Goal: Transaction & Acquisition: Purchase product/service

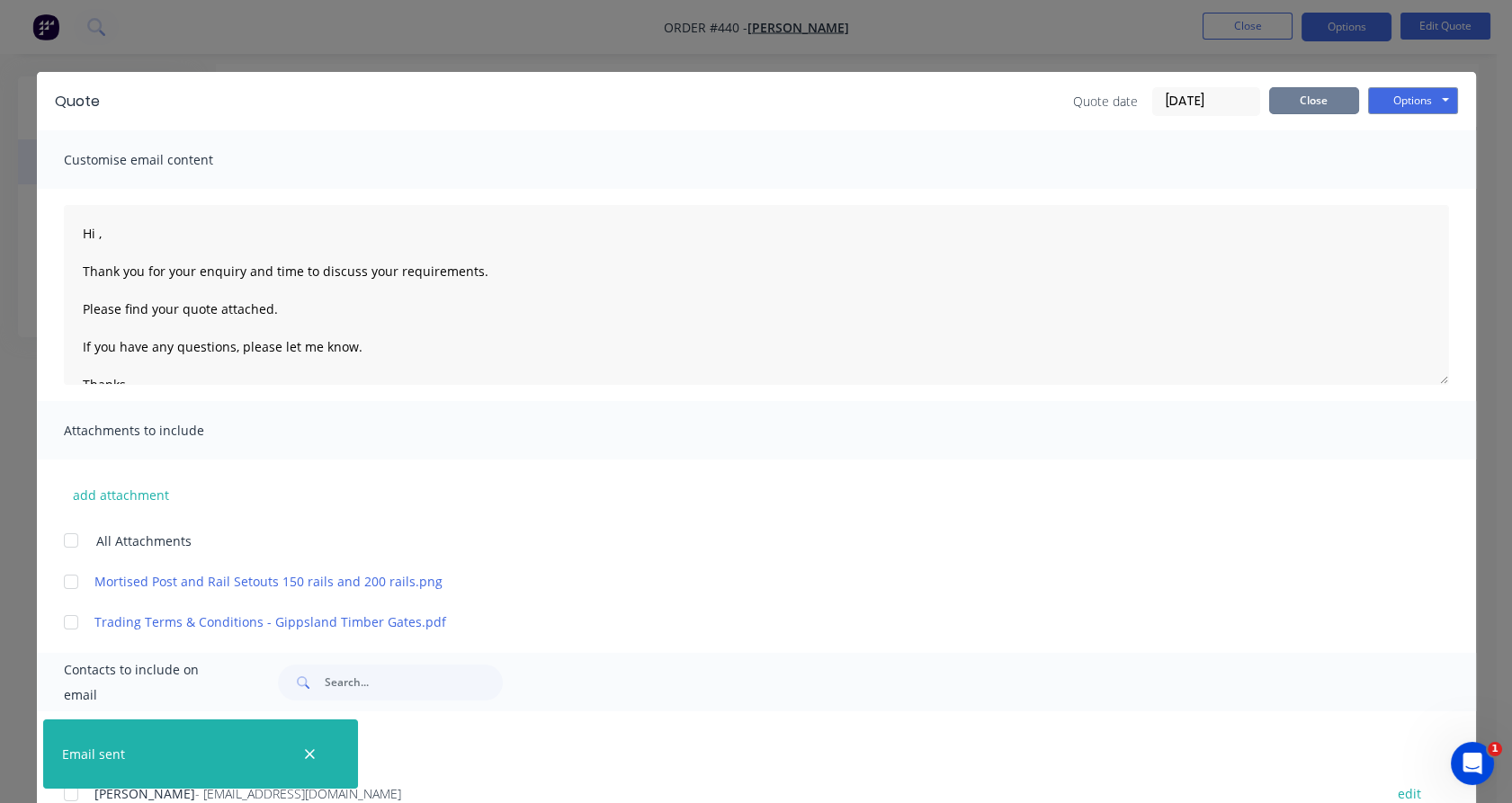
drag, startPoint x: 1329, startPoint y: 99, endPoint x: 1318, endPoint y: 83, distance: 19.4
click at [1324, 89] on button "Close" at bounding box center [1314, 101] width 90 height 27
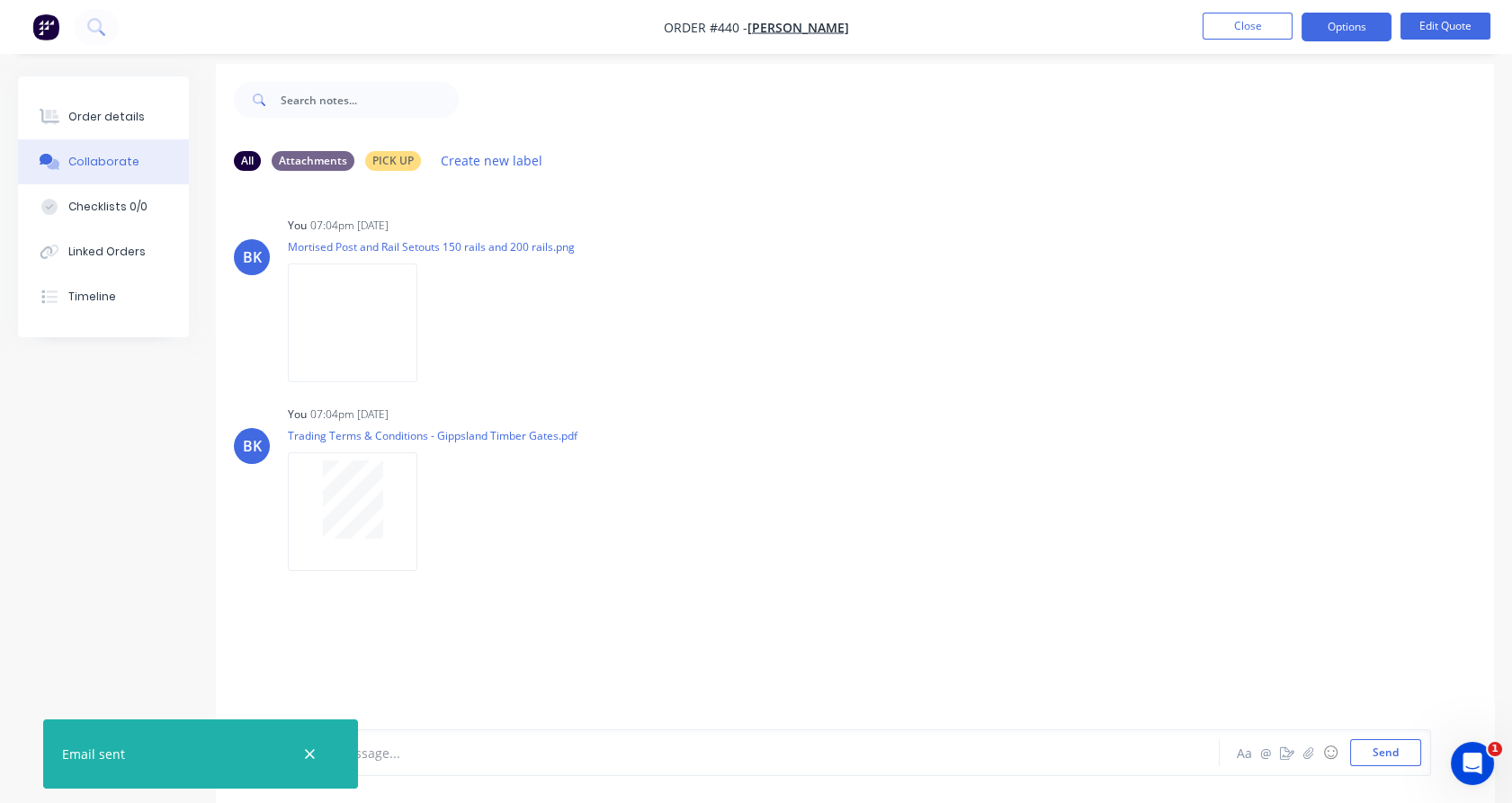
click at [1262, 40] on li "Close" at bounding box center [1248, 27] width 90 height 29
click at [1256, 32] on button "Close" at bounding box center [1248, 26] width 90 height 27
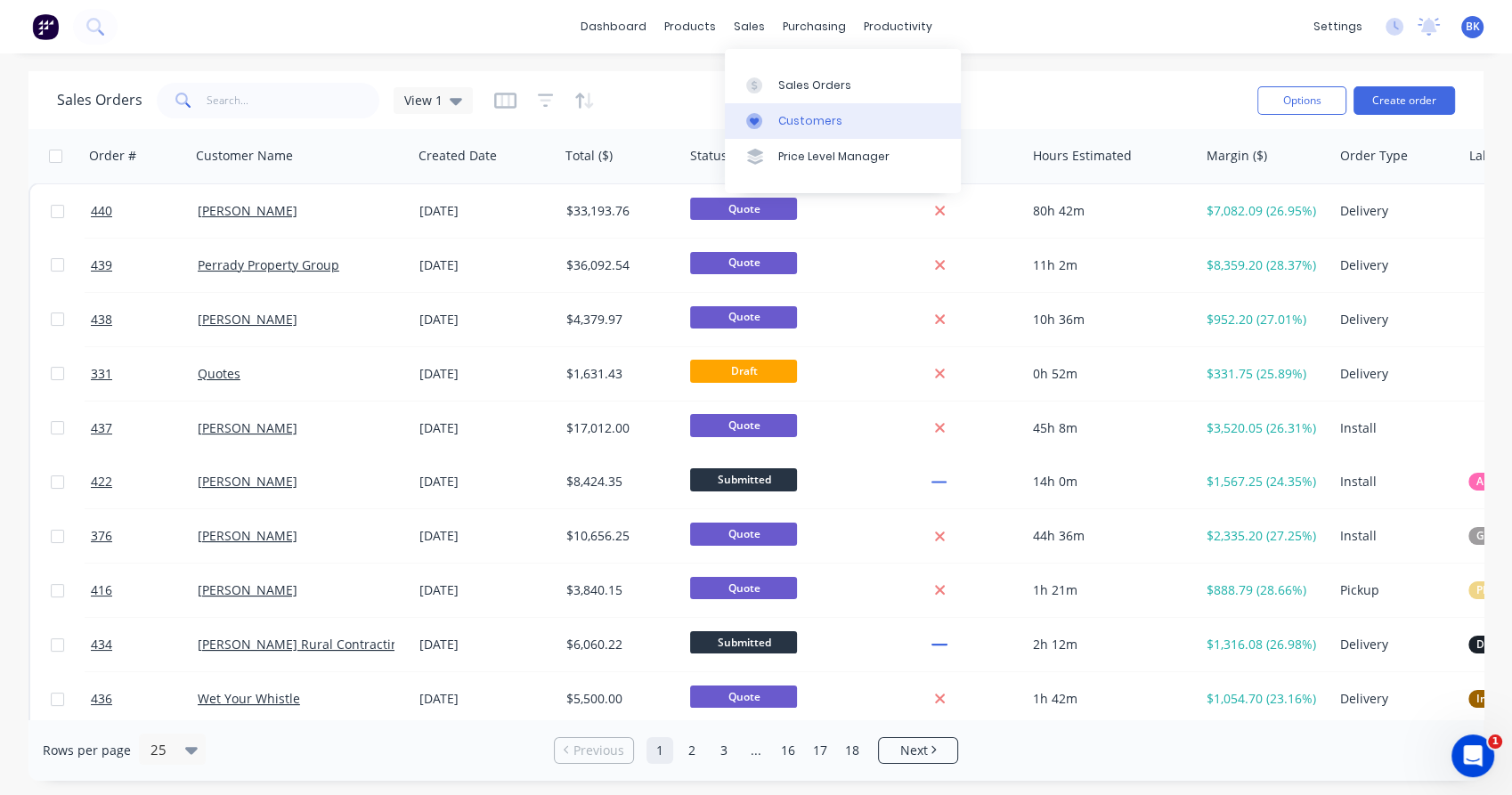
click at [815, 117] on div "Customers" at bounding box center [810, 121] width 64 height 16
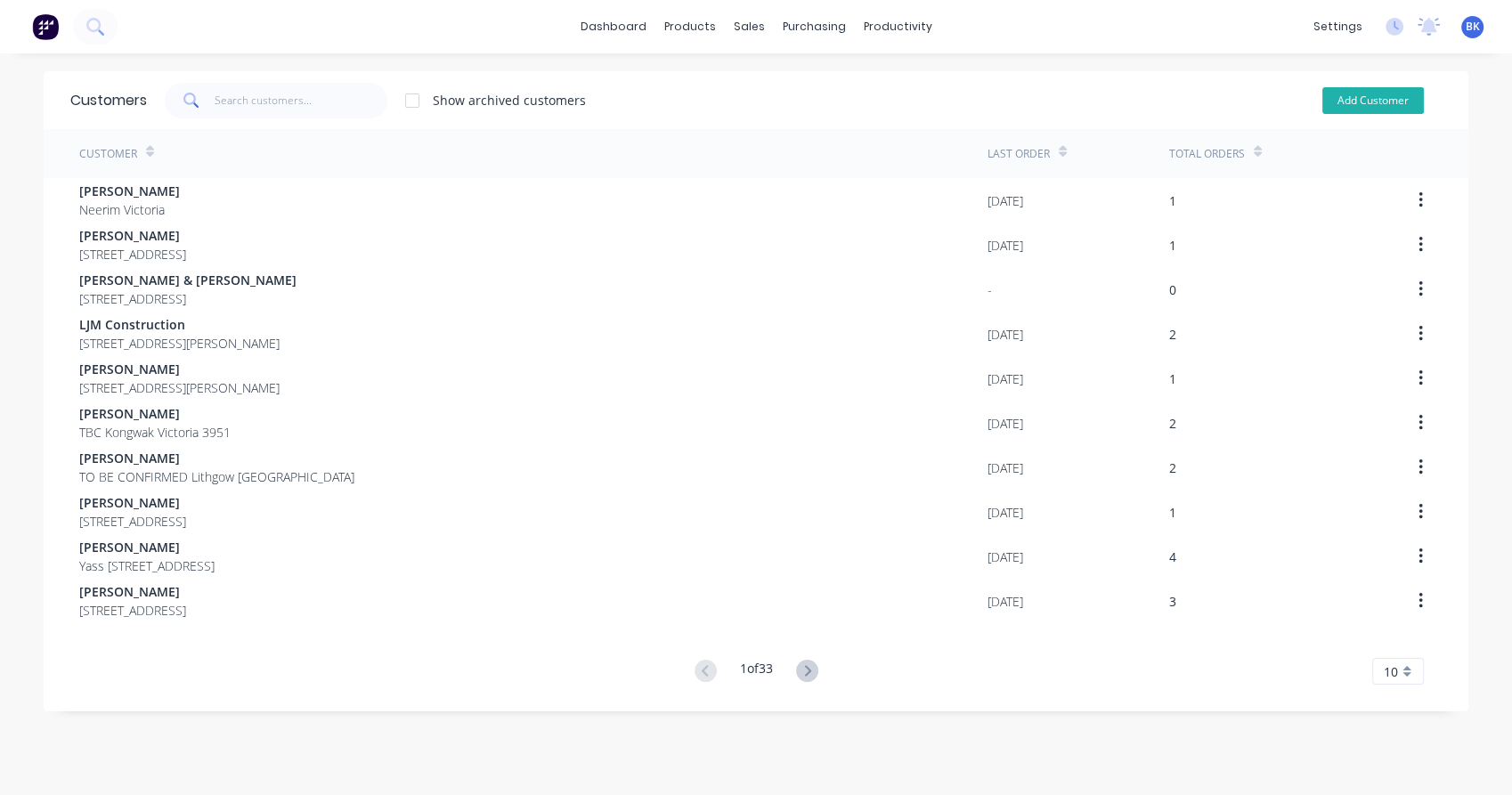
click at [1393, 106] on button "Add Customer" at bounding box center [1373, 101] width 102 height 27
select select "AU"
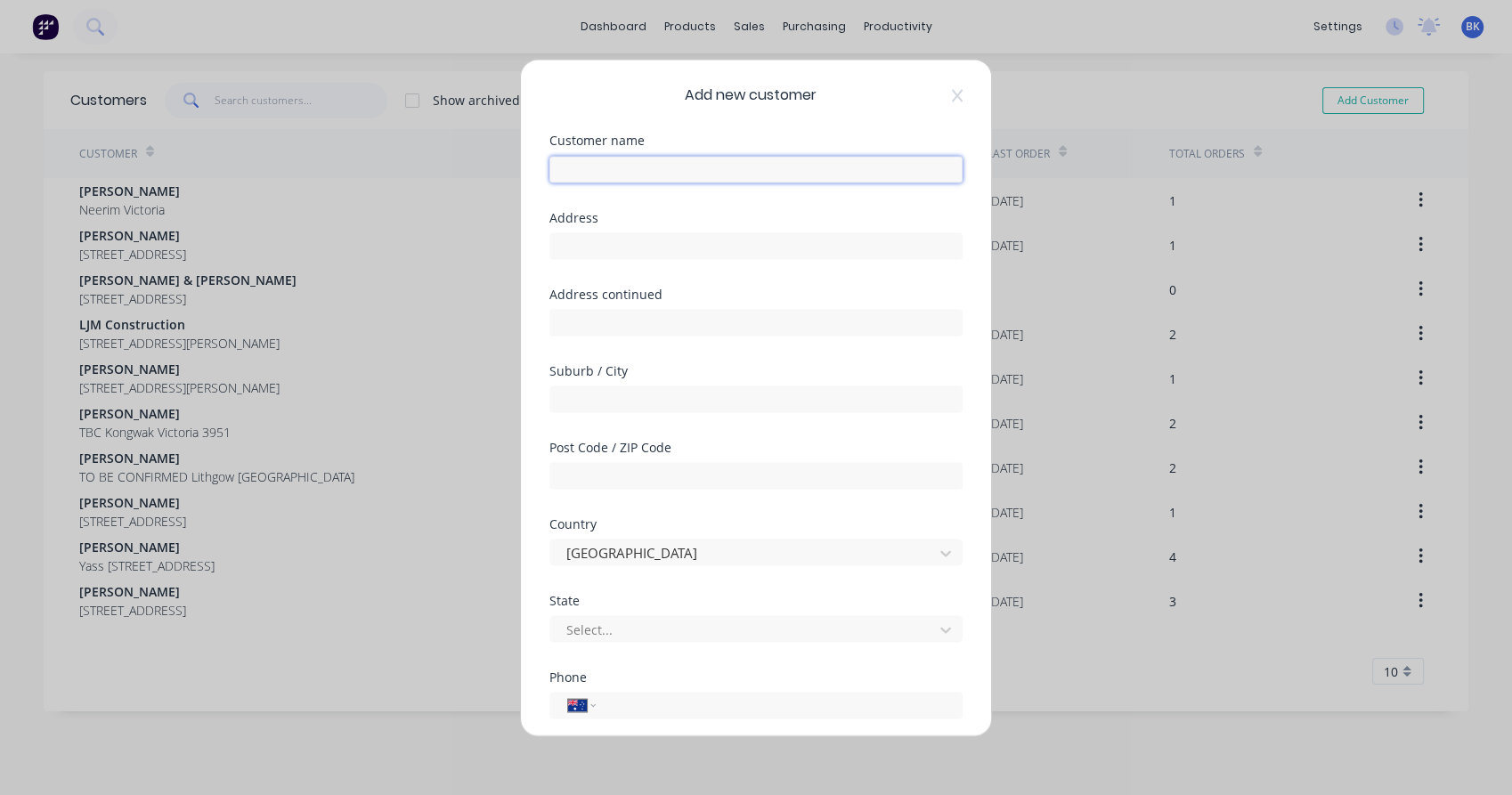
click at [683, 170] on input "text" at bounding box center [755, 170] width 413 height 27
paste input "[PERSON_NAME]"
type input "[PERSON_NAME]"
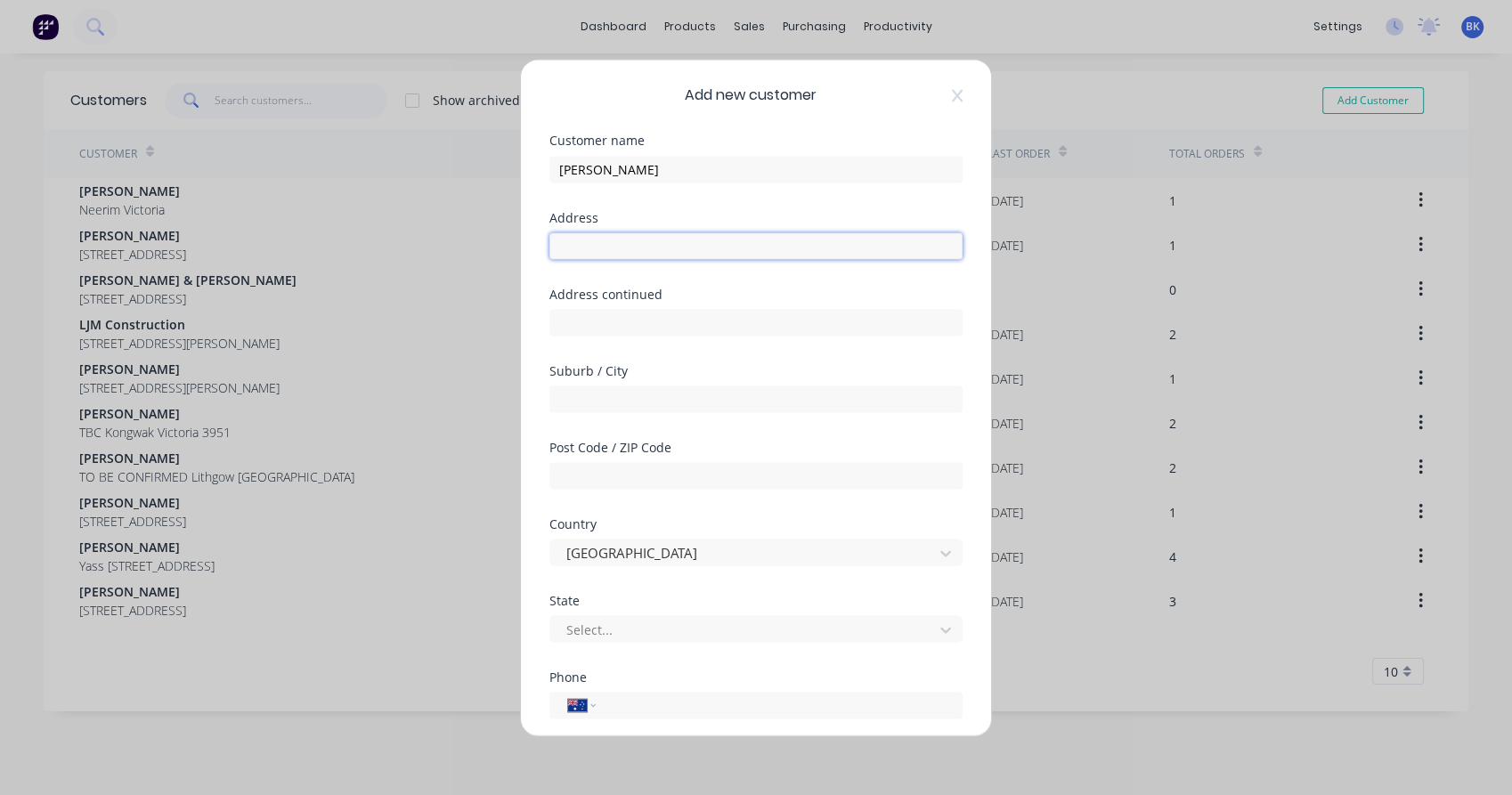
click at [586, 251] on input "text" at bounding box center [755, 245] width 413 height 27
type input "[STREET_ADDRESS][PERSON_NAME]"
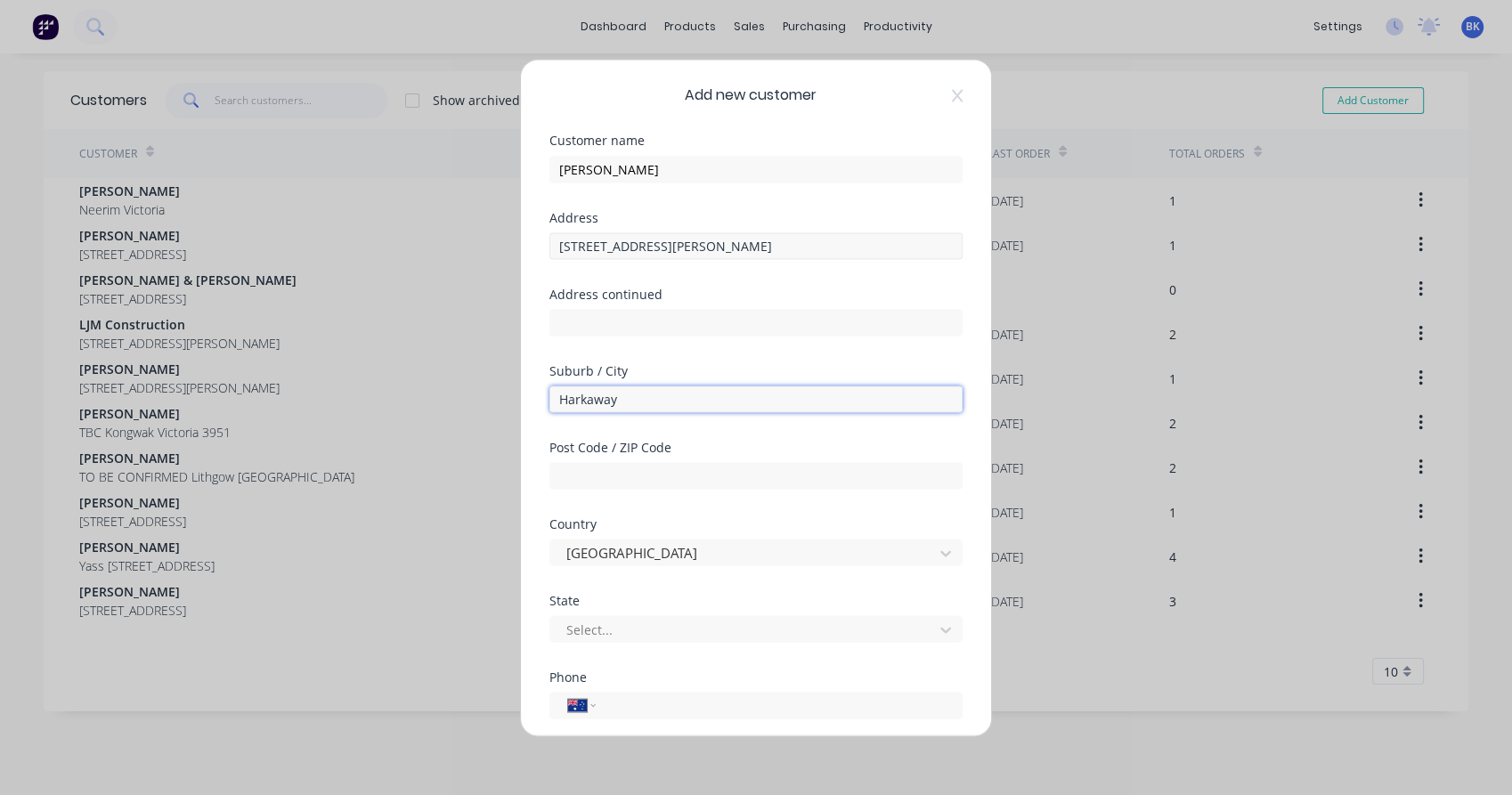
type input "Harkaway"
type input "3806"
type input "v"
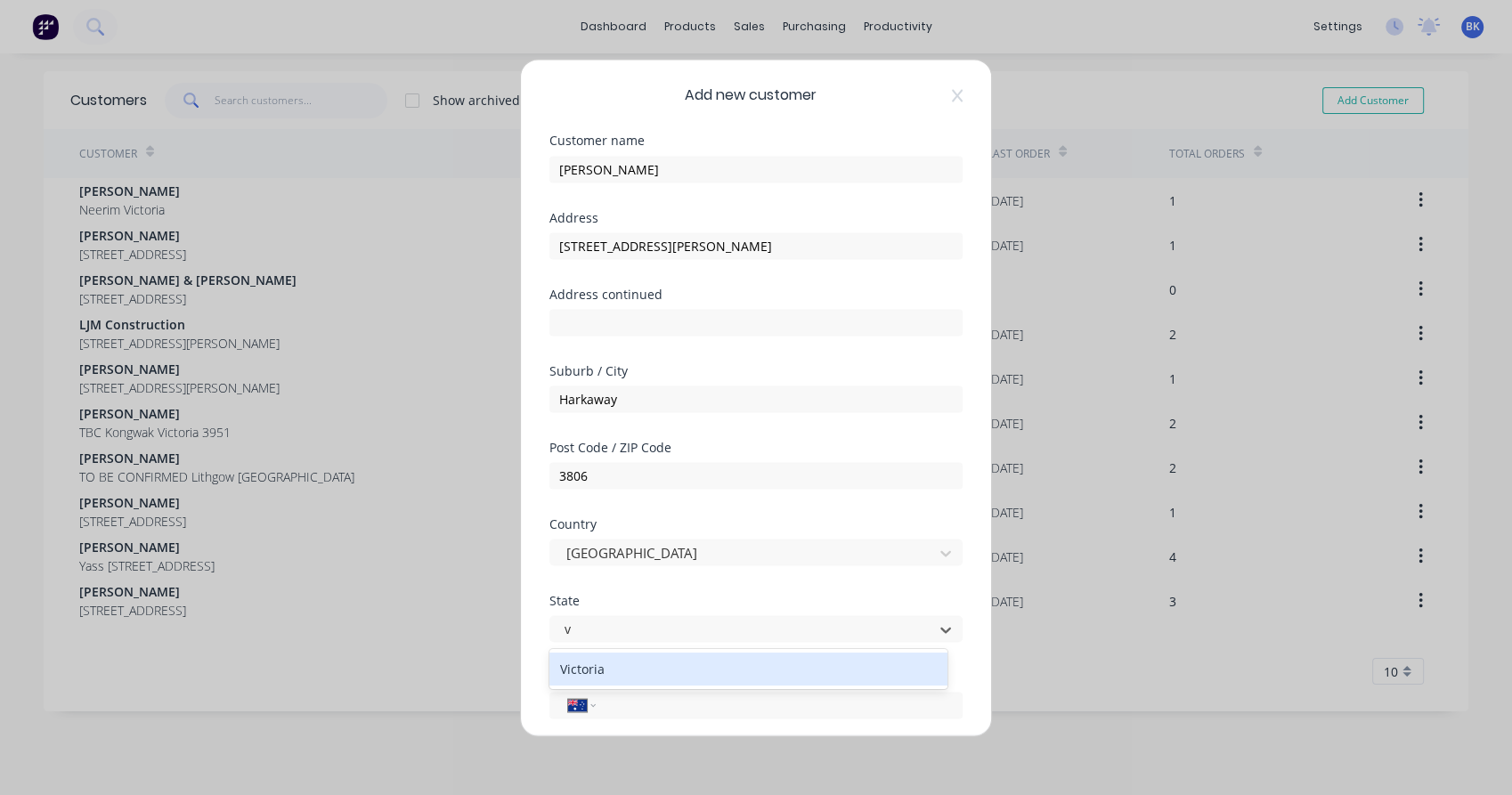
click at [777, 675] on div "Victoria" at bounding box center [748, 668] width 398 height 33
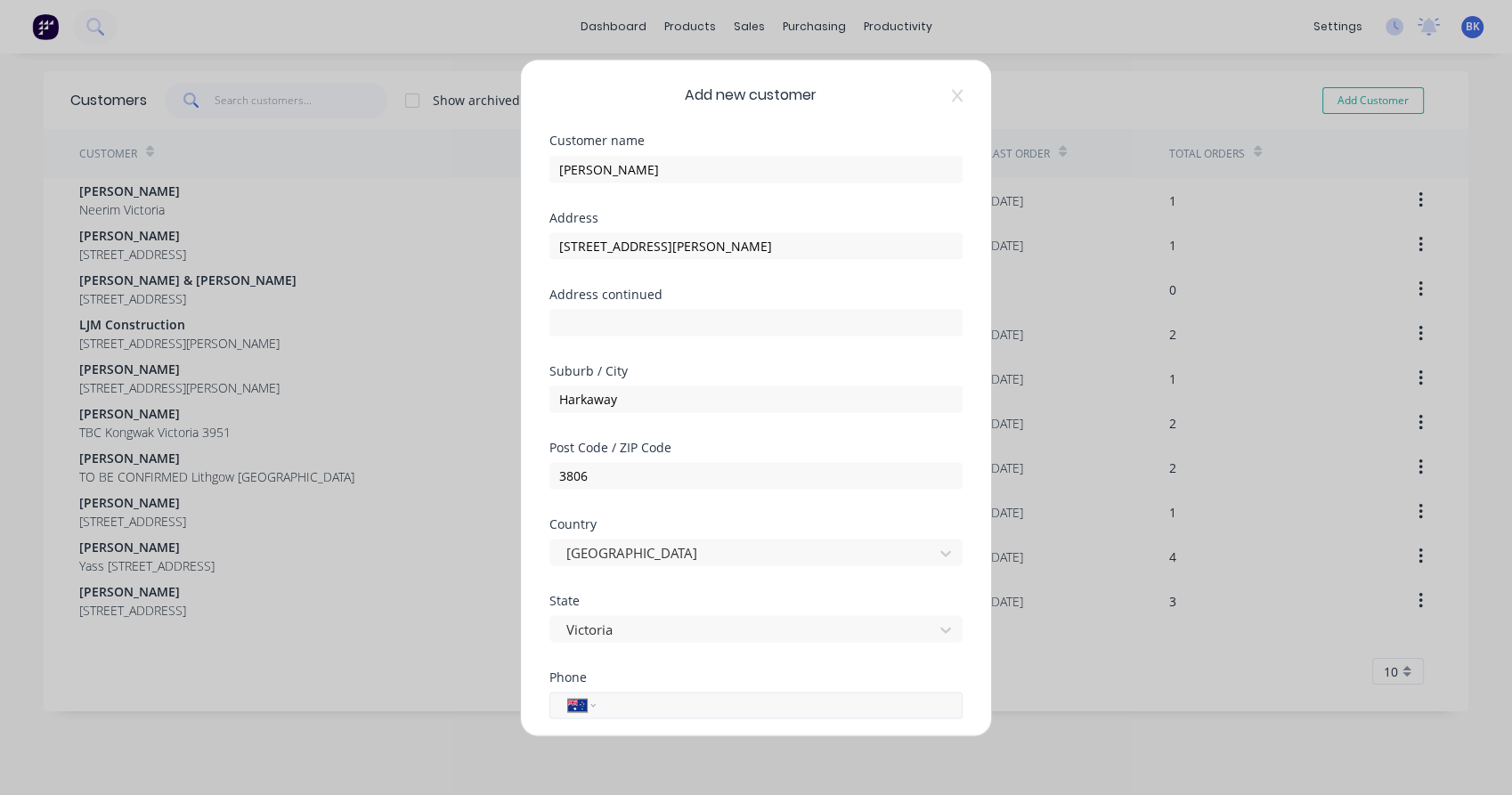
click at [664, 708] on input "tel" at bounding box center [776, 704] width 336 height 21
paste input "0416 229 143"
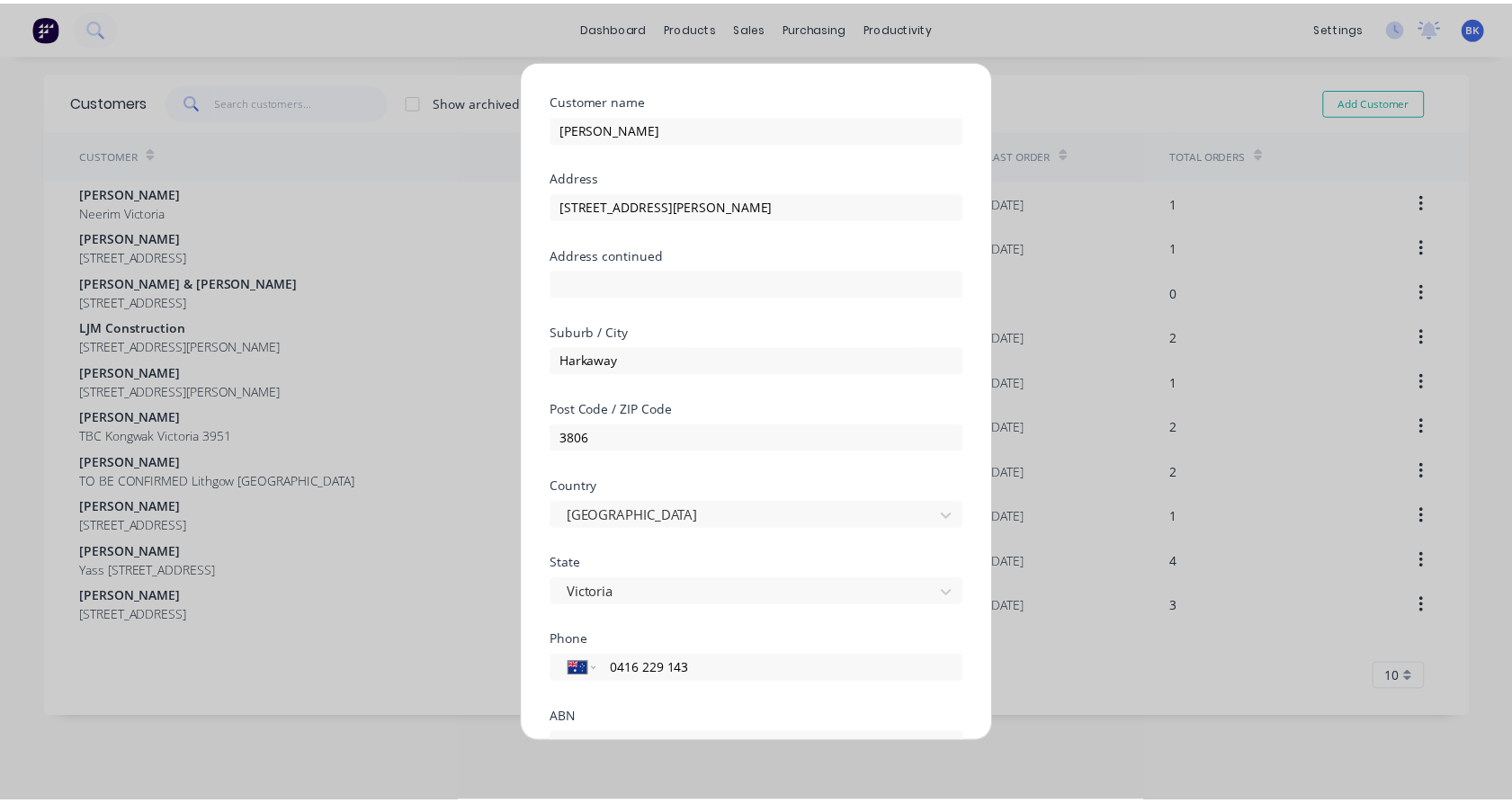
scroll to position [194, 0]
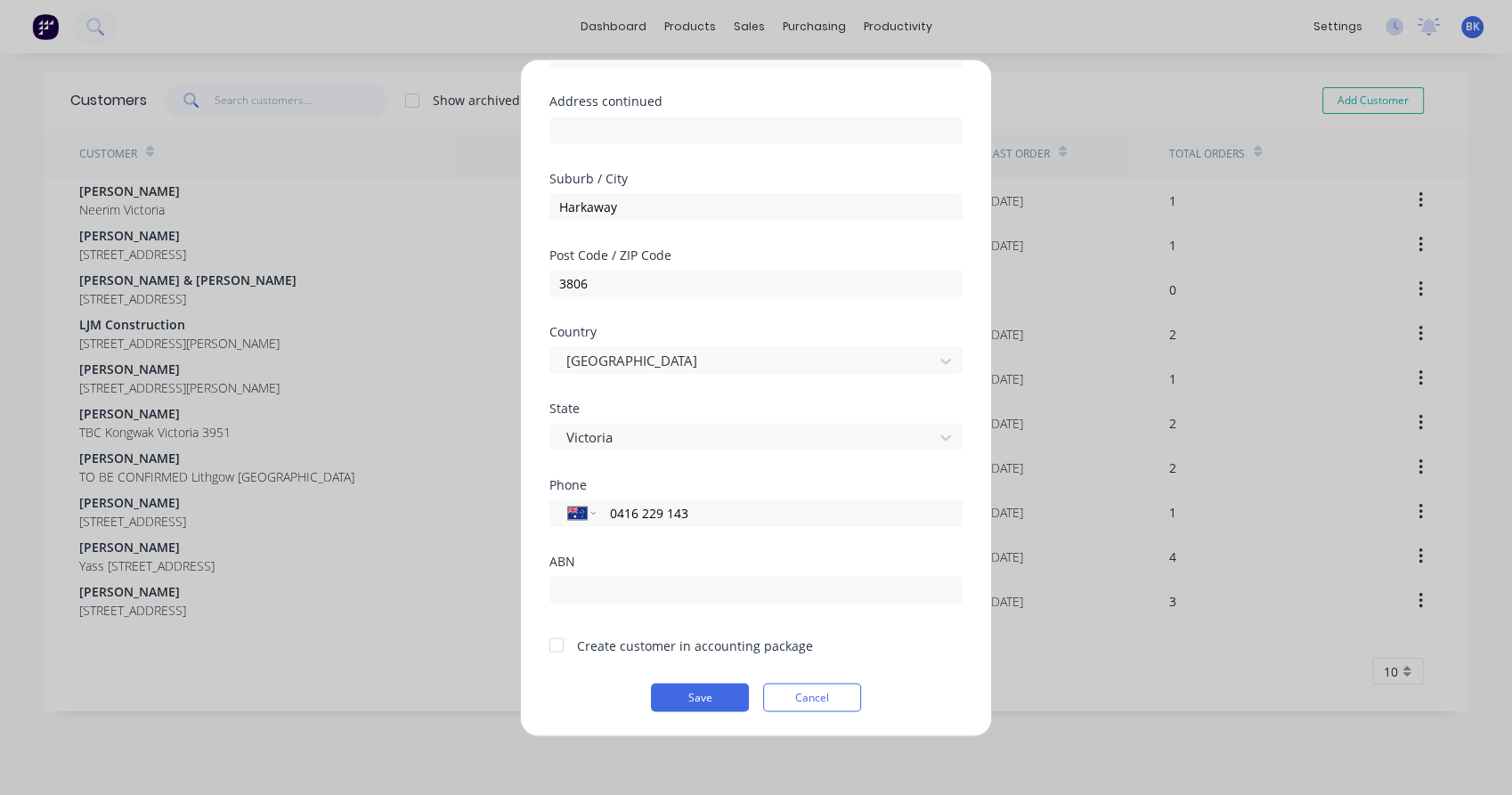
type input "0416 229 143"
drag, startPoint x: 564, startPoint y: 642, endPoint x: 627, endPoint y: 657, distance: 64.8
click at [566, 643] on div at bounding box center [556, 644] width 36 height 36
click at [689, 703] on button "Save" at bounding box center [700, 697] width 98 height 29
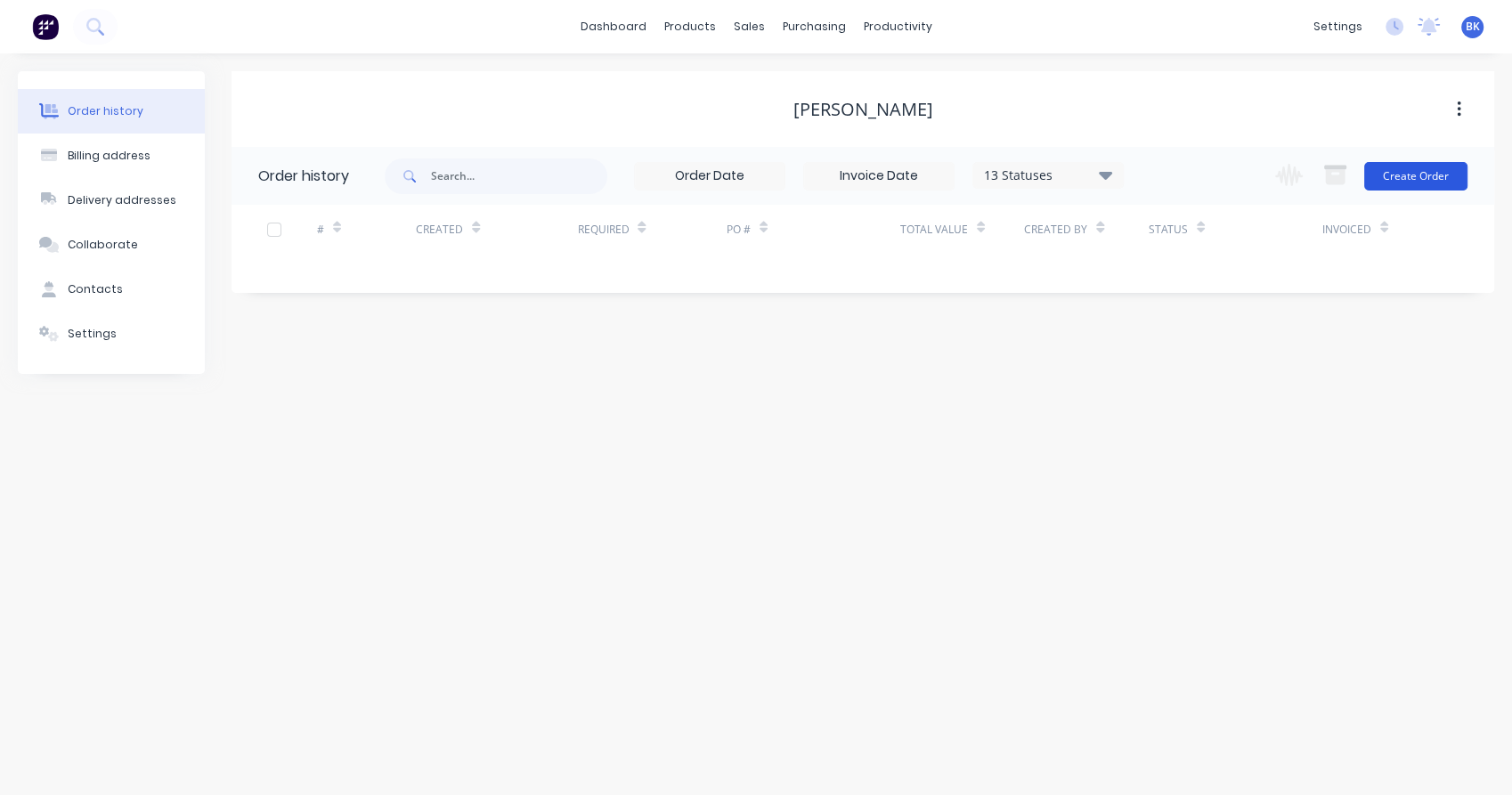
click at [1436, 164] on button "Create Order" at bounding box center [1416, 177] width 104 height 29
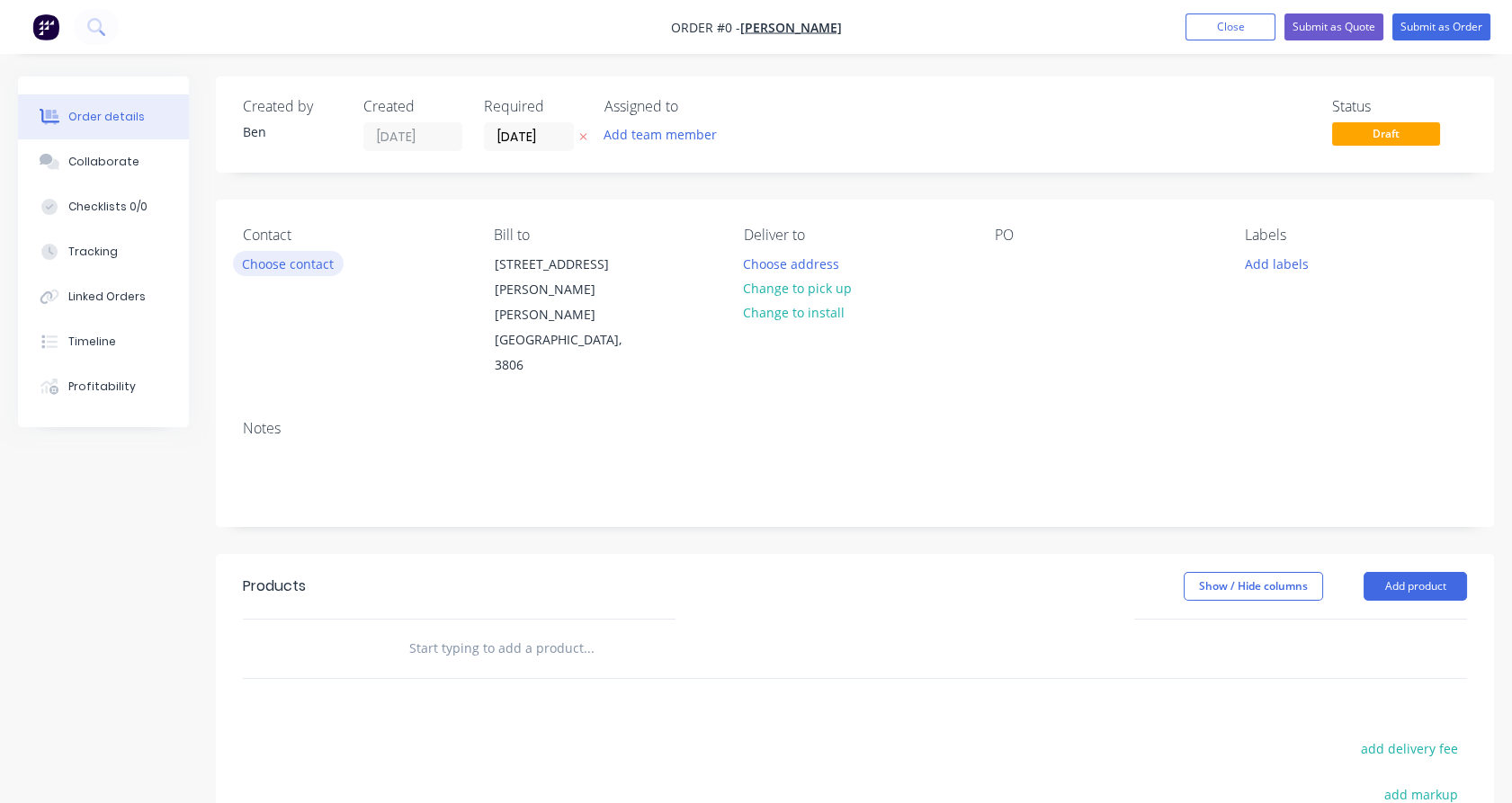
click at [297, 261] on button "Choose contact" at bounding box center [288, 262] width 111 height 24
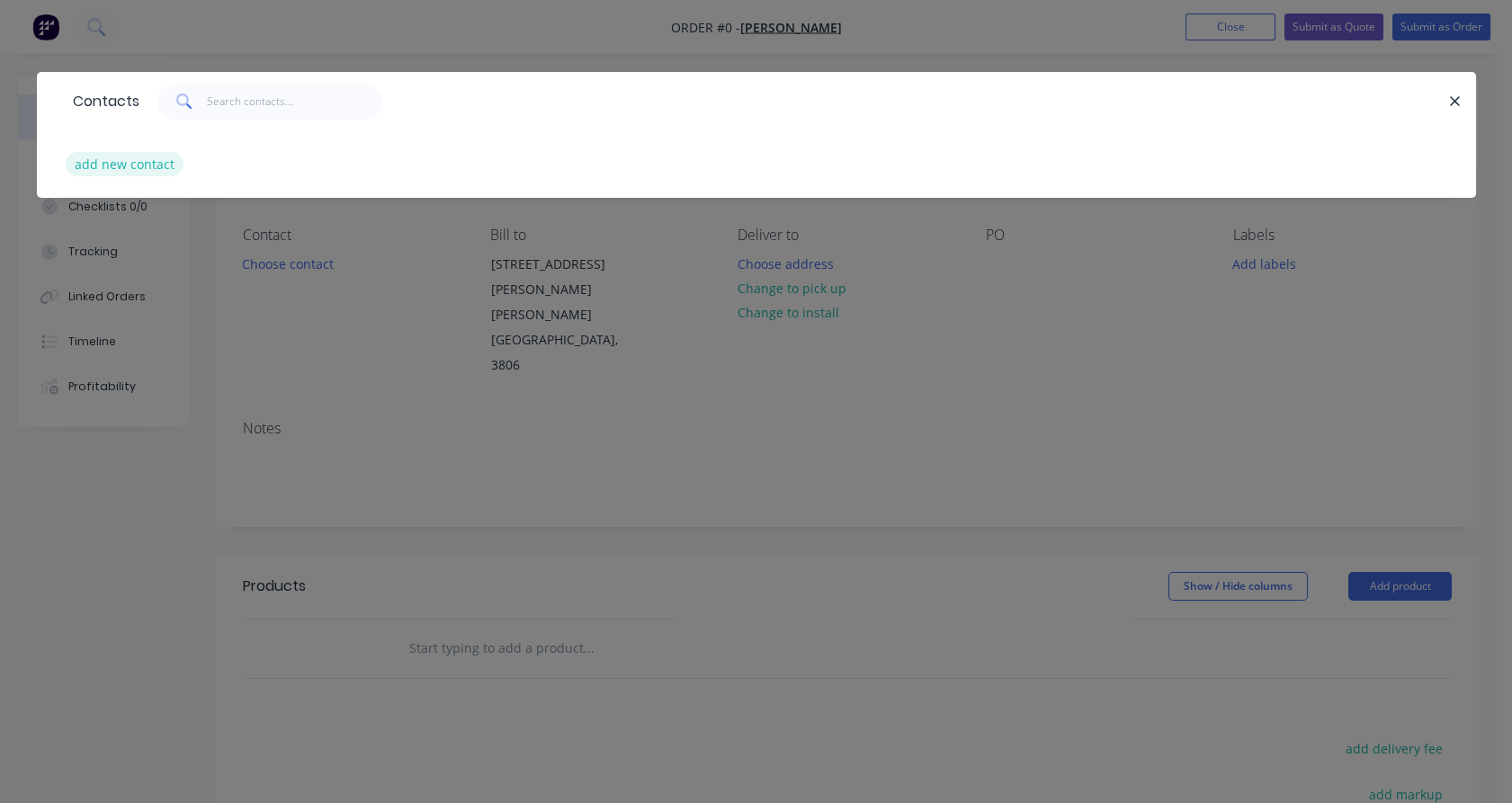
click at [138, 167] on button "add new contact" at bounding box center [125, 164] width 119 height 24
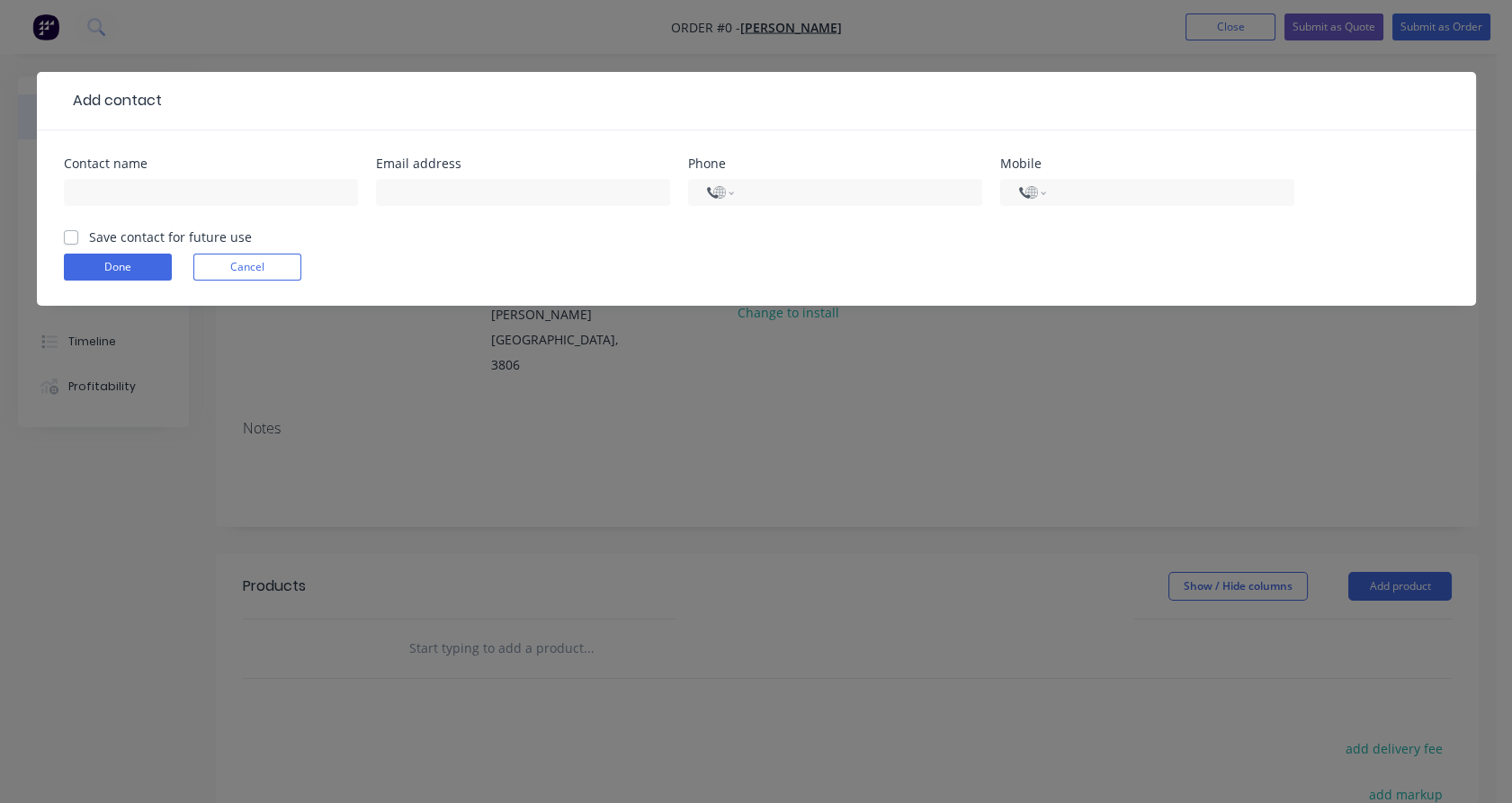
select select "AU"
click at [848, 176] on div "International [GEOGRAPHIC_DATA] [GEOGRAPHIC_DATA] [GEOGRAPHIC_DATA] [GEOGRAPHIC…" at bounding box center [835, 201] width 294 height 53
click at [801, 208] on div "International [GEOGRAPHIC_DATA] [GEOGRAPHIC_DATA] [GEOGRAPHIC_DATA] [GEOGRAPHIC…" at bounding box center [835, 201] width 294 height 53
click at [799, 193] on input "tel" at bounding box center [854, 192] width 215 height 21
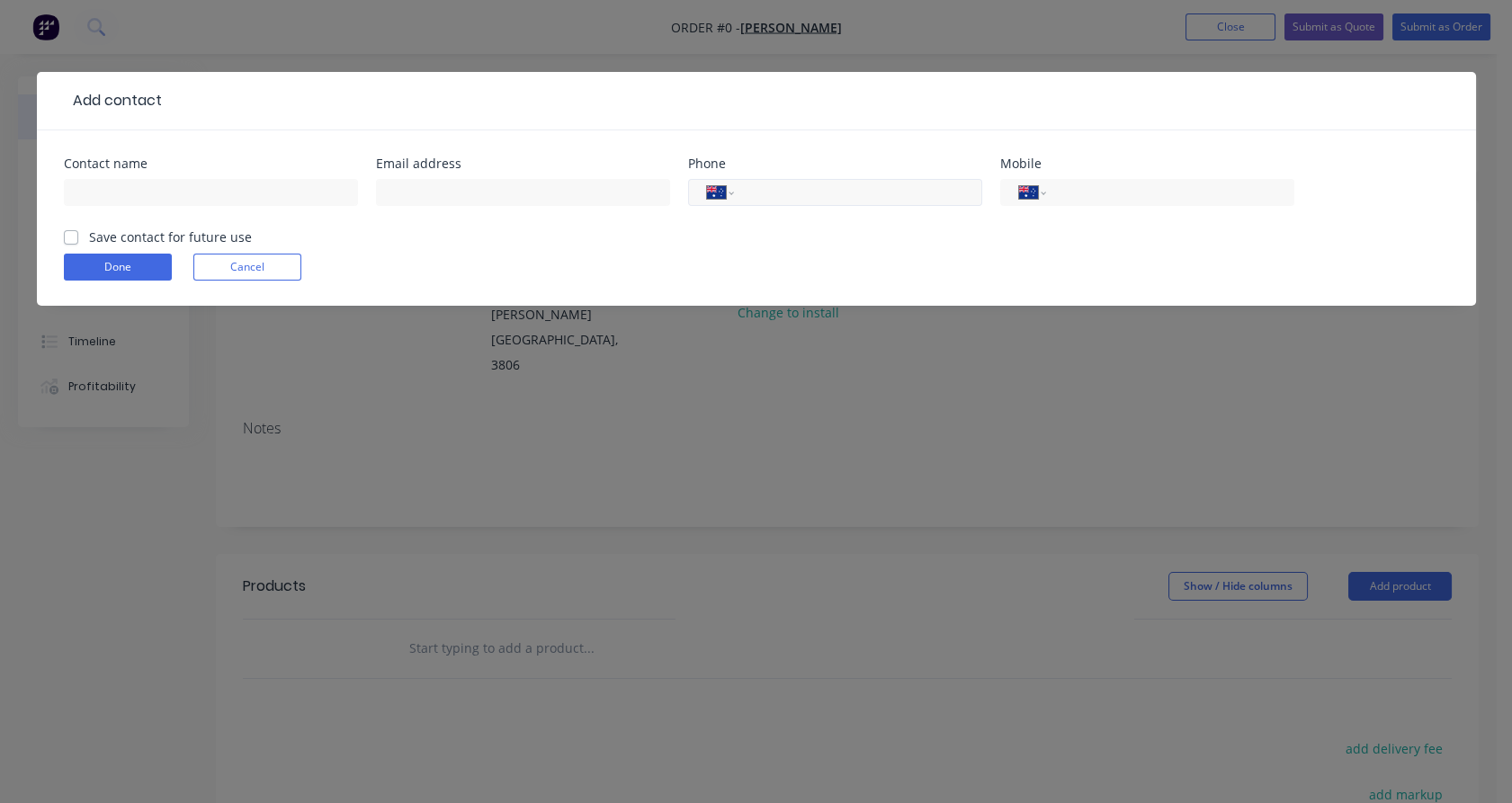
paste input "0416 229 143"
type input "0416 229 143"
click at [411, 205] on input "text" at bounding box center [523, 192] width 294 height 27
paste input "[EMAIL_ADDRESS][DOMAIN_NAME]"
type input "[EMAIL_ADDRESS][DOMAIN_NAME]"
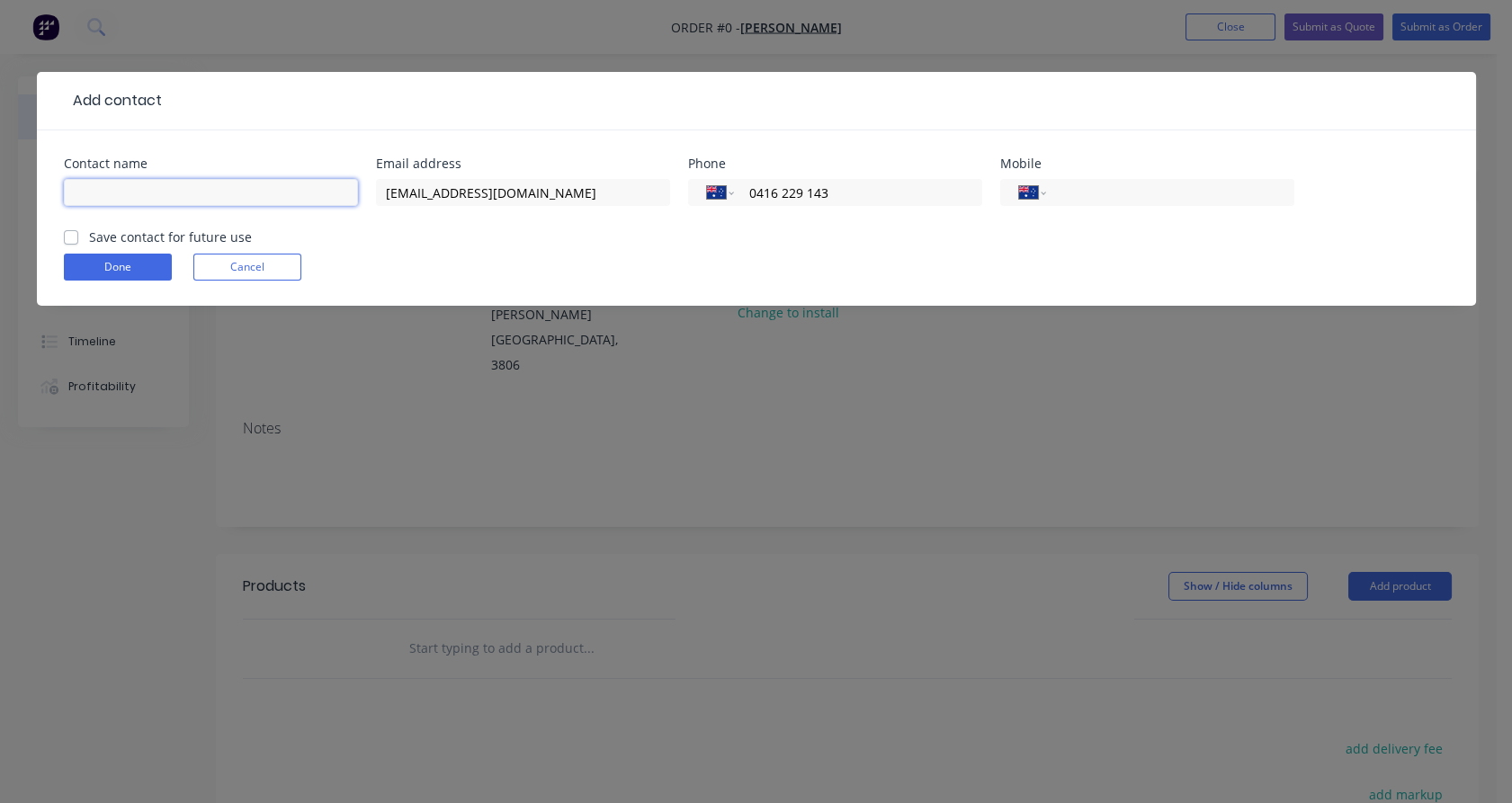
click at [329, 201] on input "text" at bounding box center [211, 192] width 294 height 27
type input "C"
type input "[PERSON_NAME]"
click at [233, 242] on label "Save contact for future use" at bounding box center [170, 236] width 163 height 19
click at [78, 242] on input "Save contact for future use" at bounding box center [71, 235] width 14 height 17
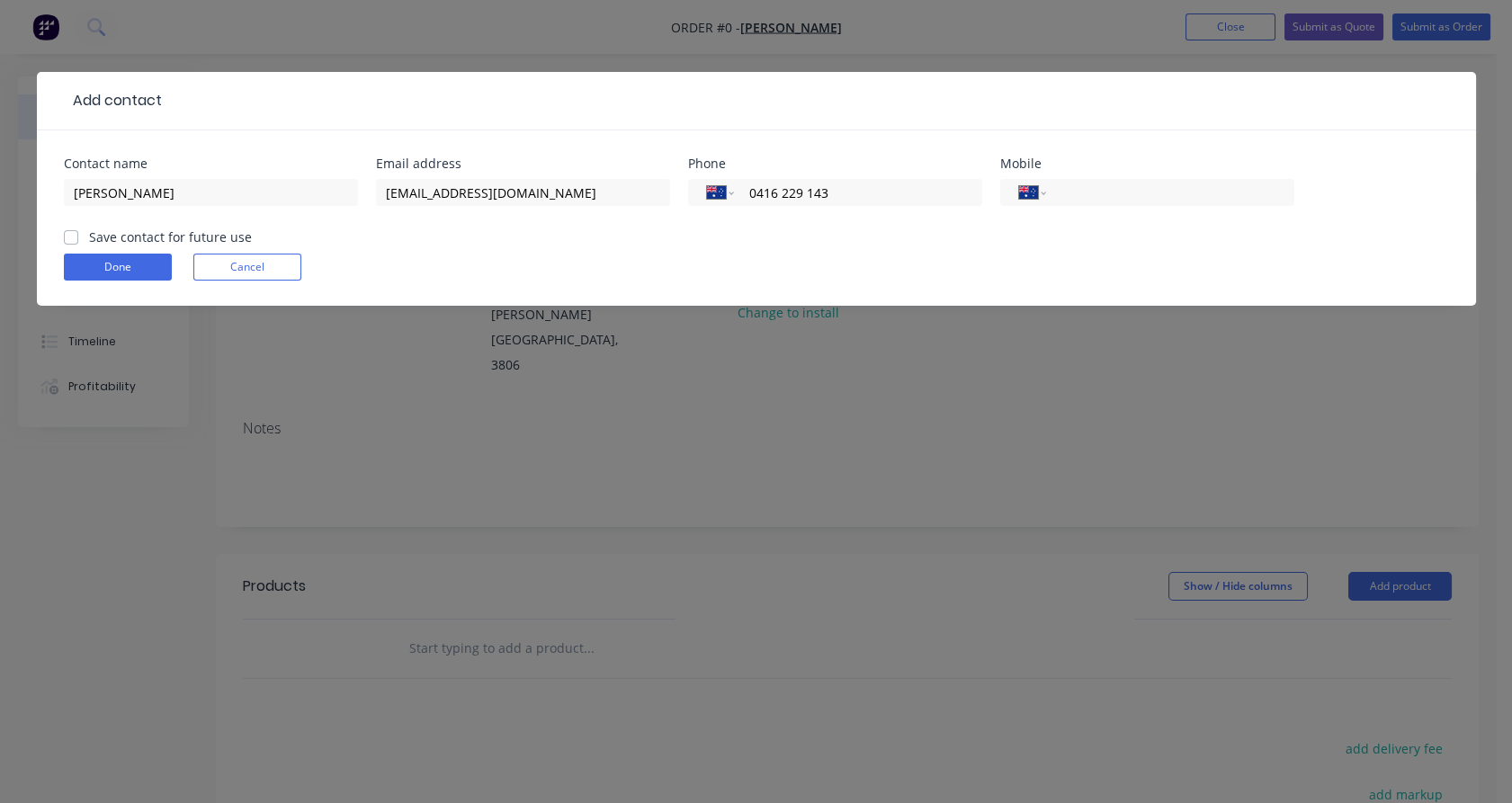
checkbox input "true"
click at [117, 273] on button "Done" at bounding box center [118, 267] width 108 height 27
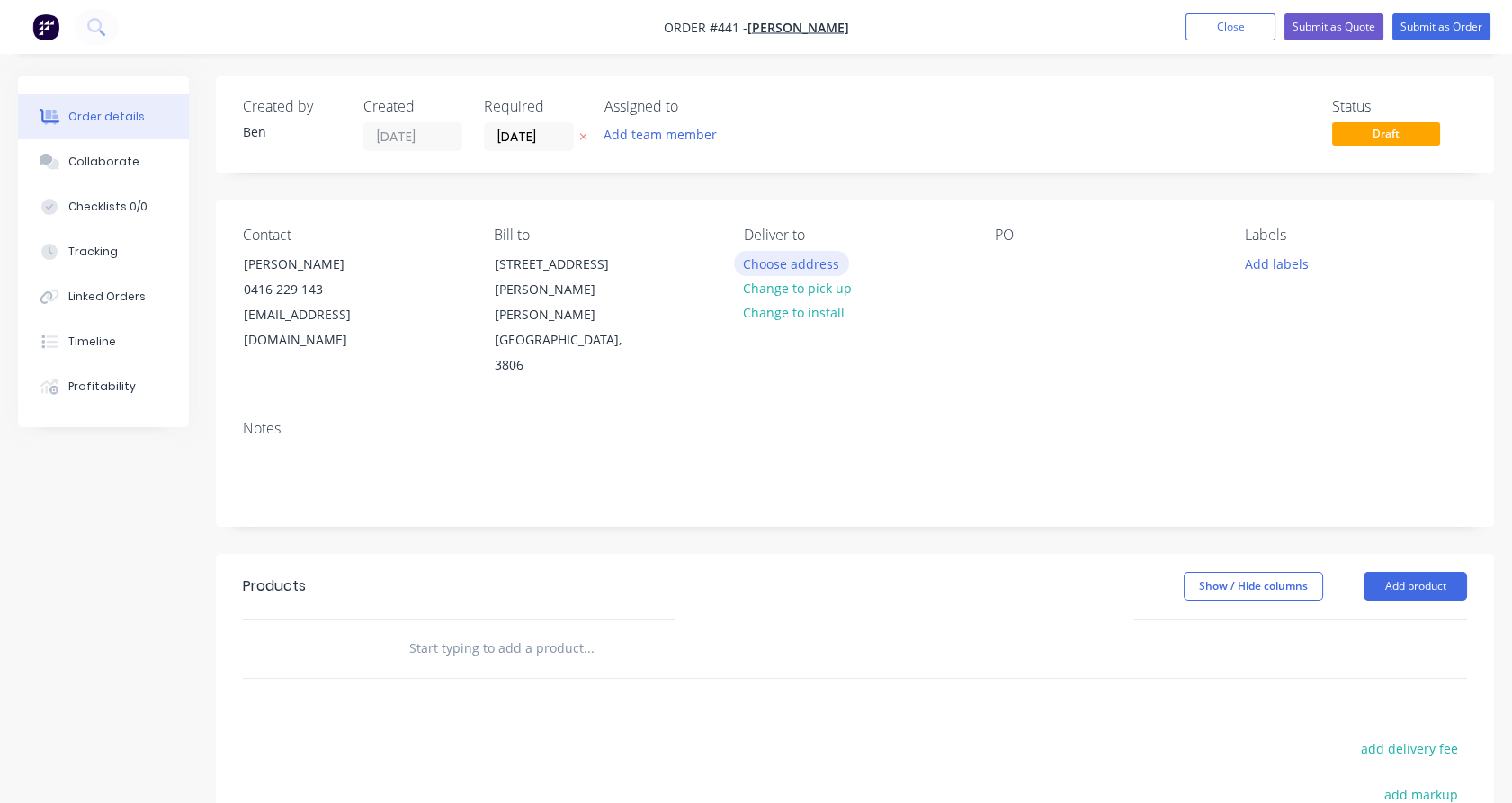
click at [774, 260] on button "Choose address" at bounding box center [792, 262] width 115 height 24
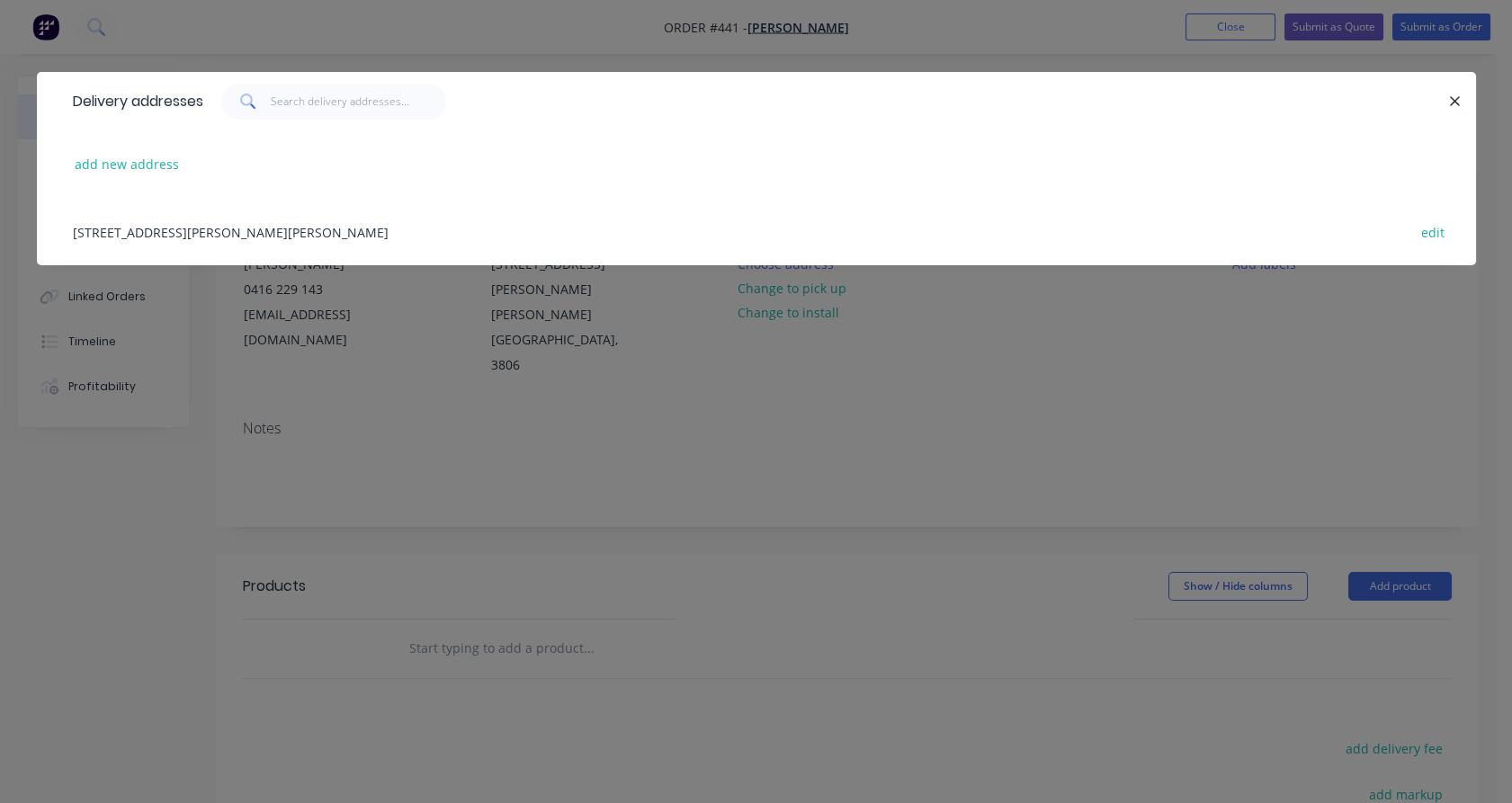
click at [124, 230] on div "[STREET_ADDRESS][PERSON_NAME][PERSON_NAME] edit" at bounding box center [756, 231] width 1385 height 68
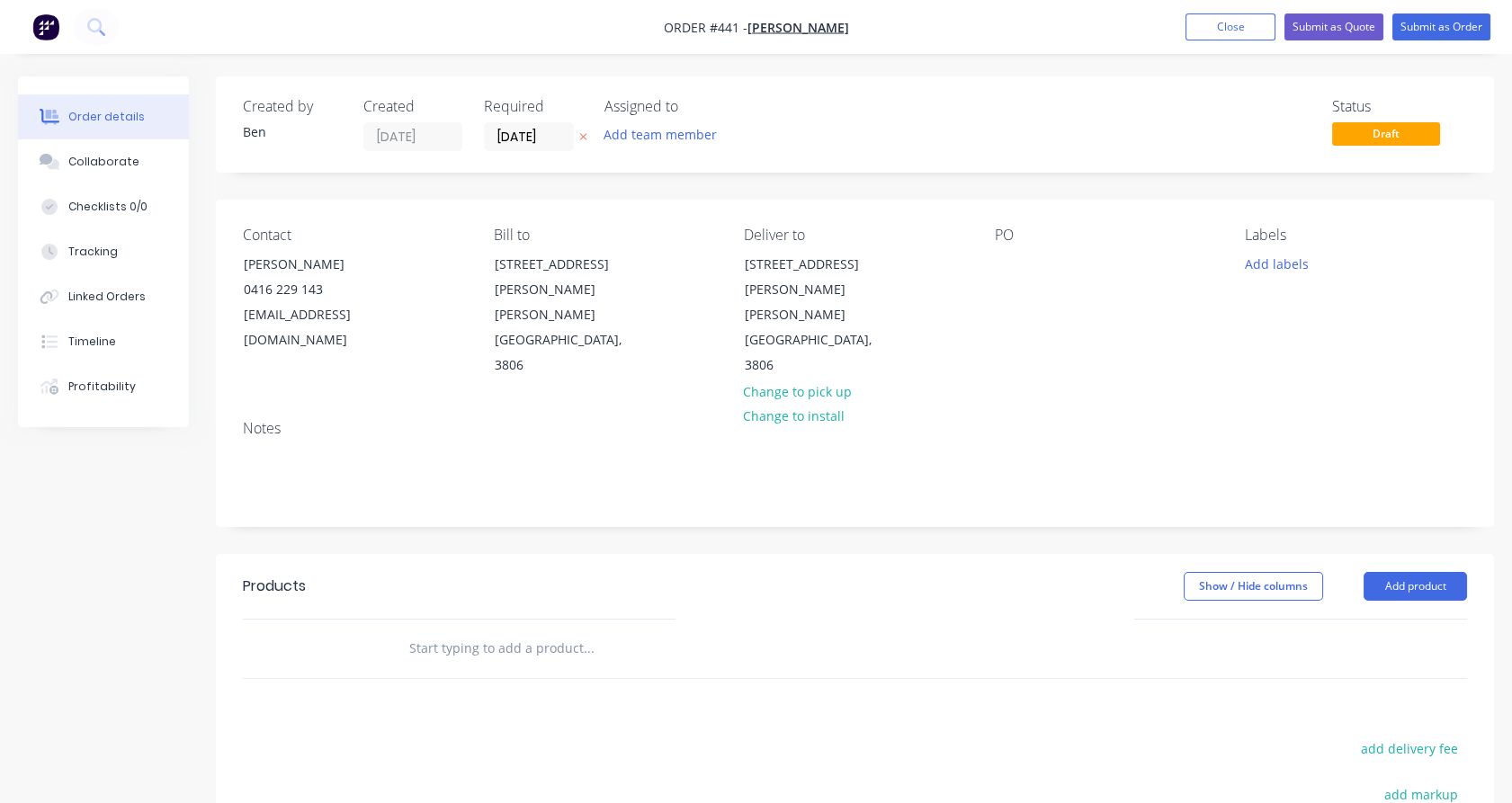
drag, startPoint x: 490, startPoint y: 592, endPoint x: 473, endPoint y: 592, distance: 17.0
click at [475, 630] on input "text" at bounding box center [588, 648] width 360 height 36
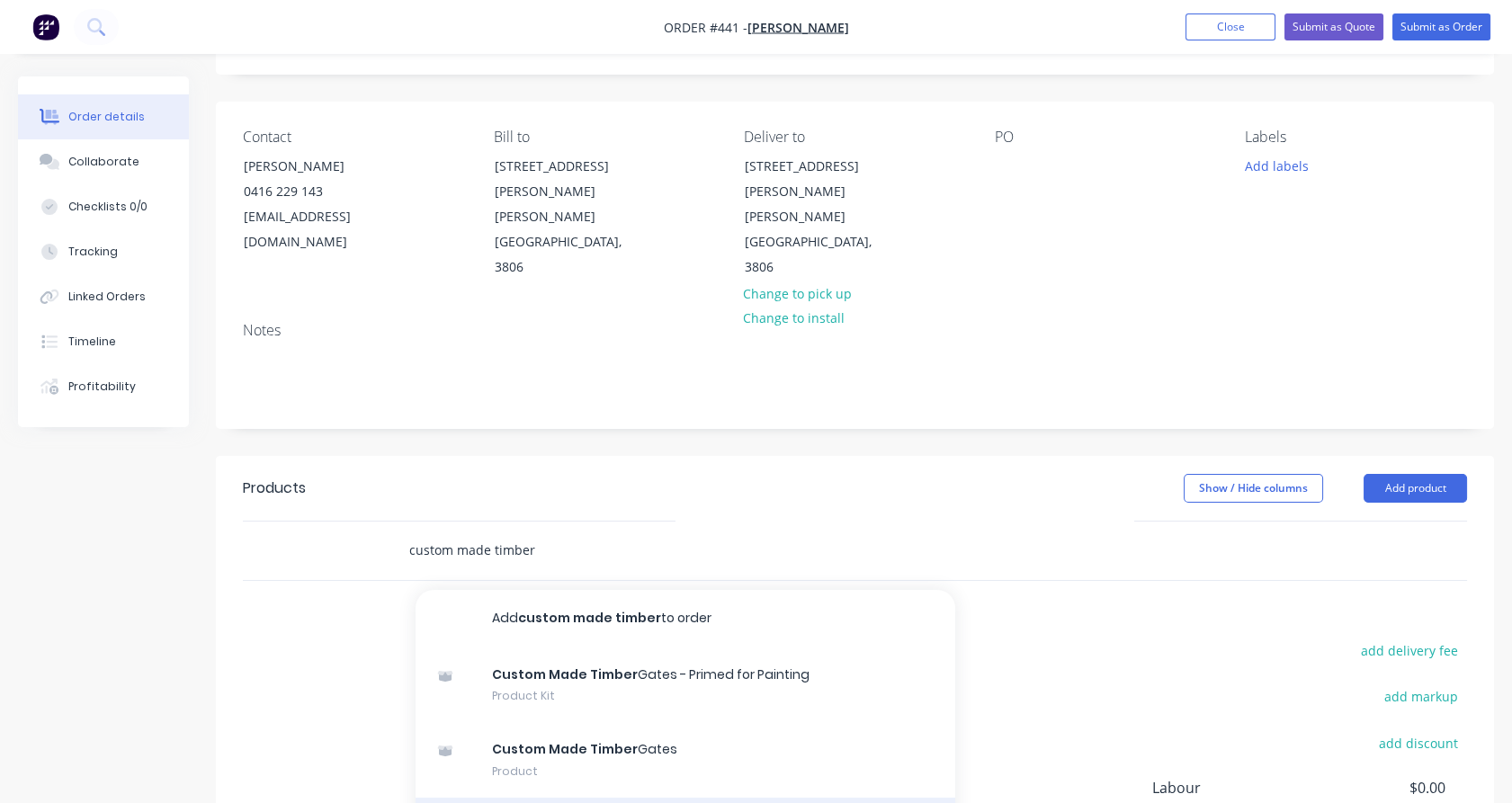
scroll to position [99, 0]
type input "custom made timber"
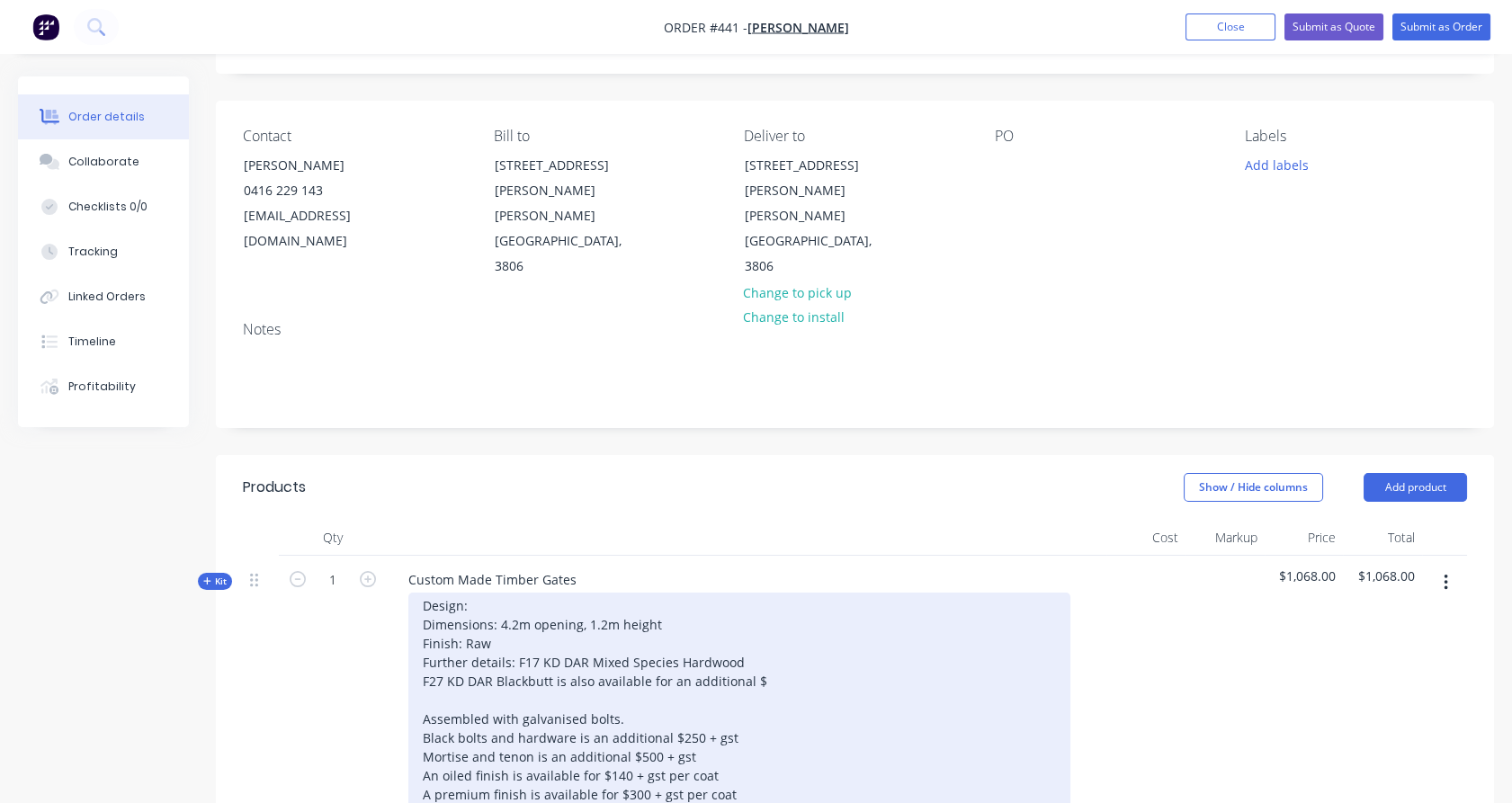
click at [497, 592] on div "Design: Dimensions: 4.2m opening, 1.2m height Finish: Raw Further details: F17 …" at bounding box center [739, 794] width 662 height 404
click at [512, 592] on div "Design: Bushlander (3 rails & diagonal brace) Dimensions: 4.2m opening, 1.2m he…" at bounding box center [739, 794] width 662 height 404
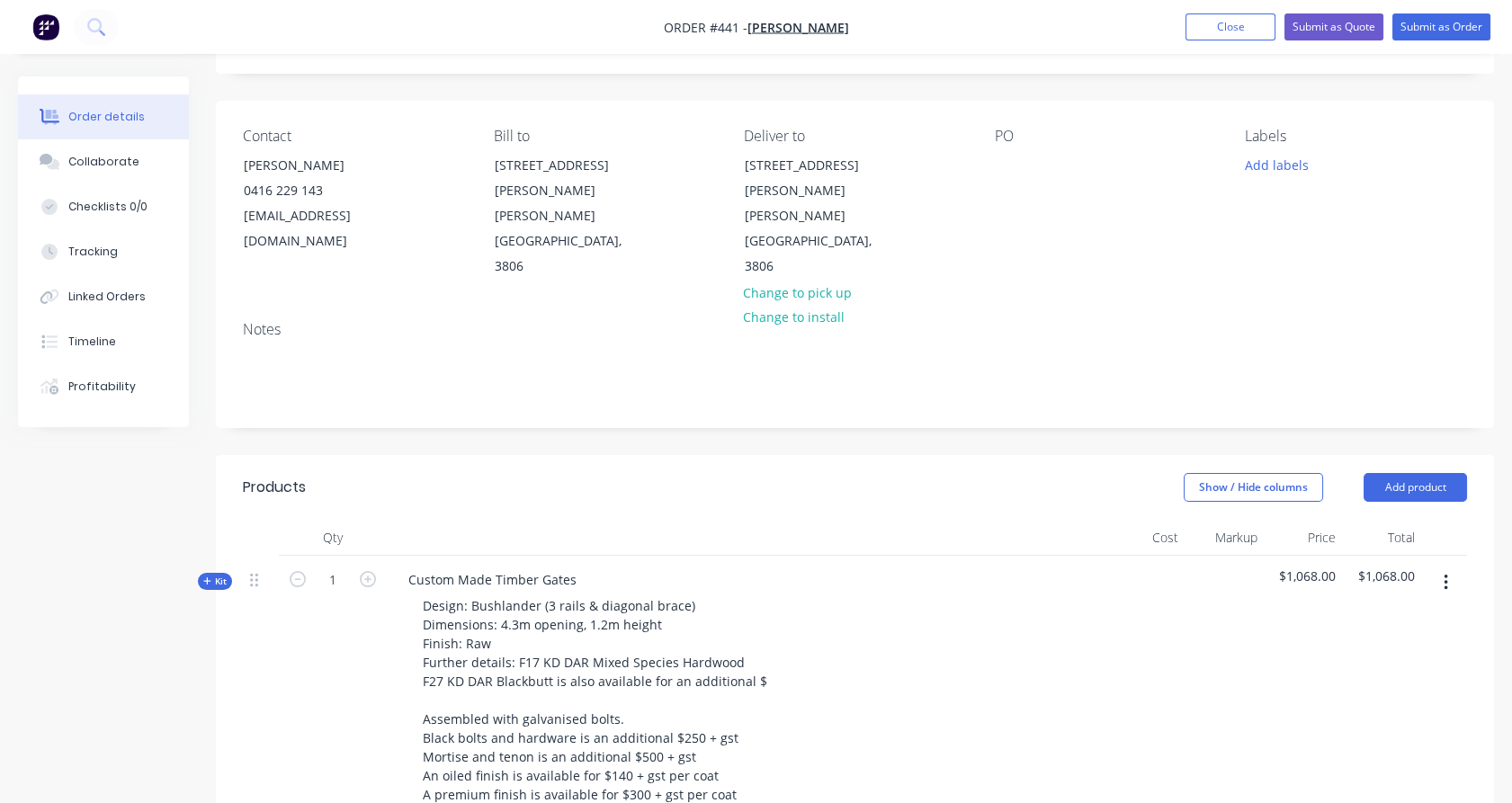
click at [222, 574] on span "Kit" at bounding box center [215, 580] width 23 height 14
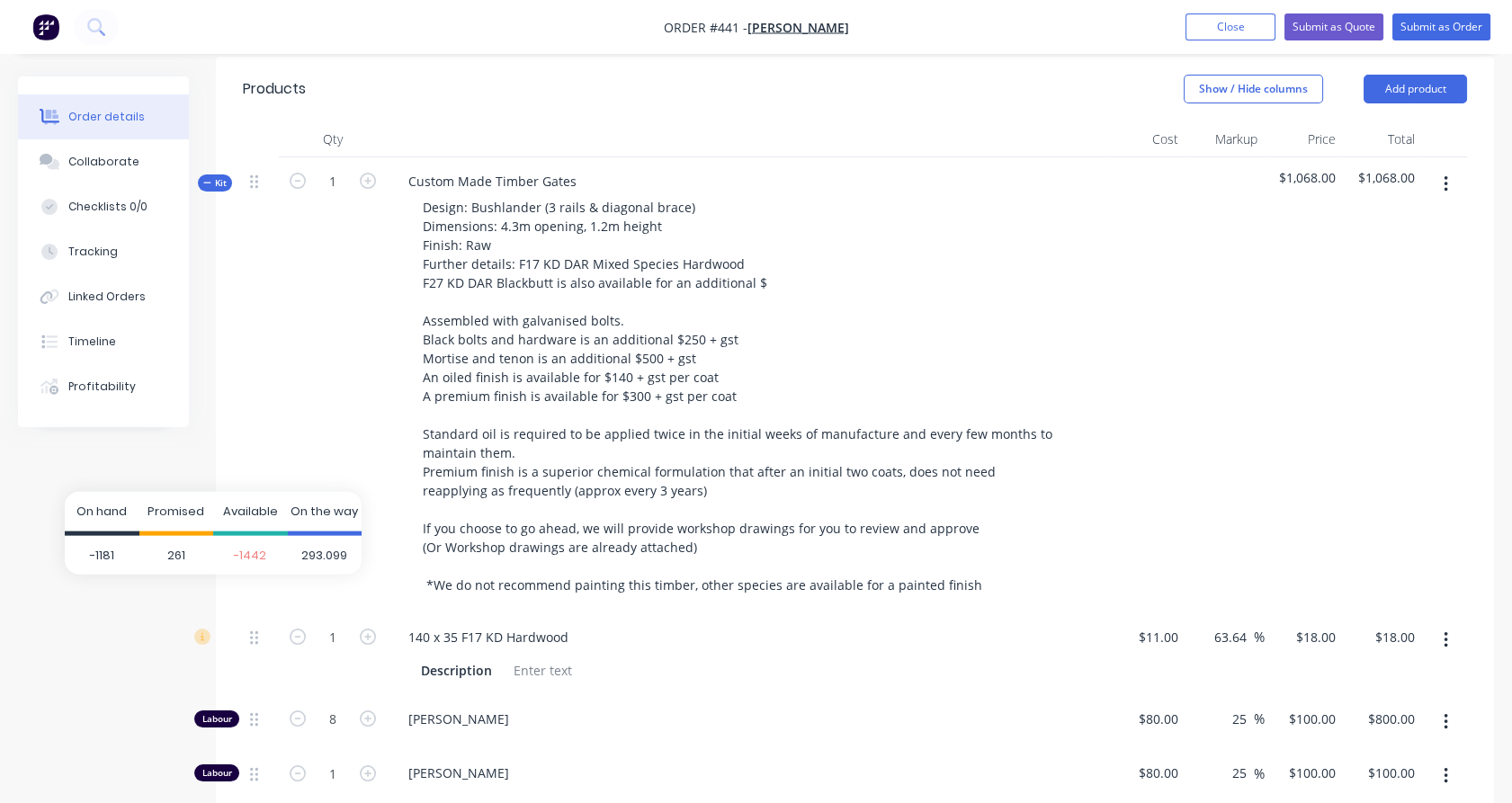
scroll to position [498, 0]
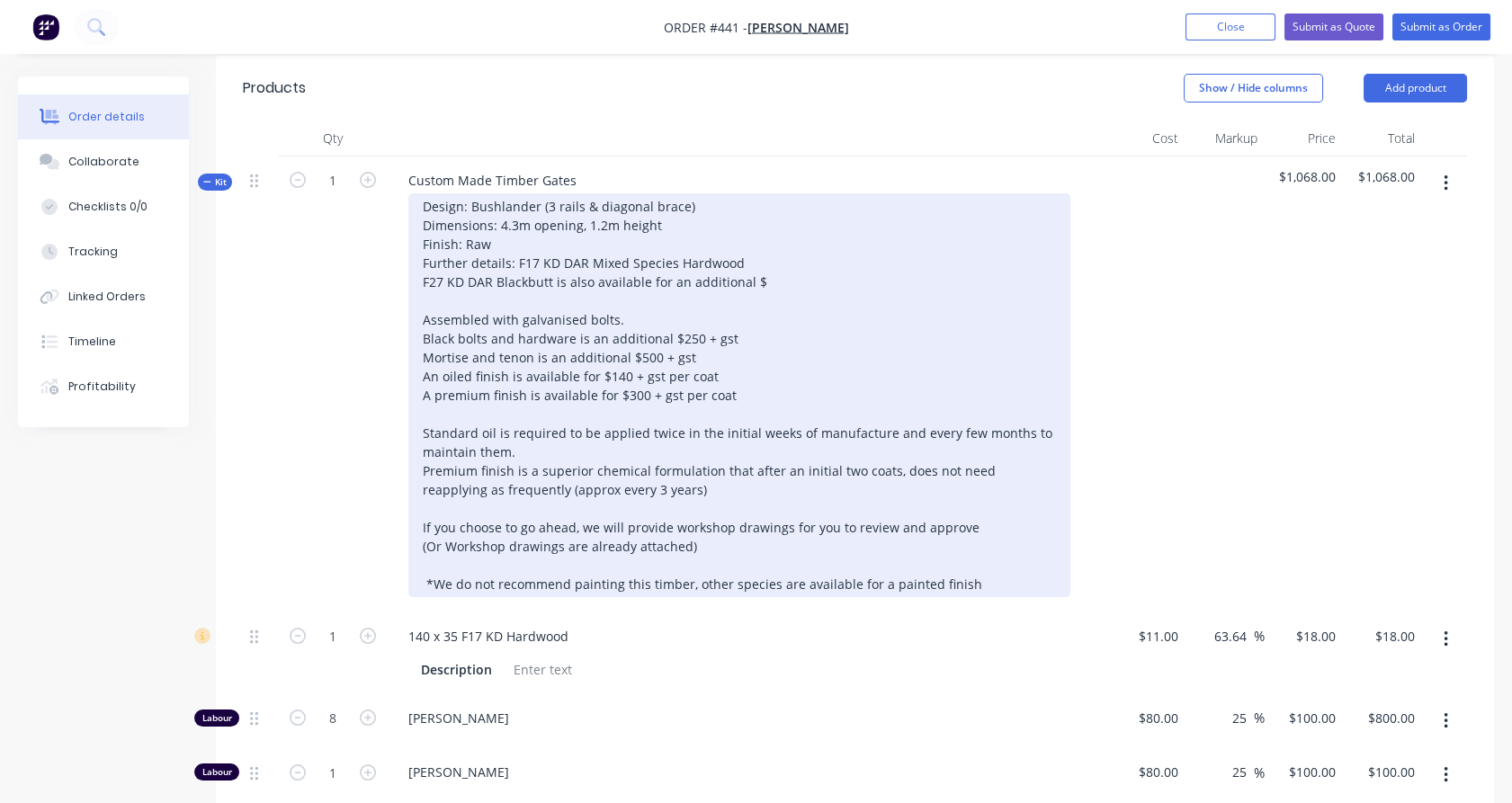
click at [763, 232] on div "Design: Bushlander (3 rails & diagonal brace) Dimensions: 4.3m opening, 1.2m he…" at bounding box center [739, 395] width 662 height 404
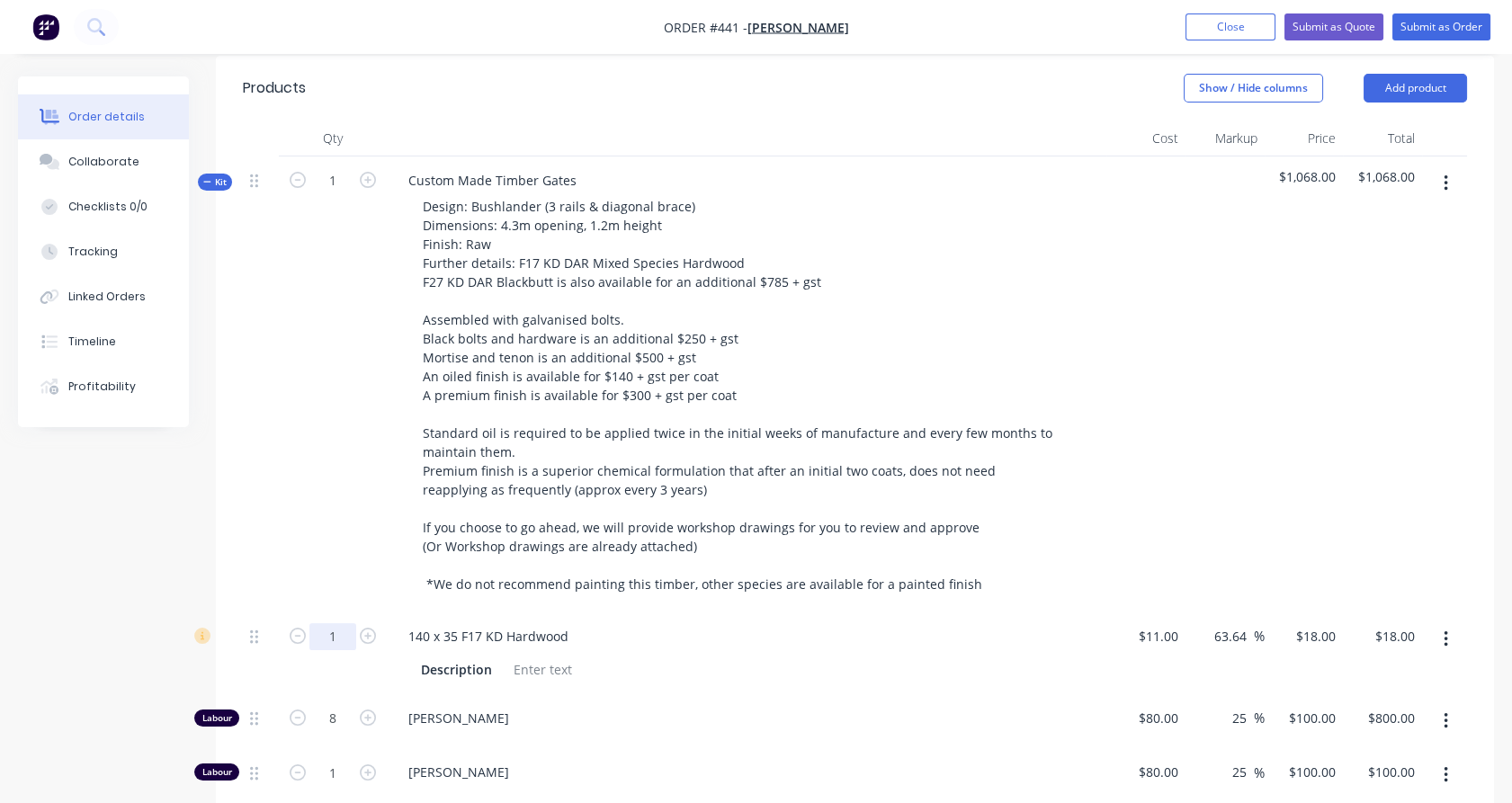
click at [338, 623] on input "1" at bounding box center [333, 636] width 47 height 27
type input "28"
type input "$504.00"
click at [298, 533] on div "1" at bounding box center [333, 385] width 108 height 456
click at [303, 709] on icon "button" at bounding box center [298, 717] width 16 height 16
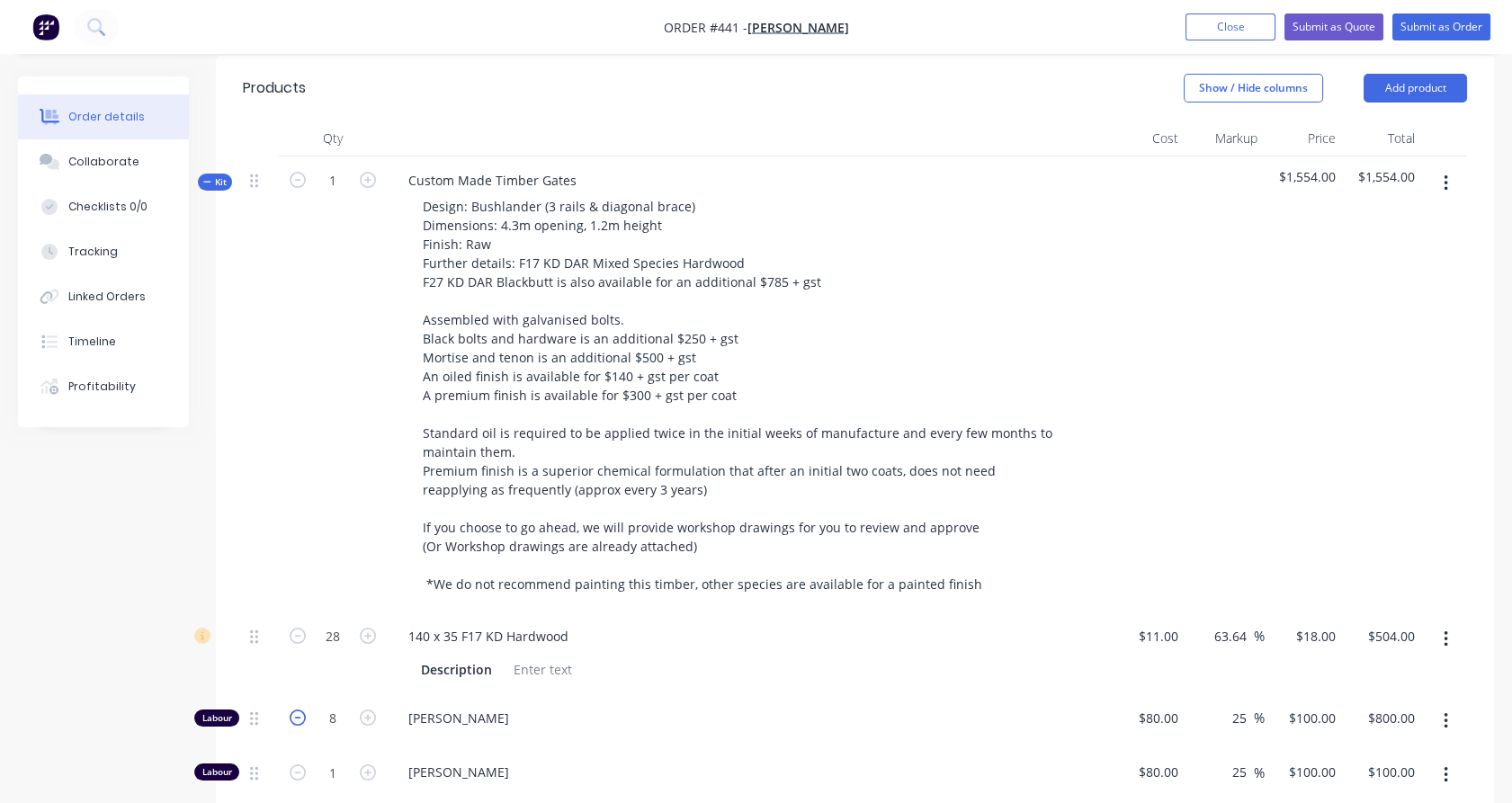
type input "7"
type input "$700.00"
click at [303, 709] on icon "button" at bounding box center [298, 717] width 16 height 16
type input "6"
type input "$600.00"
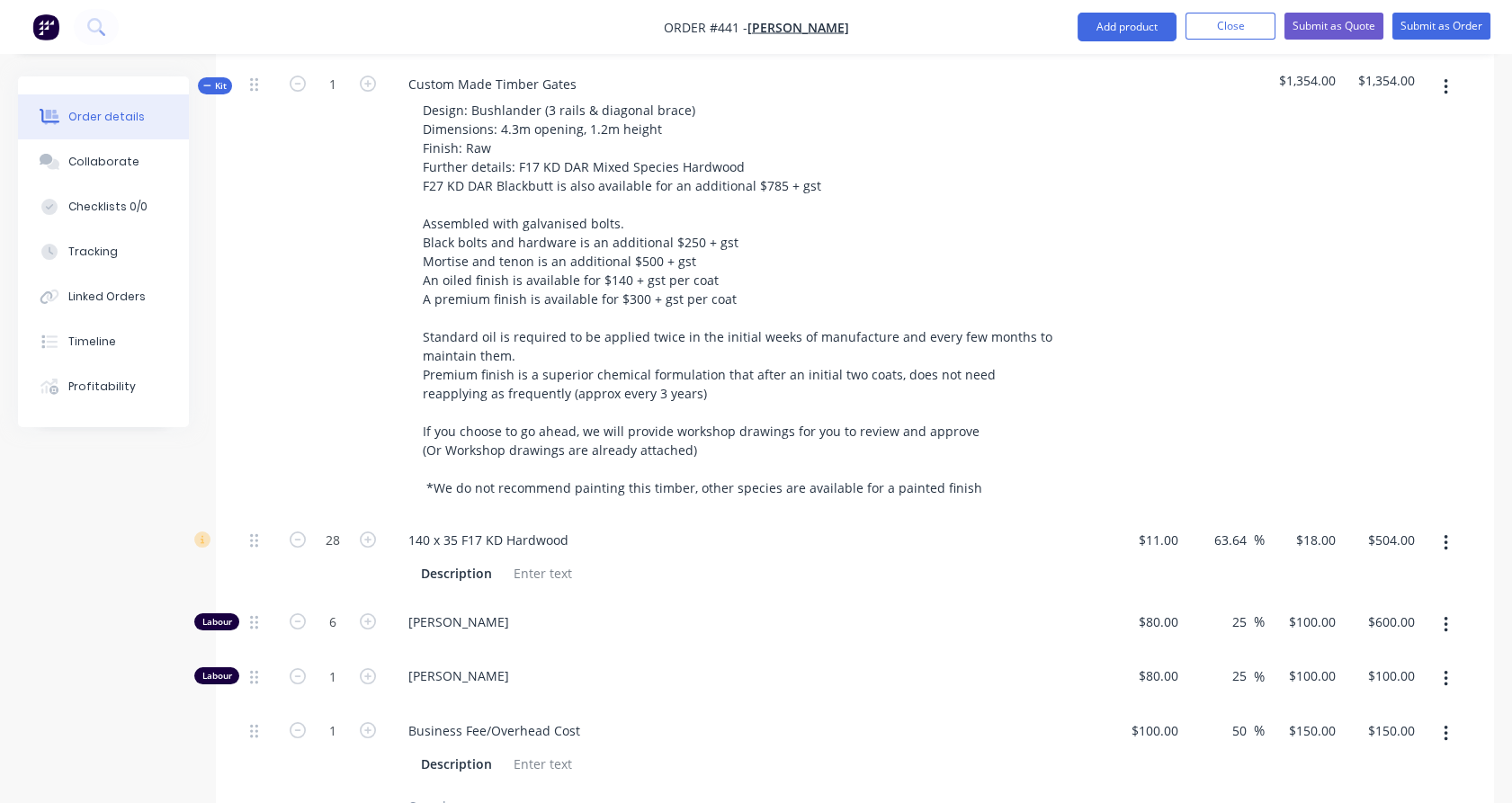
click at [344, 707] on div "1" at bounding box center [333, 747] width 108 height 82
click at [343, 551] on input "1" at bounding box center [333, 538] width 47 height 27
type input "8.5"
type input "$1,275.00"
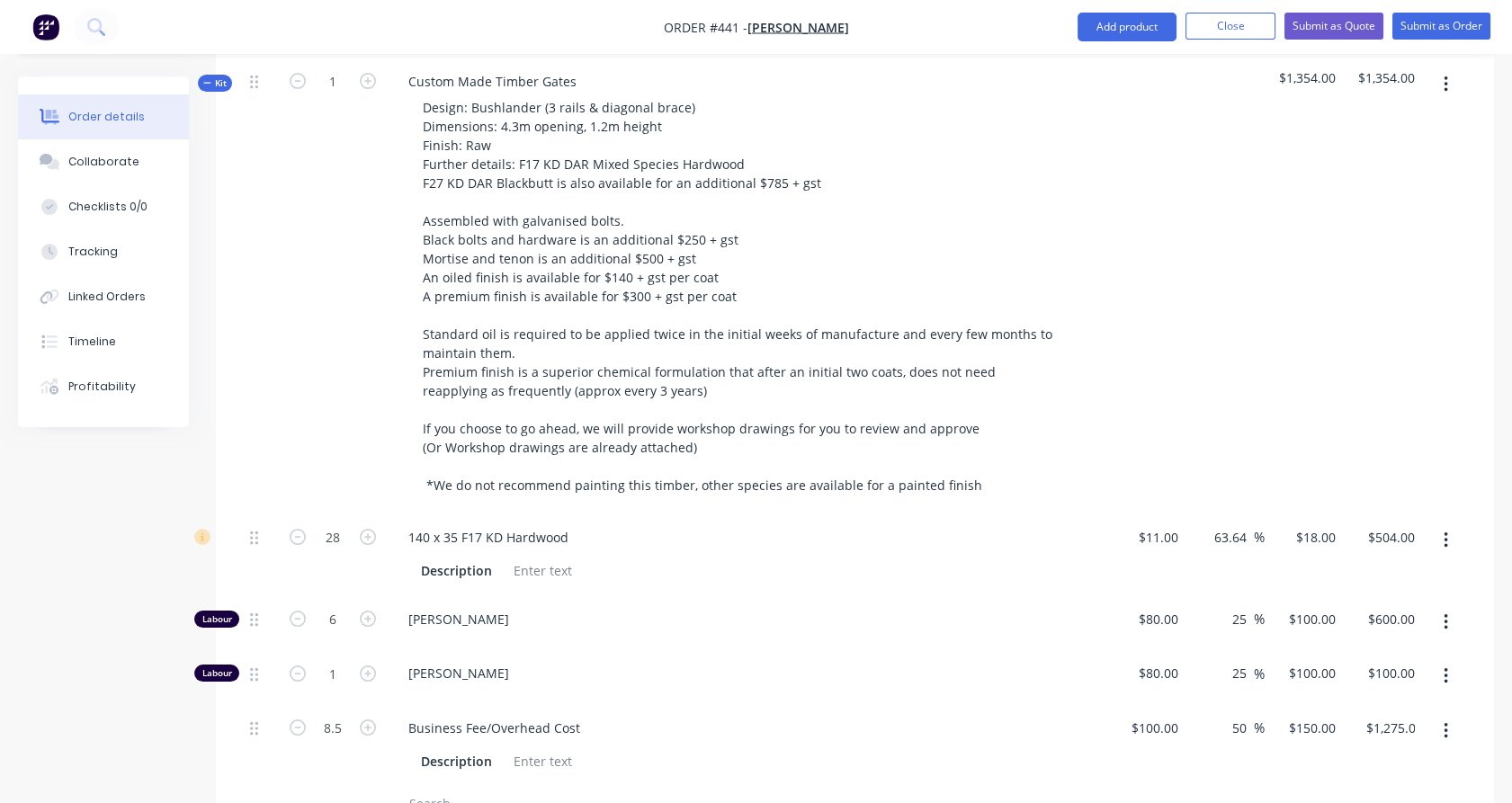
click at [310, 726] on div "8.5" at bounding box center [333, 744] width 108 height 82
click at [447, 786] on input "text" at bounding box center [588, 804] width 360 height 36
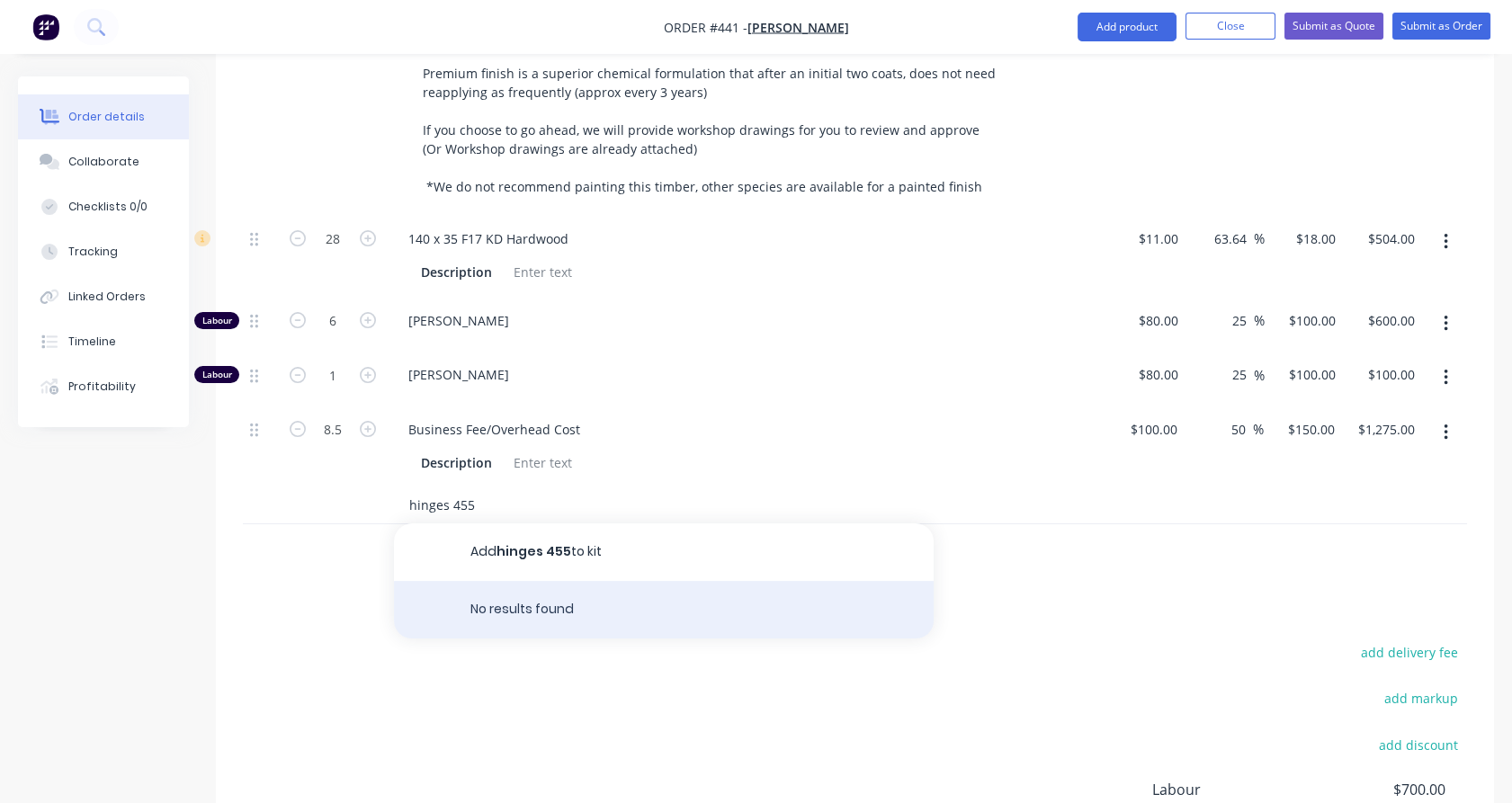
scroll to position [897, 0]
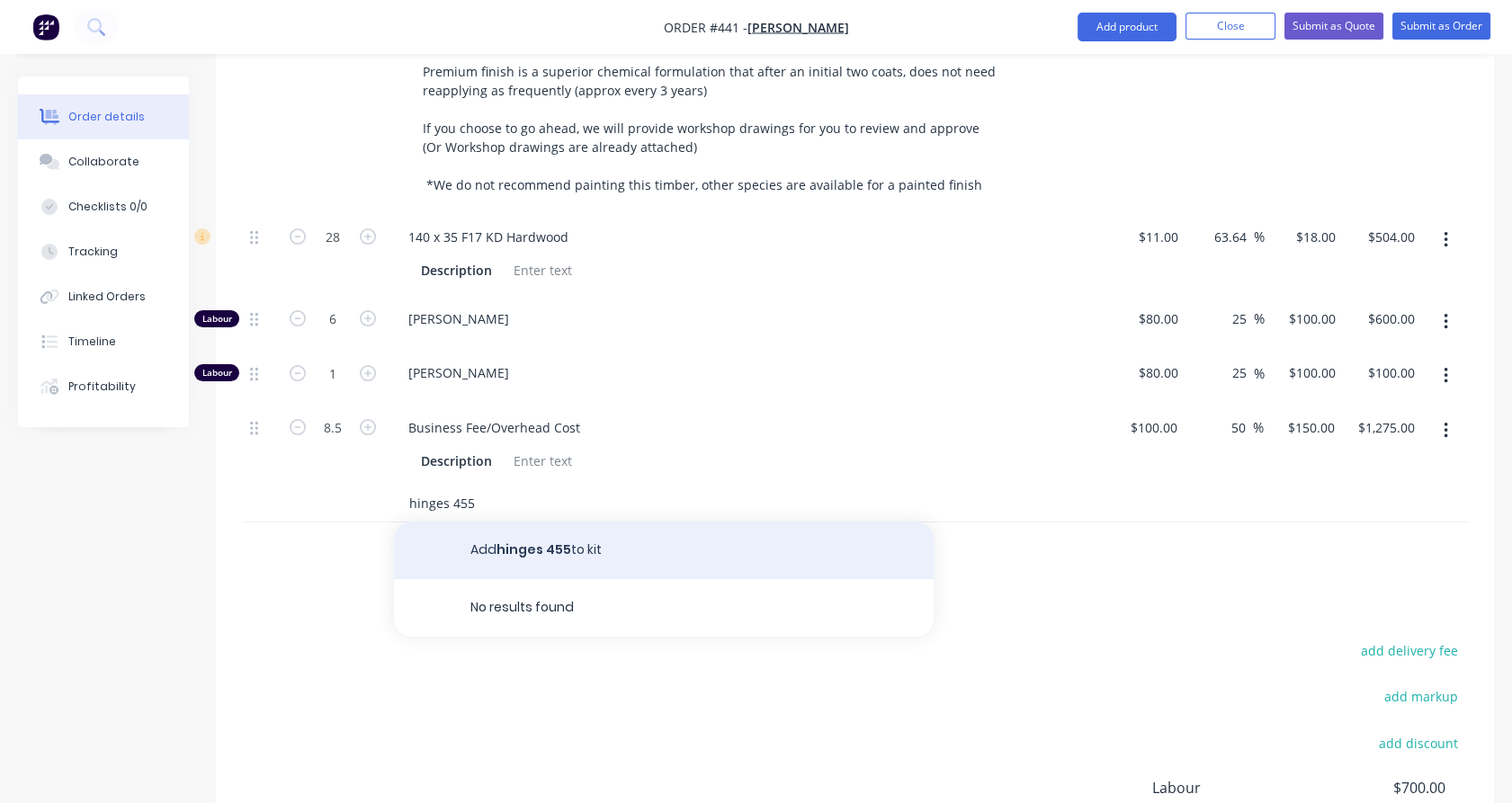
type input "hinges 455"
click at [545, 522] on button "Add hinges 455 to kit" at bounding box center [664, 551] width 539 height 58
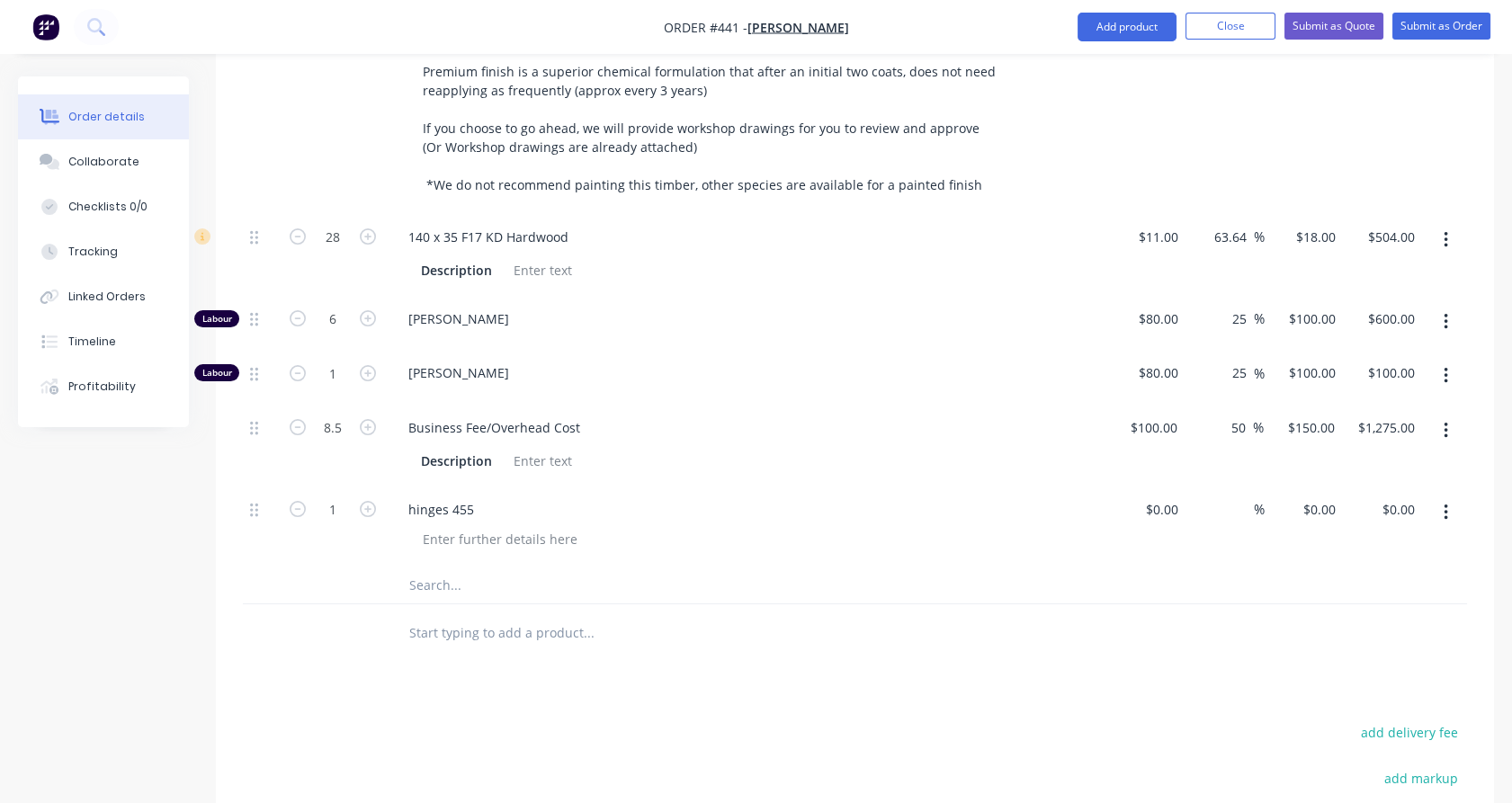
click at [1316, 486] on div "$0.00 $0.00" at bounding box center [1304, 526] width 79 height 82
click at [1331, 497] on input "0" at bounding box center [1322, 509] width 41 height 26
type input "$310.00"
click at [1313, 501] on div "$310.00 $310.00" at bounding box center [1304, 526] width 79 height 82
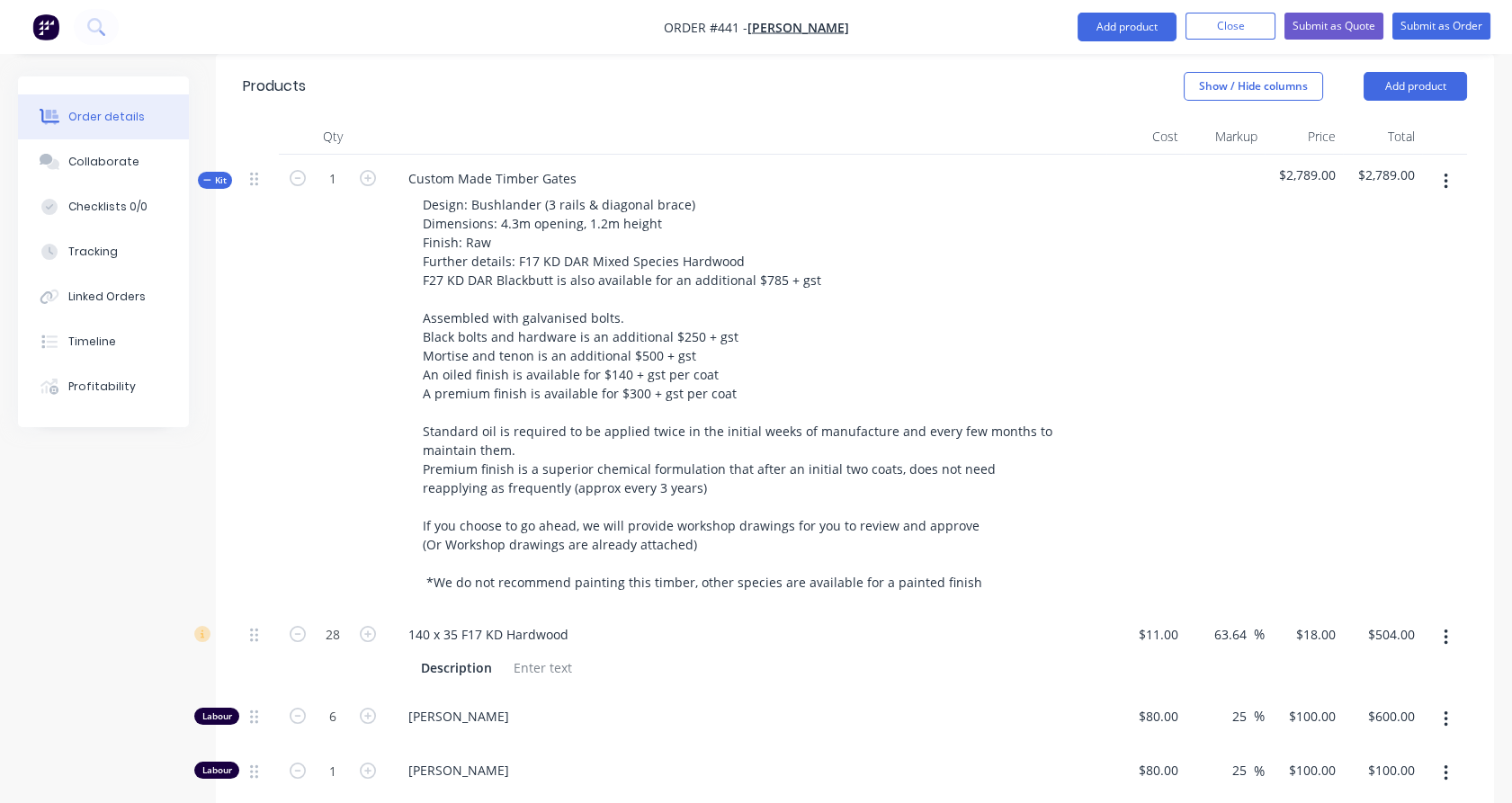
scroll to position [498, 0]
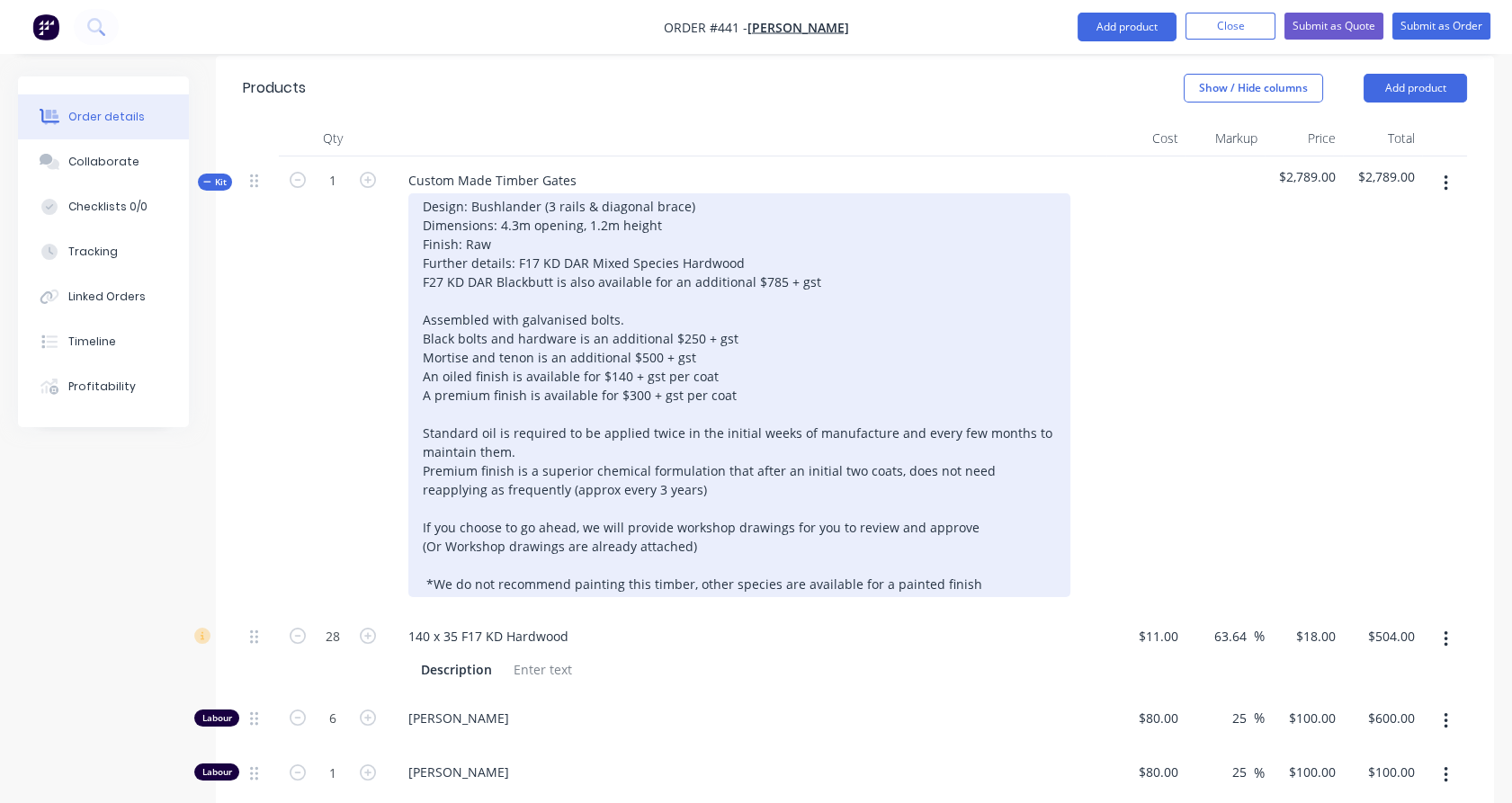
click at [676, 270] on div "Design: Bushlander (3 rails & diagonal brace) Dimensions: 4.3m opening, 1.2m he…" at bounding box center [739, 395] width 662 height 404
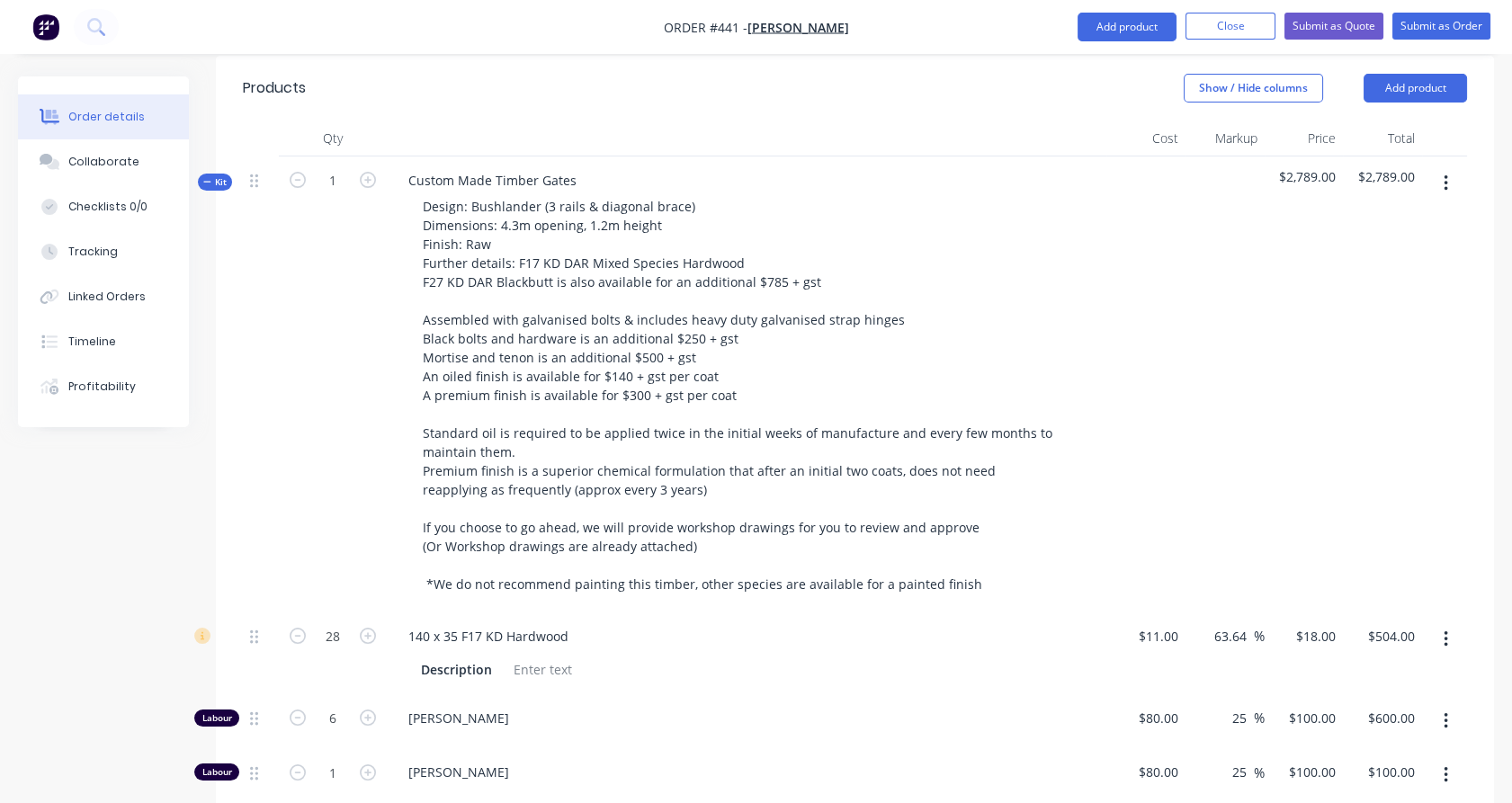
drag, startPoint x: 1444, startPoint y: 129, endPoint x: 1440, endPoint y: 141, distance: 12.6
click at [1445, 174] on icon "button" at bounding box center [1445, 184] width 5 height 20
click at [1407, 289] on div "Duplicate" at bounding box center [1381, 302] width 139 height 26
click at [216, 176] on span "Kit" at bounding box center [215, 182] width 23 height 14
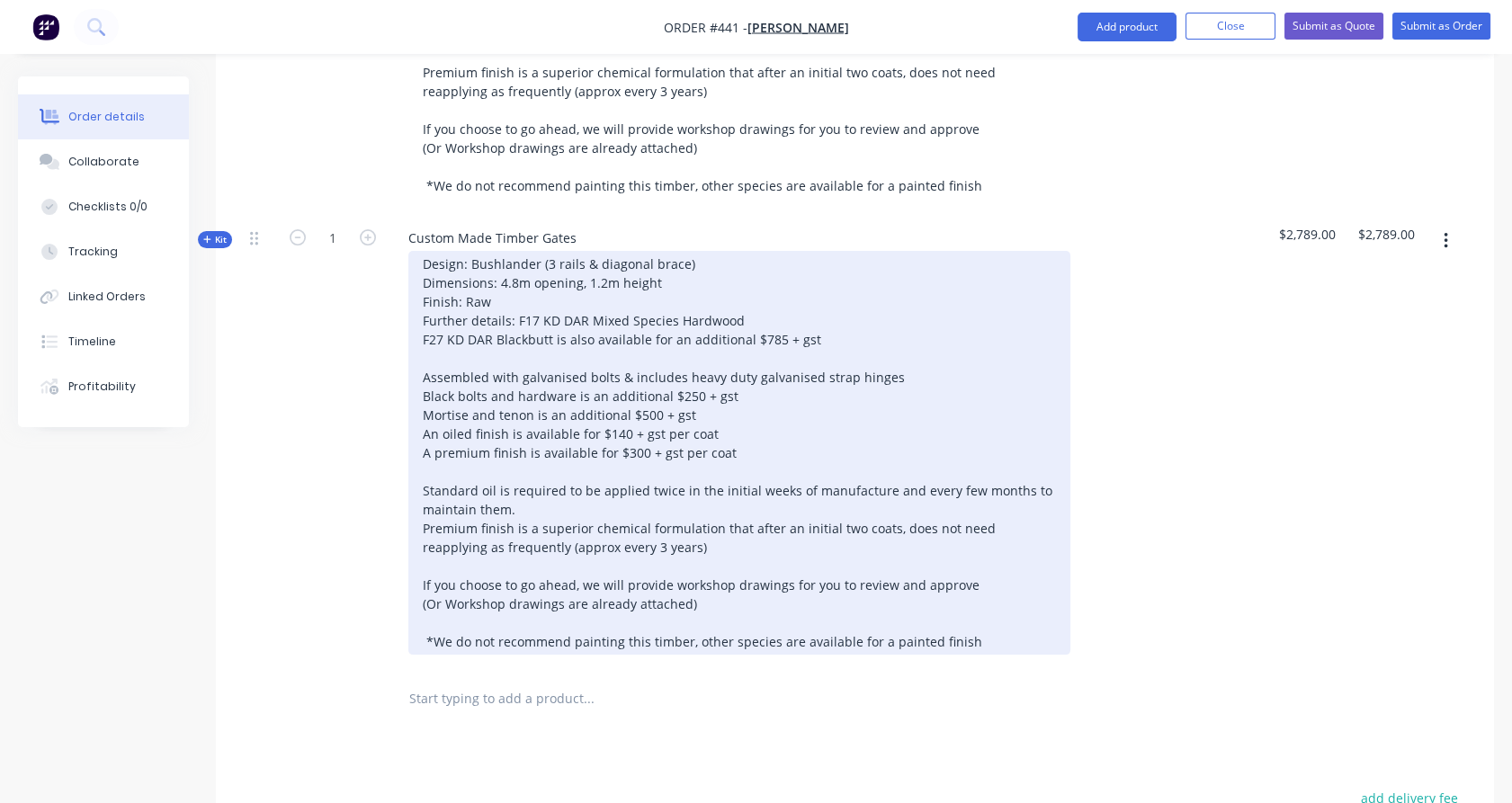
scroll to position [897, 0]
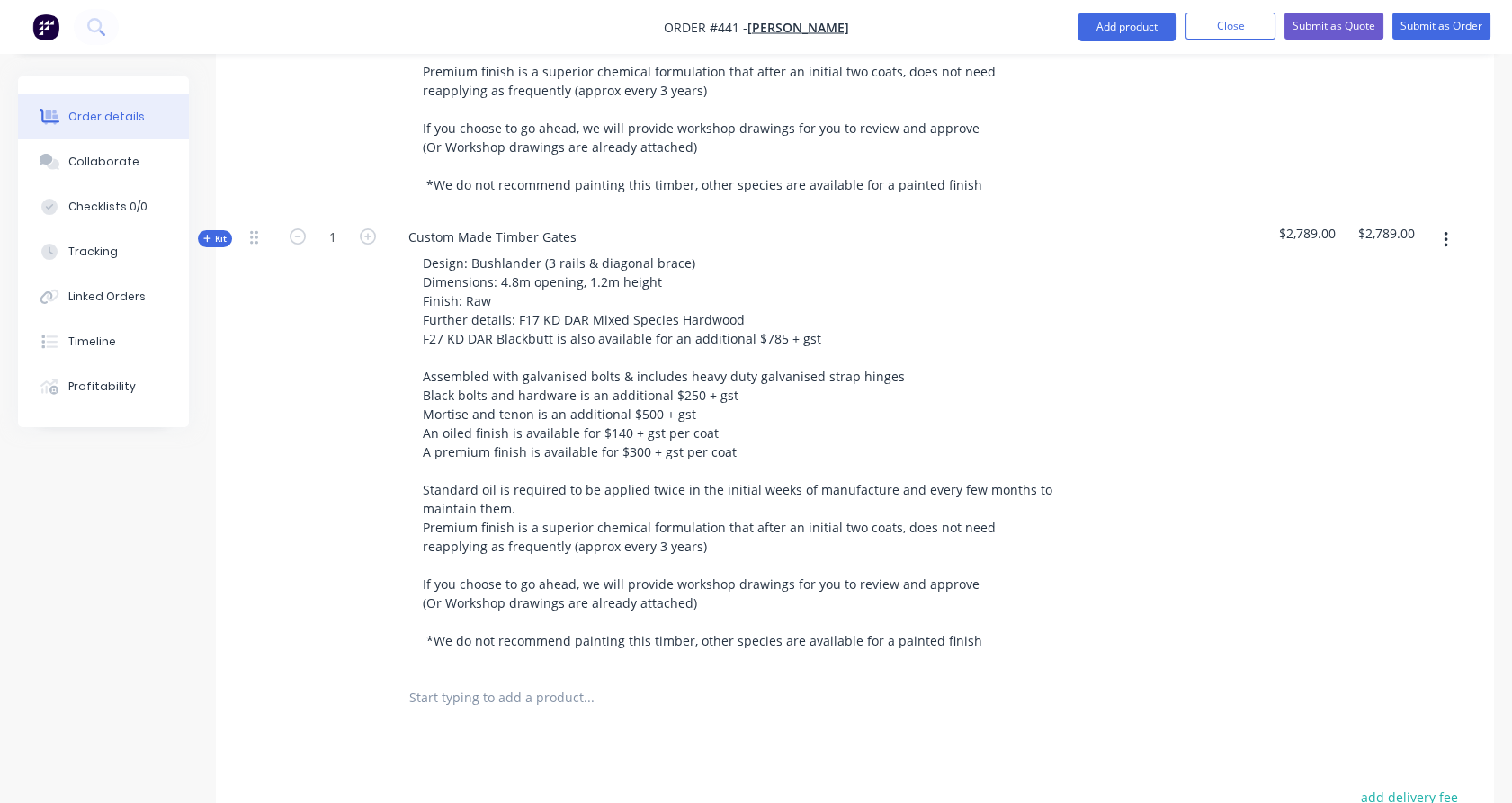
drag, startPoint x: 223, startPoint y: 187, endPoint x: 238, endPoint y: 193, distance: 16.2
click at [220, 232] on span "Kit" at bounding box center [215, 238] width 23 height 14
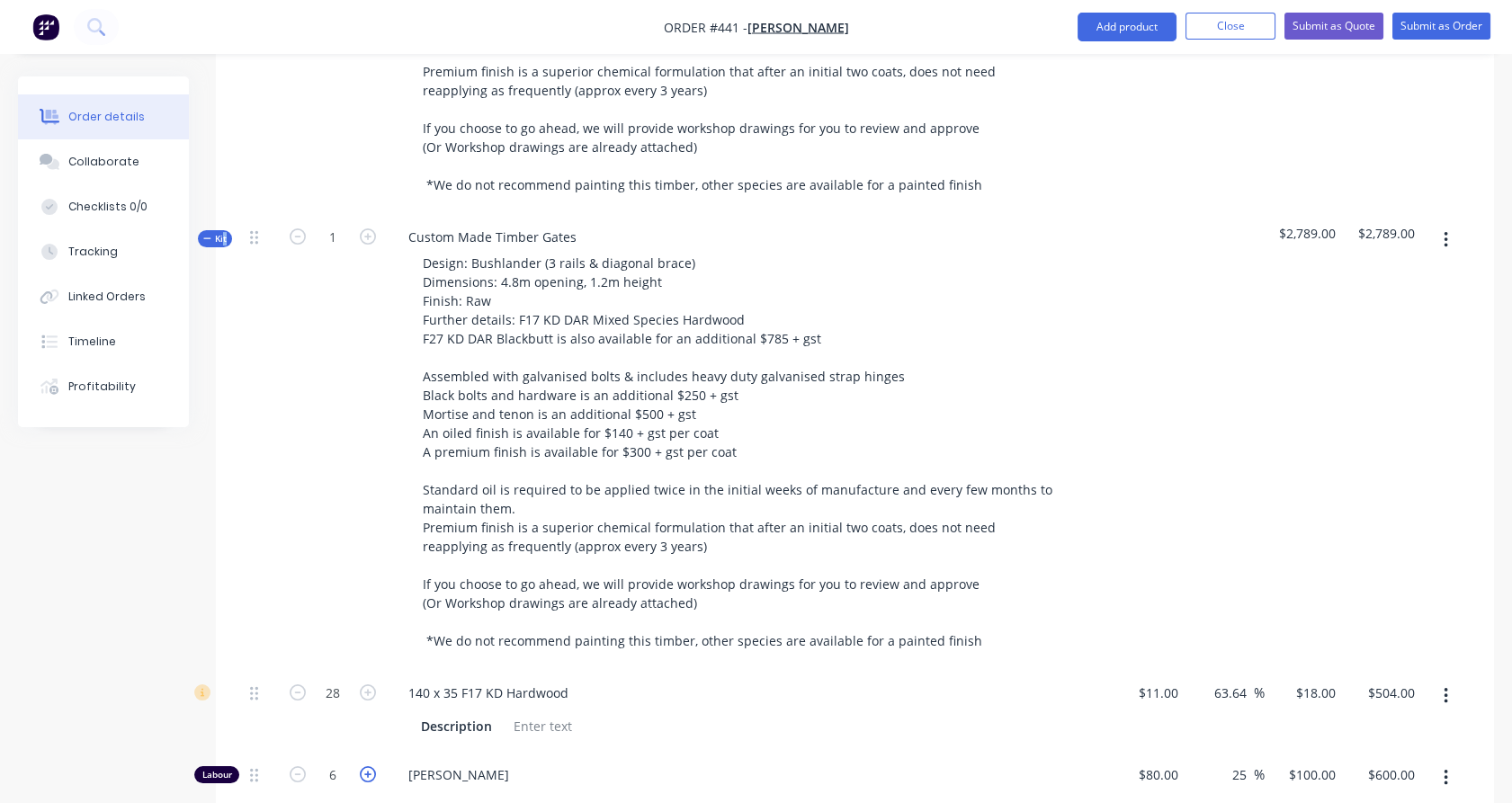
click at [364, 766] on icon "button" at bounding box center [368, 774] width 16 height 16
type input "7"
type input "$700.00"
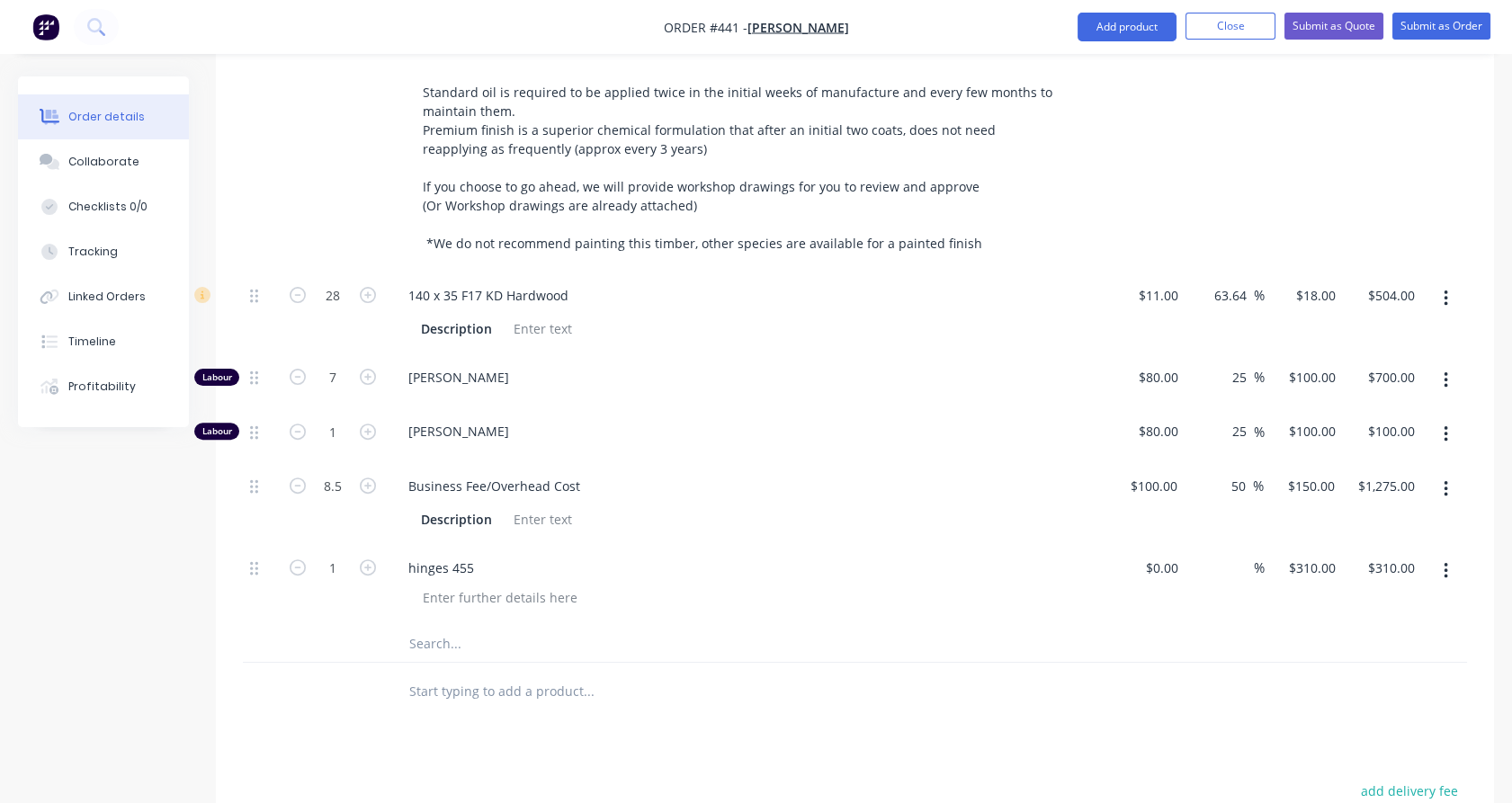
scroll to position [1296, 0]
click at [344, 307] on input "8.5" at bounding box center [333, 294] width 47 height 27
type input "9"
type input "$1,350.00"
click at [311, 286] on div "28" at bounding box center [333, 310] width 108 height 82
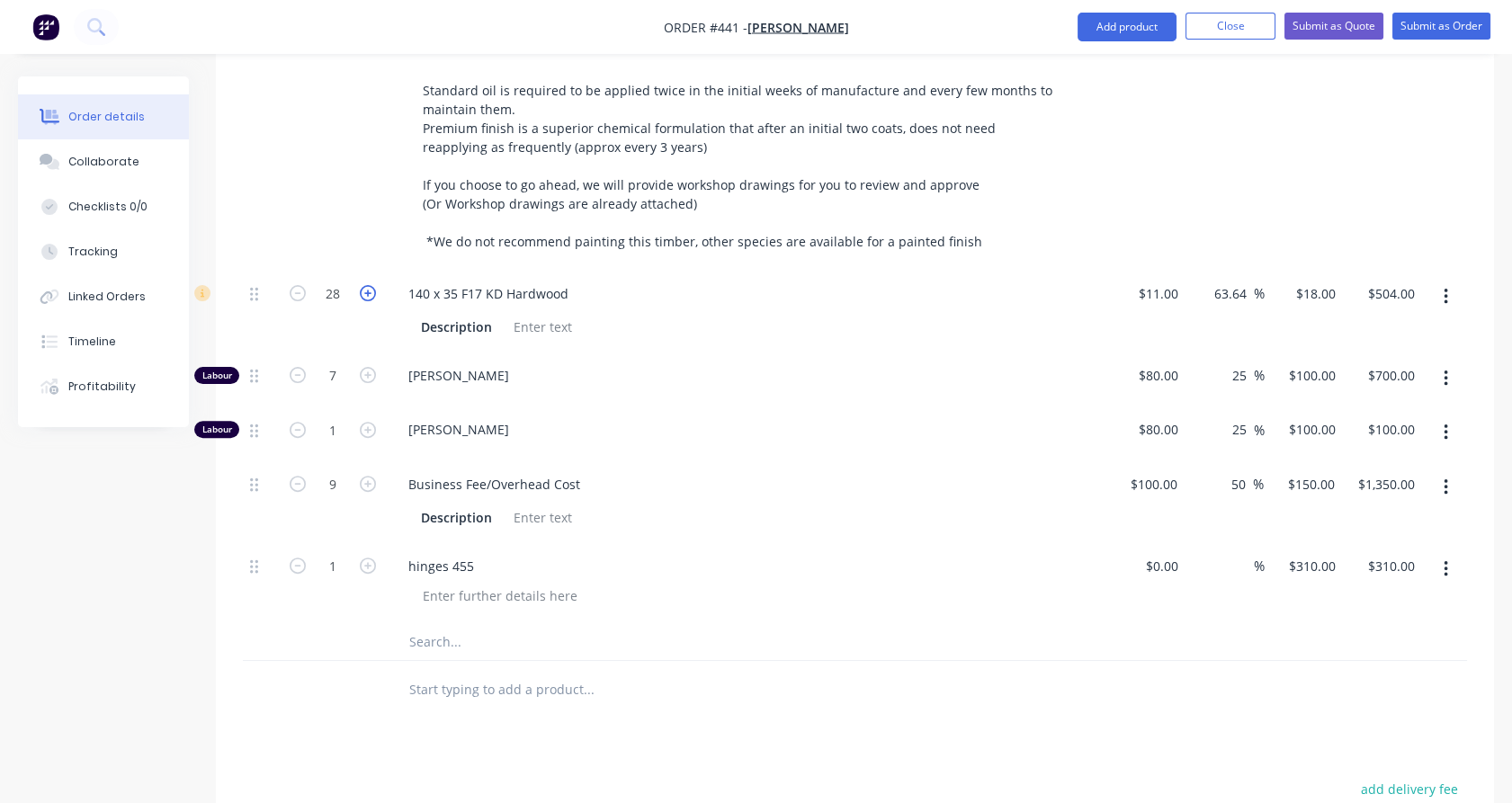
click at [362, 285] on icon "button" at bounding box center [368, 293] width 16 height 16
type input "29"
type input "$522.00"
click at [362, 285] on icon "button" at bounding box center [368, 293] width 16 height 16
type input "30"
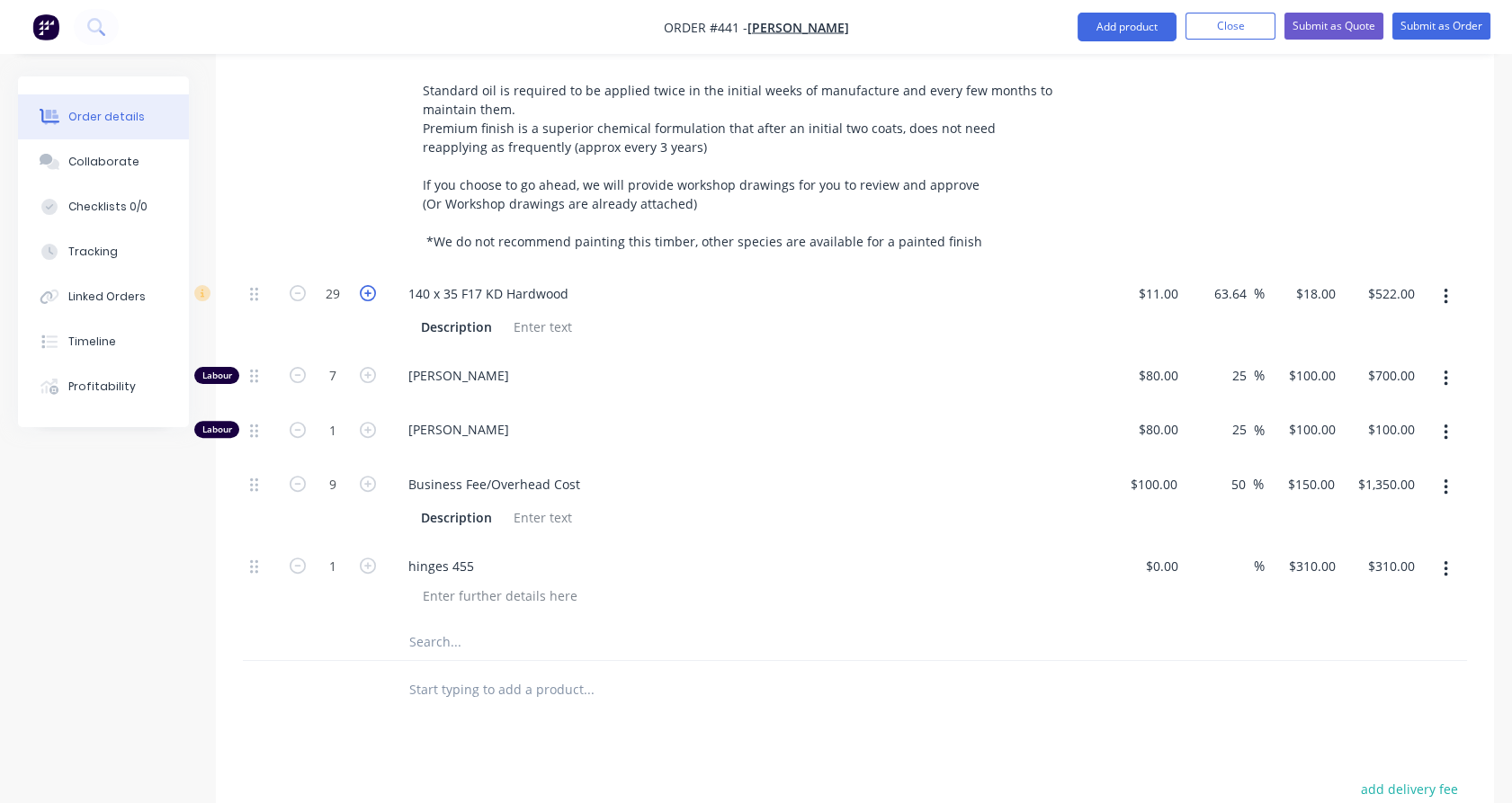
type input "$540.00"
click at [355, 269] on div "30" at bounding box center [333, 310] width 108 height 82
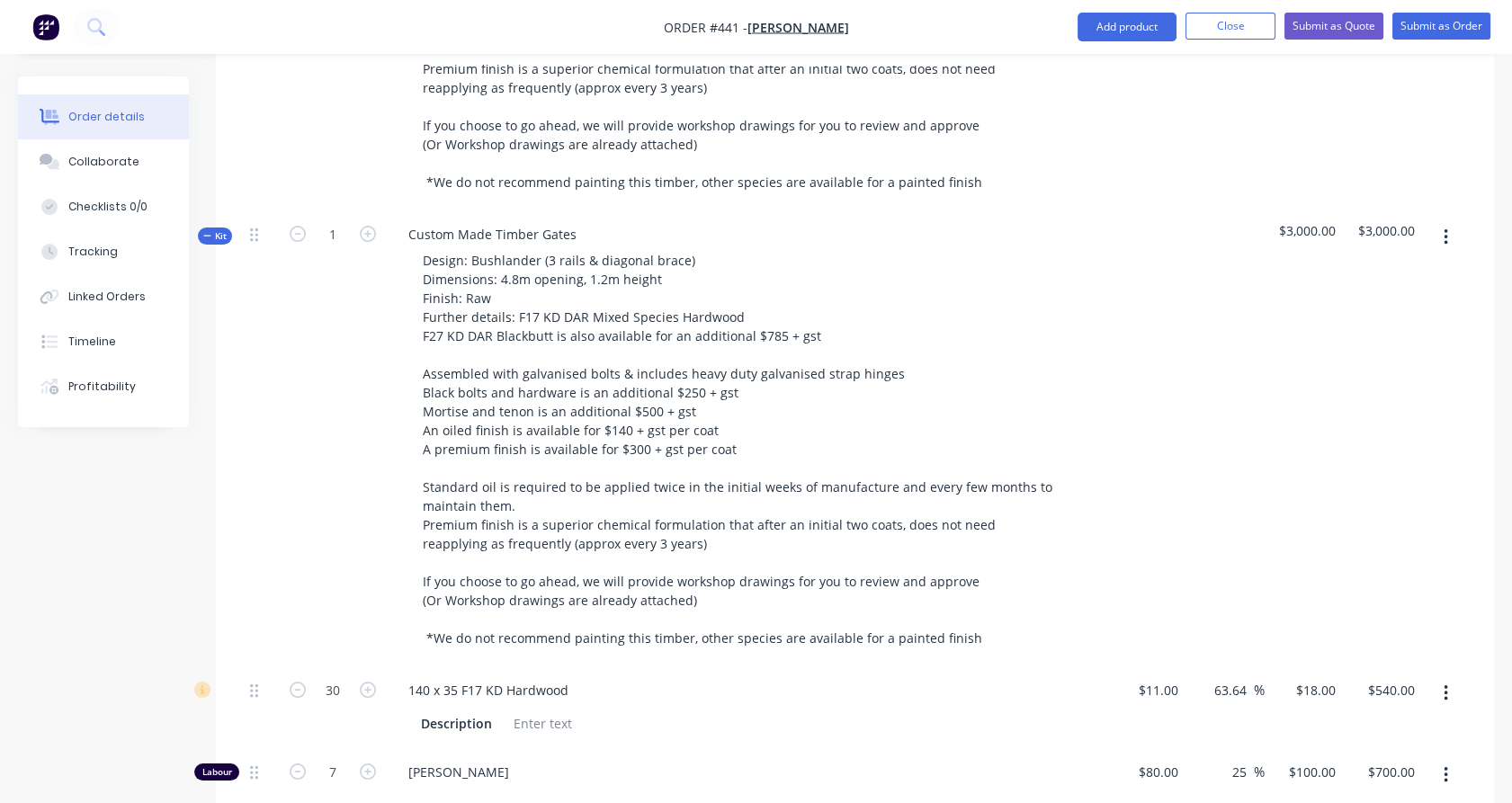
scroll to position [898, 0]
click at [223, 231] on span "Kit" at bounding box center [215, 237] width 23 height 14
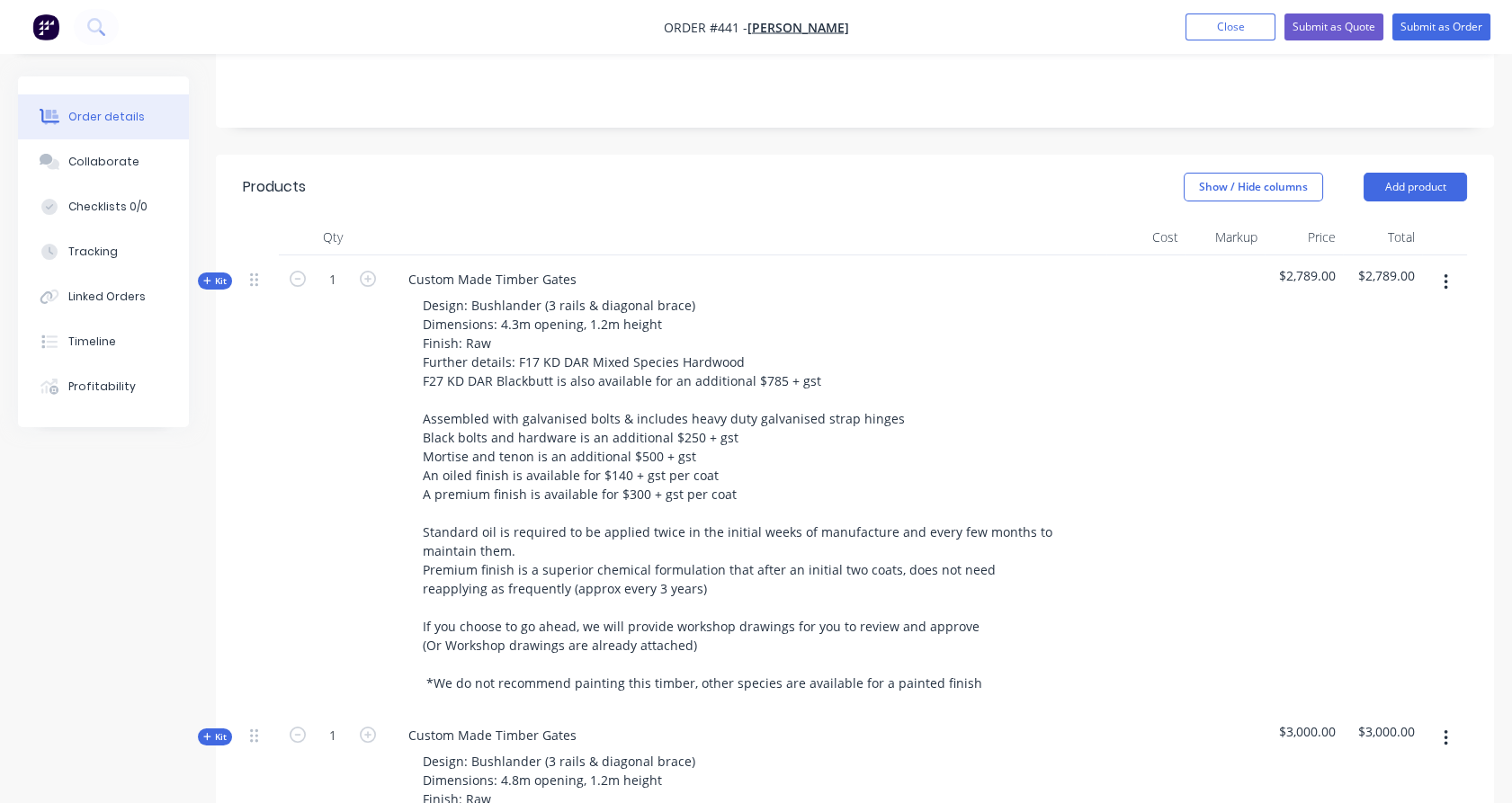
scroll to position [398, 0]
click at [581, 723] on div "Custom Made Timber Gates" at bounding box center [492, 735] width 197 height 26
click at [579, 267] on div "Custom Made Timber Gates" at bounding box center [492, 279] width 197 height 26
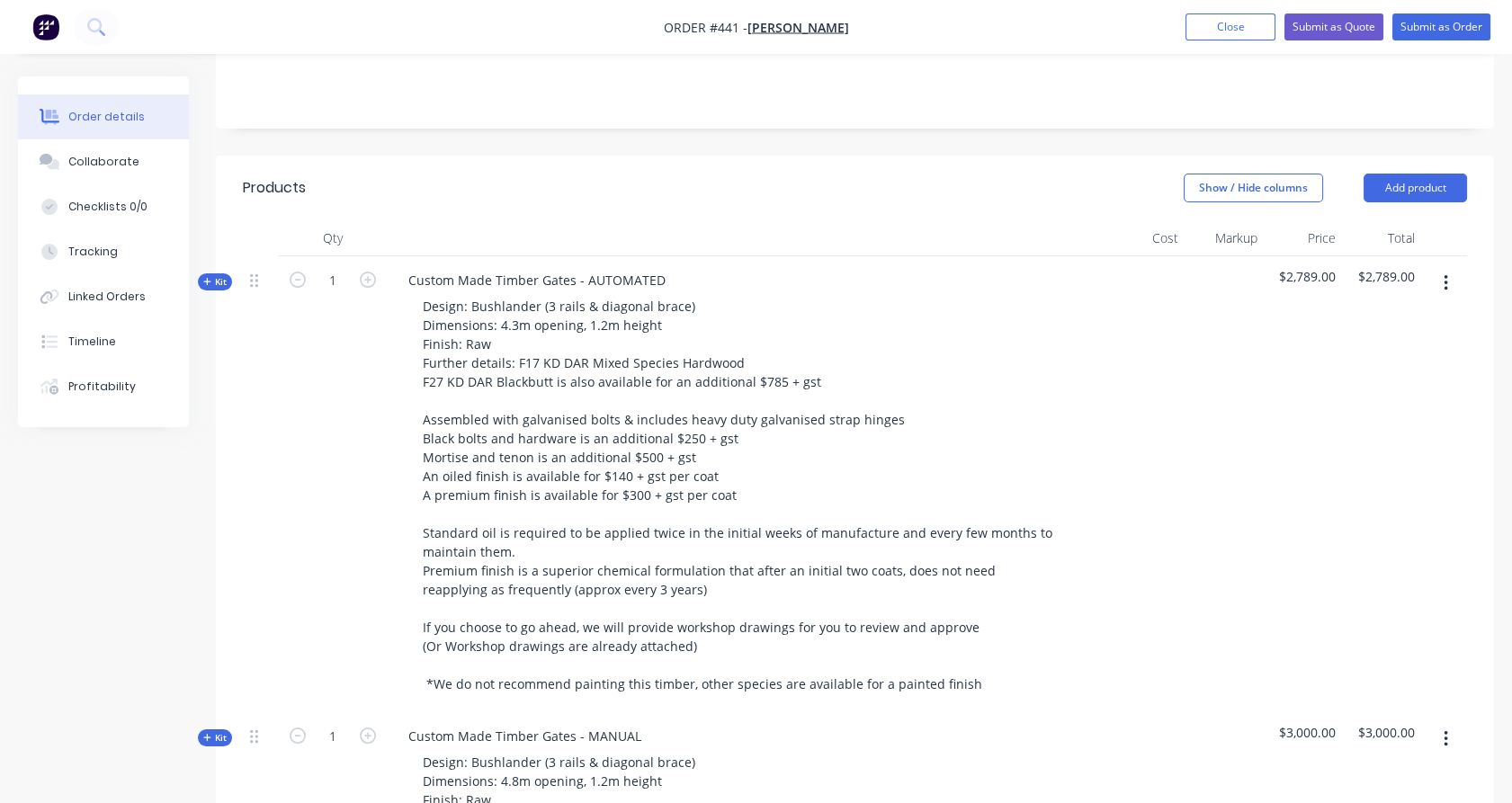
drag, startPoint x: 269, startPoint y: 364, endPoint x: 1000, endPoint y: 669, distance: 792.1
click at [270, 363] on div at bounding box center [261, 484] width 36 height 456
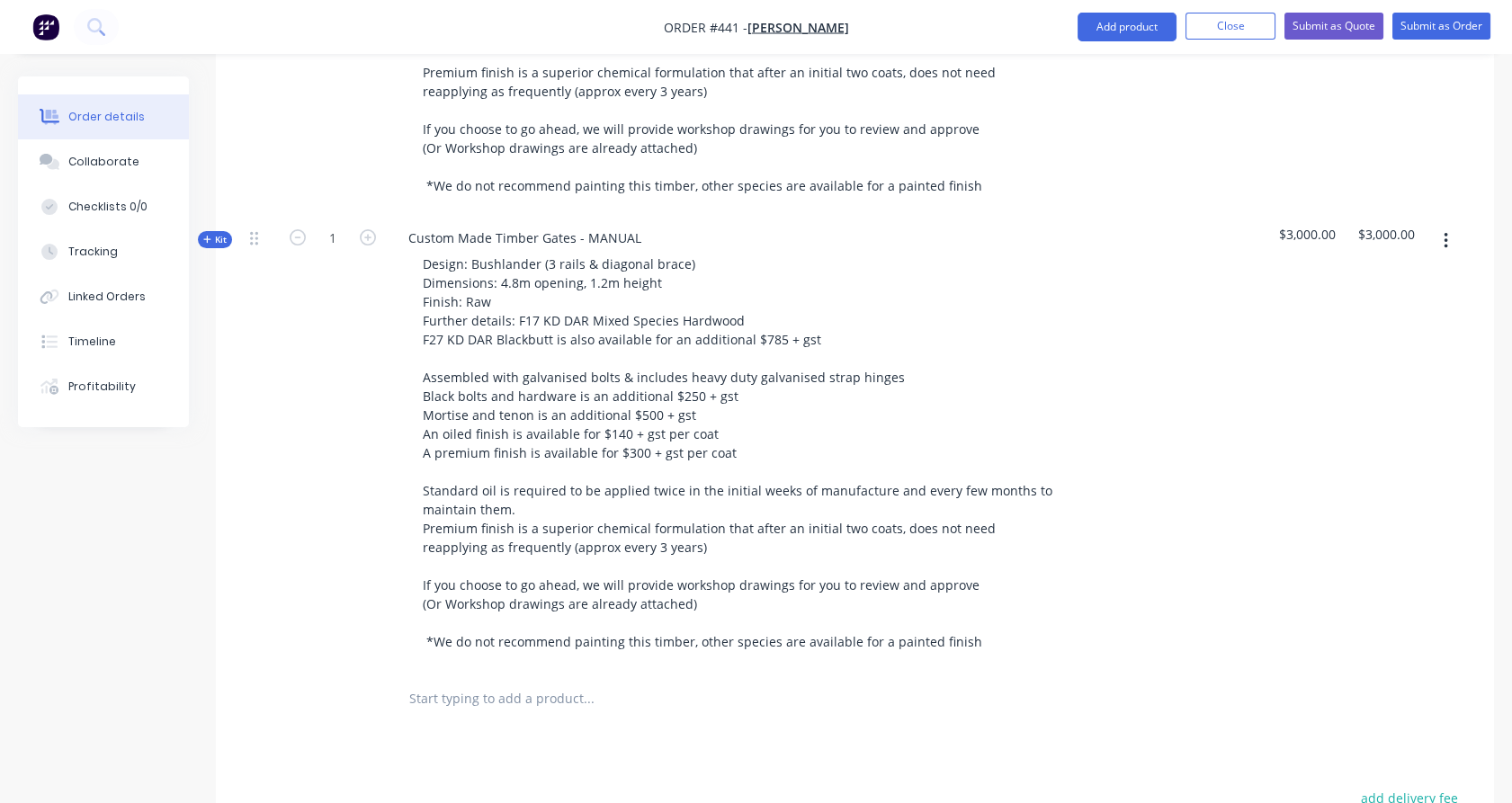
scroll to position [897, 0]
click at [475, 680] on input "text" at bounding box center [588, 698] width 360 height 36
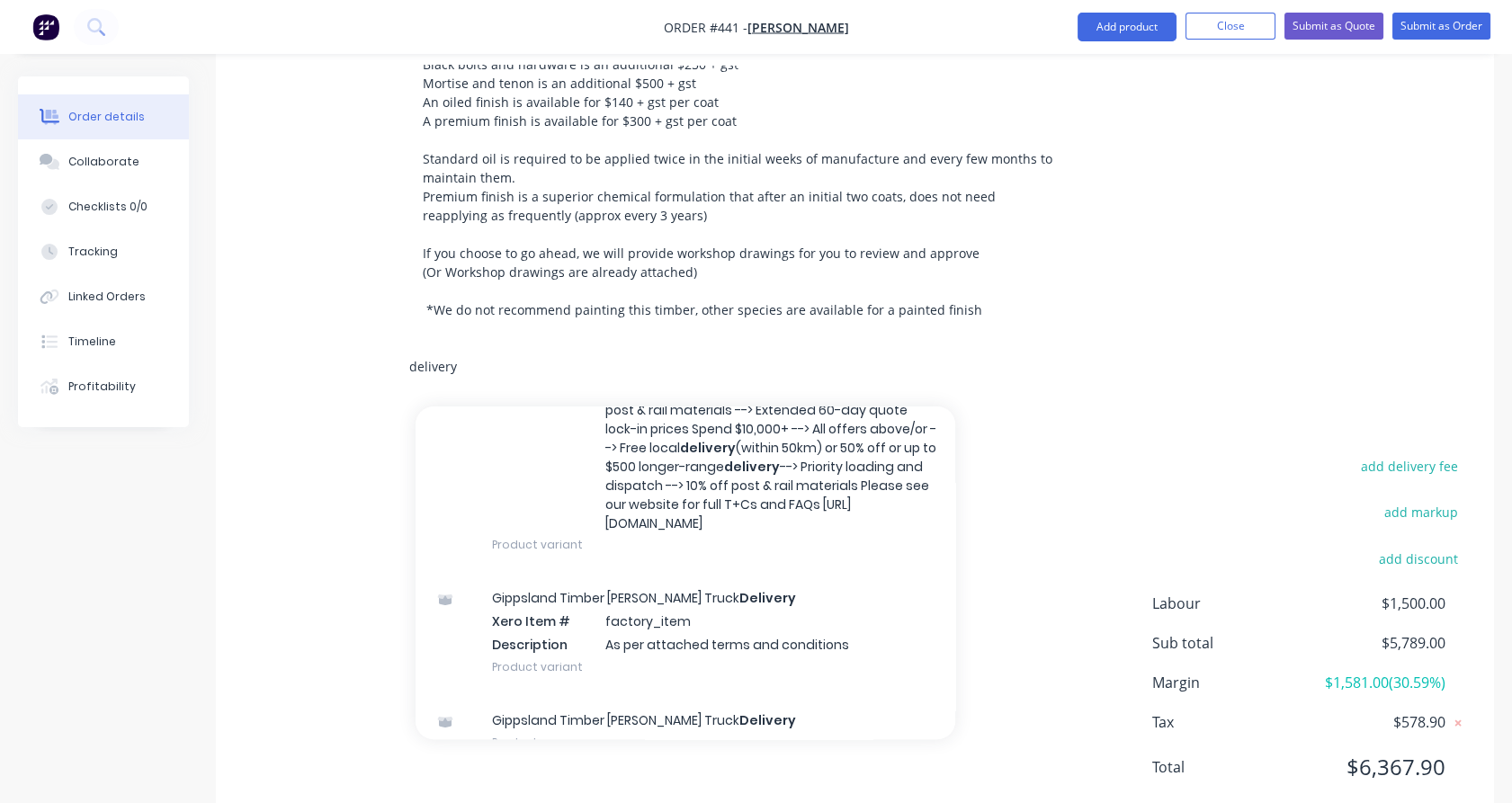
scroll to position [426, 0]
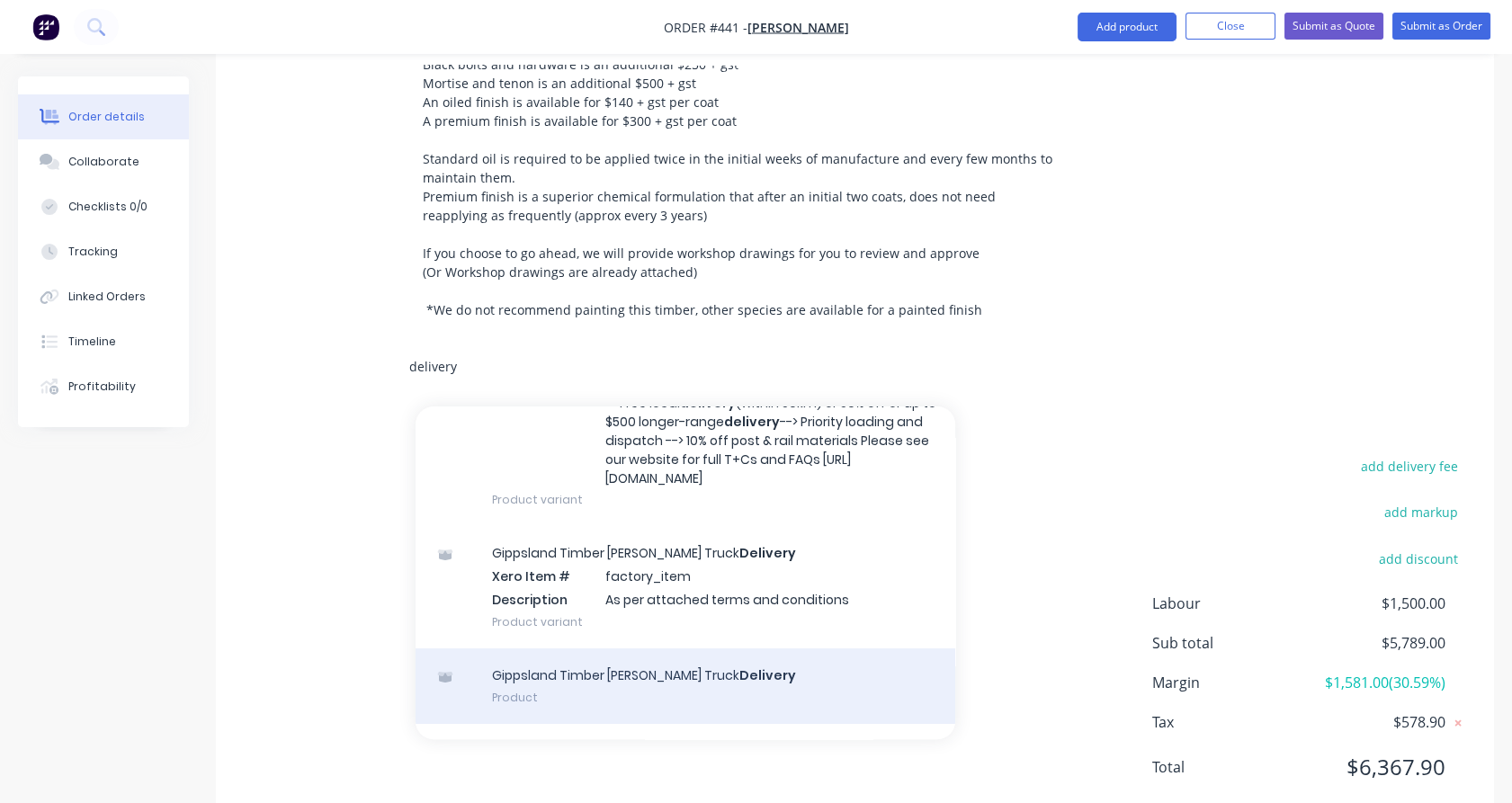
type input "delivery"
click at [796, 648] on div "Gippsland Timber [PERSON_NAME] Truck Delivery Product" at bounding box center [685, 686] width 539 height 76
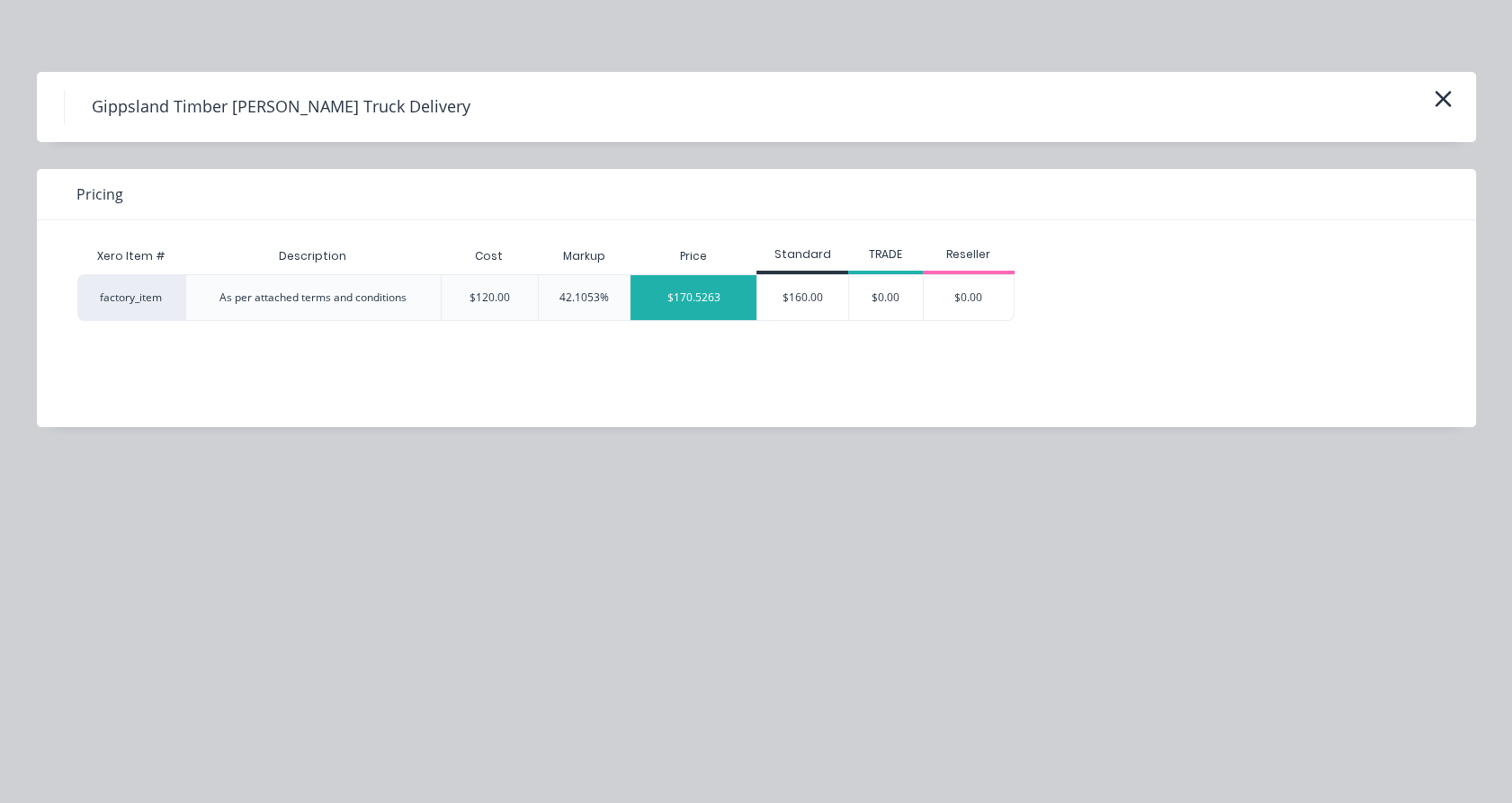
click at [710, 306] on div "$170.5263" at bounding box center [693, 297] width 126 height 45
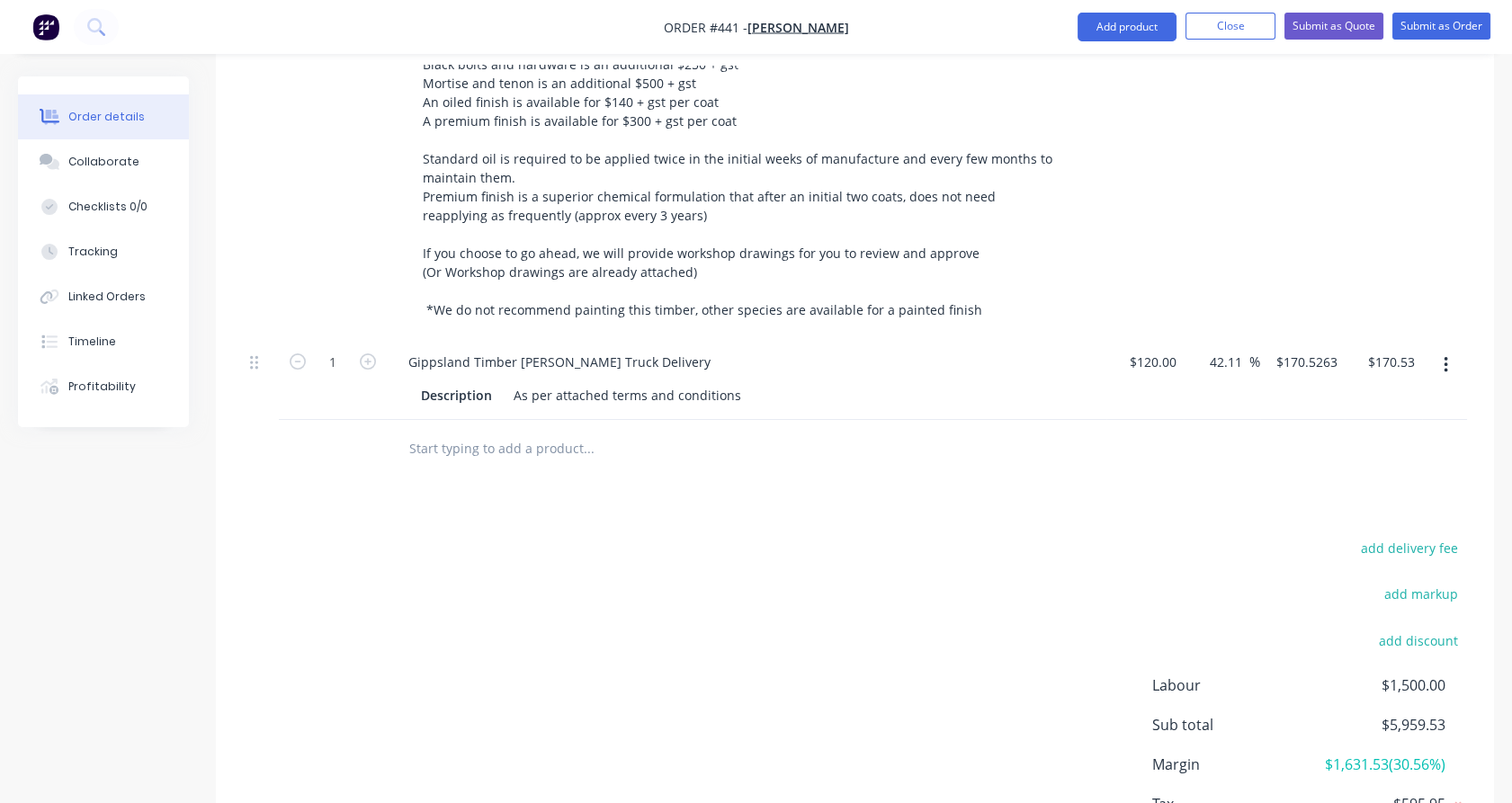
click at [1159, 338] on div "$120.00 $120.00" at bounding box center [1145, 379] width 78 height 82
click at [1162, 349] on input "120" at bounding box center [1156, 361] width 56 height 26
type input "$265.00"
type input "$376.5789"
type input "$376.58"
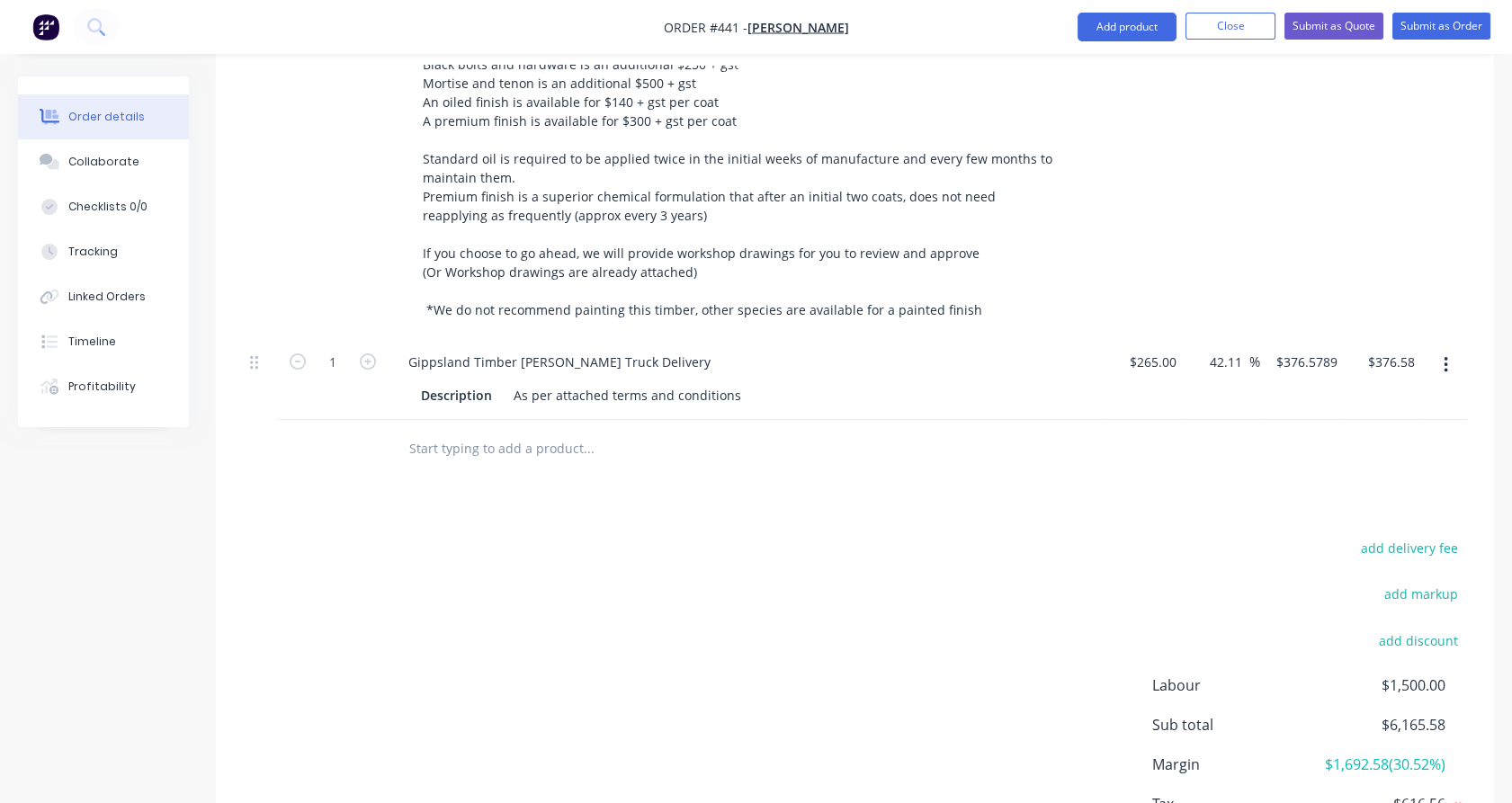
click at [1171, 365] on div "$265.00 $265.00" at bounding box center [1145, 379] width 78 height 82
click at [1305, 349] on input "376.5789" at bounding box center [1309, 361] width 70 height 26
type input "375"
type input "41.51"
type input "$375.00"
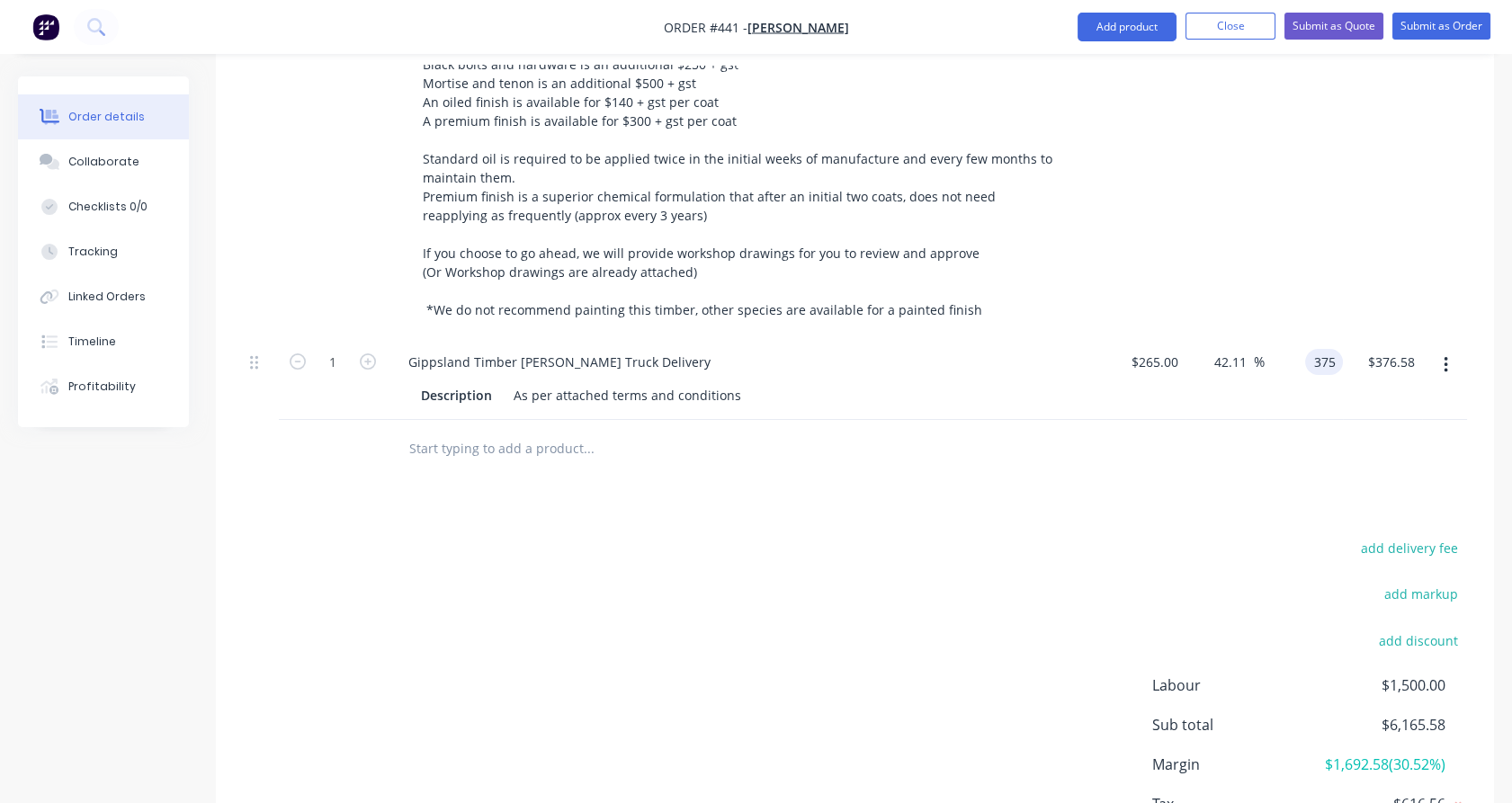
type input "$375.00"
click at [1300, 420] on div at bounding box center [855, 449] width 1224 height 59
click at [526, 431] on input "text" at bounding box center [588, 449] width 360 height 36
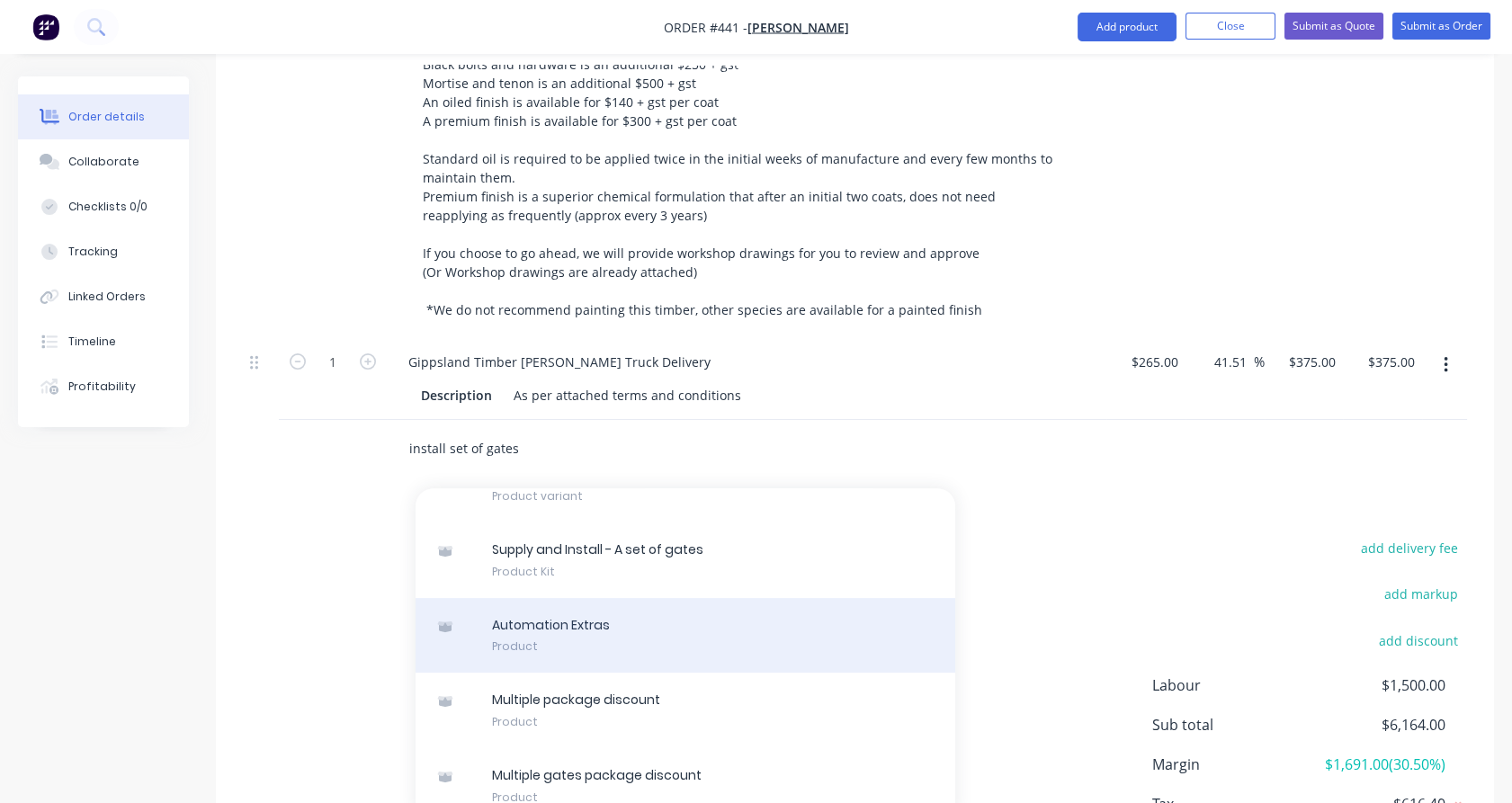
scroll to position [998, 0]
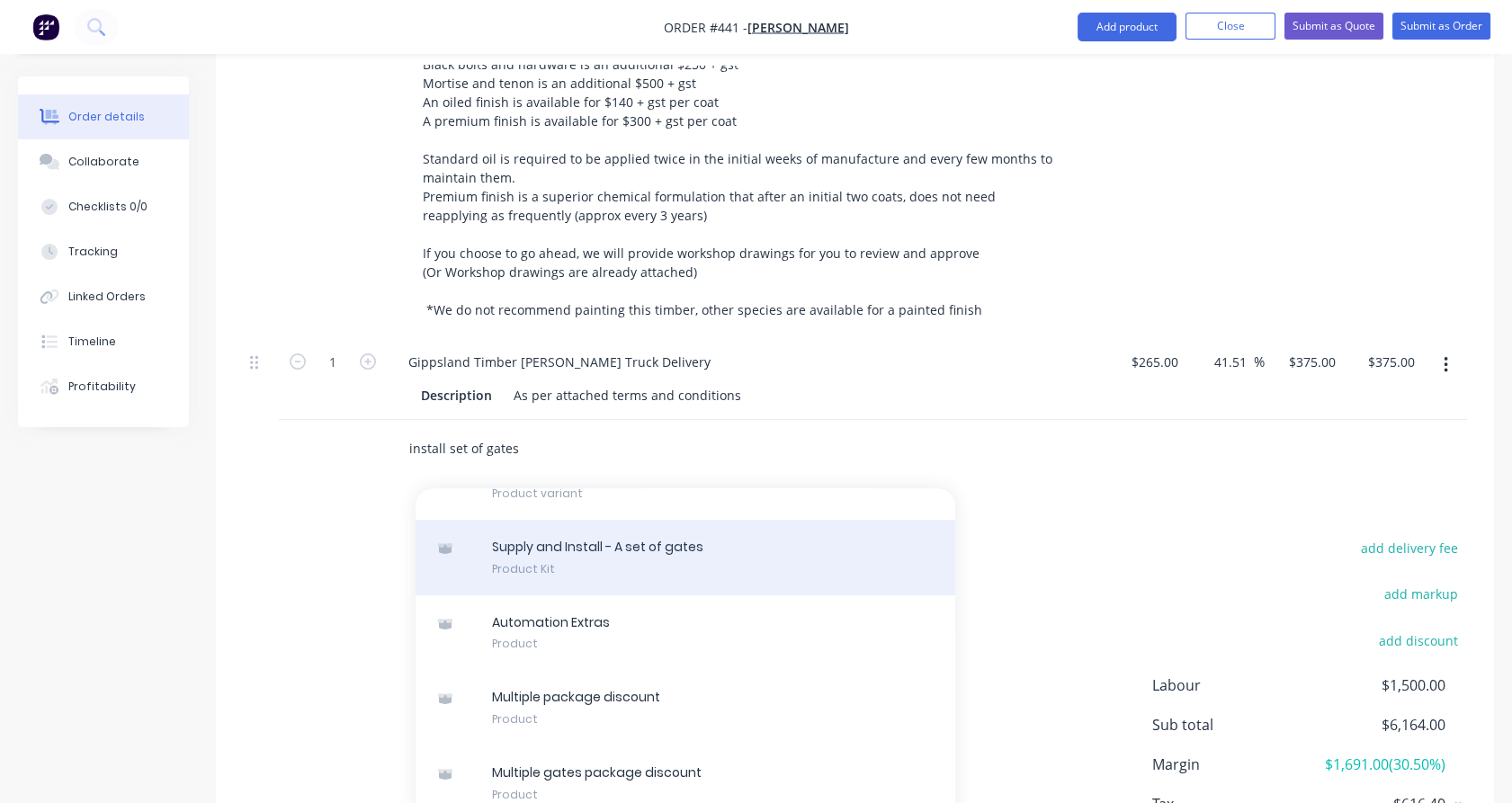
type input "install set of gates"
click at [619, 543] on div "Supply and Install - A set of gates Product Kit" at bounding box center [685, 558] width 539 height 76
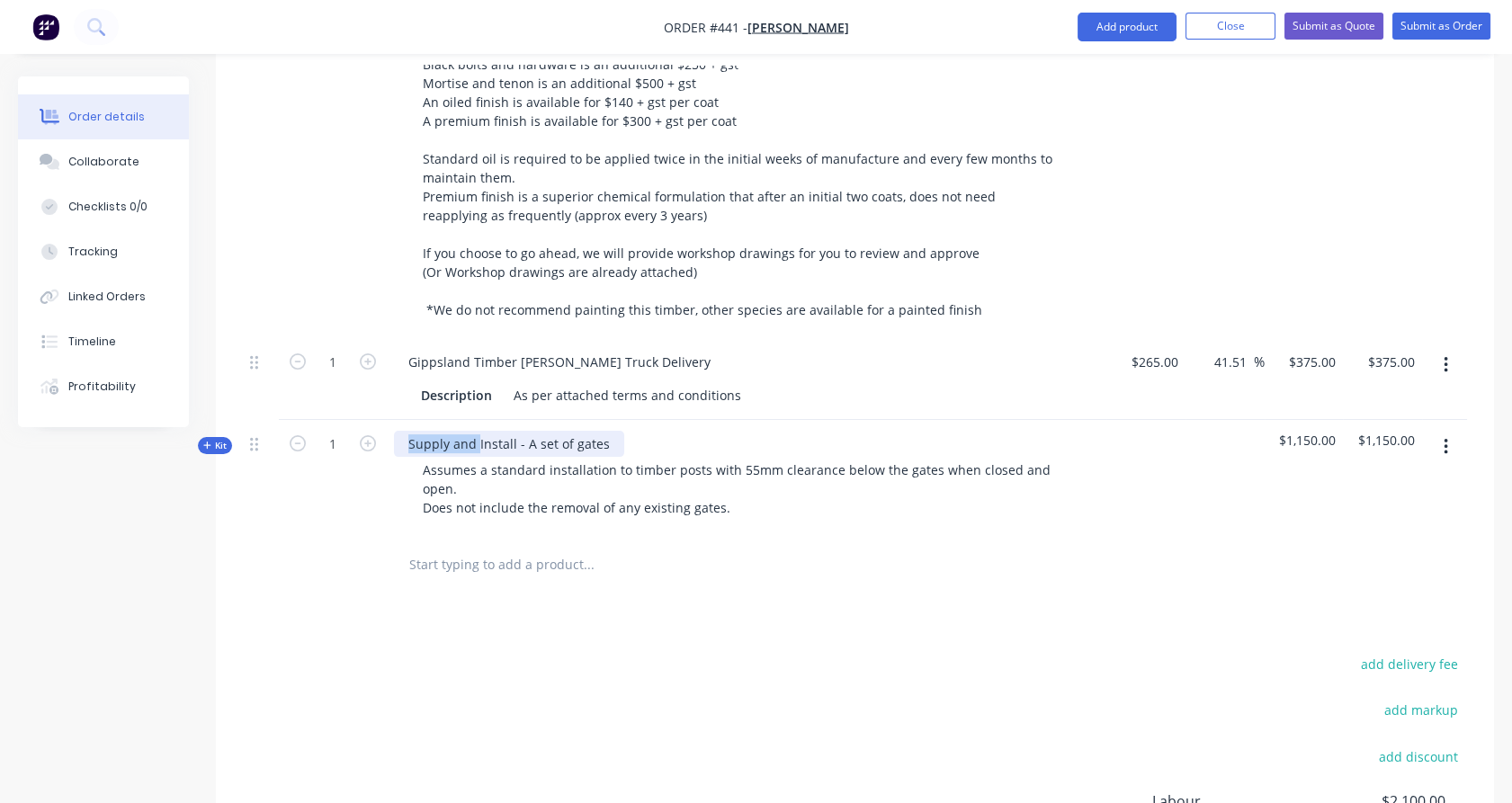
drag, startPoint x: 477, startPoint y: 388, endPoint x: 399, endPoint y: 389, distance: 78.0
click at [399, 431] on div "Supply and Install - A set of gates" at bounding box center [509, 443] width 230 height 26
click at [326, 438] on div "1" at bounding box center [333, 478] width 108 height 116
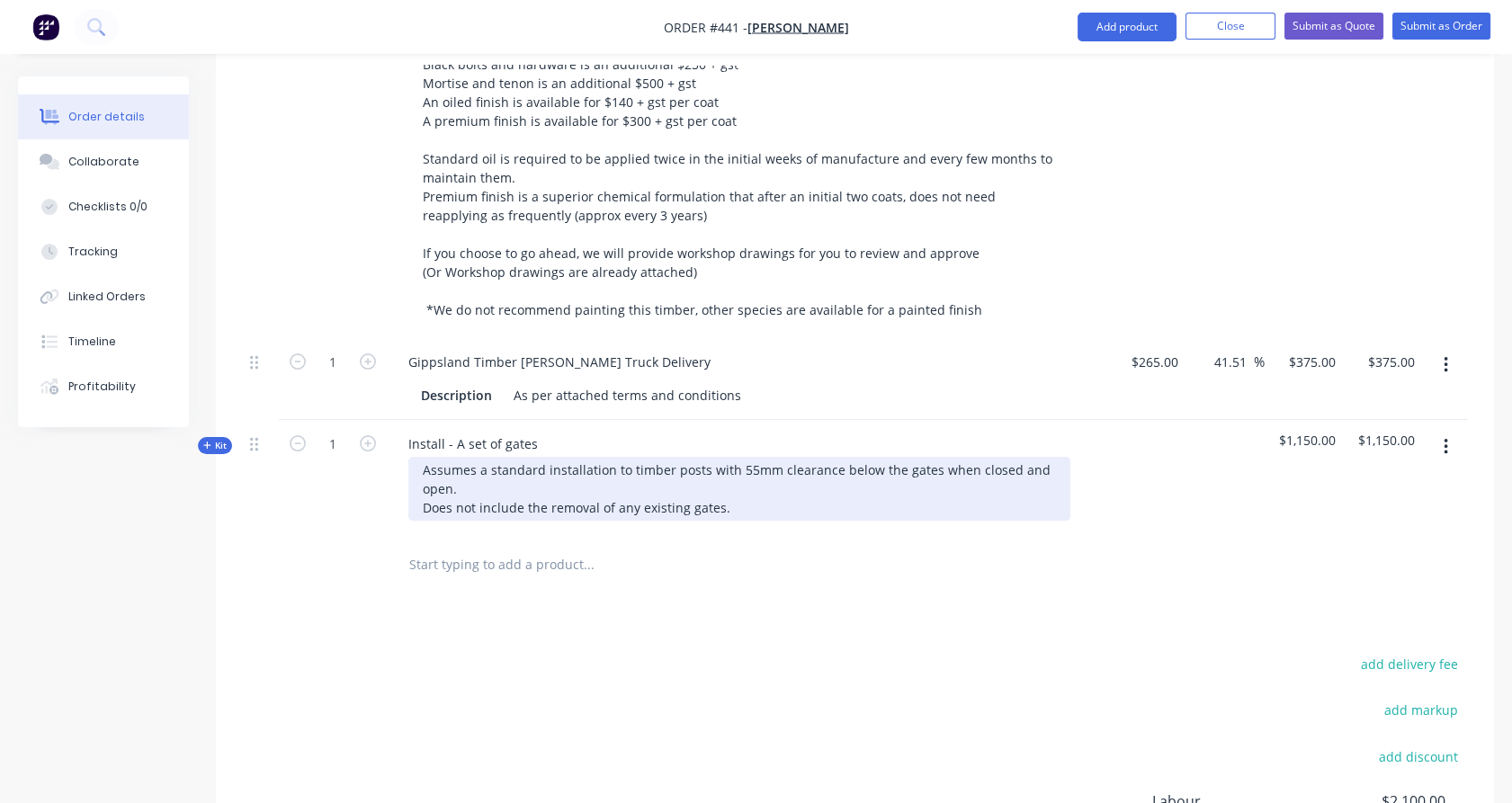
click at [719, 457] on div "Assumes a standard installation to timber posts with 55mm clearance below the g…" at bounding box center [739, 488] width 662 height 64
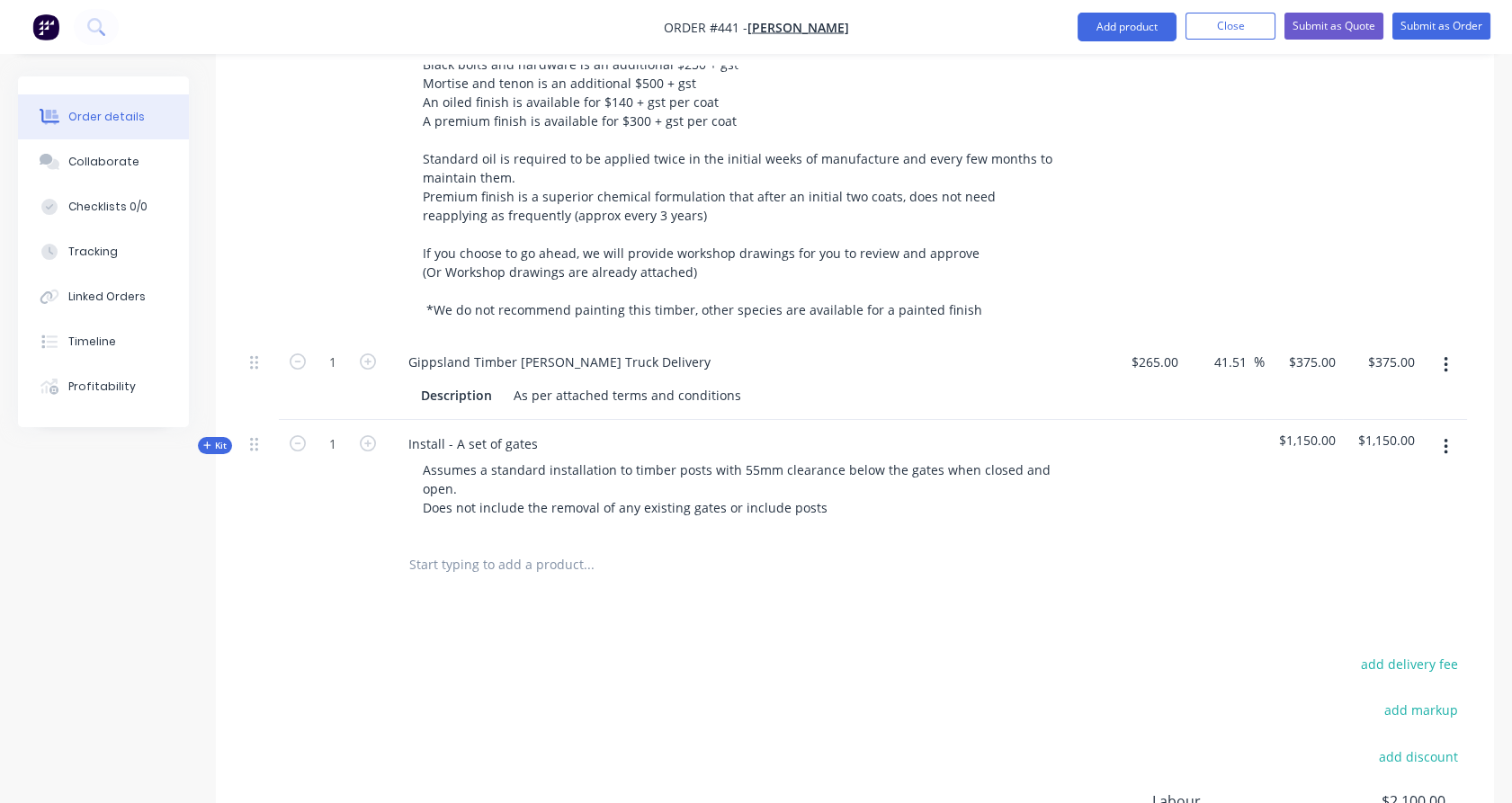
click at [283, 426] on div "1" at bounding box center [333, 478] width 108 height 116
drag, startPoint x: 215, startPoint y: 397, endPoint x: 236, endPoint y: 415, distance: 27.7
click at [214, 439] on span "Kit" at bounding box center [215, 445] width 23 height 14
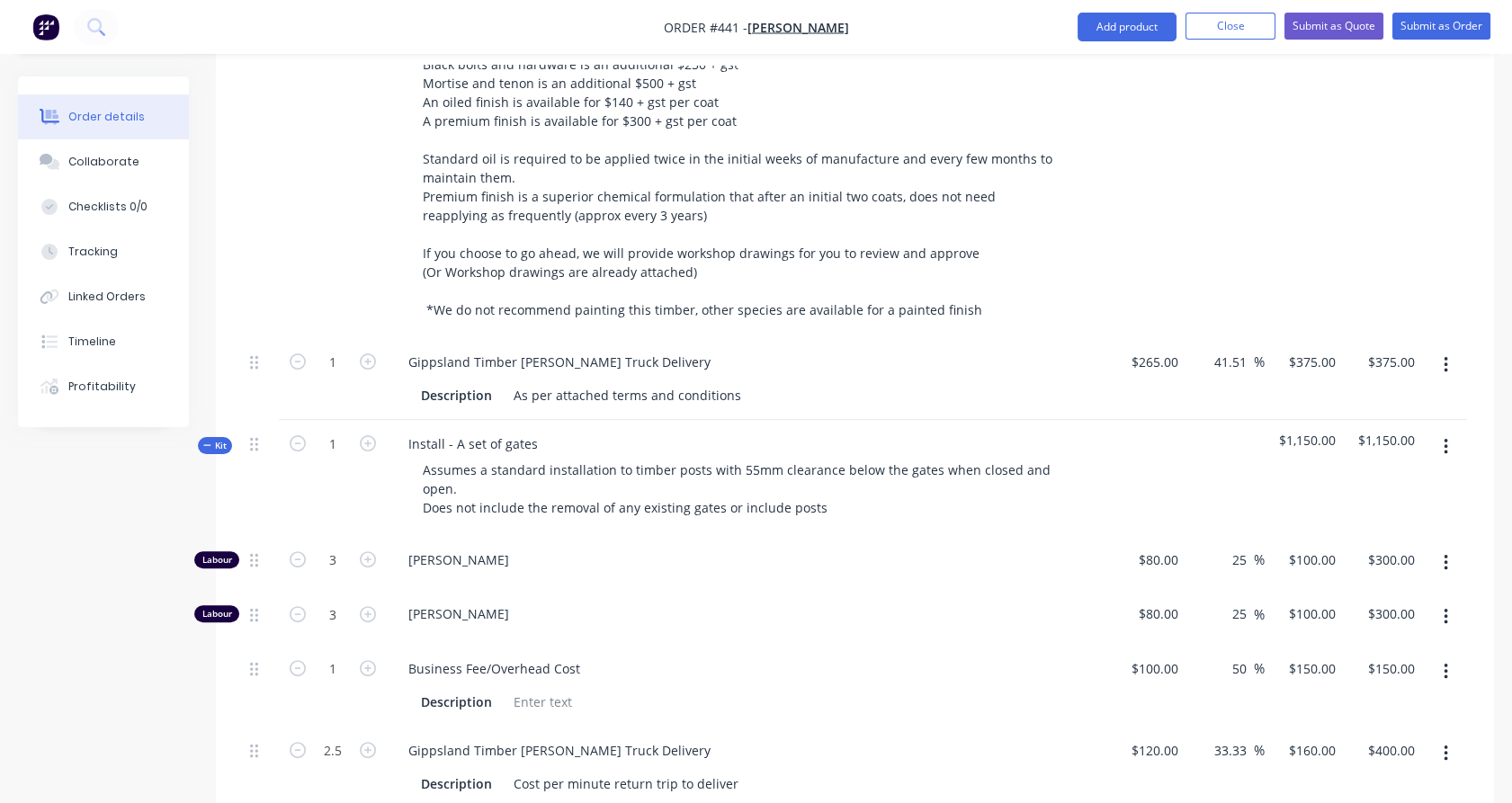
click at [1448, 737] on button "button" at bounding box center [1445, 753] width 42 height 32
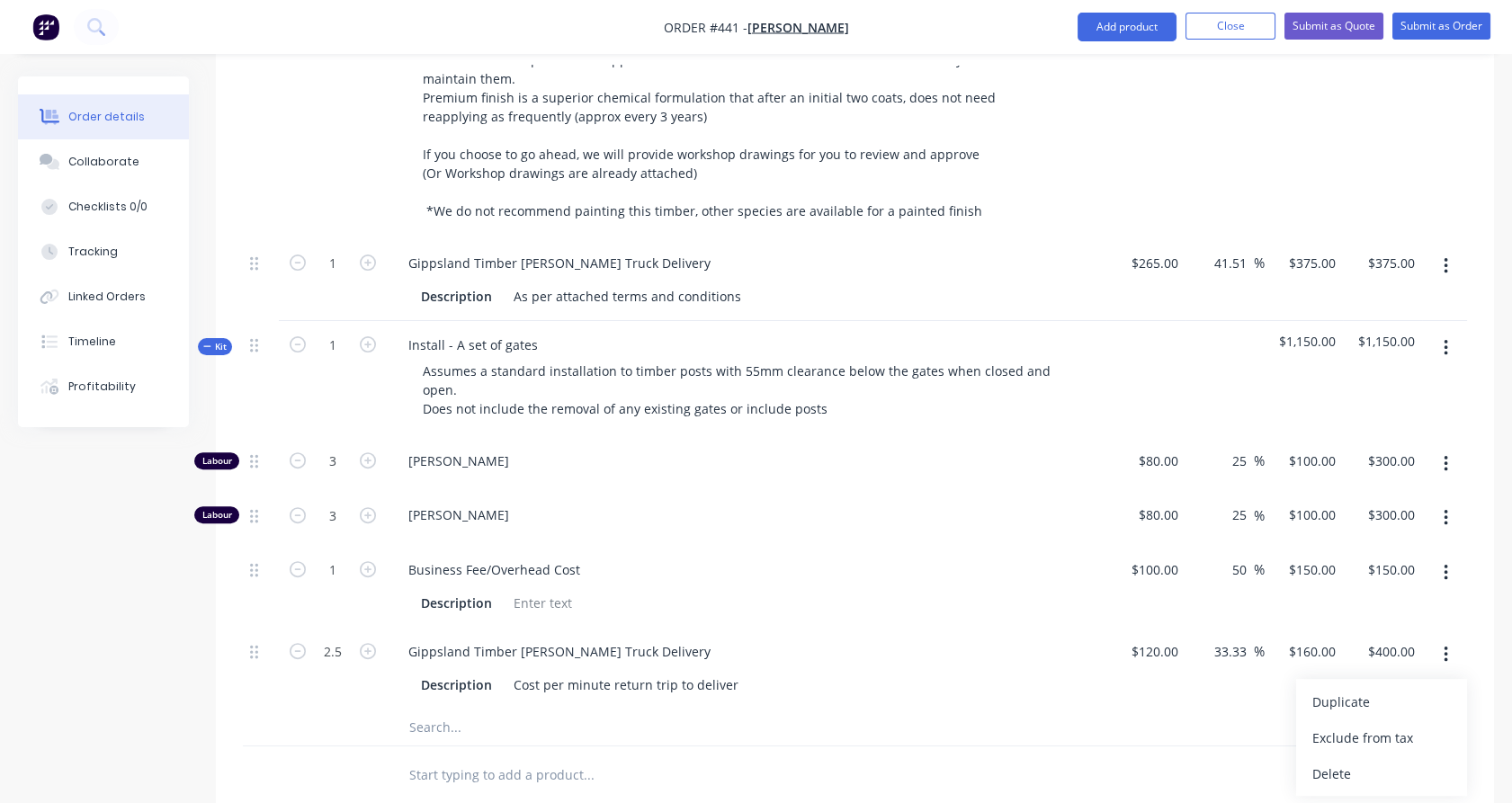
click at [1391, 761] on div "Delete" at bounding box center [1381, 773] width 139 height 26
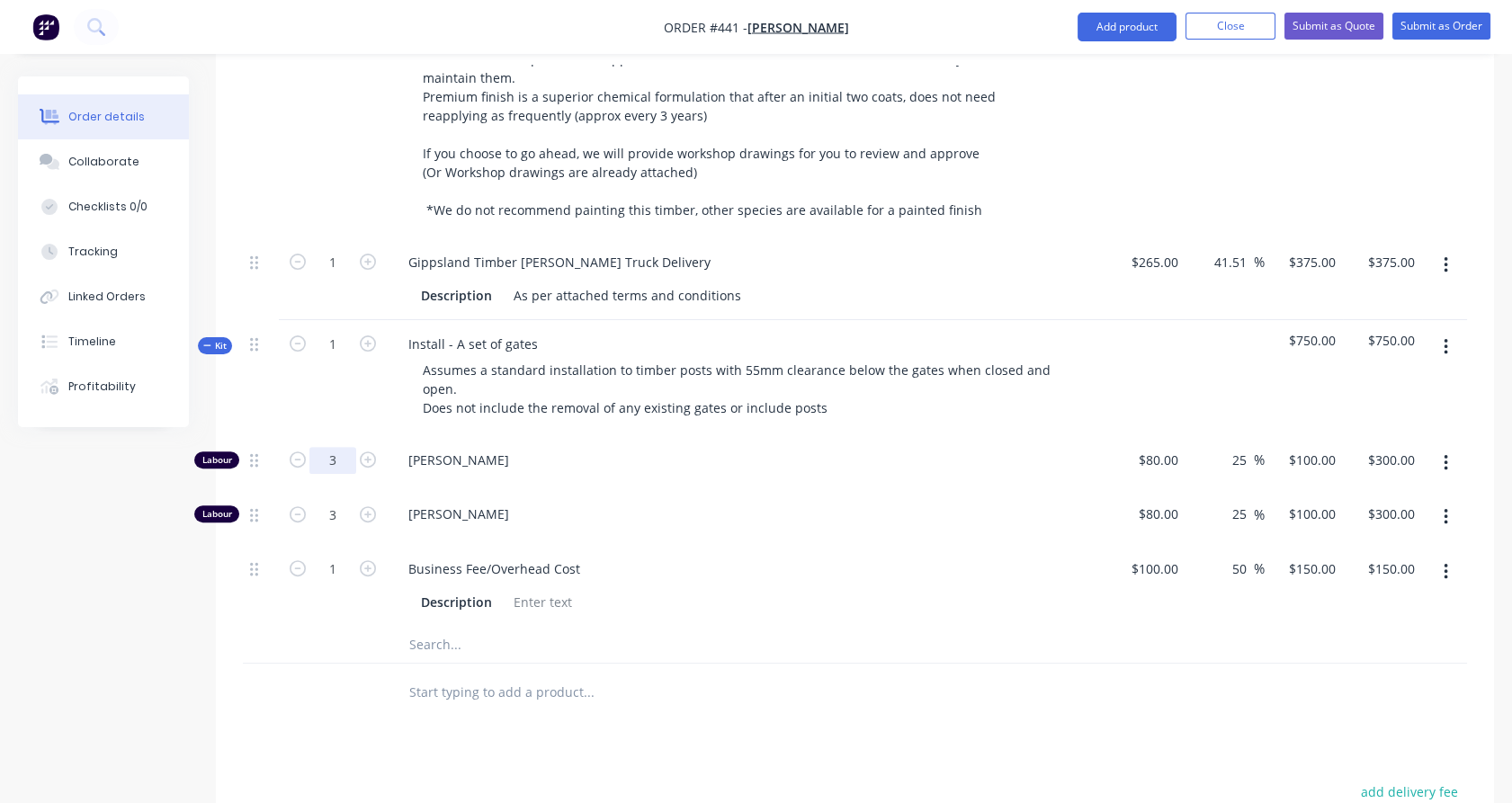
click at [334, 447] on input "3" at bounding box center [333, 461] width 47 height 27
type input "2.75"
type input "$275.00"
drag, startPoint x: 330, startPoint y: 360, endPoint x: 332, endPoint y: 370, distance: 10.2
click at [332, 370] on div "1" at bounding box center [333, 378] width 108 height 116
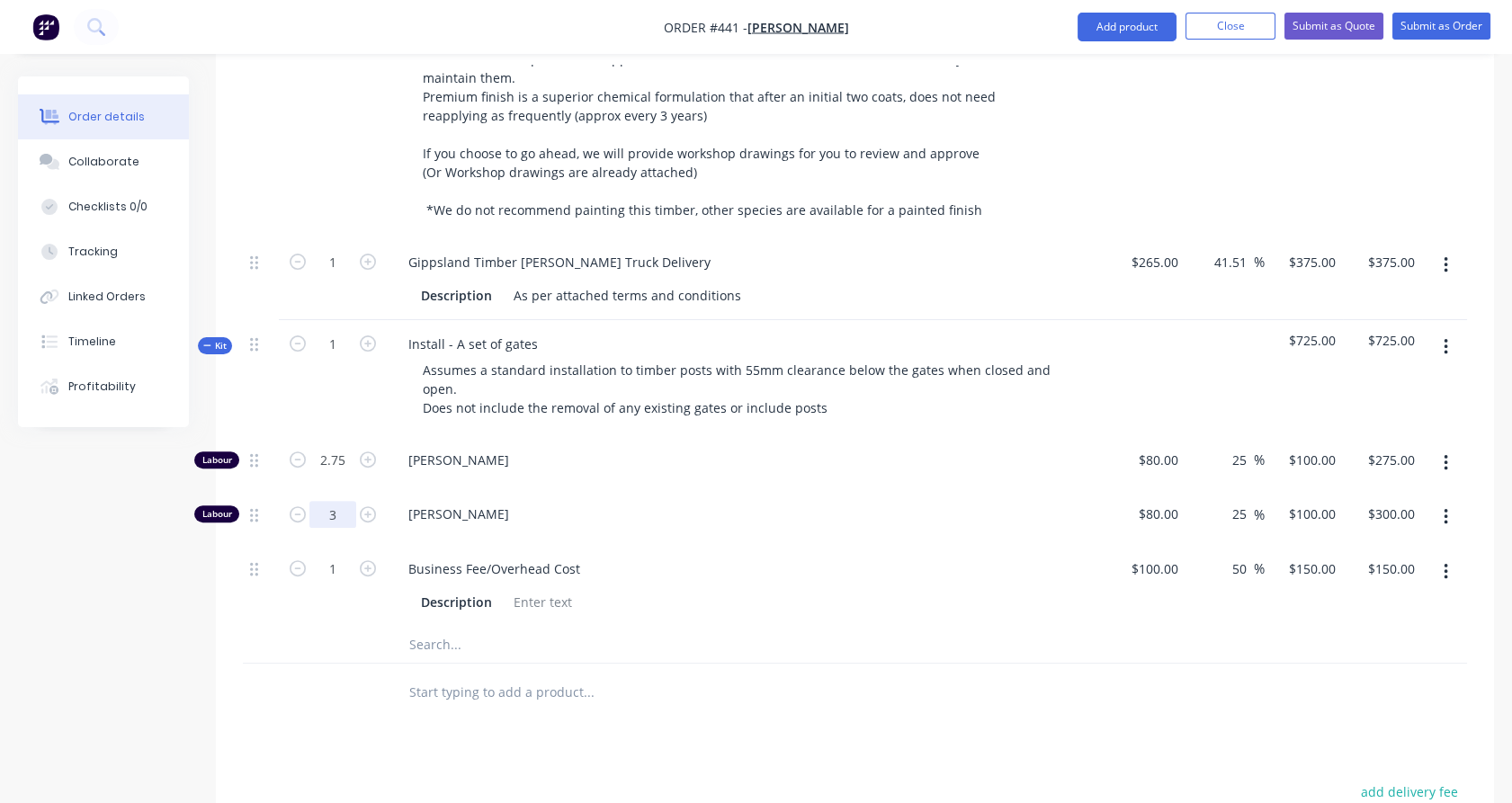
drag, startPoint x: 332, startPoint y: 370, endPoint x: 336, endPoint y: 461, distance: 91.1
click at [336, 461] on input "3" at bounding box center [333, 461] width 47 height 27
type input "2.75"
type input "$275.00"
click at [333, 367] on div "1" at bounding box center [333, 378] width 108 height 116
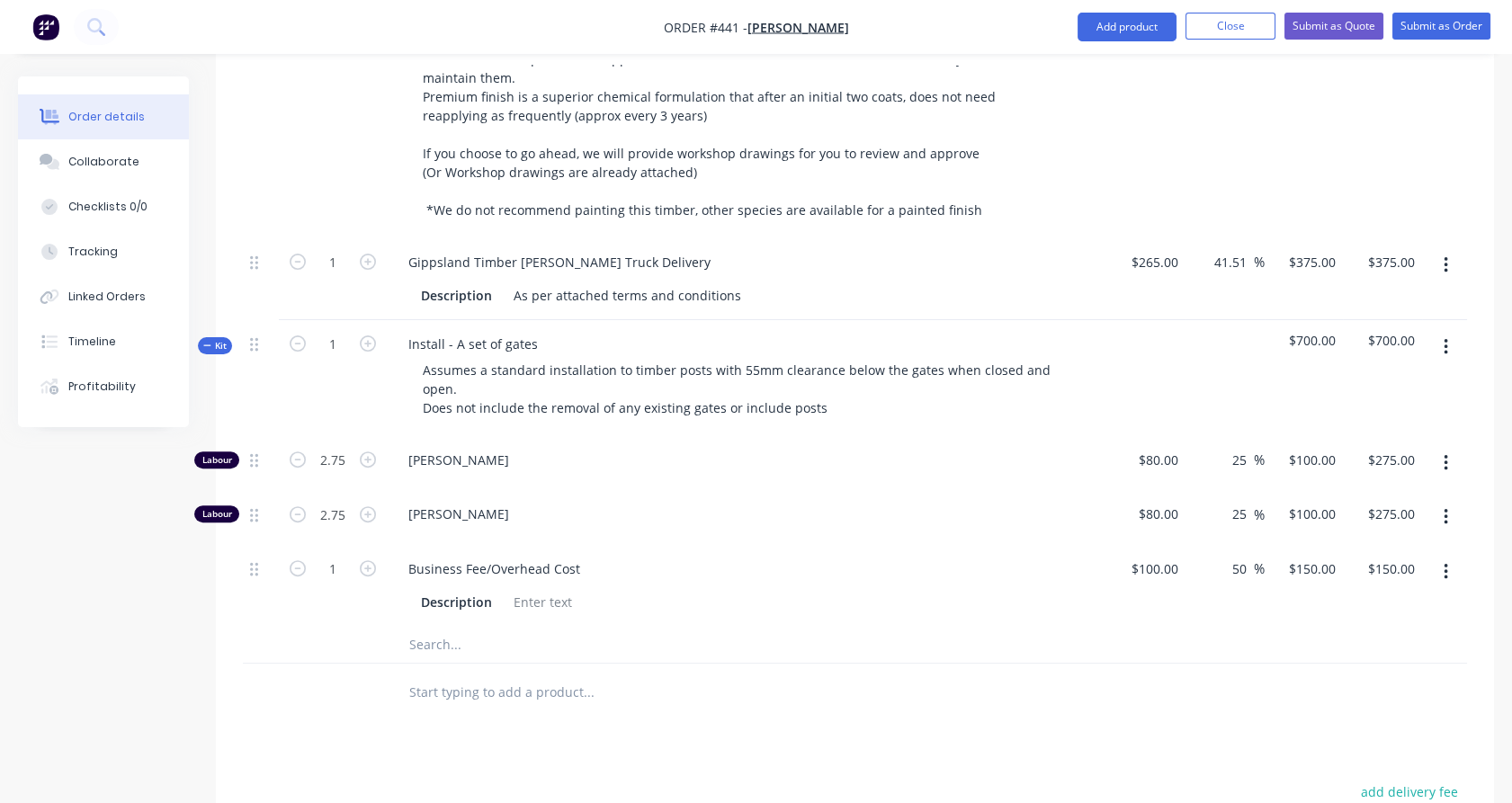
drag, startPoint x: 220, startPoint y: 293, endPoint x: 245, endPoint y: 290, distance: 25.2
click at [228, 337] on div "Kit" at bounding box center [215, 345] width 34 height 17
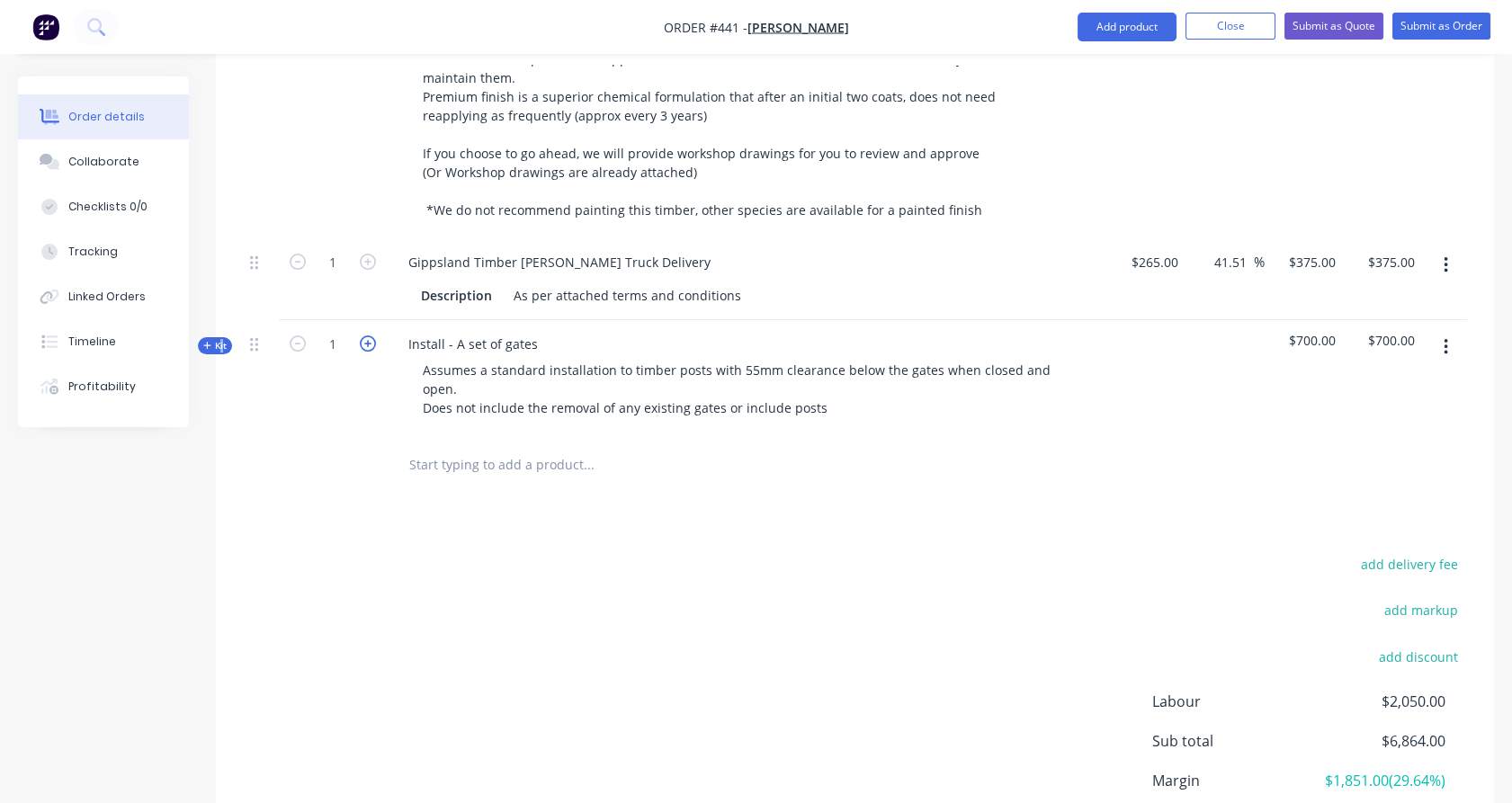
drag, startPoint x: 245, startPoint y: 290, endPoint x: 366, endPoint y: 291, distance: 121.0
click at [366, 335] on icon "button" at bounding box center [368, 343] width 16 height 16
type input "2"
click at [426, 447] on input "text" at bounding box center [588, 465] width 360 height 36
click at [427, 447] on input "text" at bounding box center [588, 465] width 360 height 36
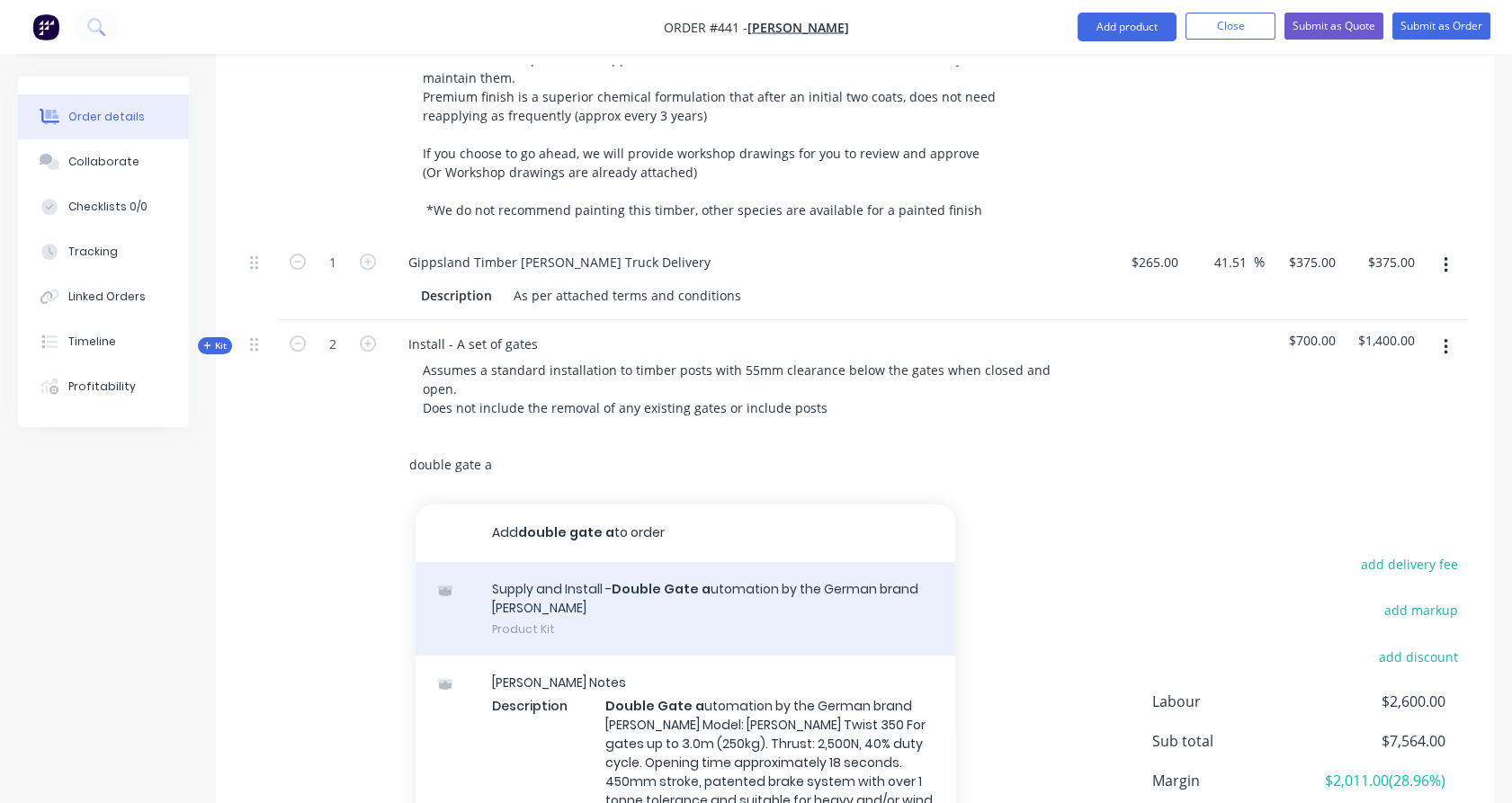
type input "double gate a"
click at [550, 575] on div "Supply and Install - Double Gate a utomation by the German brand [PERSON_NAME] …" at bounding box center [685, 608] width 539 height 95
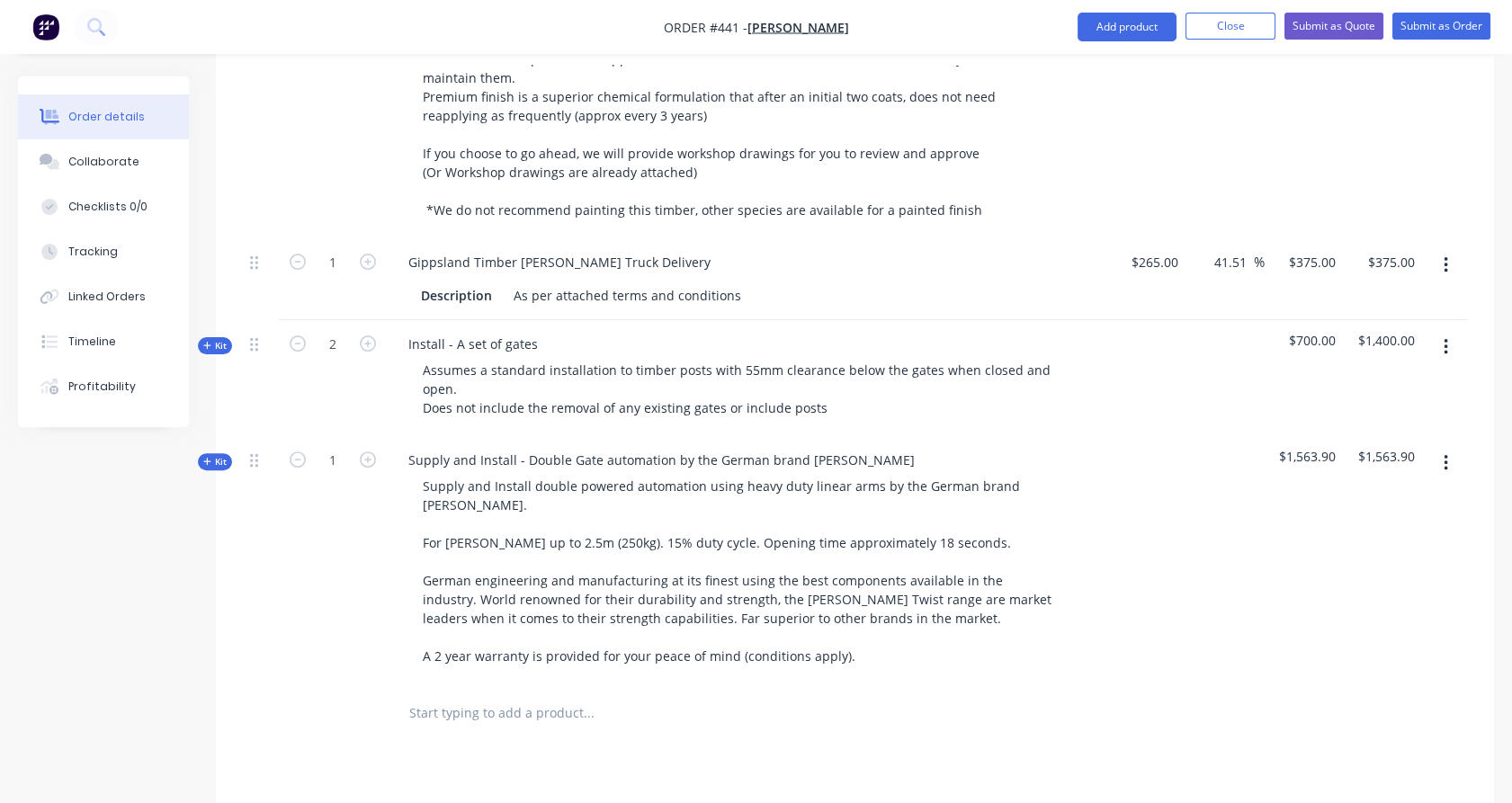
click at [486, 695] on input "text" at bounding box center [588, 713] width 360 height 36
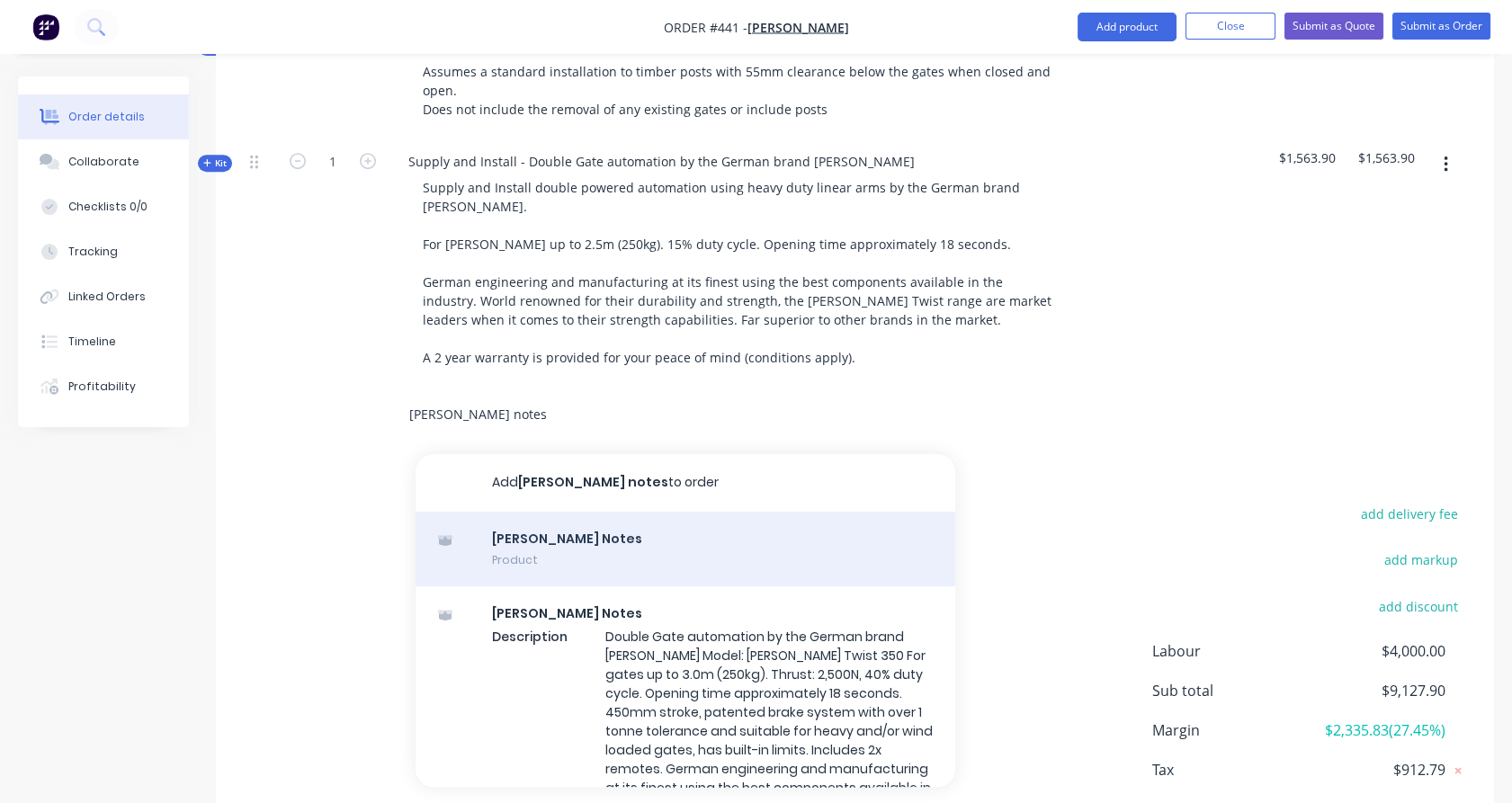
type input "[PERSON_NAME] notes"
click at [548, 512] on div "[PERSON_NAME] Notes Product" at bounding box center [685, 550] width 539 height 76
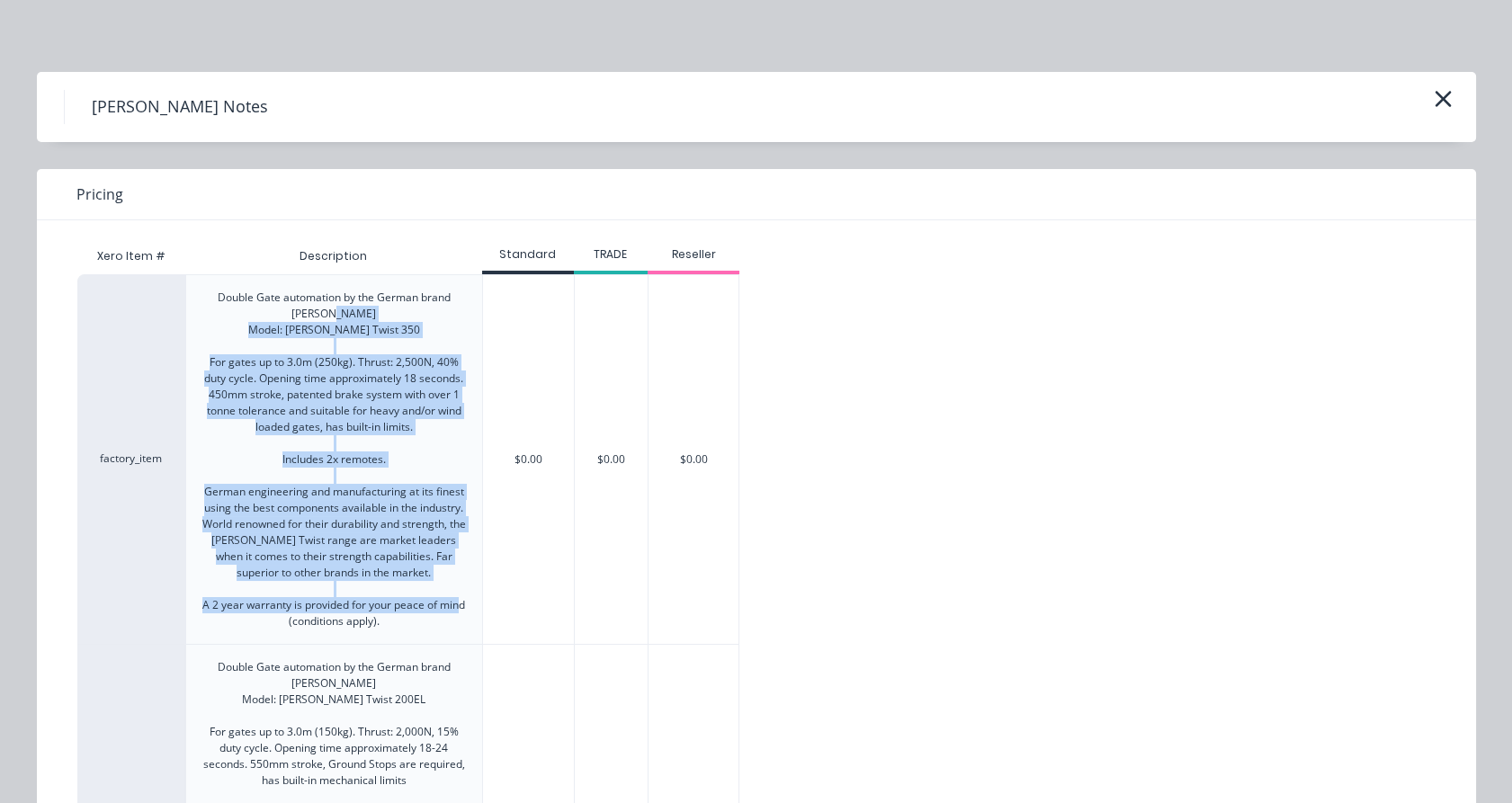
copy div "Model: [PERSON_NAME] Twist 350 For gates up to 3.0m (250kg). Thrust: 2,500N, 40…"
drag, startPoint x: 389, startPoint y: 620, endPoint x: 199, endPoint y: 332, distance: 345.0
click at [200, 332] on div "Double Gate automation by the German brand [PERSON_NAME] Model: [PERSON_NAME] T…" at bounding box center [334, 459] width 267 height 340
click at [1437, 94] on icon "button" at bounding box center [1443, 99] width 19 height 25
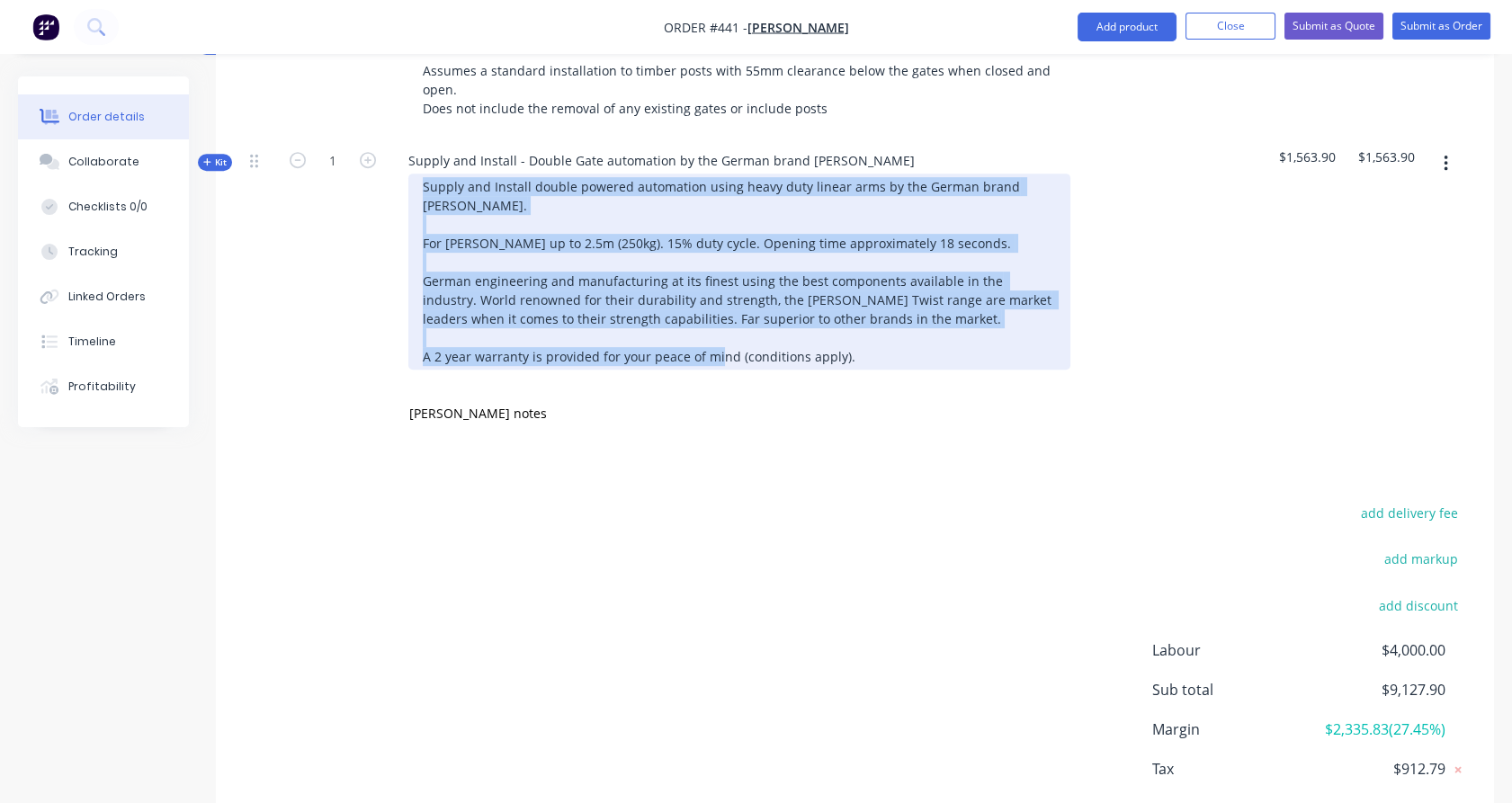
paste div
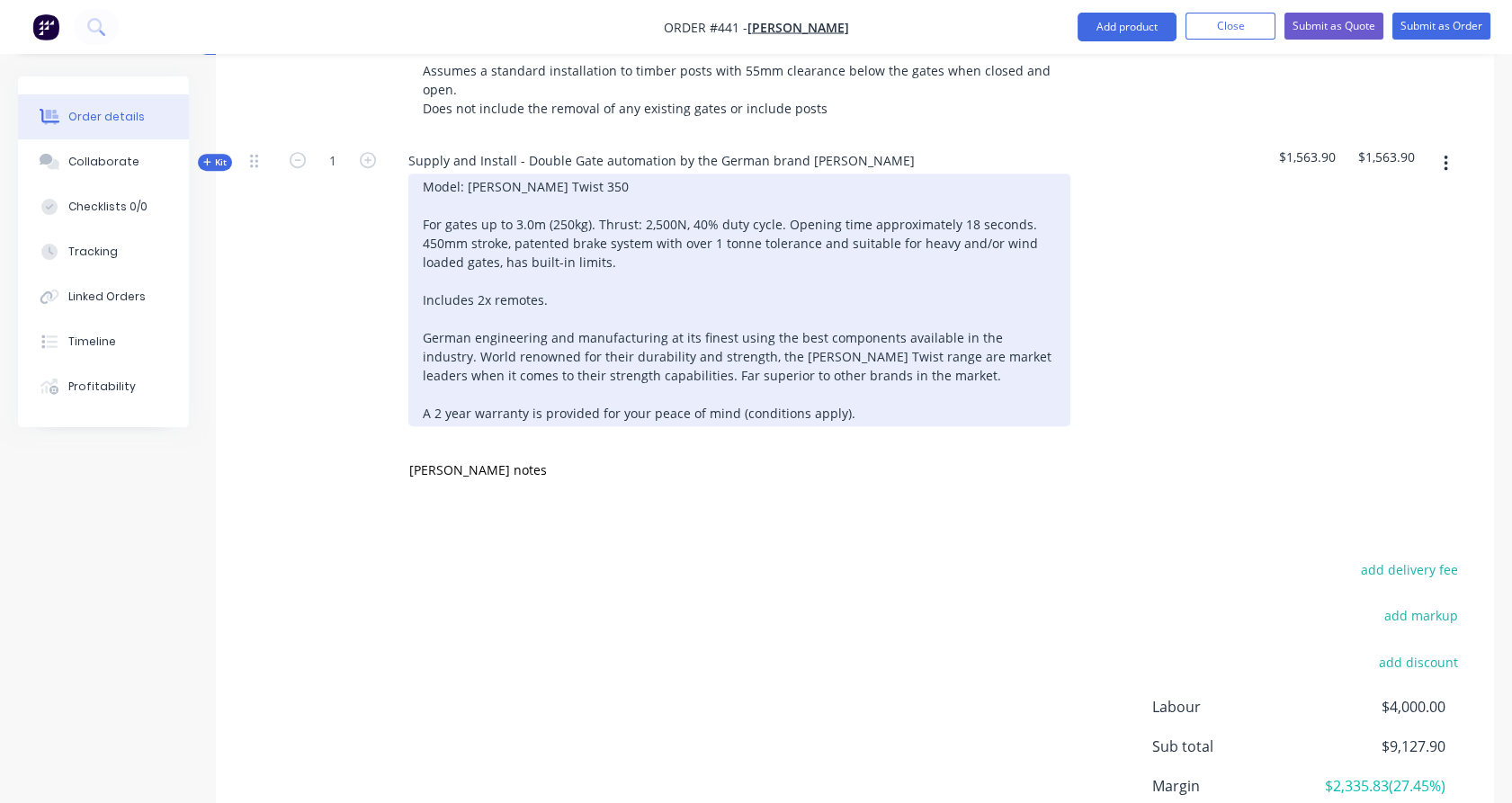
drag, startPoint x: 875, startPoint y: 312, endPoint x: 401, endPoint y: 126, distance: 509.2
click at [401, 174] on div "Model: [PERSON_NAME] Twist 350 For gates up to 3.0m (250kg). Thrust: 2,500N, 40…" at bounding box center [747, 300] width 705 height 252
click at [586, 174] on div "Model: [PERSON_NAME] Twist 350 For gates up to 3.0m (250kg). Thrust: 2,500N, 40…" at bounding box center [739, 300] width 662 height 252
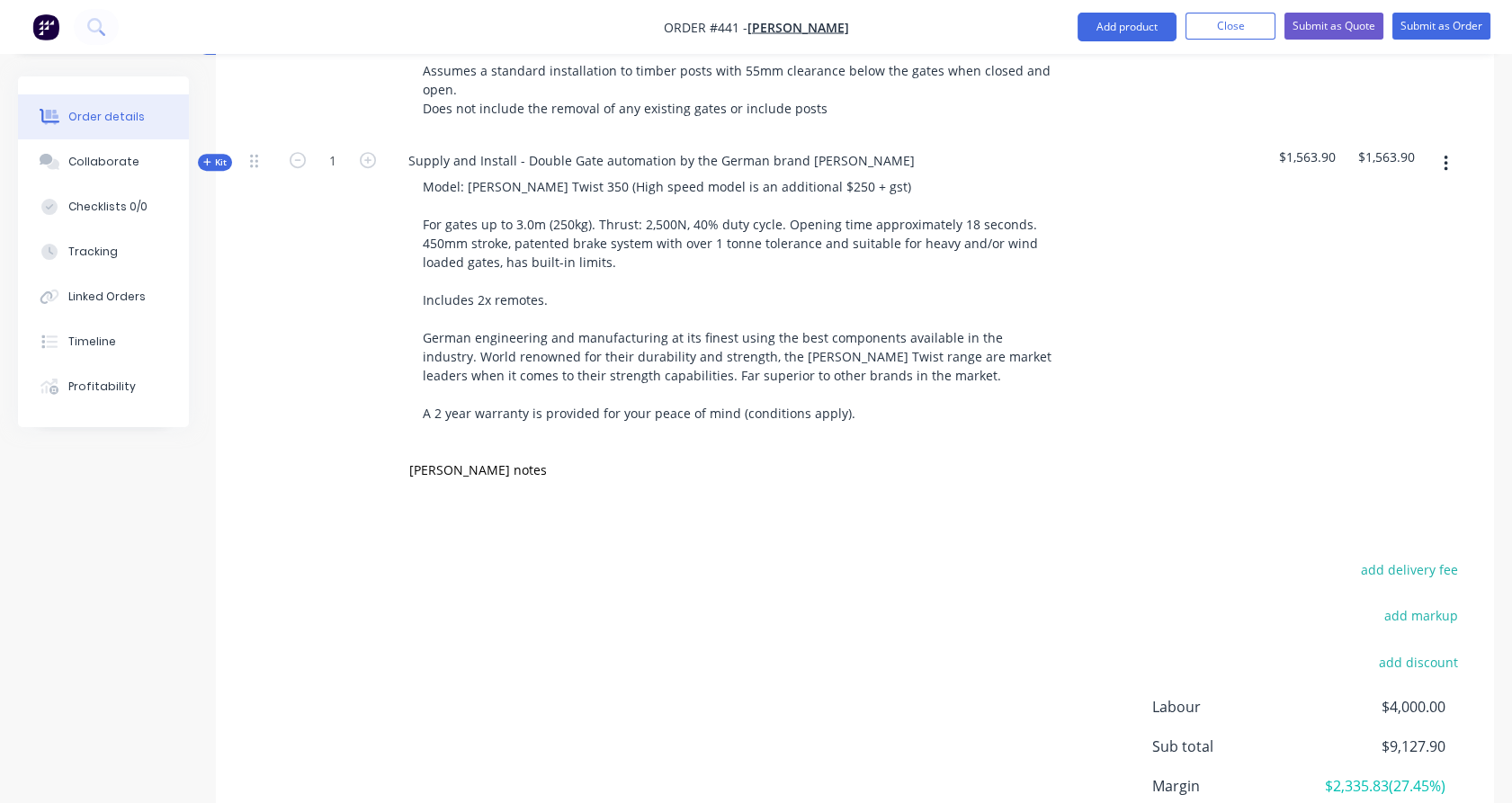
click at [351, 299] on div "1" at bounding box center [333, 289] width 108 height 305
click at [215, 156] on span "Kit" at bounding box center [215, 162] width 23 height 14
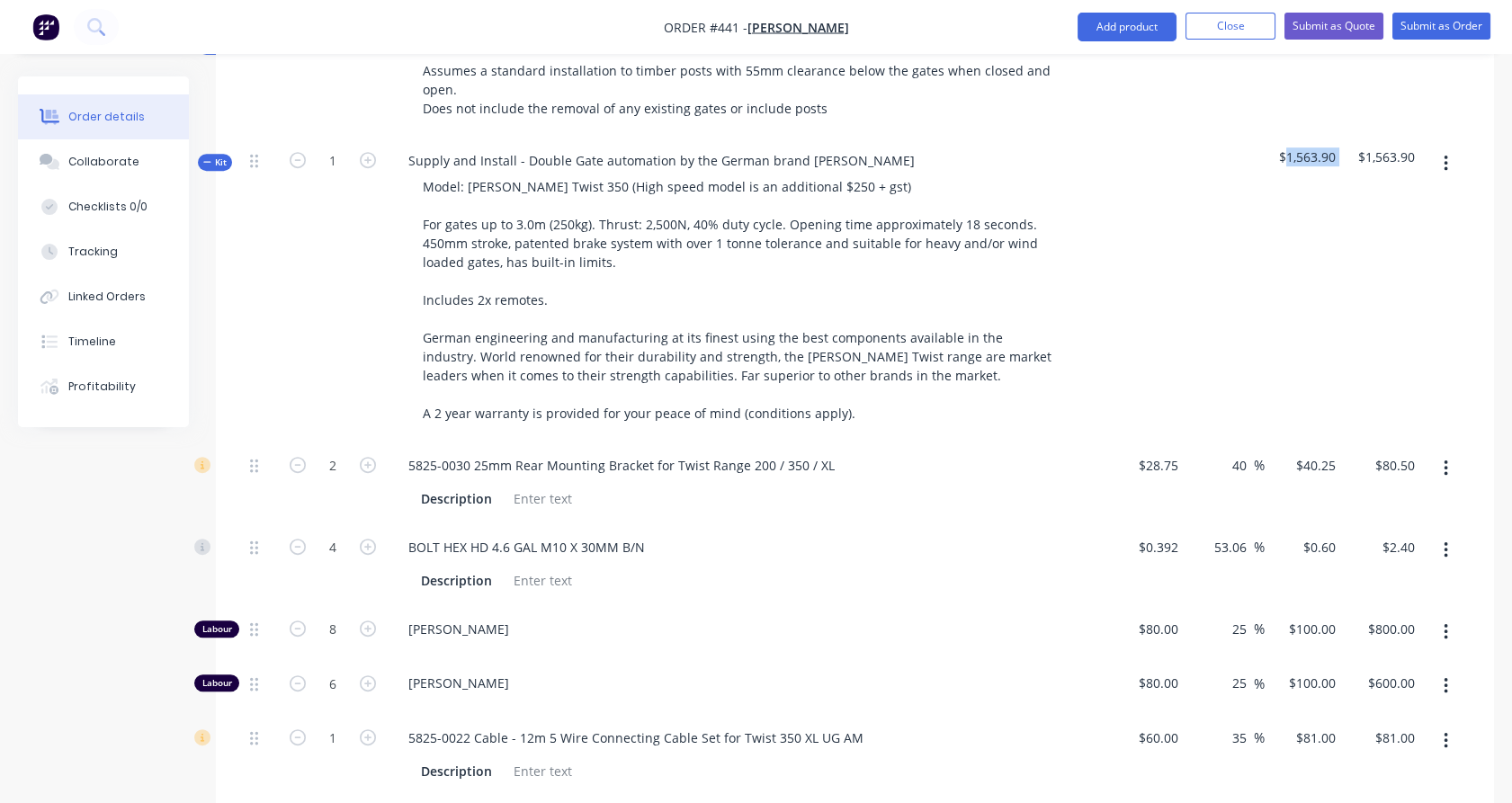
copy span "1,563.90"
drag, startPoint x: 1287, startPoint y: 105, endPoint x: 1342, endPoint y: 104, distance: 55.0
click at [1342, 137] on div "Kit 1 Supply and Install - Double Gate automation by the German brand [PERSON_N…" at bounding box center [855, 289] width 1224 height 305
drag, startPoint x: 211, startPoint y: 101, endPoint x: 222, endPoint y: 109, distance: 13.6
click at [214, 154] on div "Kit" at bounding box center [215, 162] width 34 height 17
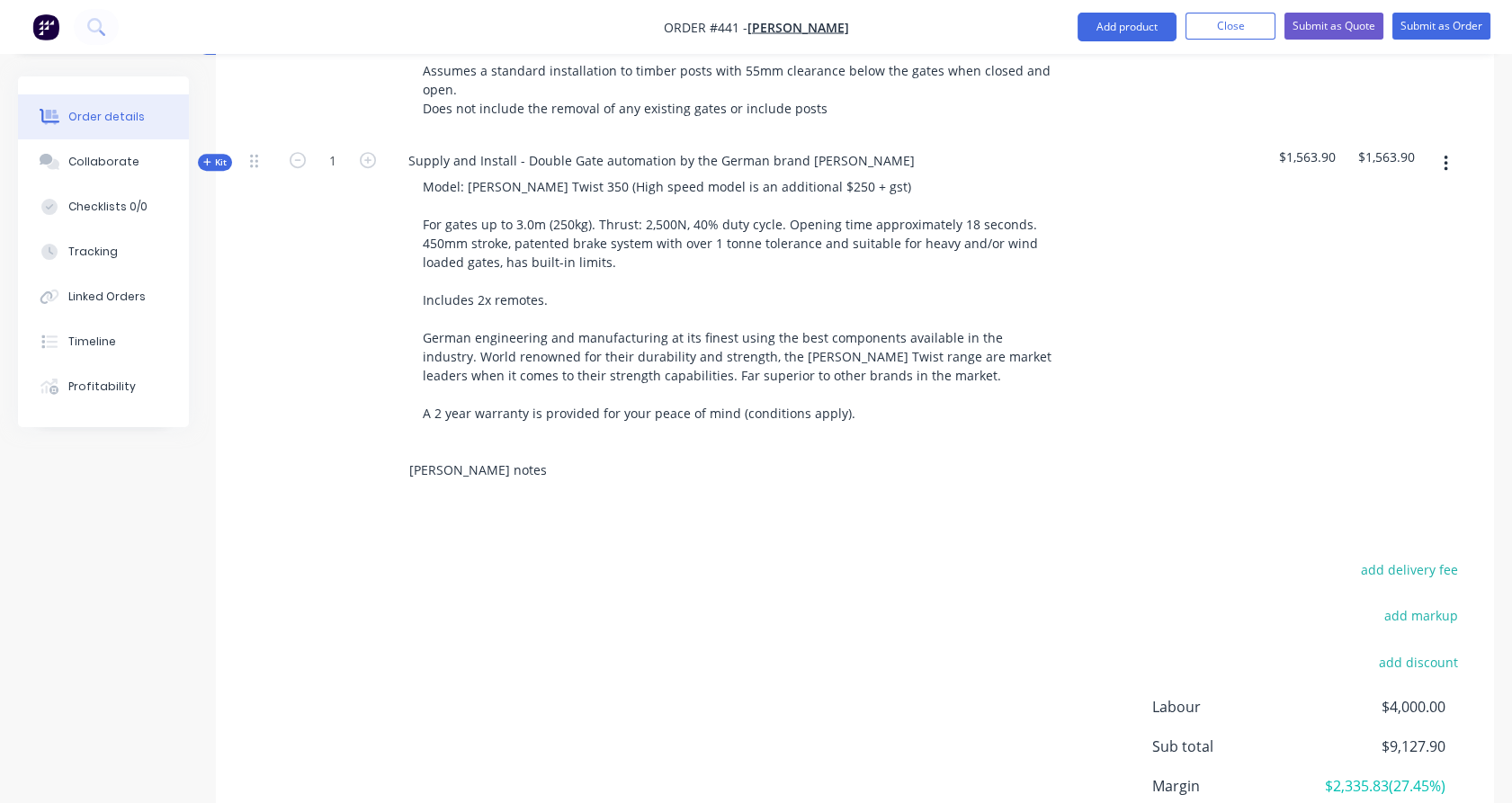
click at [455, 452] on input "[PERSON_NAME] notes" at bounding box center [588, 470] width 360 height 36
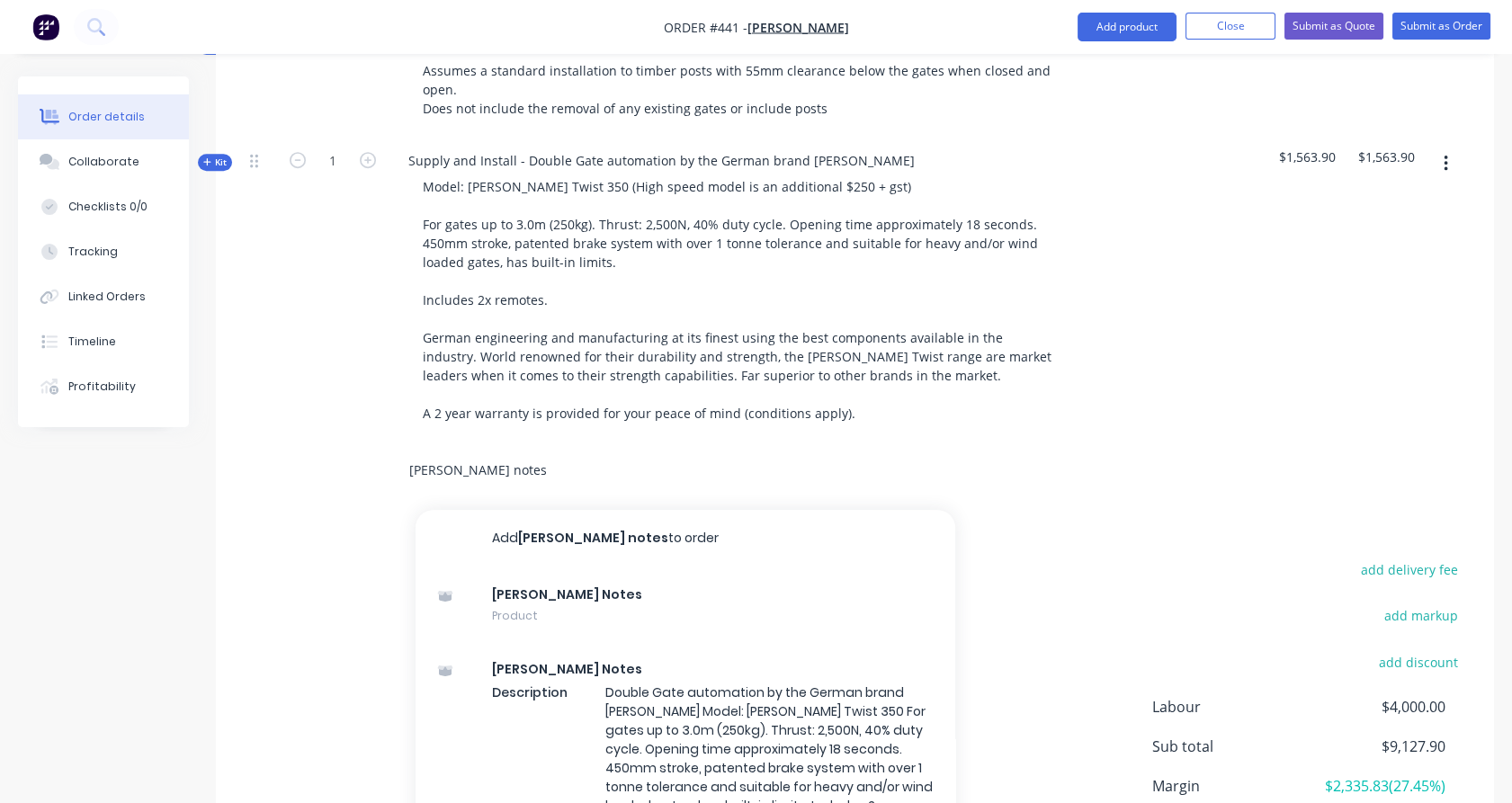
click at [455, 452] on input "[PERSON_NAME] notes" at bounding box center [588, 470] width 360 height 36
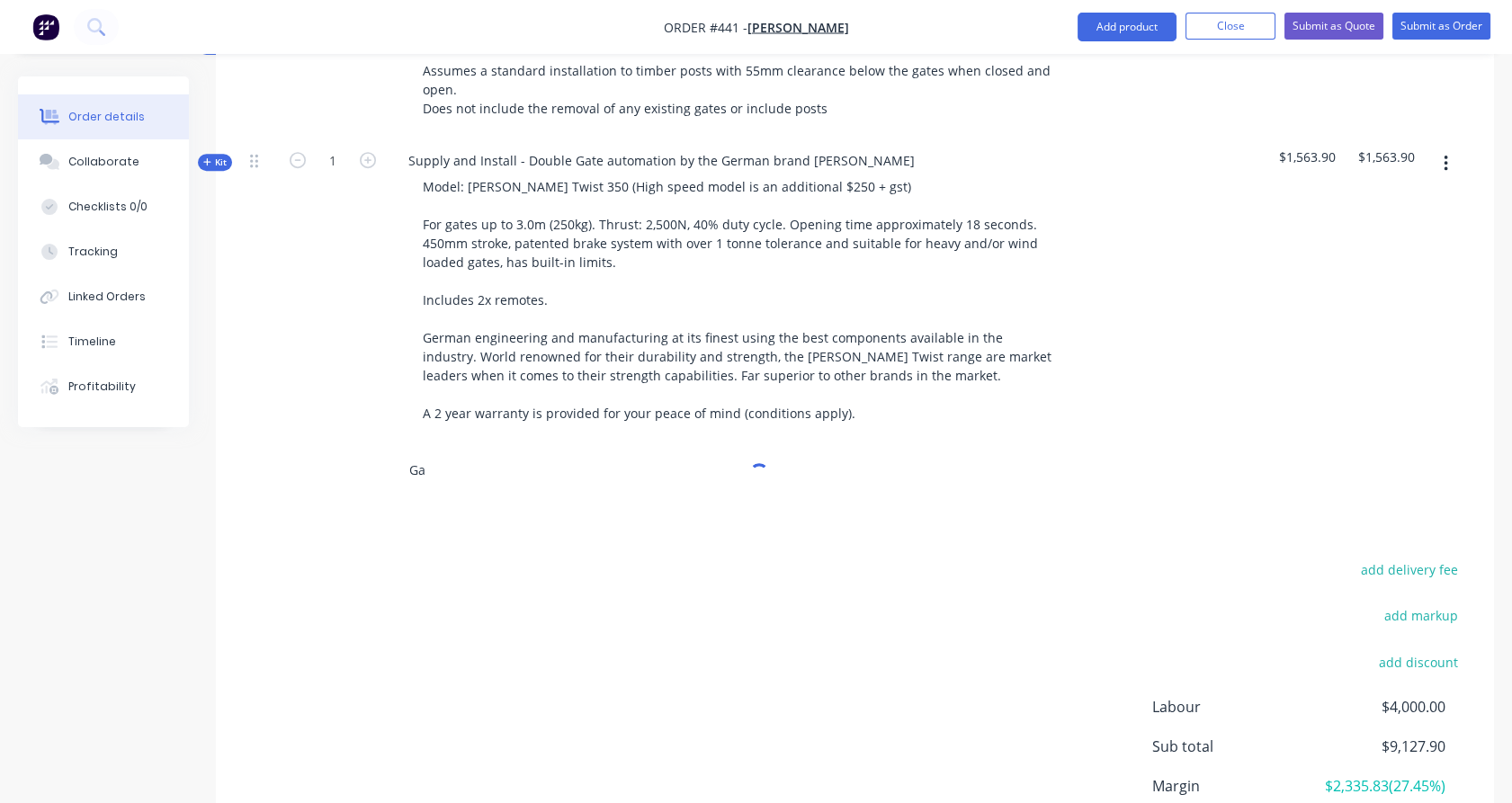
type input "G"
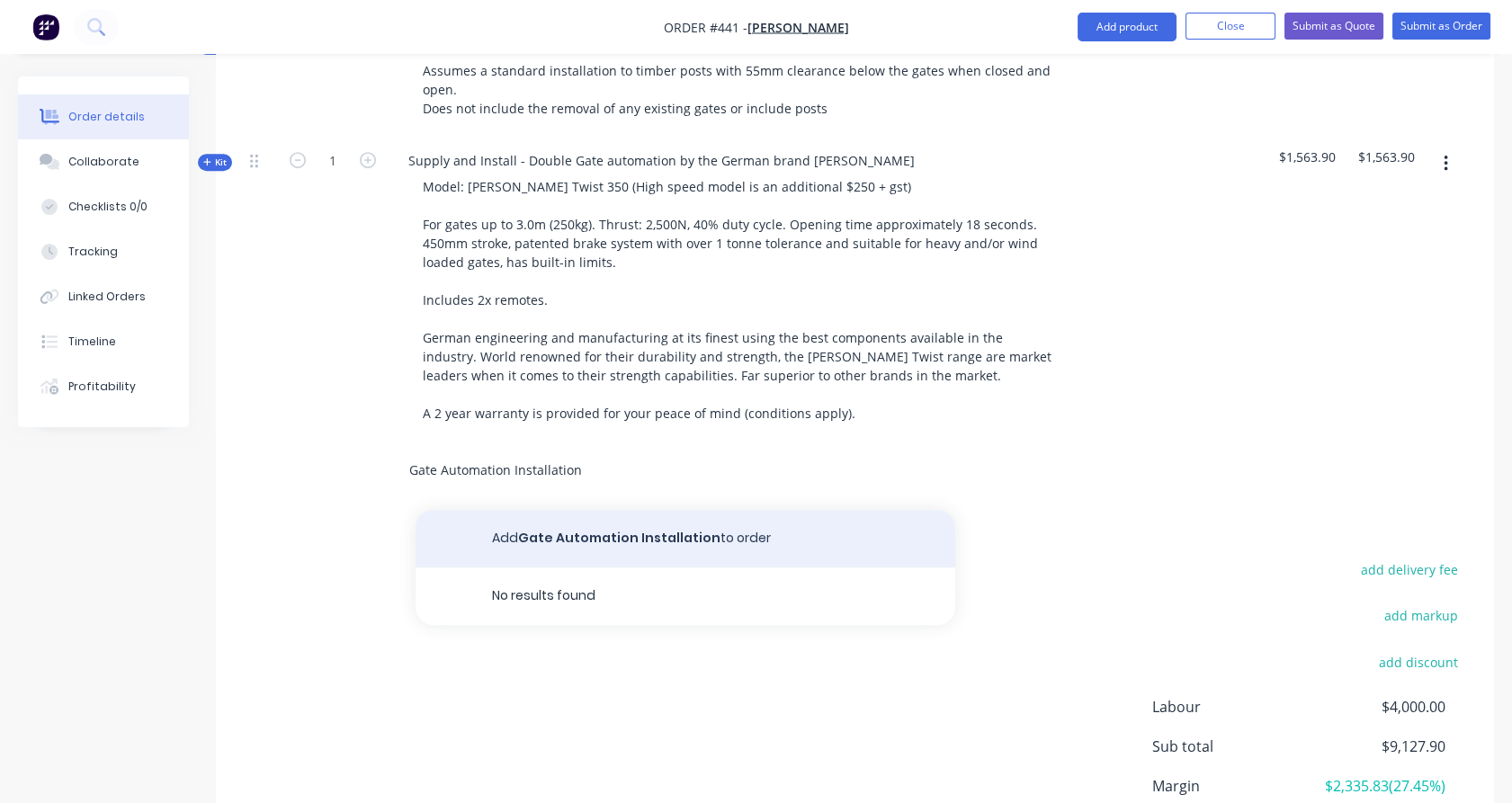
type input "Gate Automation Installation"
click at [595, 510] on button "Add Gate Automation Installation to order" at bounding box center [685, 539] width 539 height 58
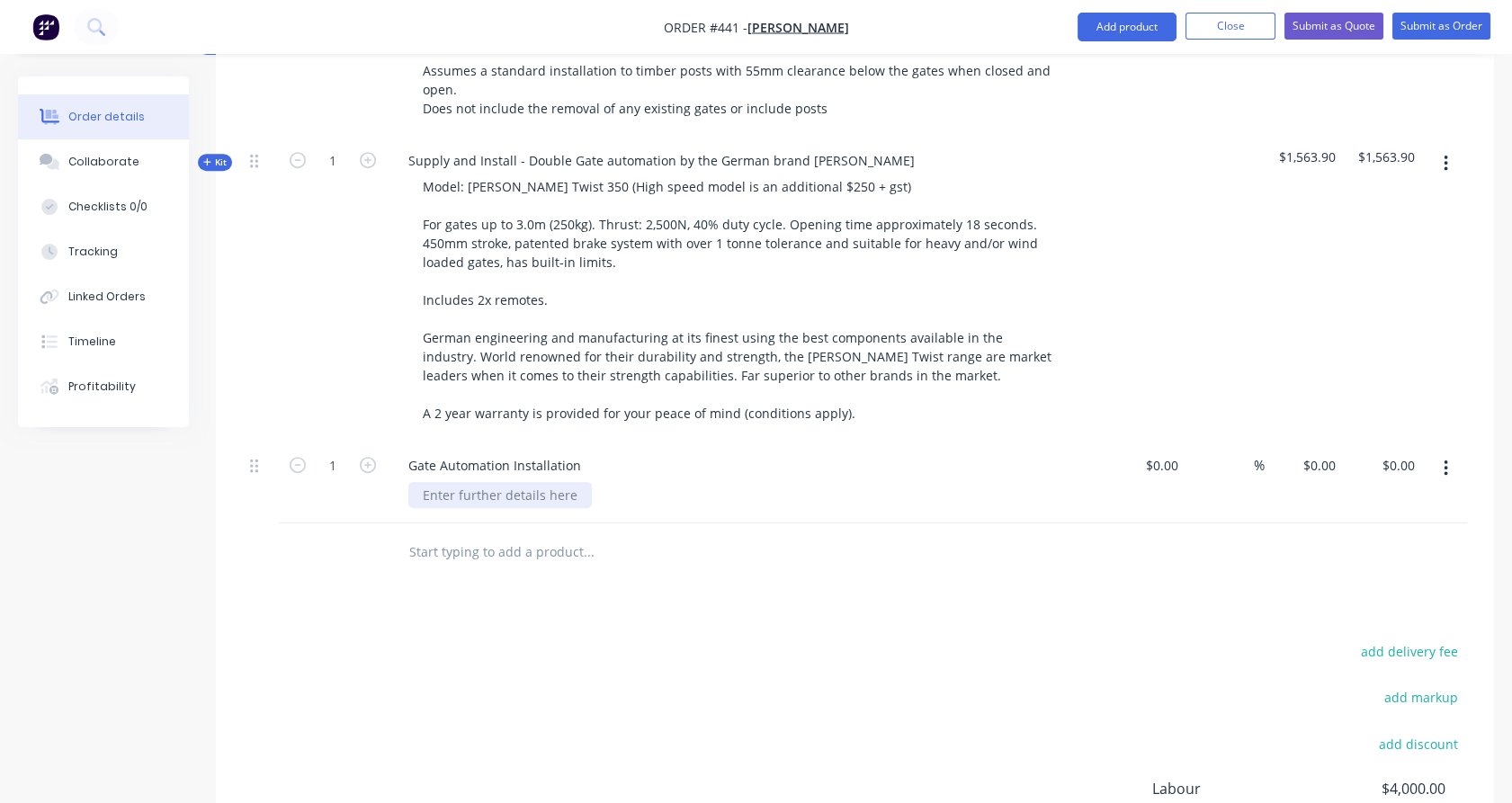
click at [495, 482] on div at bounding box center [499, 495] width 183 height 26
click at [1318, 452] on div "0 0" at bounding box center [1328, 465] width 28 height 26
paste input "1563.9"
type input "$1,563.90"
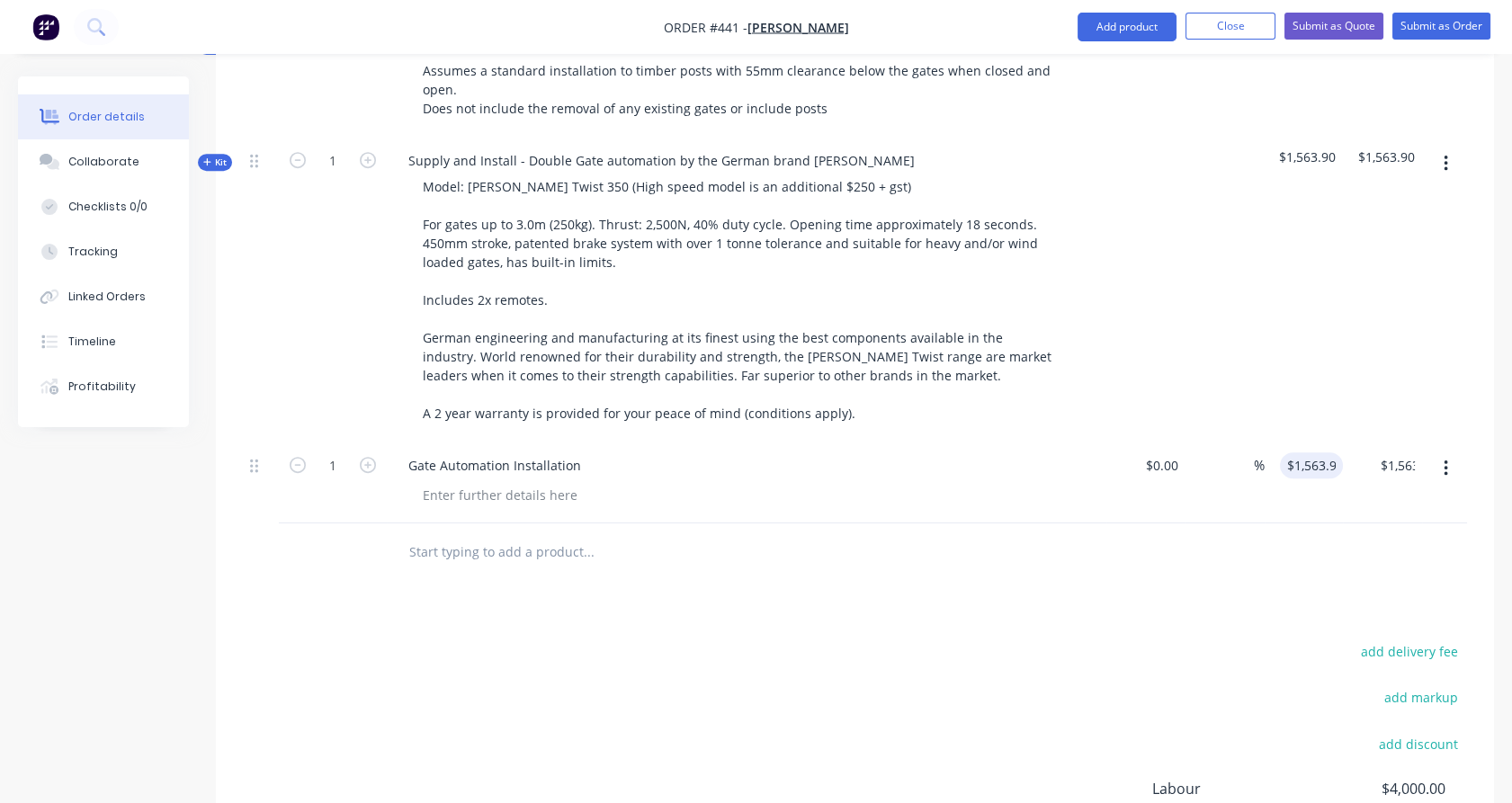
click at [992, 482] on div at bounding box center [754, 495] width 691 height 26
drag, startPoint x: 295, startPoint y: 417, endPoint x: 321, endPoint y: 424, distance: 26.9
click at [295, 457] on icon "button" at bounding box center [298, 465] width 16 height 16
type input "0"
type input "$0.00"
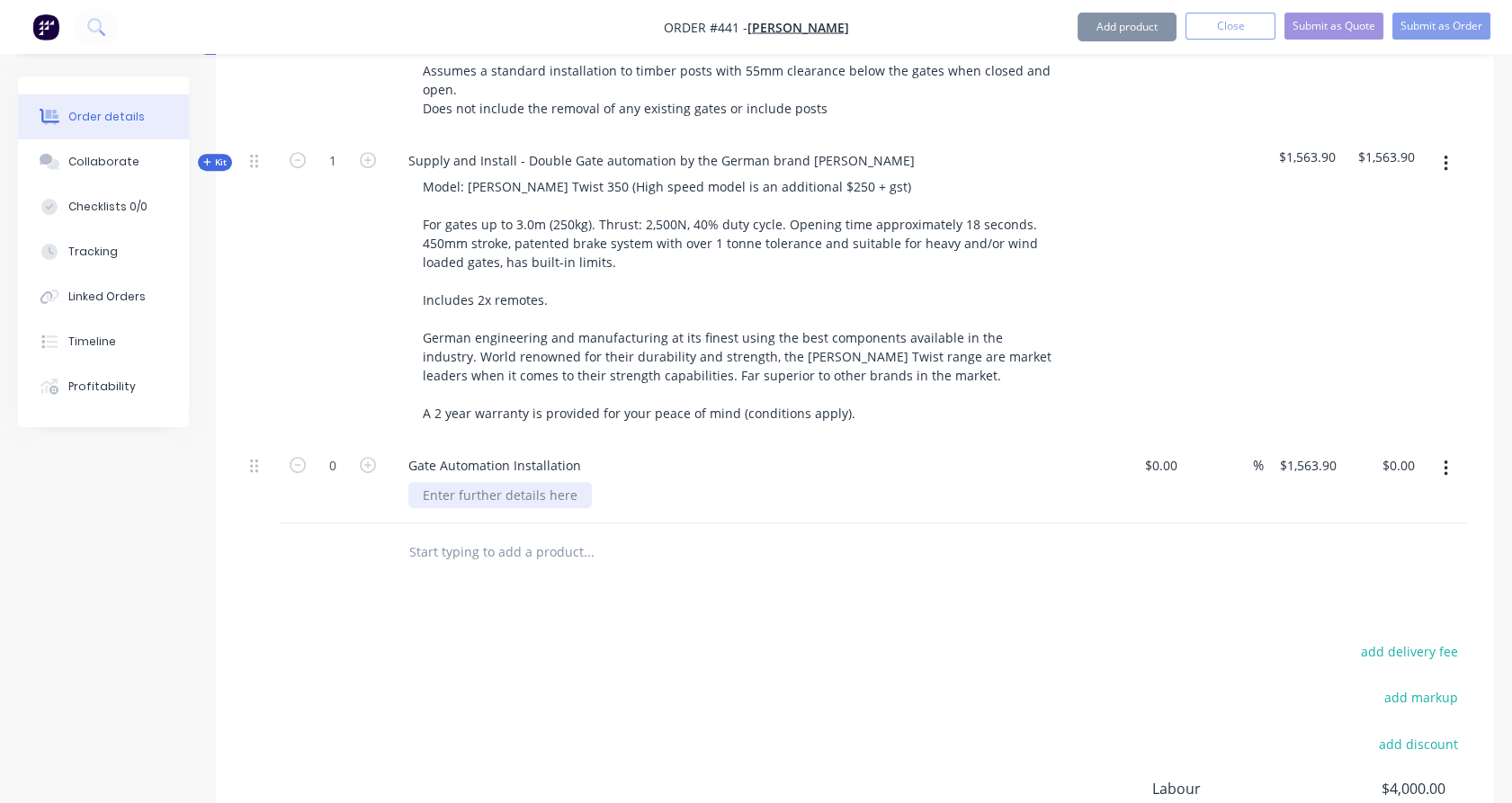
click at [454, 482] on div at bounding box center [499, 495] width 183 height 26
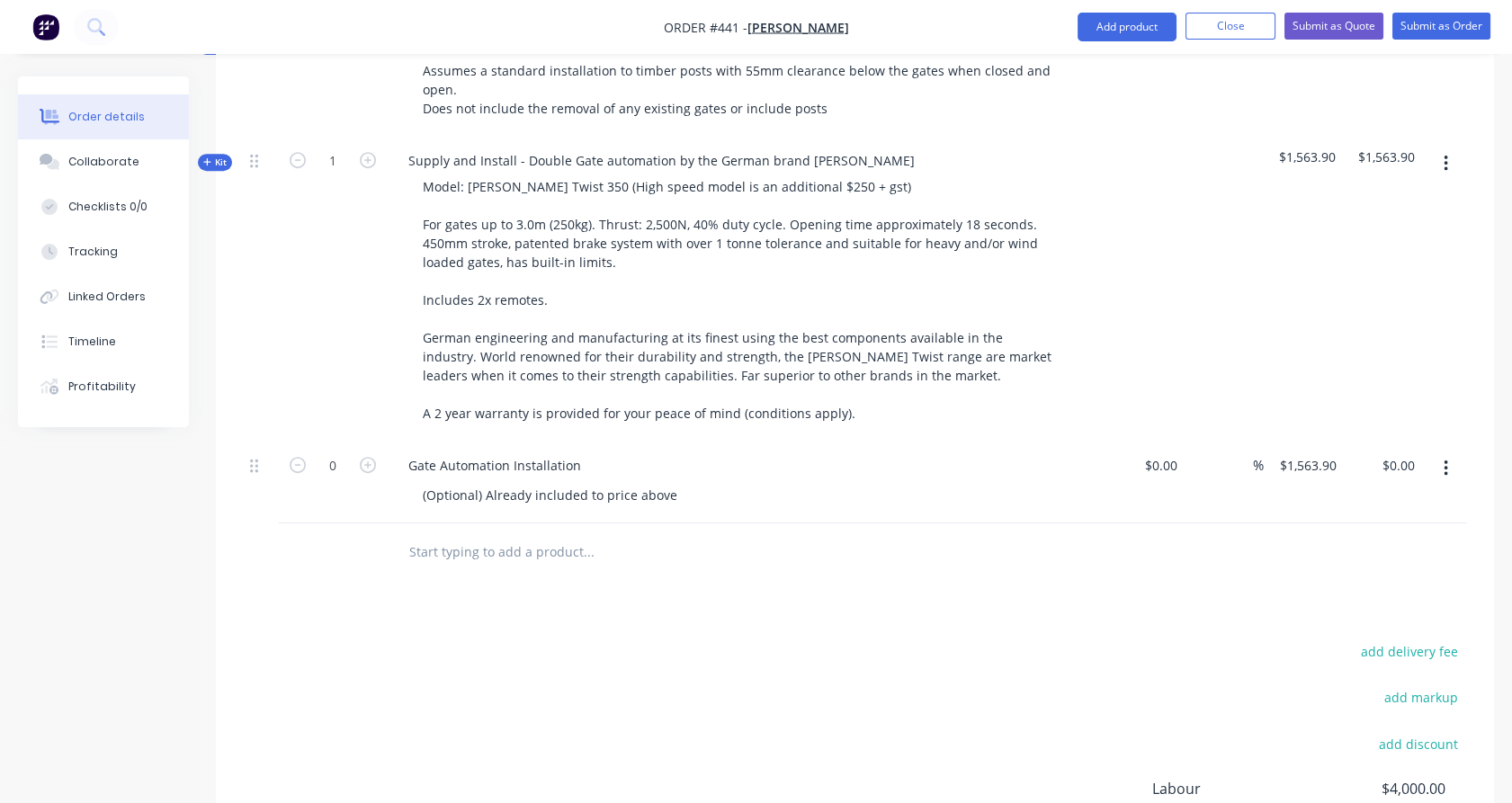
click at [347, 524] on div at bounding box center [333, 552] width 108 height 59
drag, startPoint x: 212, startPoint y: 110, endPoint x: 234, endPoint y: 121, distance: 24.6
click at [213, 156] on span "Kit" at bounding box center [215, 162] width 23 height 14
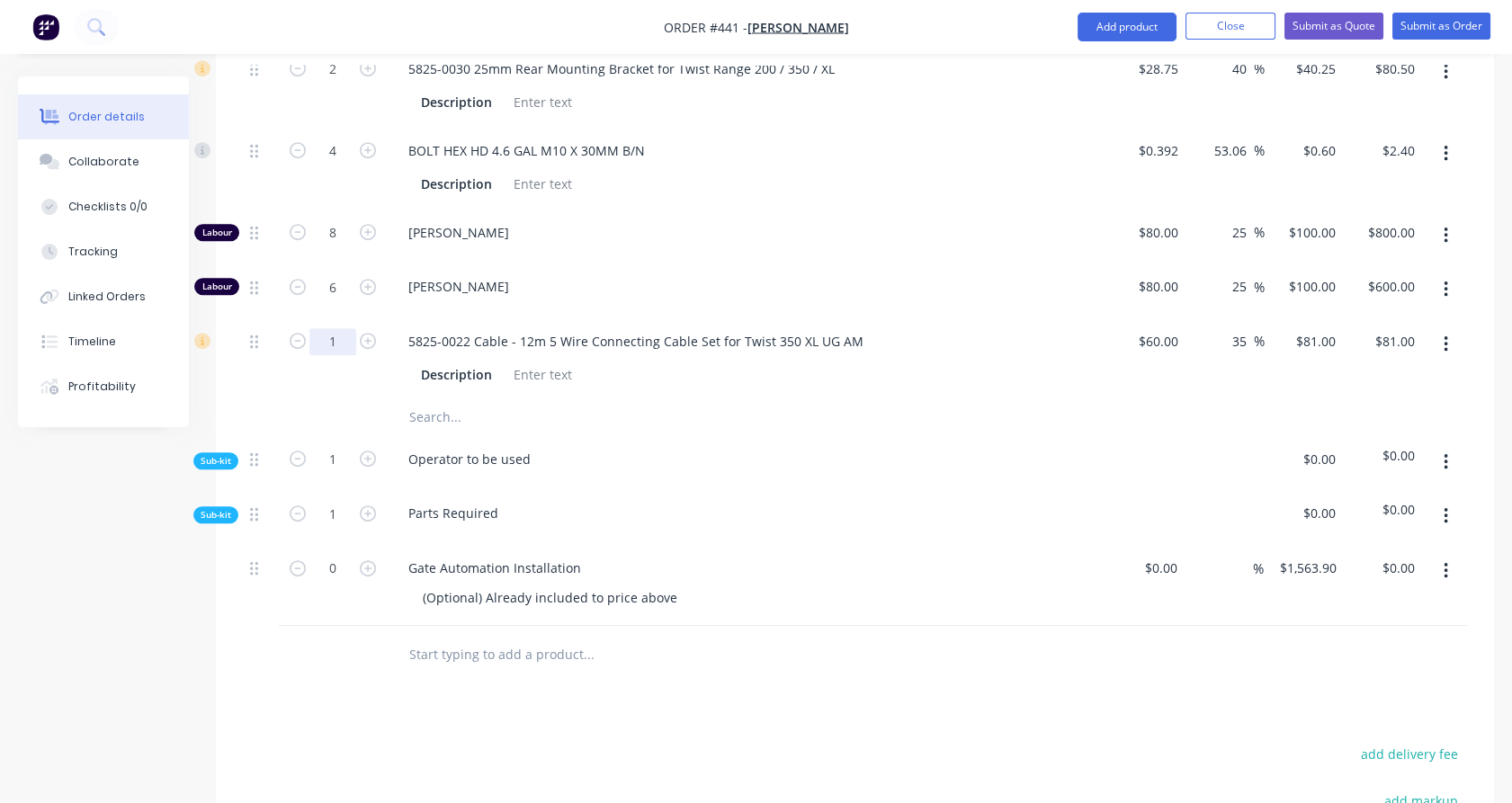
scroll to position [2026, 0]
click at [1438, 497] on button "button" at bounding box center [1445, 514] width 42 height 32
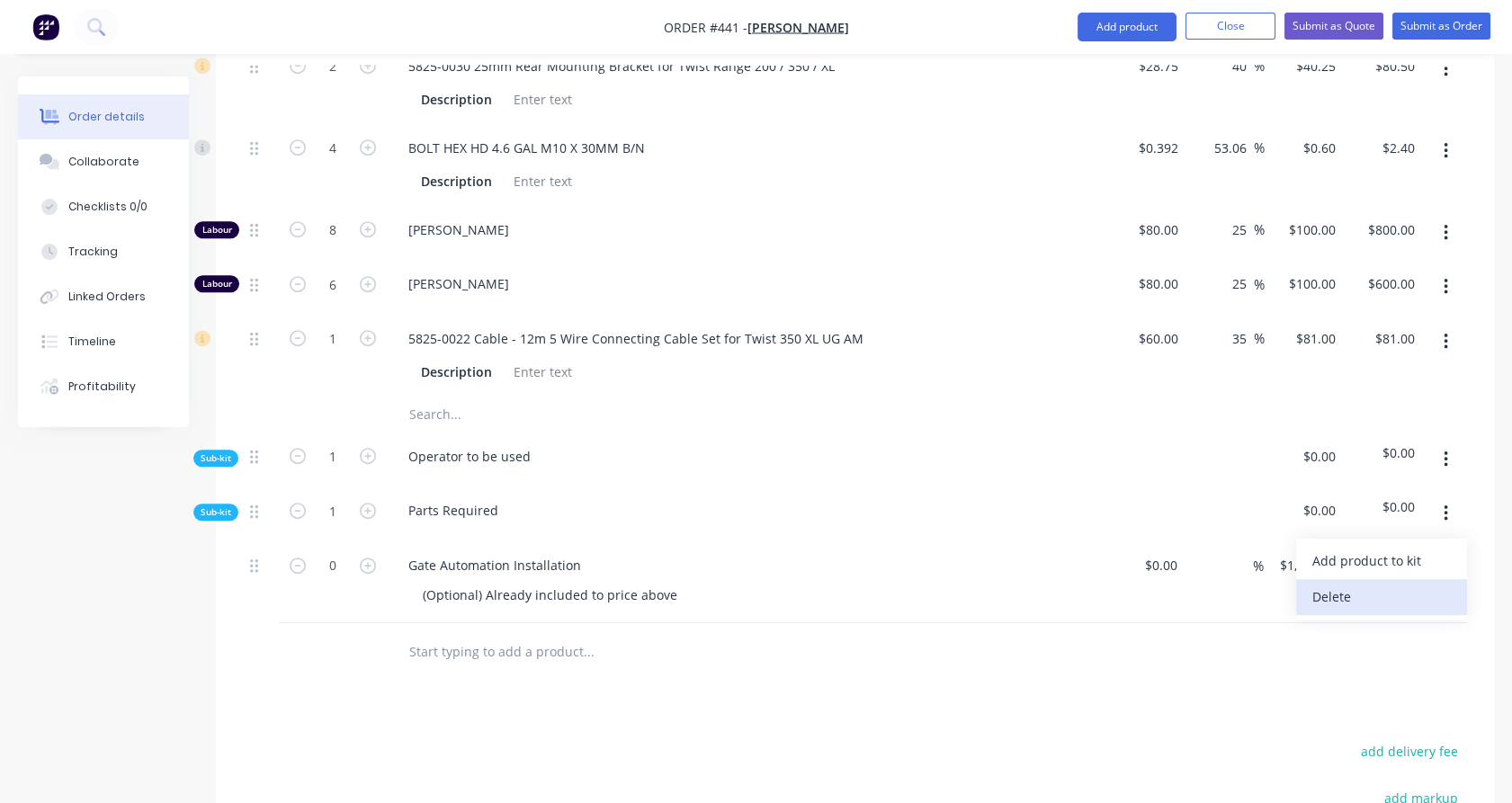
click at [1370, 583] on div "Delete" at bounding box center [1381, 596] width 139 height 26
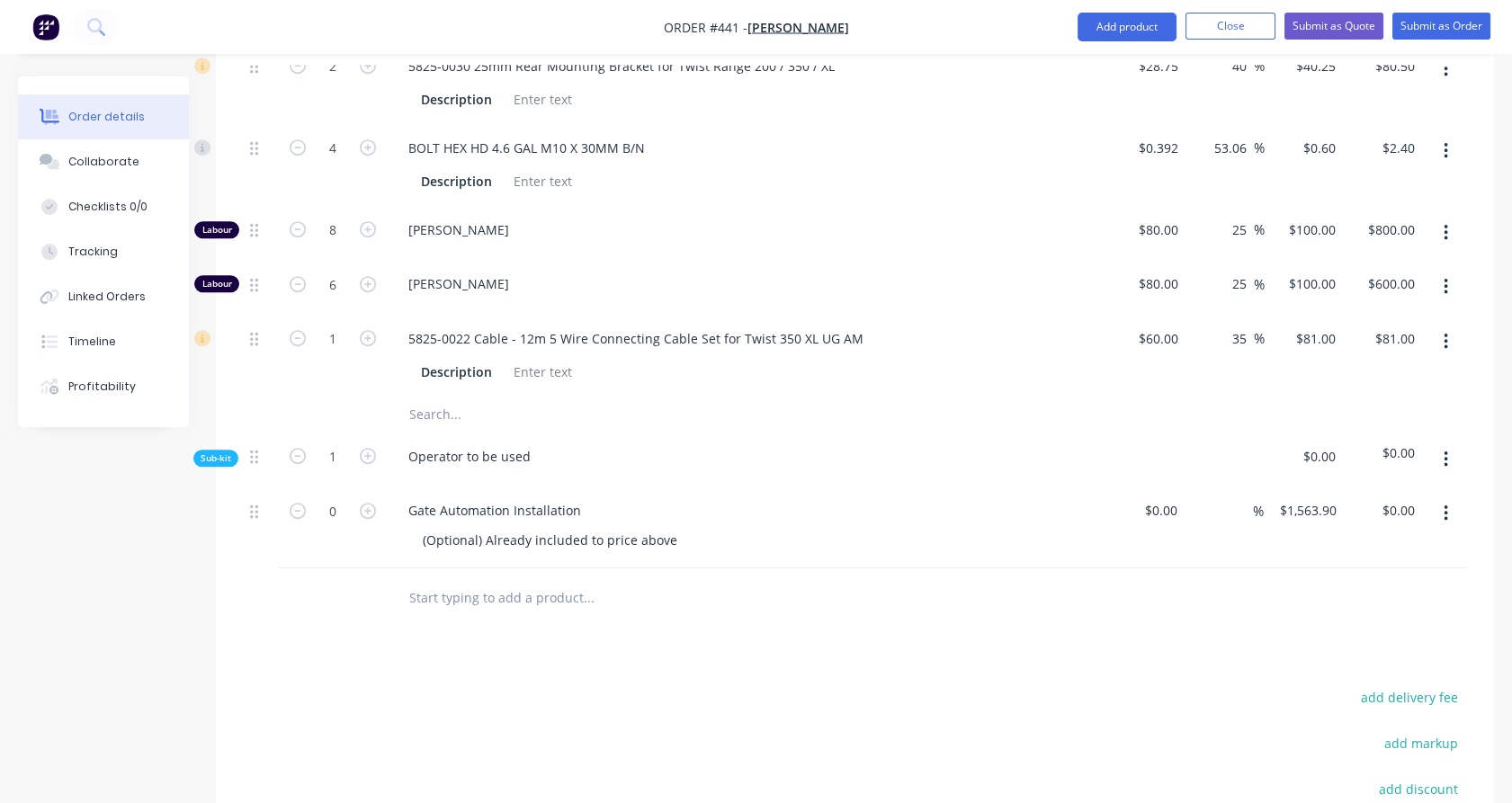
click at [225, 452] on span "Sub-kit" at bounding box center [215, 458] width 31 height 14
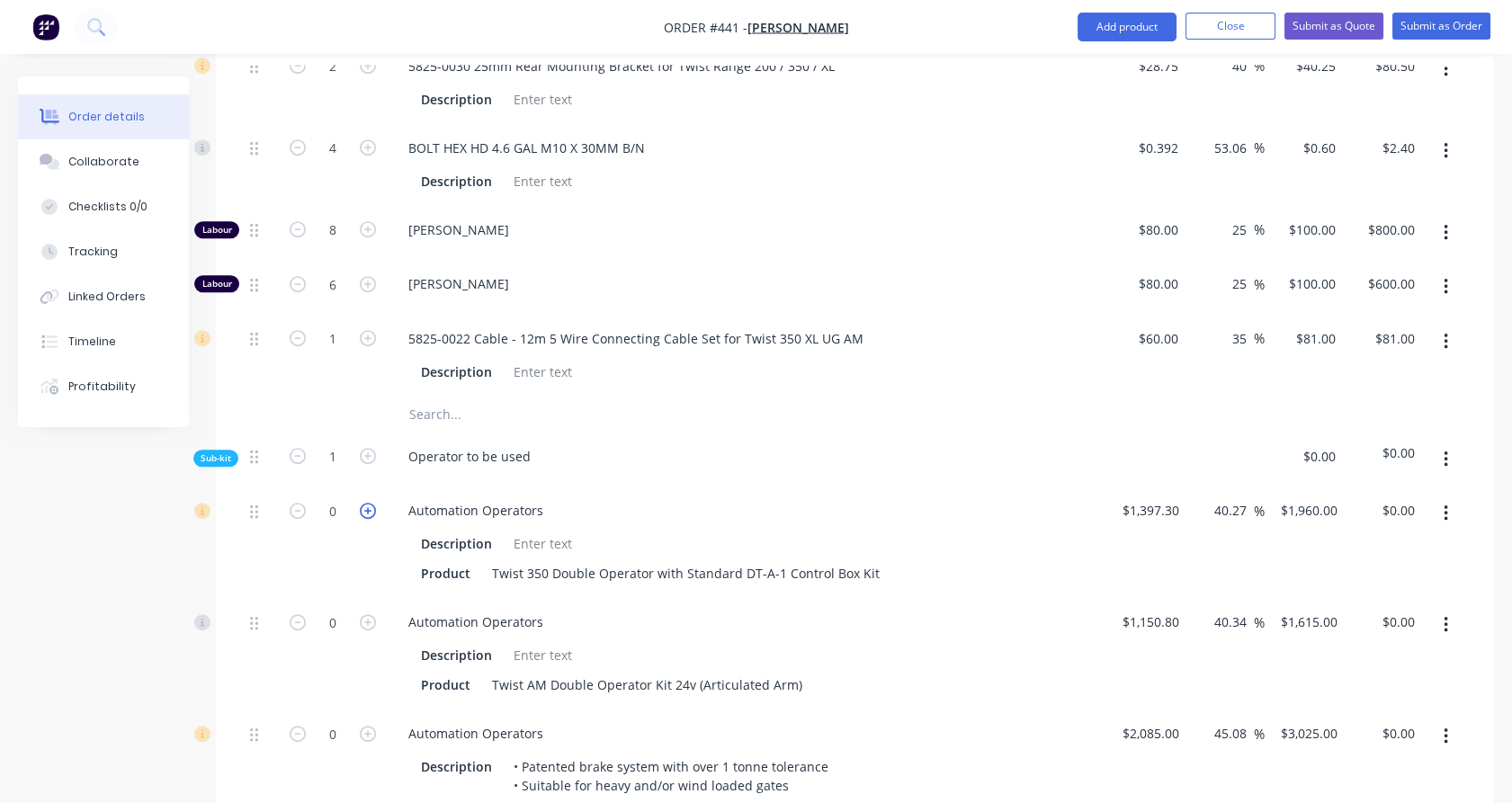
click at [366, 503] on icon "button" at bounding box center [368, 511] width 16 height 16
type input "1"
type input "$1,960.00"
click at [1313, 497] on input "1960" at bounding box center [1308, 510] width 66 height 26
type input "2050"
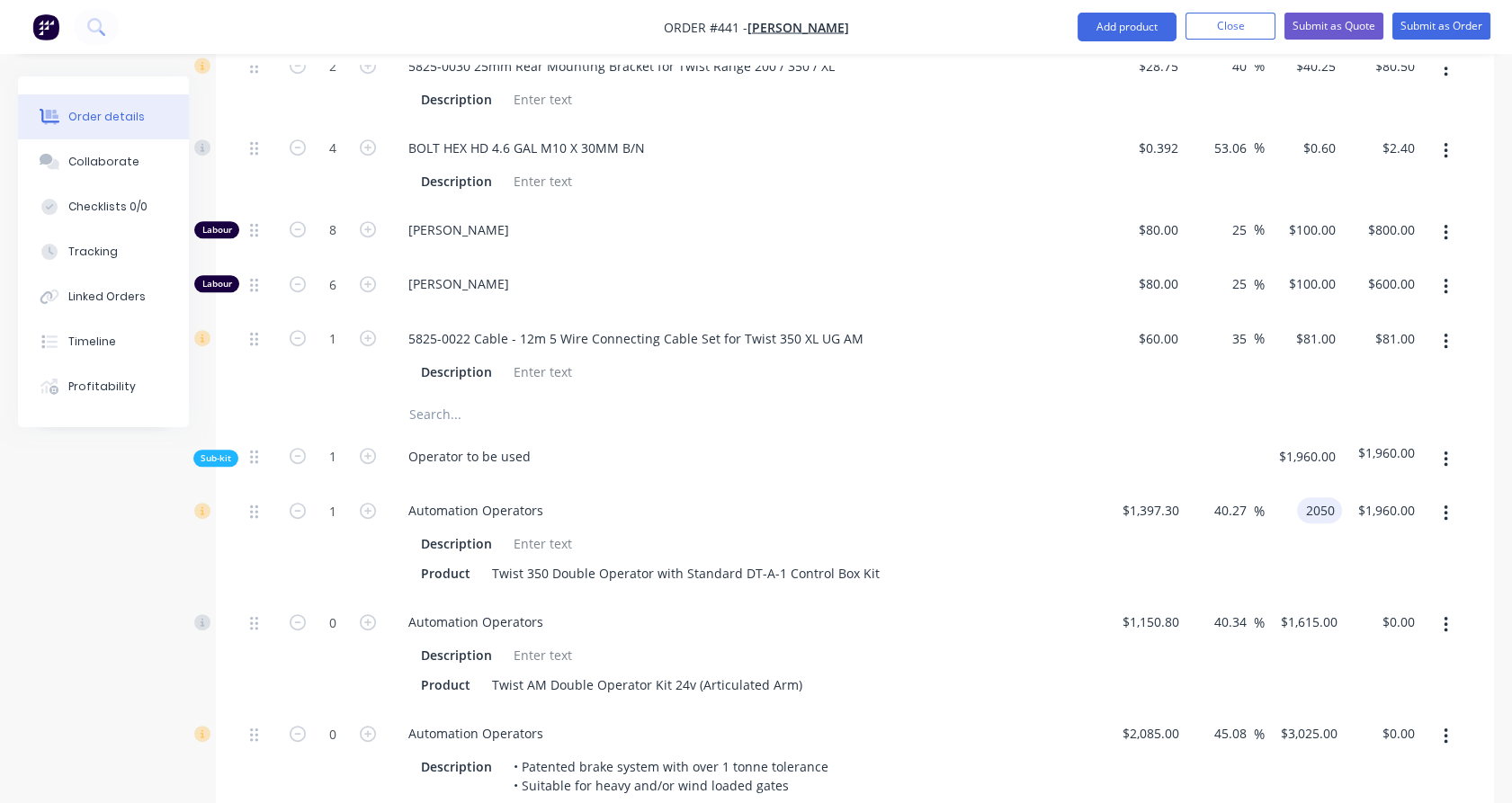
type input "46.71"
type input "$2,050.00"
click at [1260, 433] on div at bounding box center [1225, 460] width 79 height 55
click at [221, 452] on span "Sub-kit" at bounding box center [215, 458] width 31 height 14
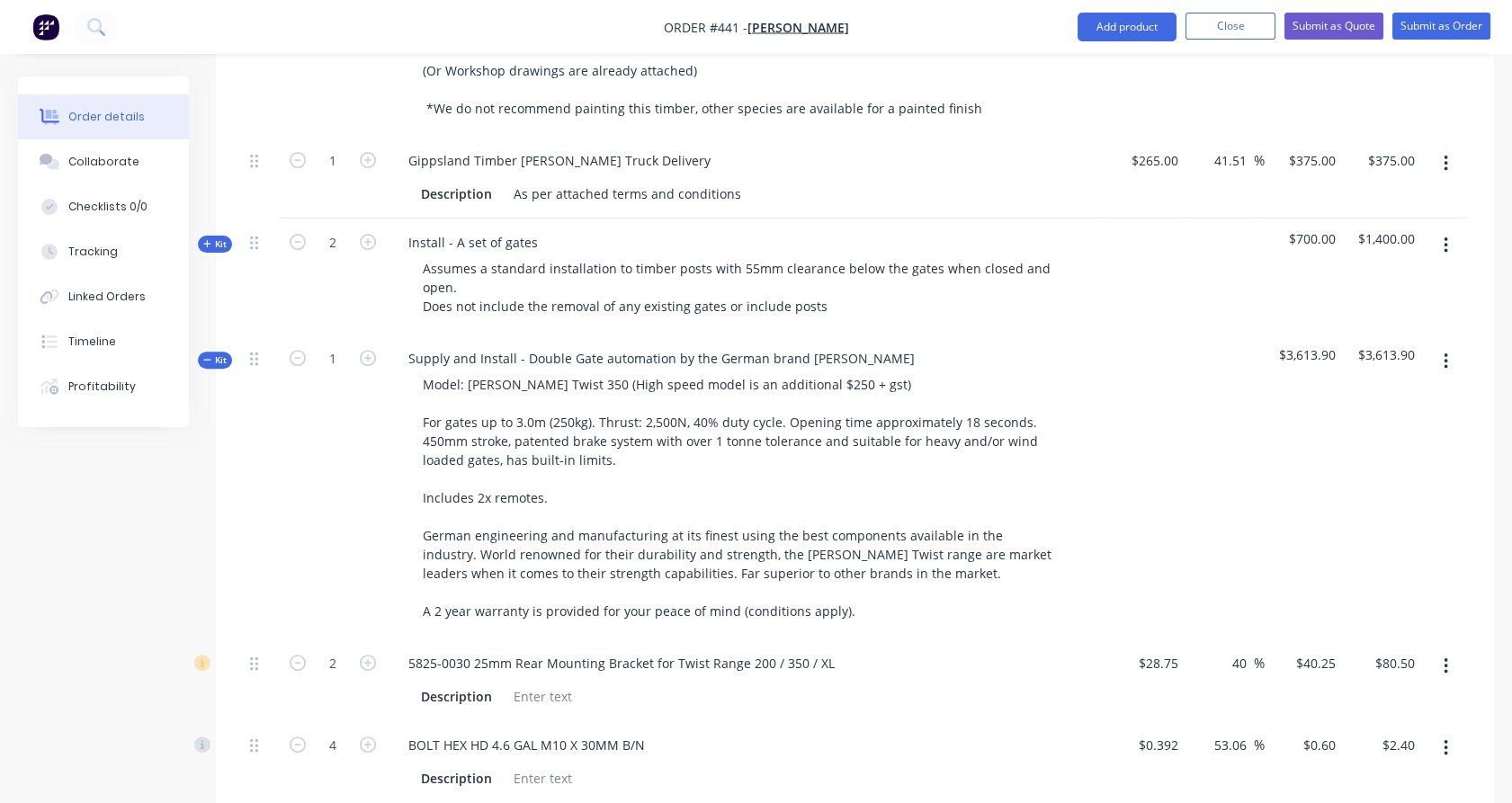
scroll to position [1428, 0]
click at [215, 354] on span "Kit" at bounding box center [215, 360] width 23 height 14
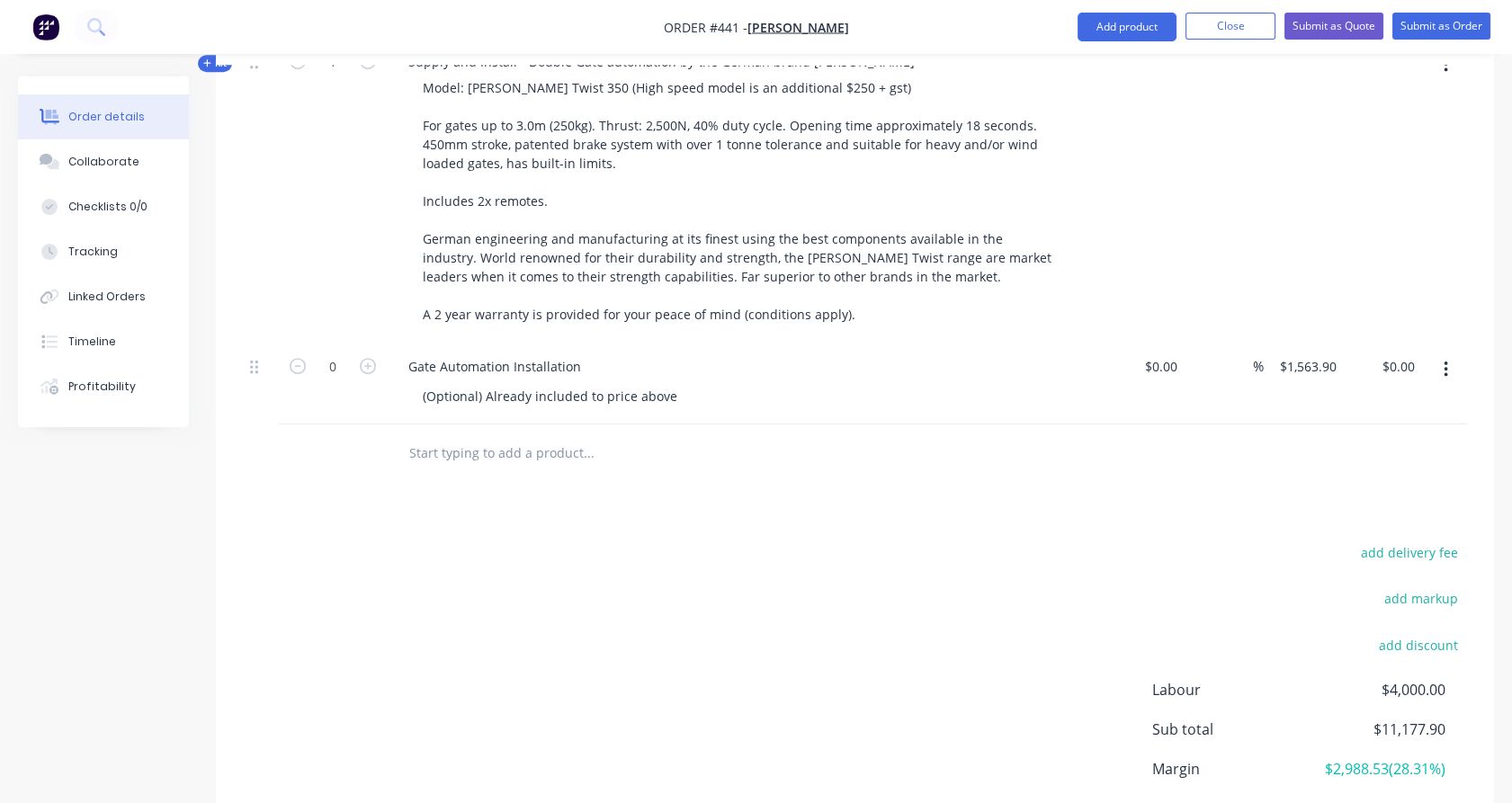
scroll to position [1727, 0]
click at [484, 434] on input "text" at bounding box center [588, 452] width 360 height 36
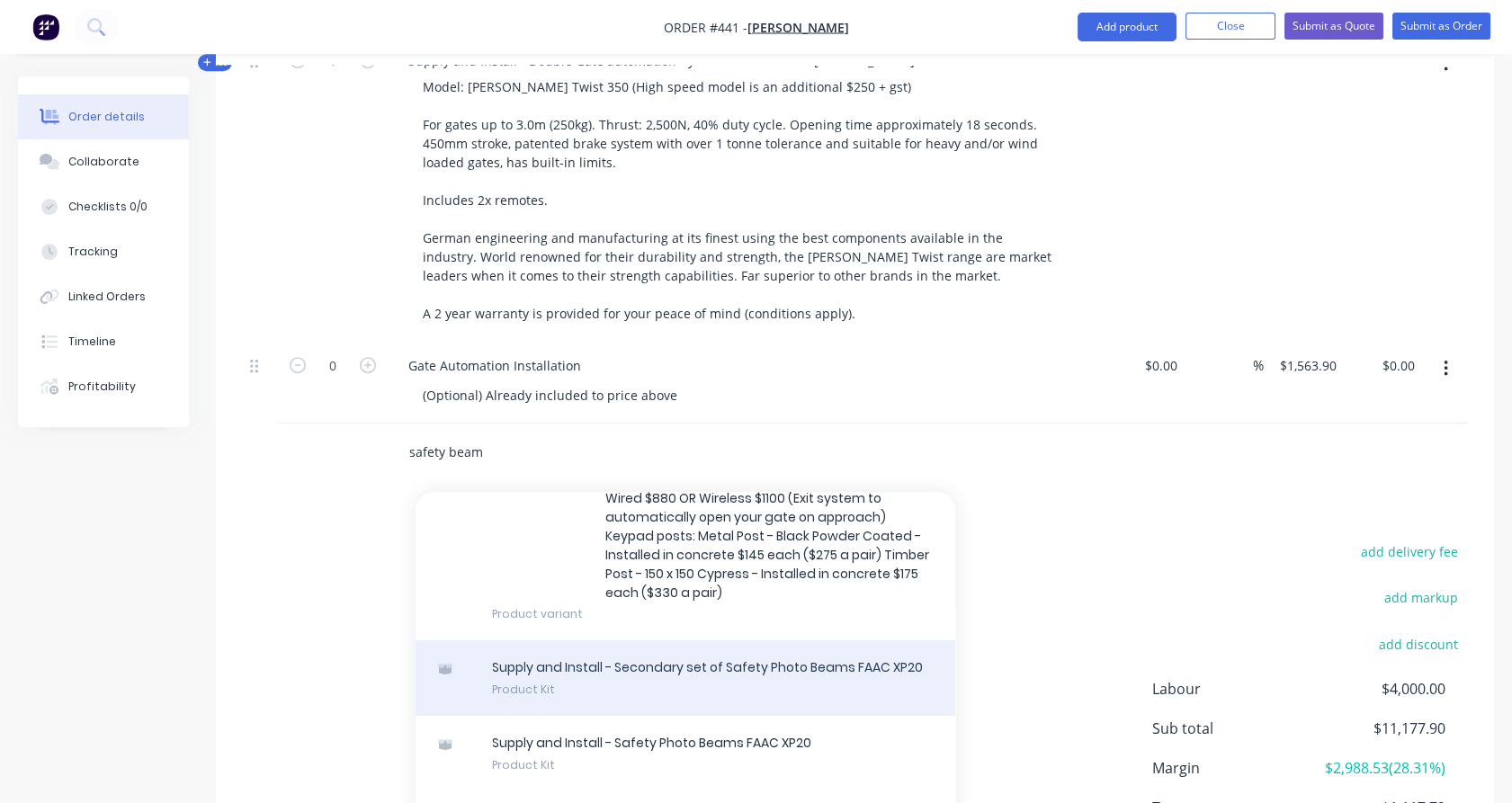
scroll to position [798, 0]
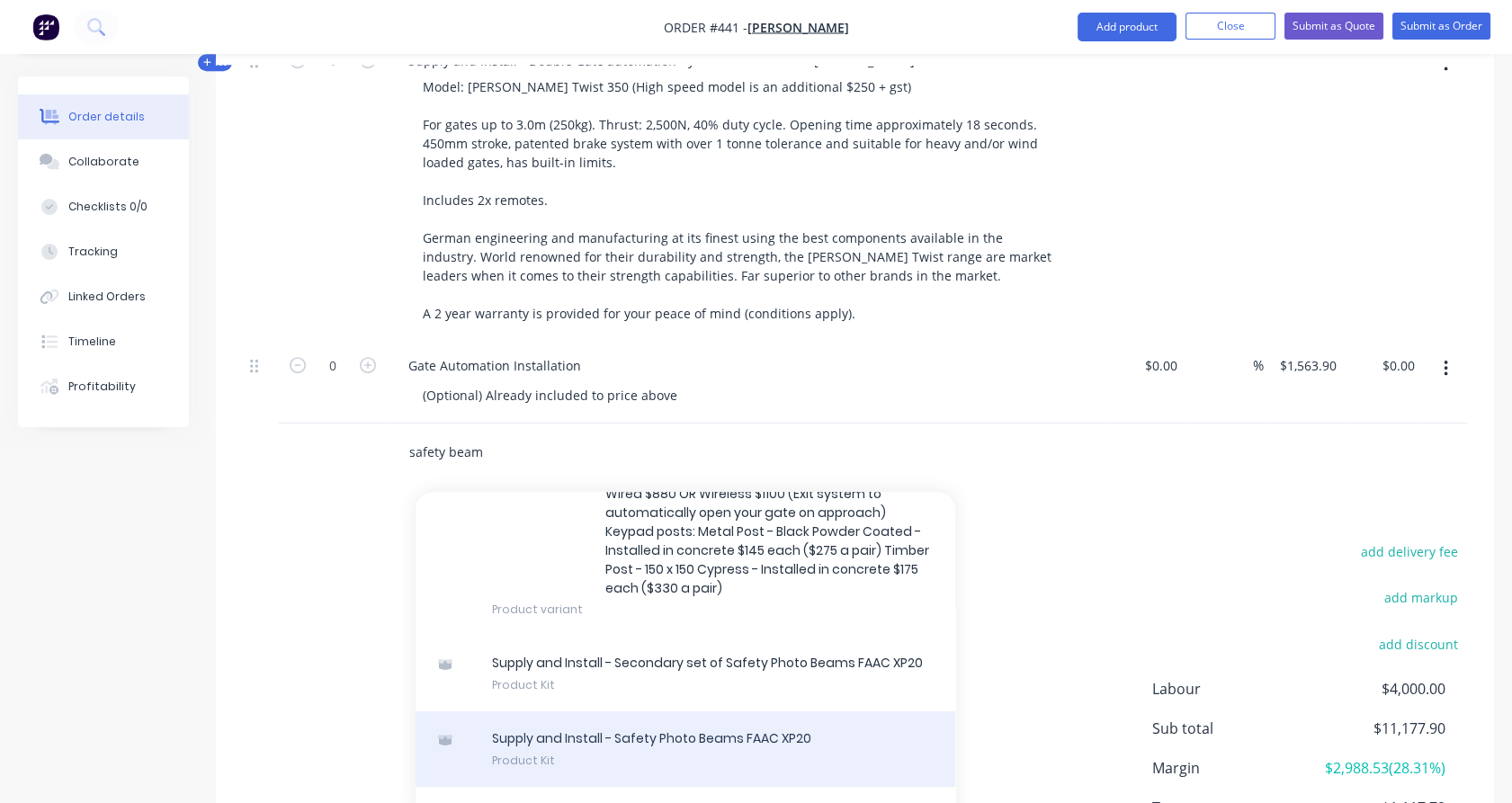
type input "safety beam"
click at [624, 711] on div "Supply and Install - Safety Photo Beams FAAC XP20 Product Kit" at bounding box center [685, 749] width 539 height 76
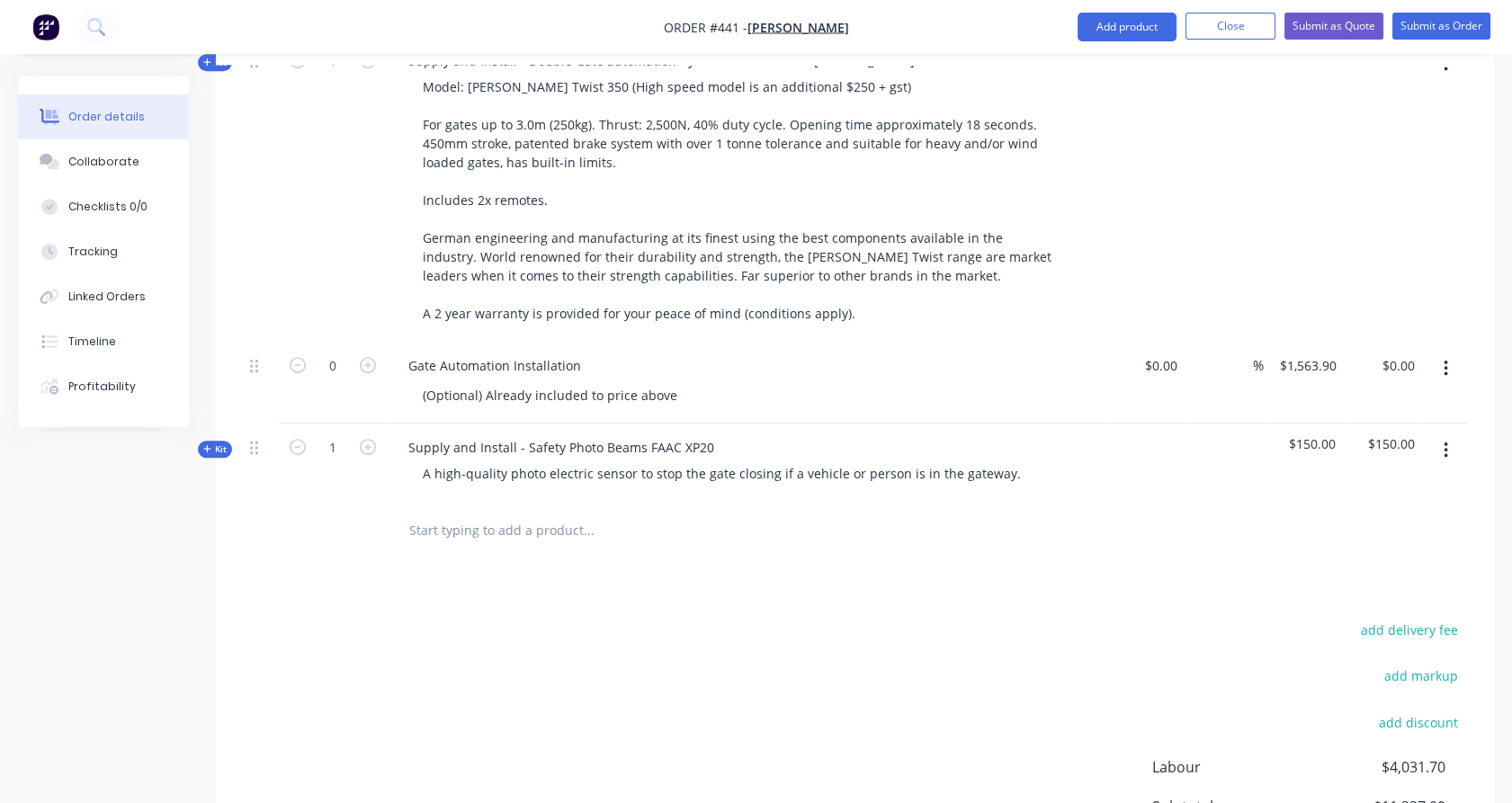
click at [499, 513] on input "text" at bounding box center [588, 531] width 360 height 36
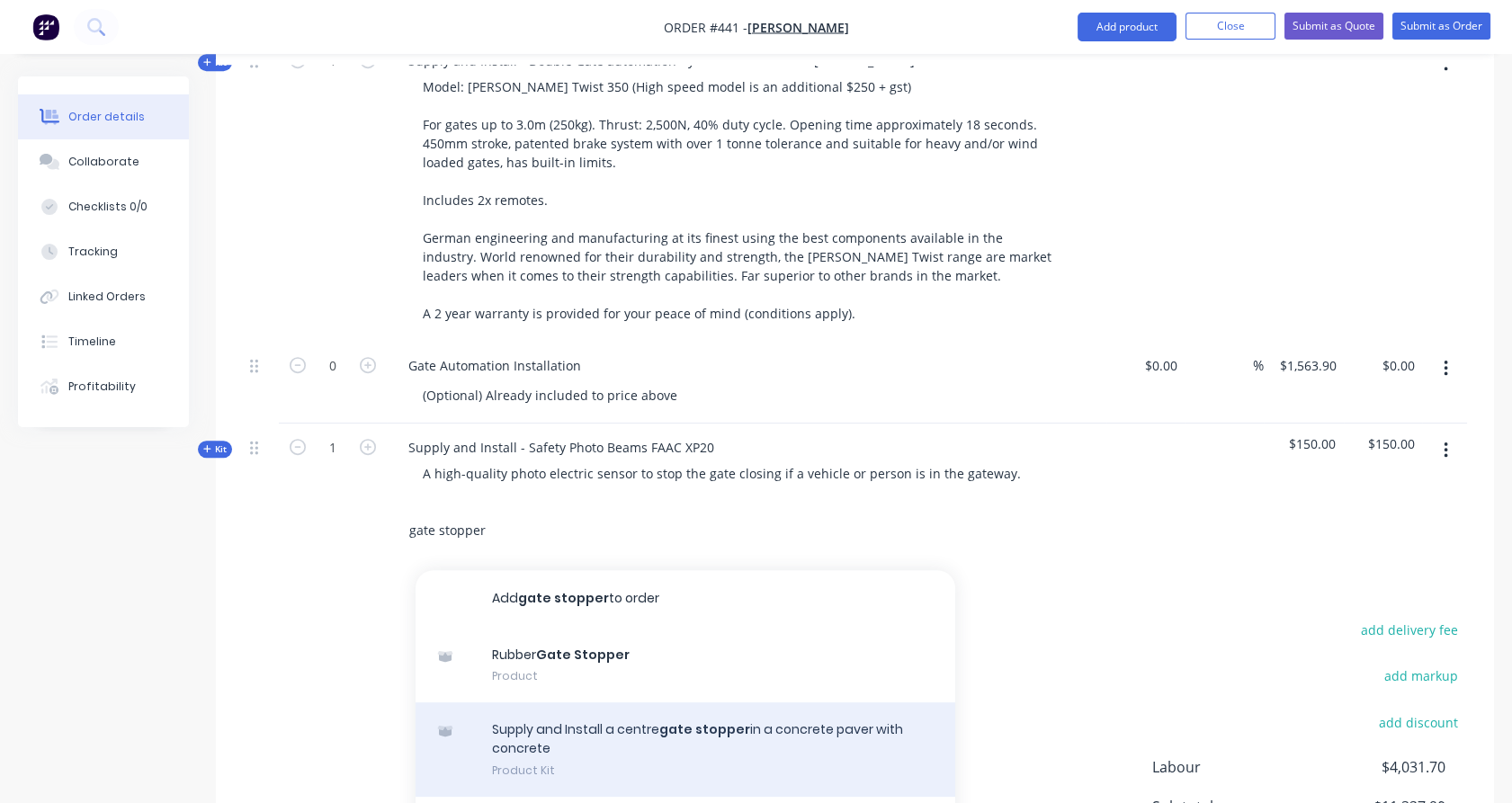
type input "gate stopper"
click at [552, 702] on div "Supply and Install a centre gate stopper in a concrete paver with concrete Prod…" at bounding box center [685, 749] width 539 height 95
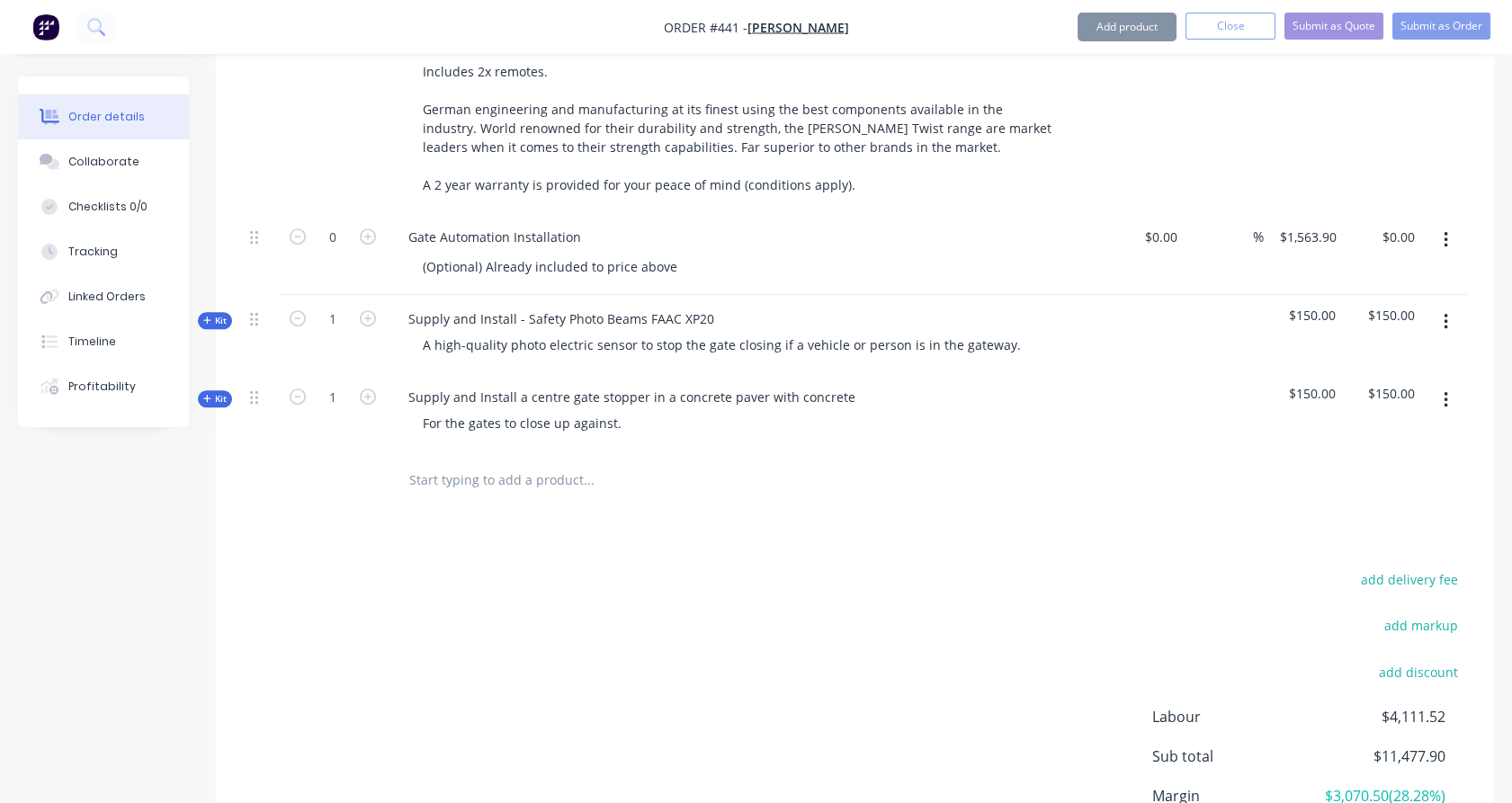
scroll to position [1968, 0]
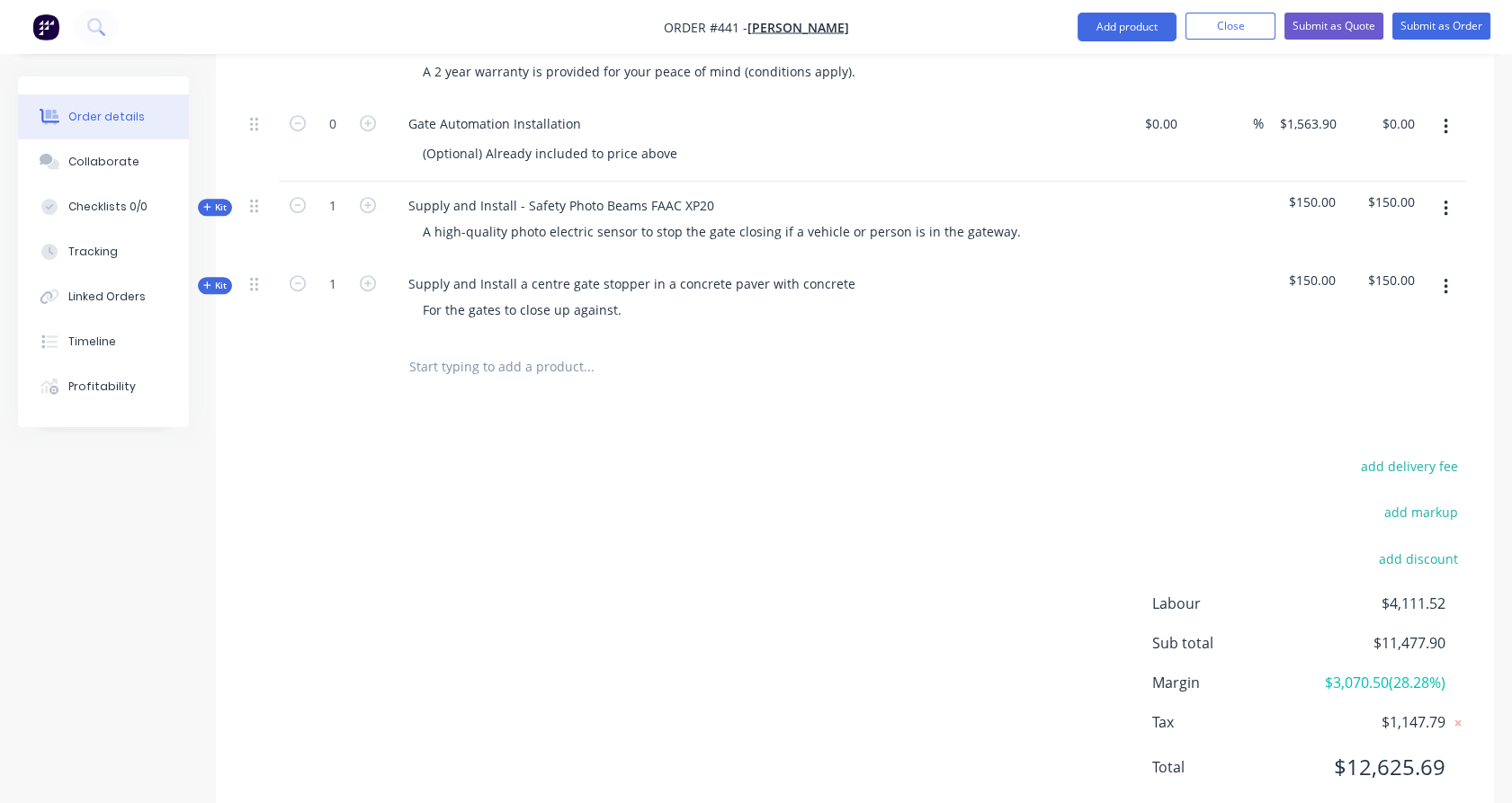
click at [441, 349] on input "text" at bounding box center [588, 367] width 360 height 36
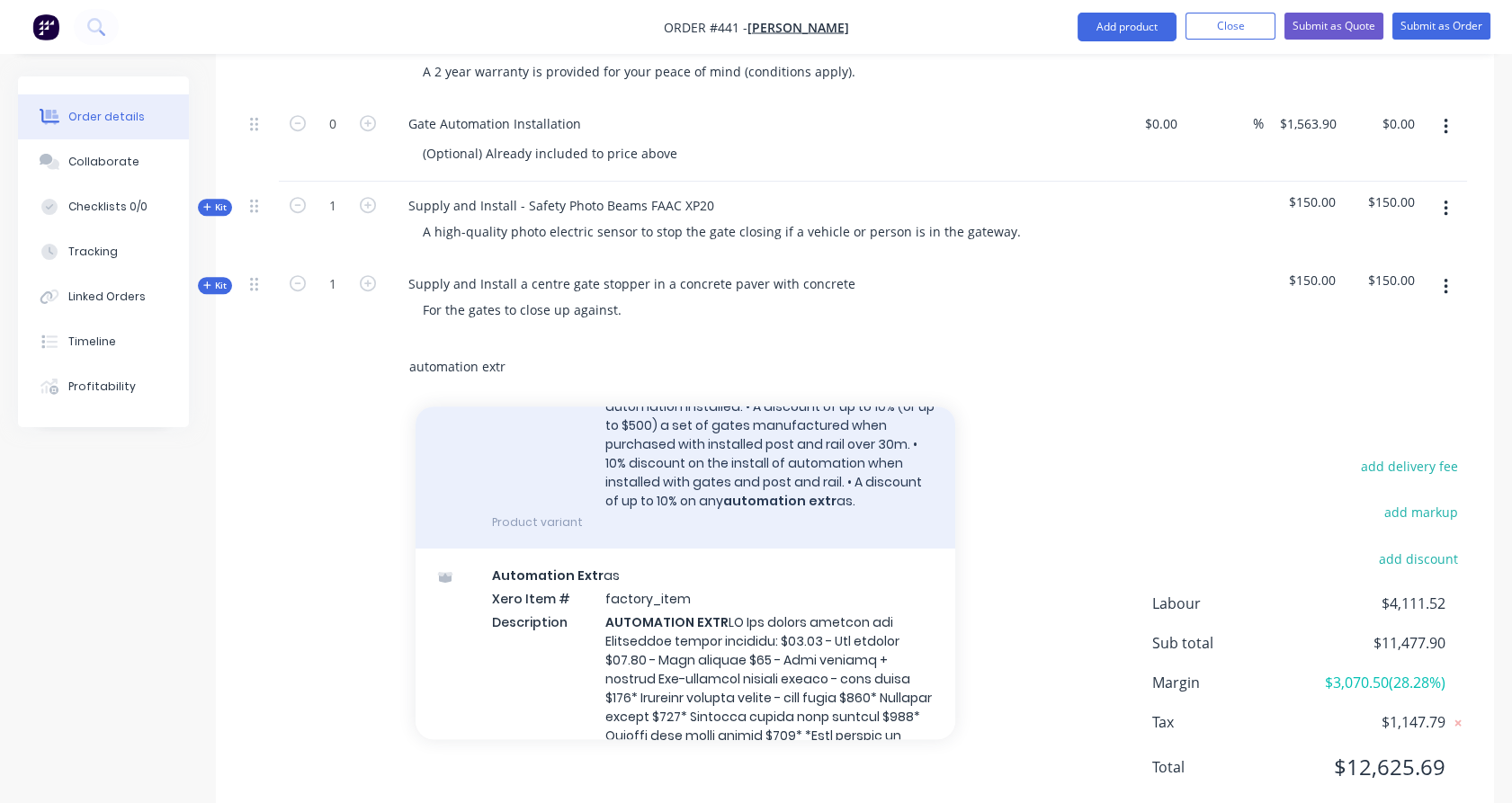
scroll to position [499, 0]
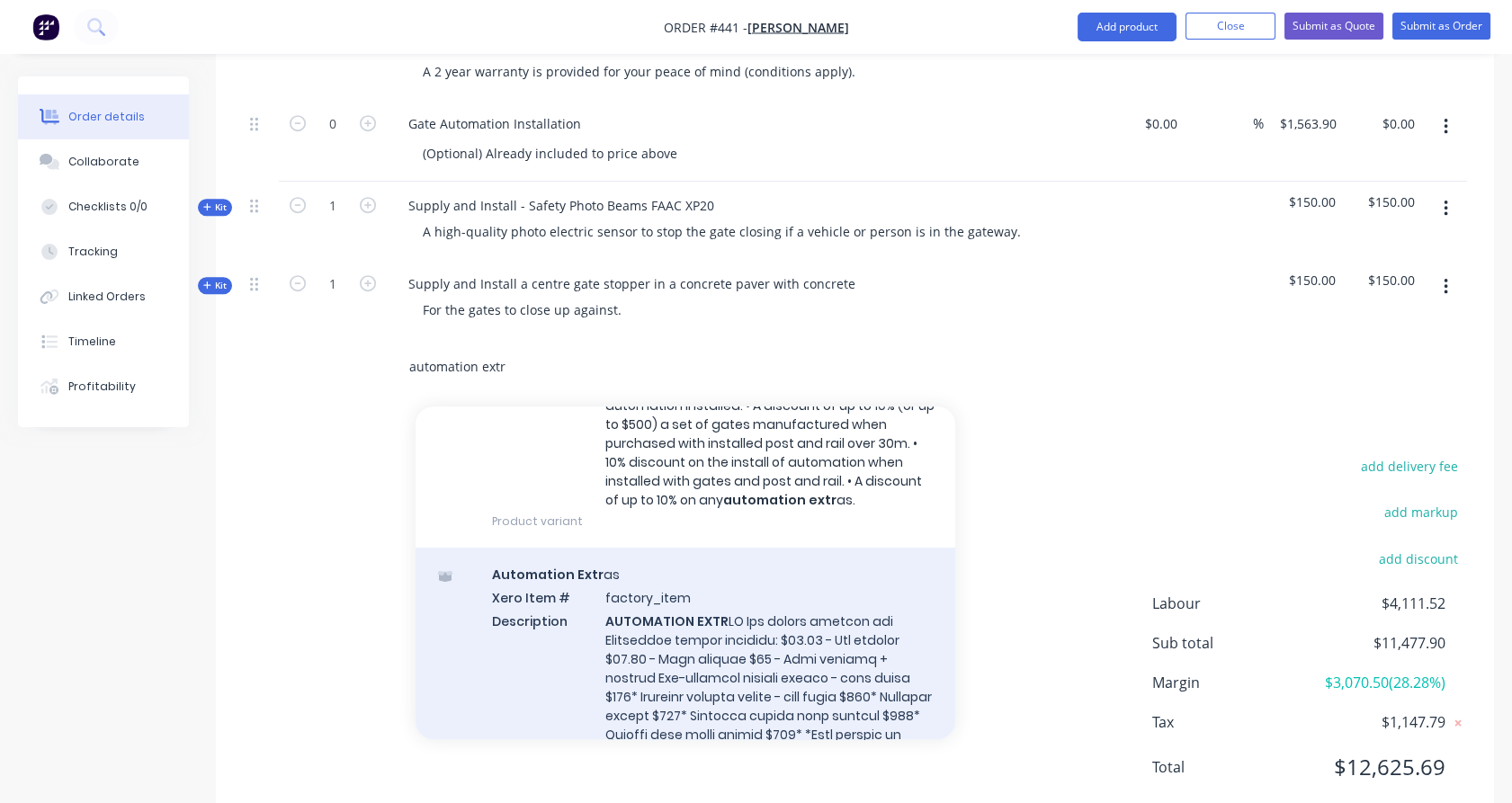
type input "automation extr"
click at [647, 613] on div "Automation Extr as Xero Item # factory_item Description AUTOMATION EXTR Product…" at bounding box center [685, 815] width 539 height 536
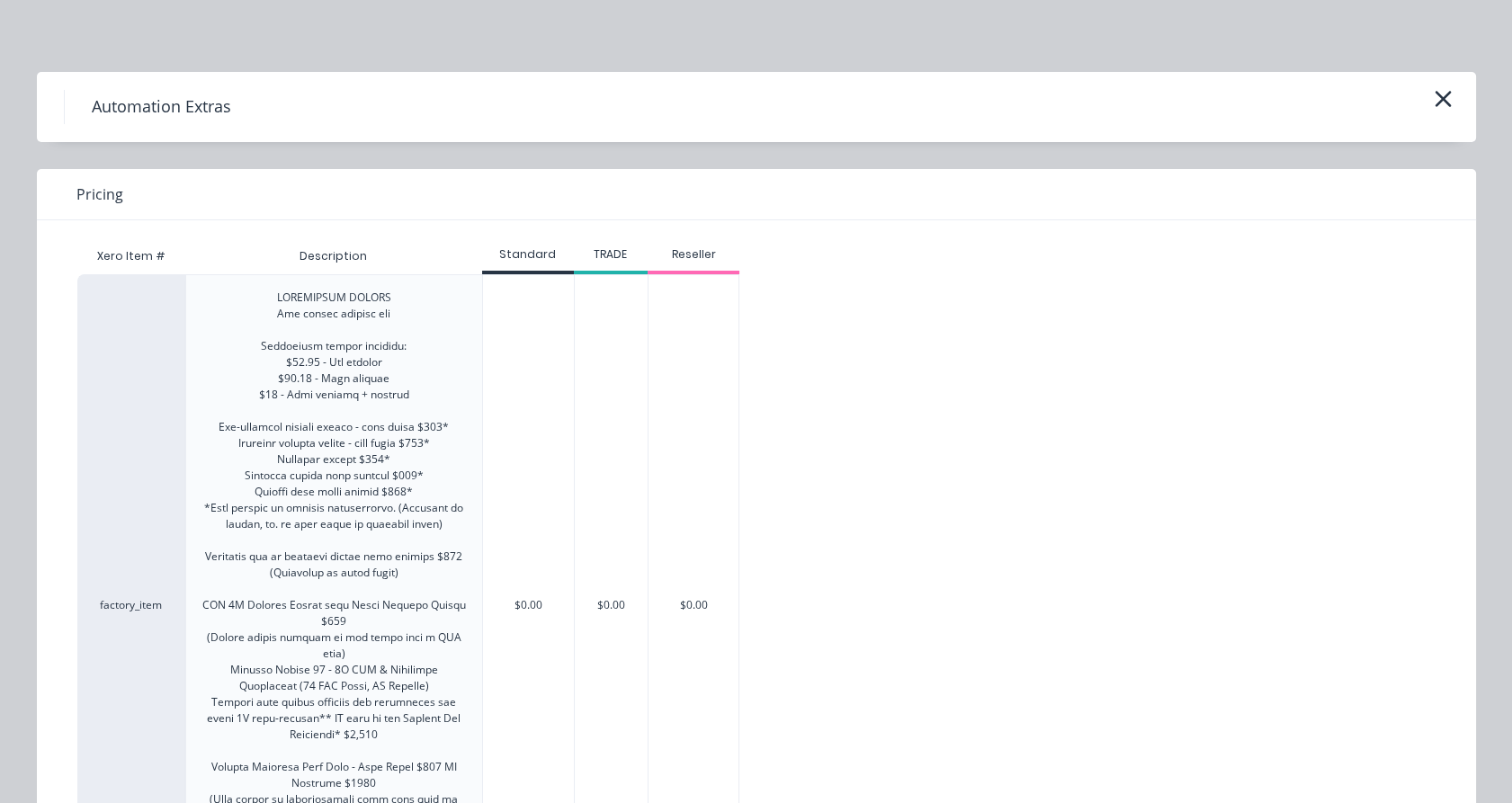
click at [490, 438] on div "$0.00" at bounding box center [528, 605] width 91 height 660
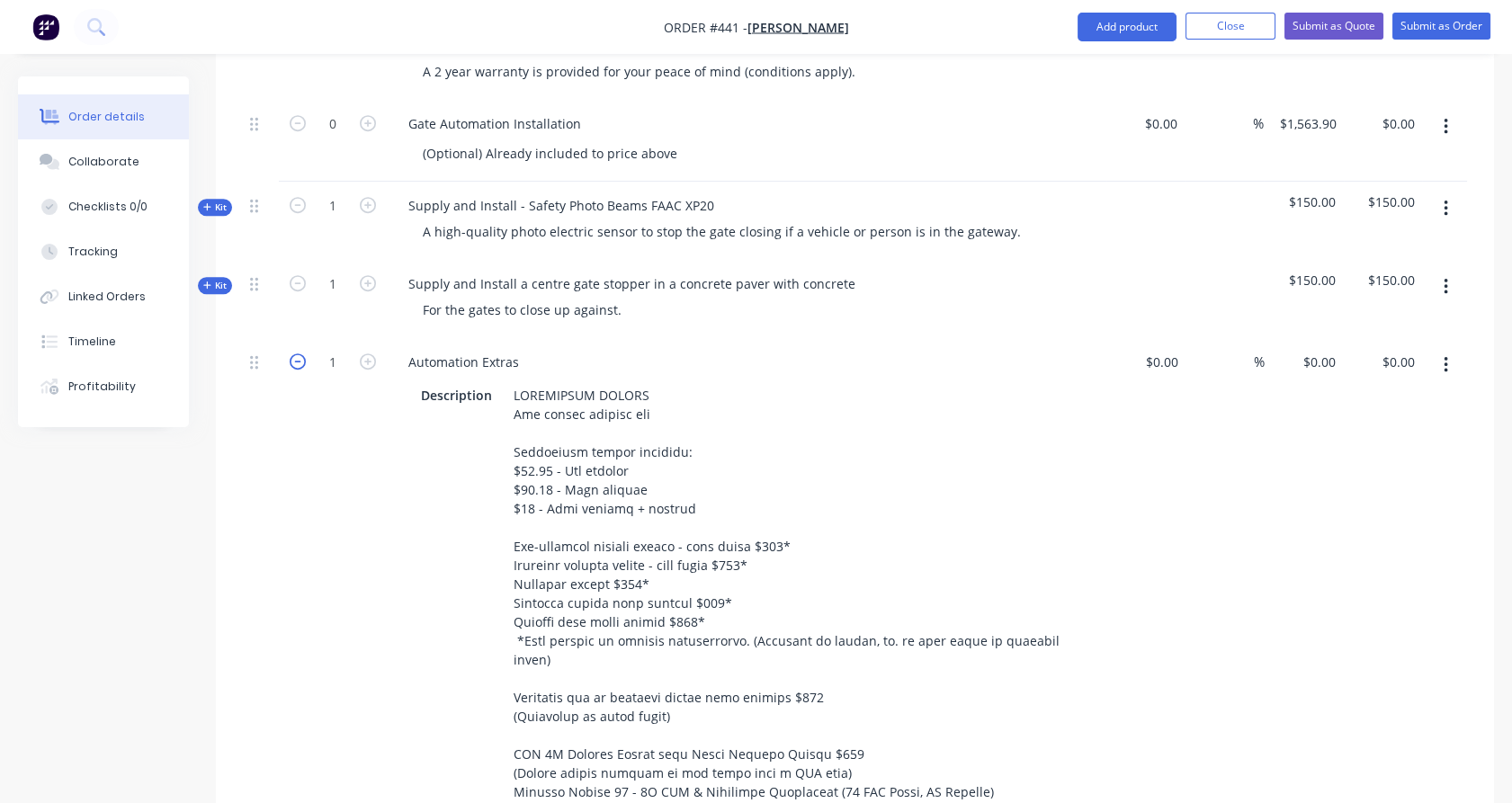
click at [302, 353] on icon "button" at bounding box center [298, 361] width 16 height 16
type input "0"
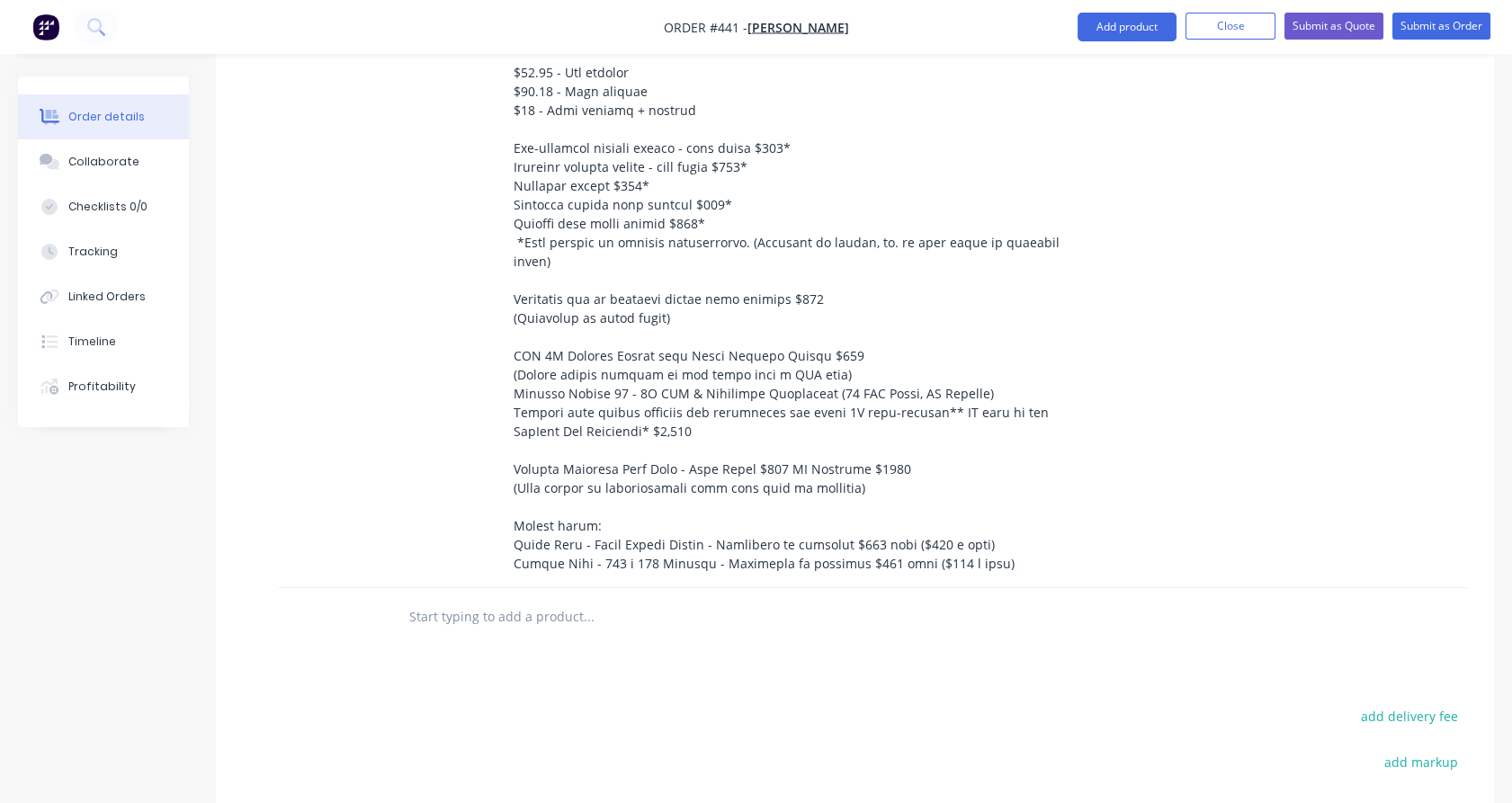
scroll to position [2368, 0]
click at [537, 598] on input "text" at bounding box center [588, 616] width 360 height 36
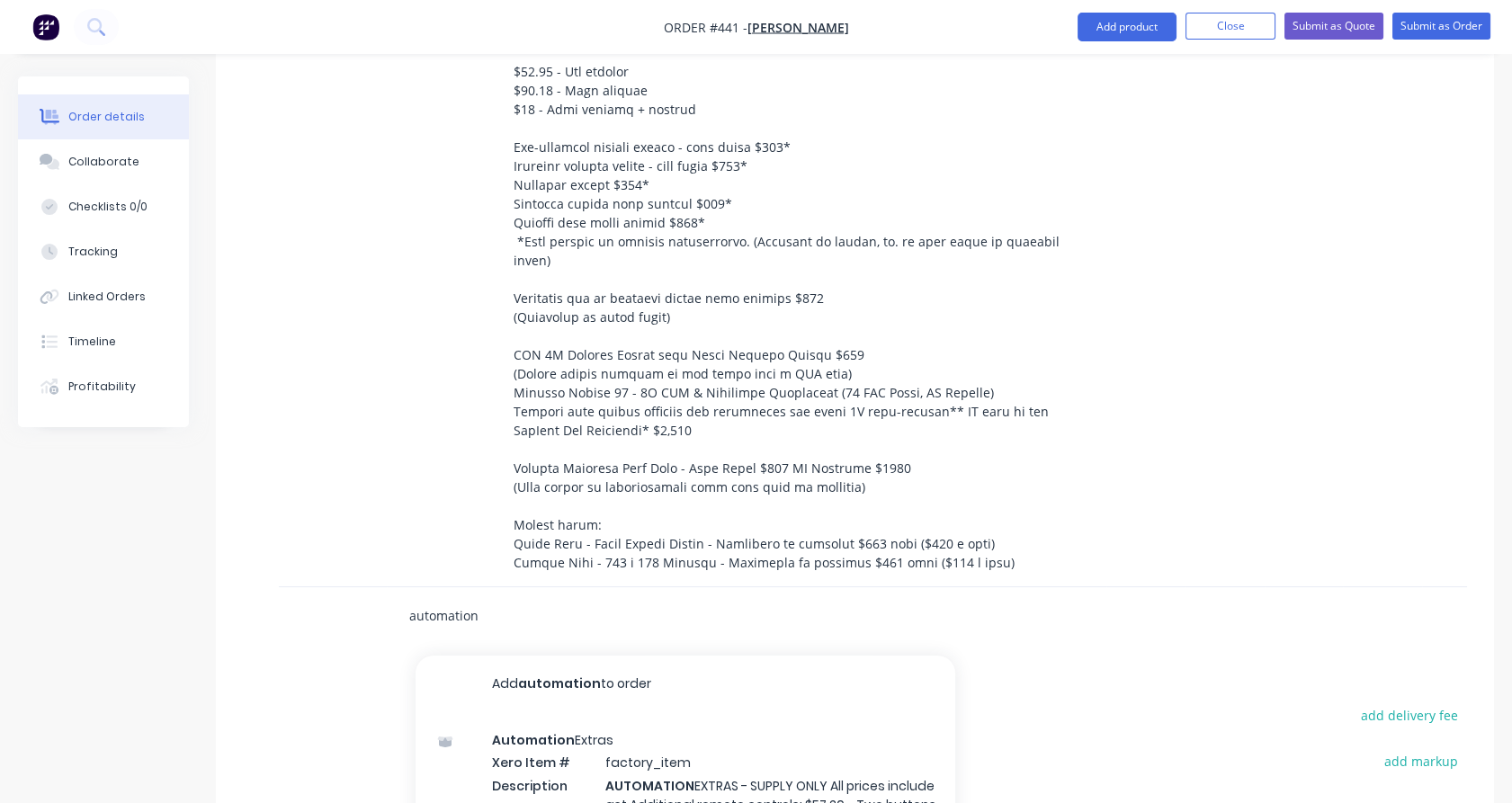
type input "automation"
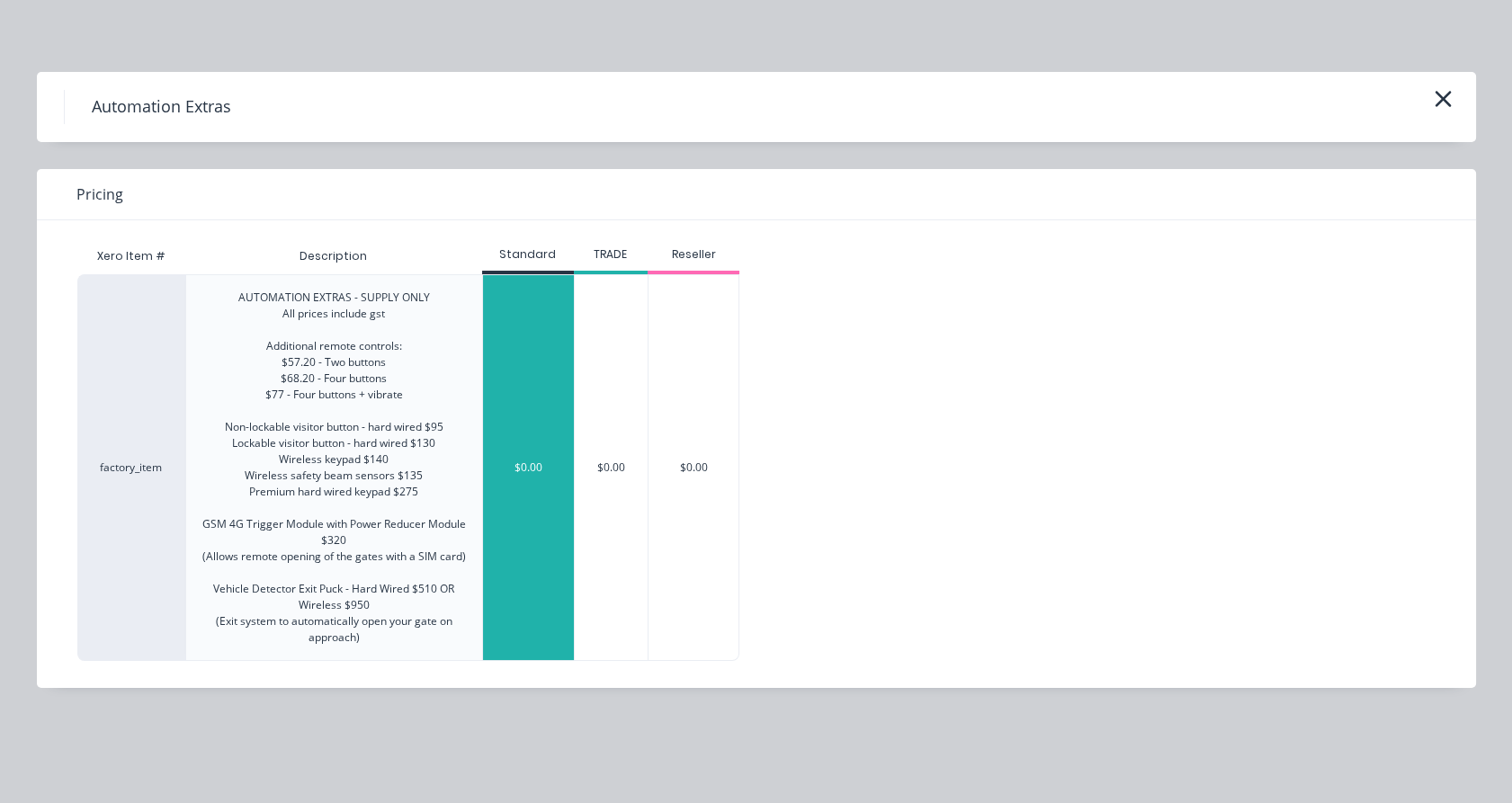
click at [545, 500] on div "$0.00" at bounding box center [528, 467] width 91 height 385
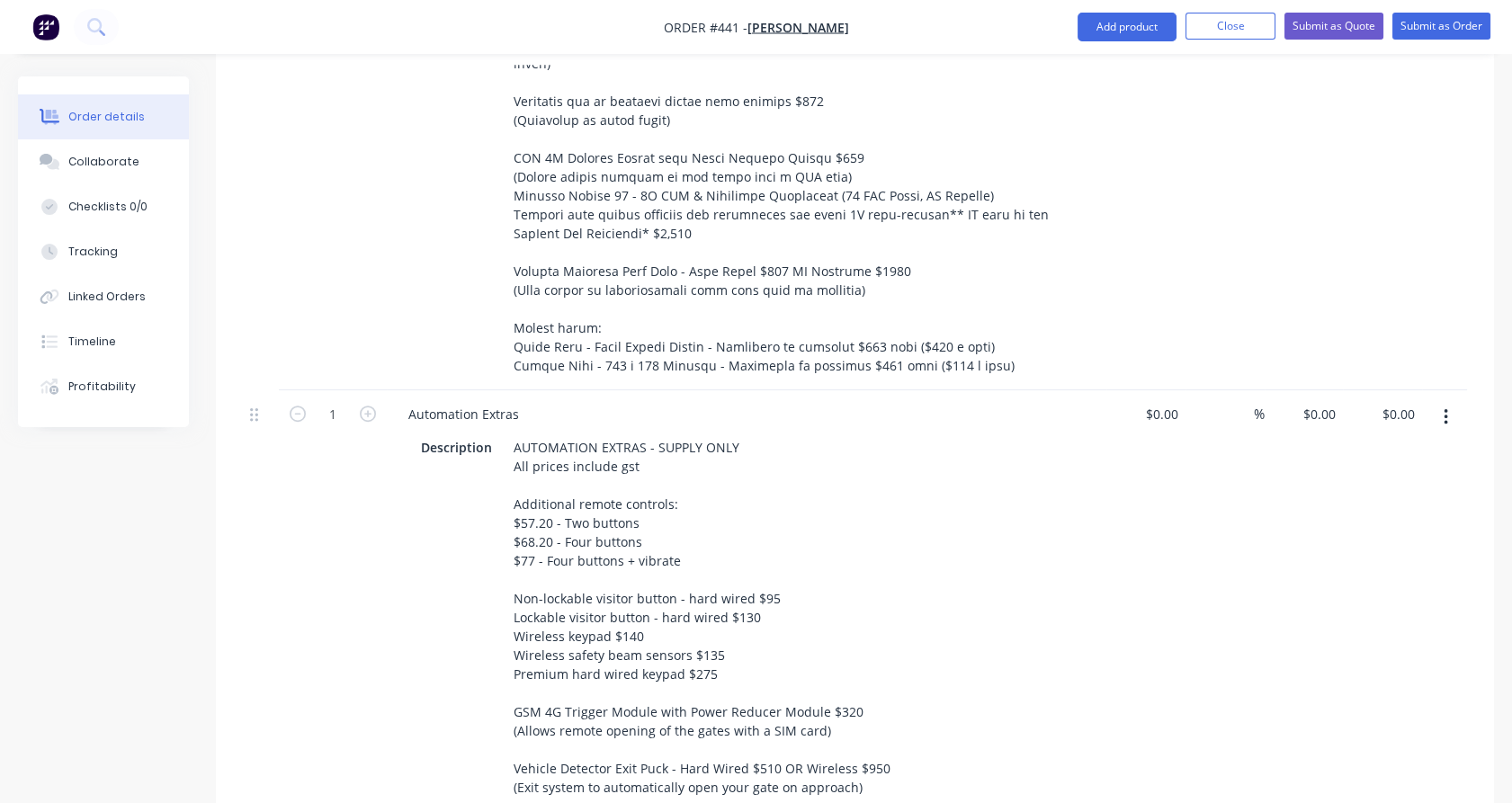
scroll to position [2568, 0]
click at [305, 403] on icon "button" at bounding box center [298, 411] width 16 height 16
type input "0"
click at [1227, 35] on button "Close" at bounding box center [1231, 26] width 90 height 27
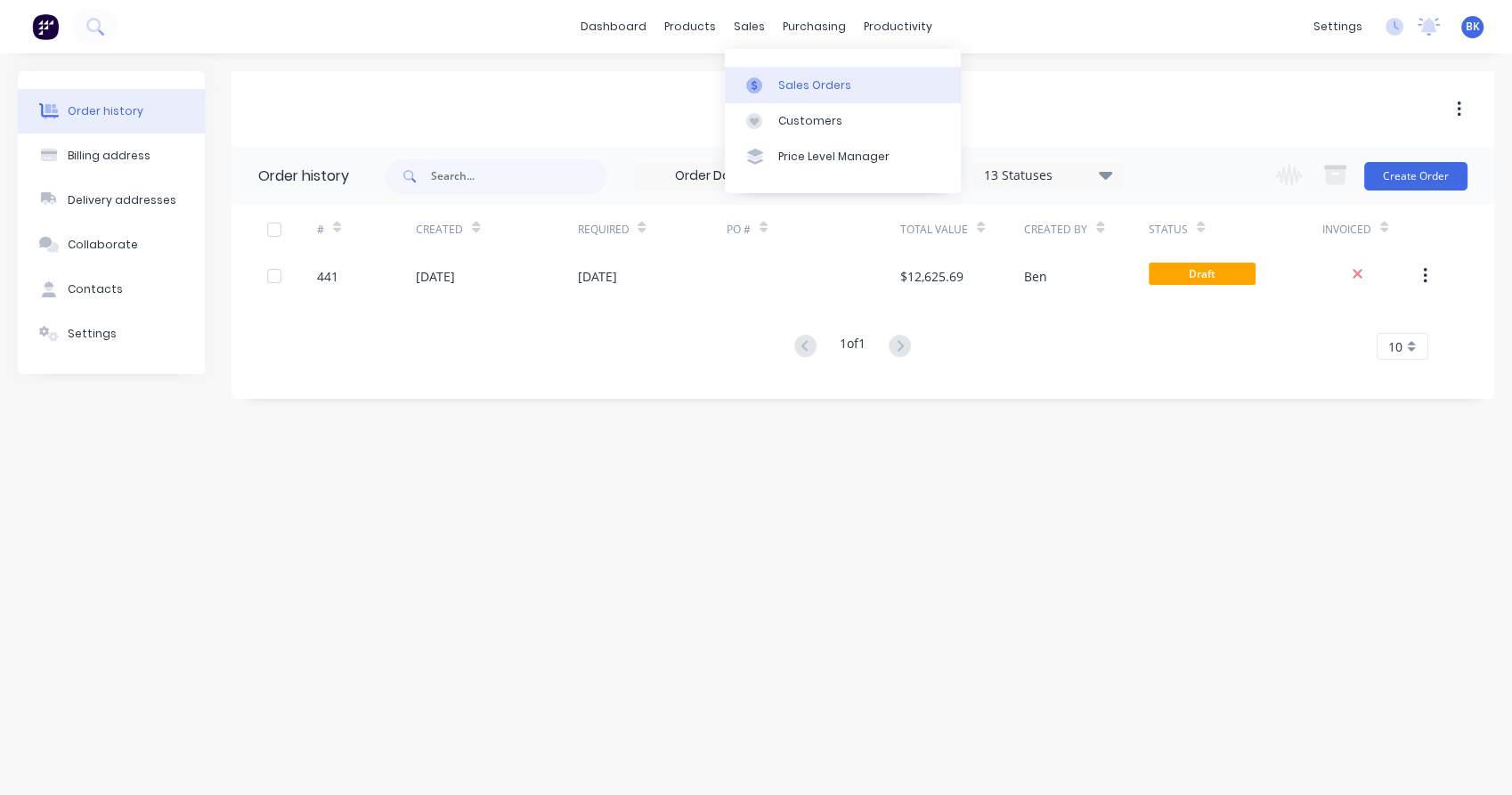
click at [760, 80] on icon at bounding box center [754, 86] width 16 height 16
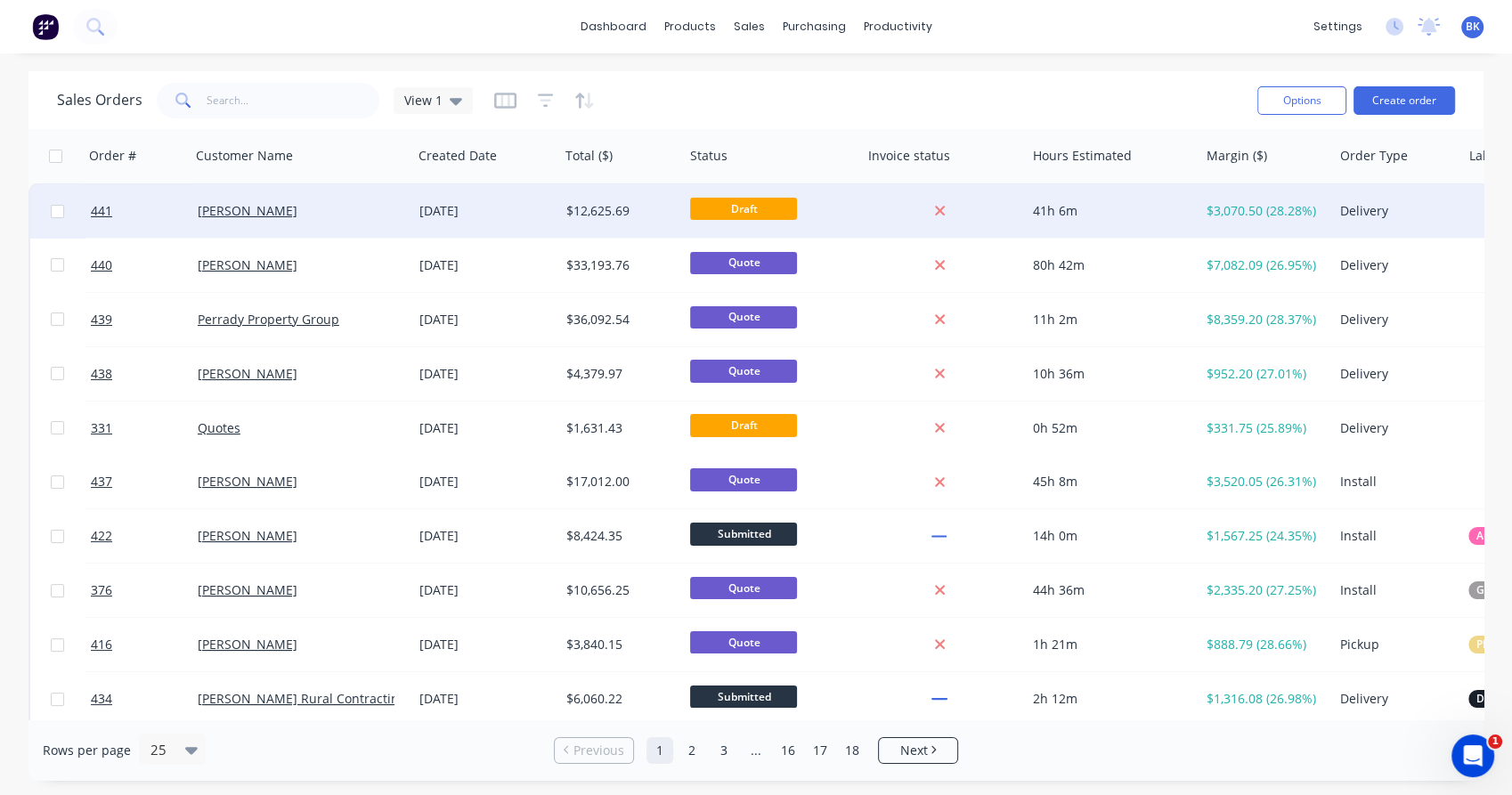
click at [342, 213] on div "[PERSON_NAME]" at bounding box center [295, 211] width 197 height 18
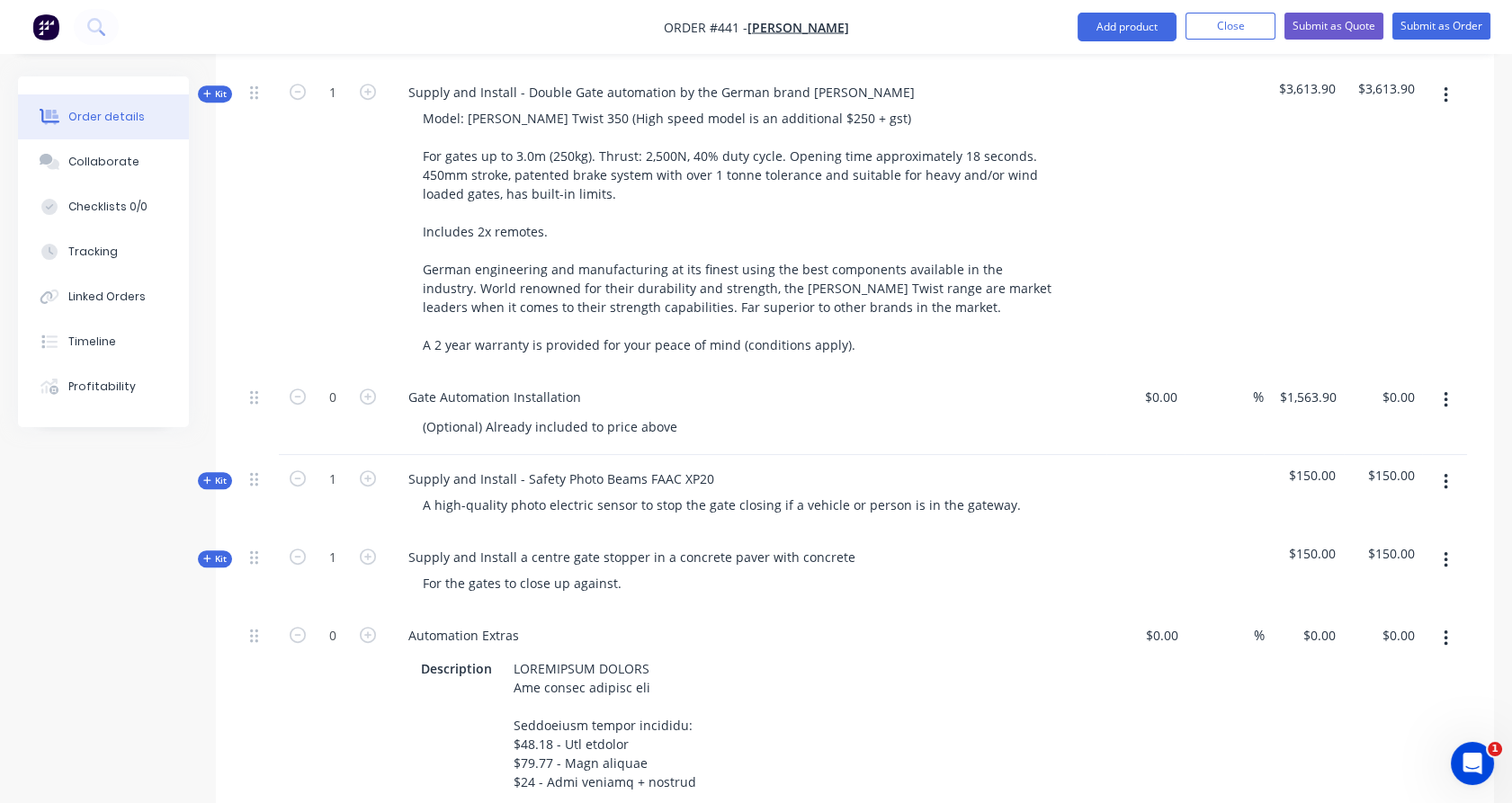
scroll to position [1696, 0]
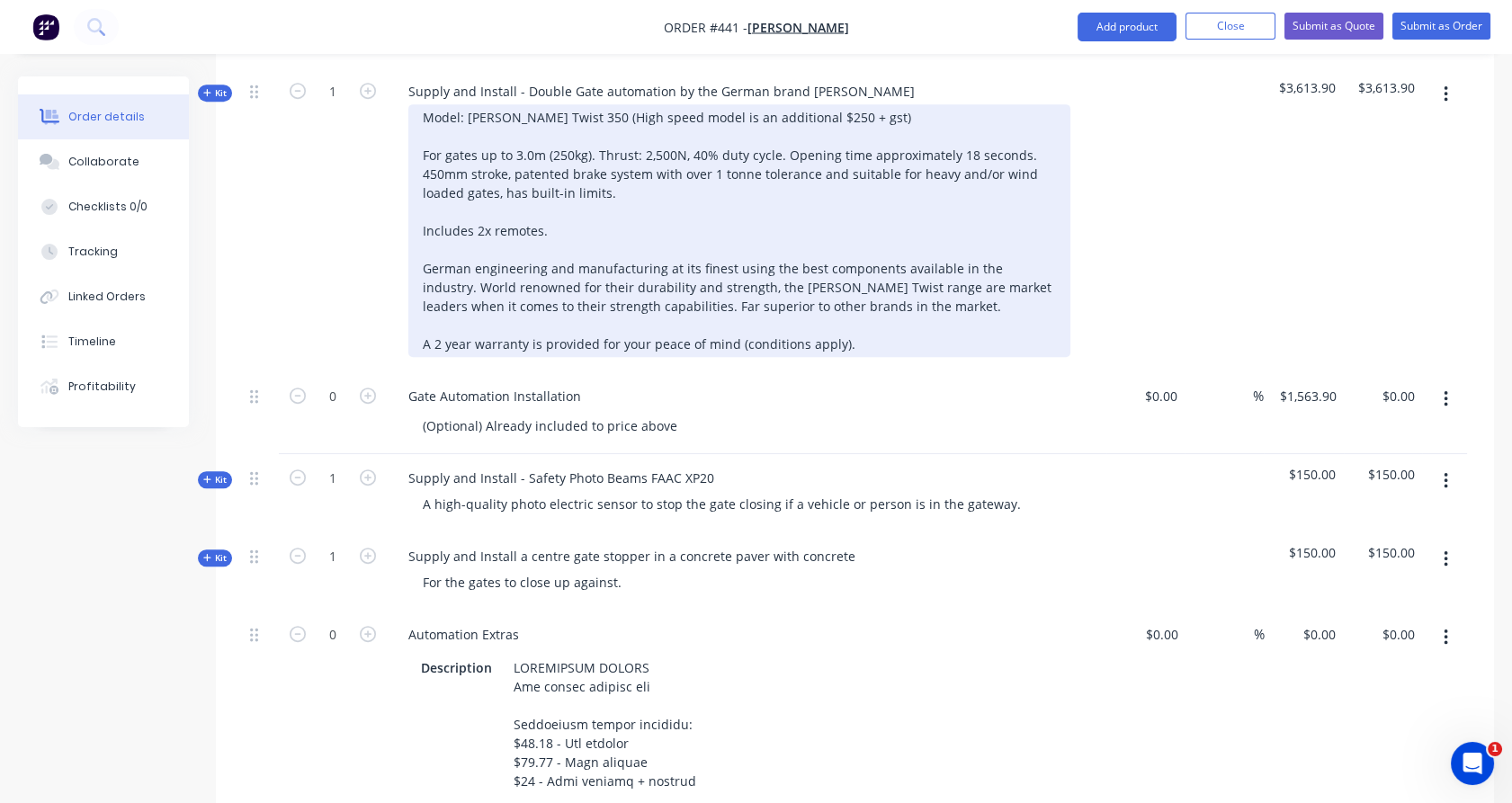
click at [557, 179] on div "Model: [PERSON_NAME] Twist 350 (High speed model is an additional $250 + gst) F…" at bounding box center [739, 231] width 662 height 252
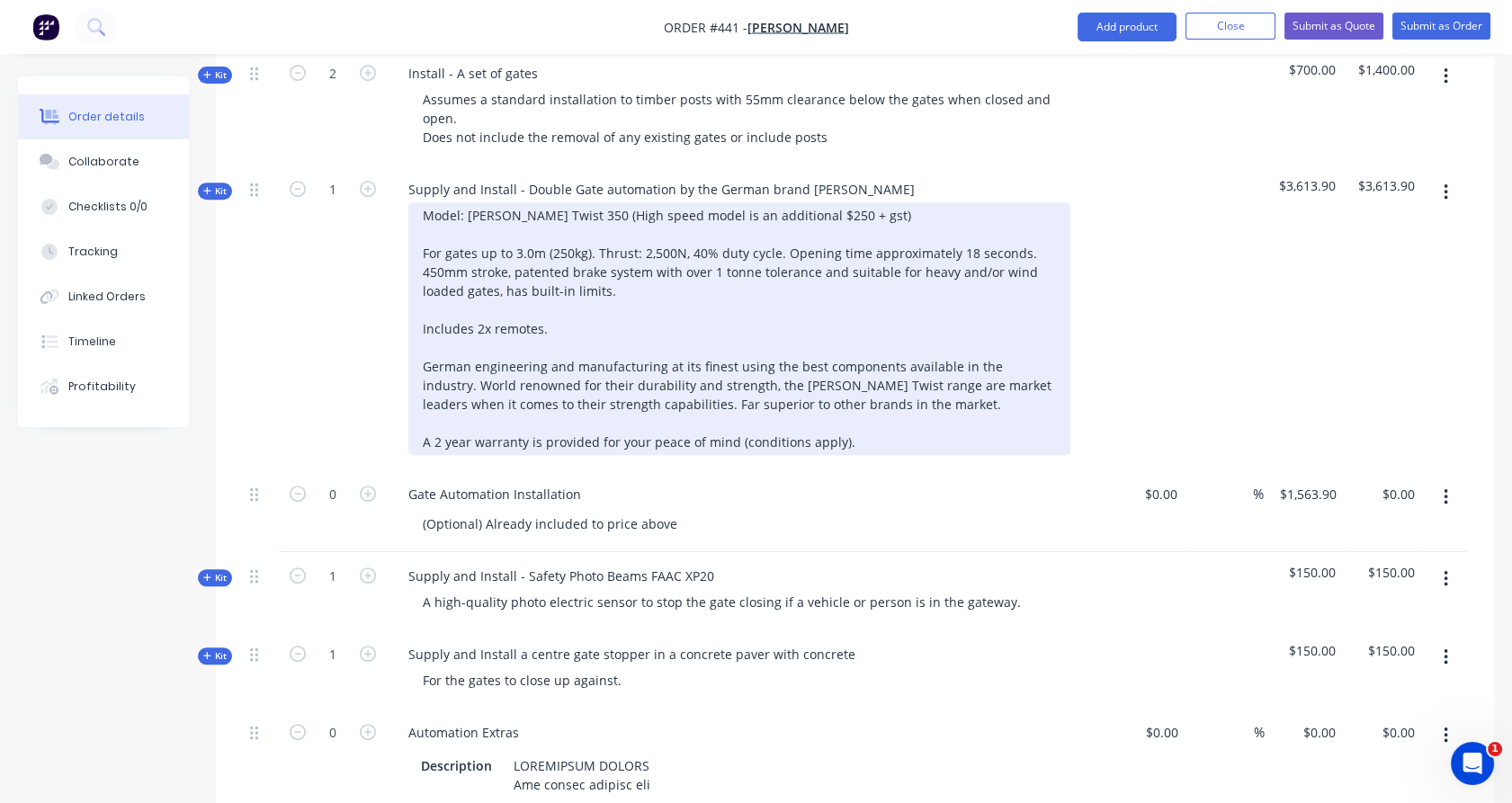
scroll to position [1597, 0]
click at [856, 203] on div "Model: [PERSON_NAME] Twist 350 (High speed model is an additional $250 + gst) F…" at bounding box center [739, 329] width 662 height 252
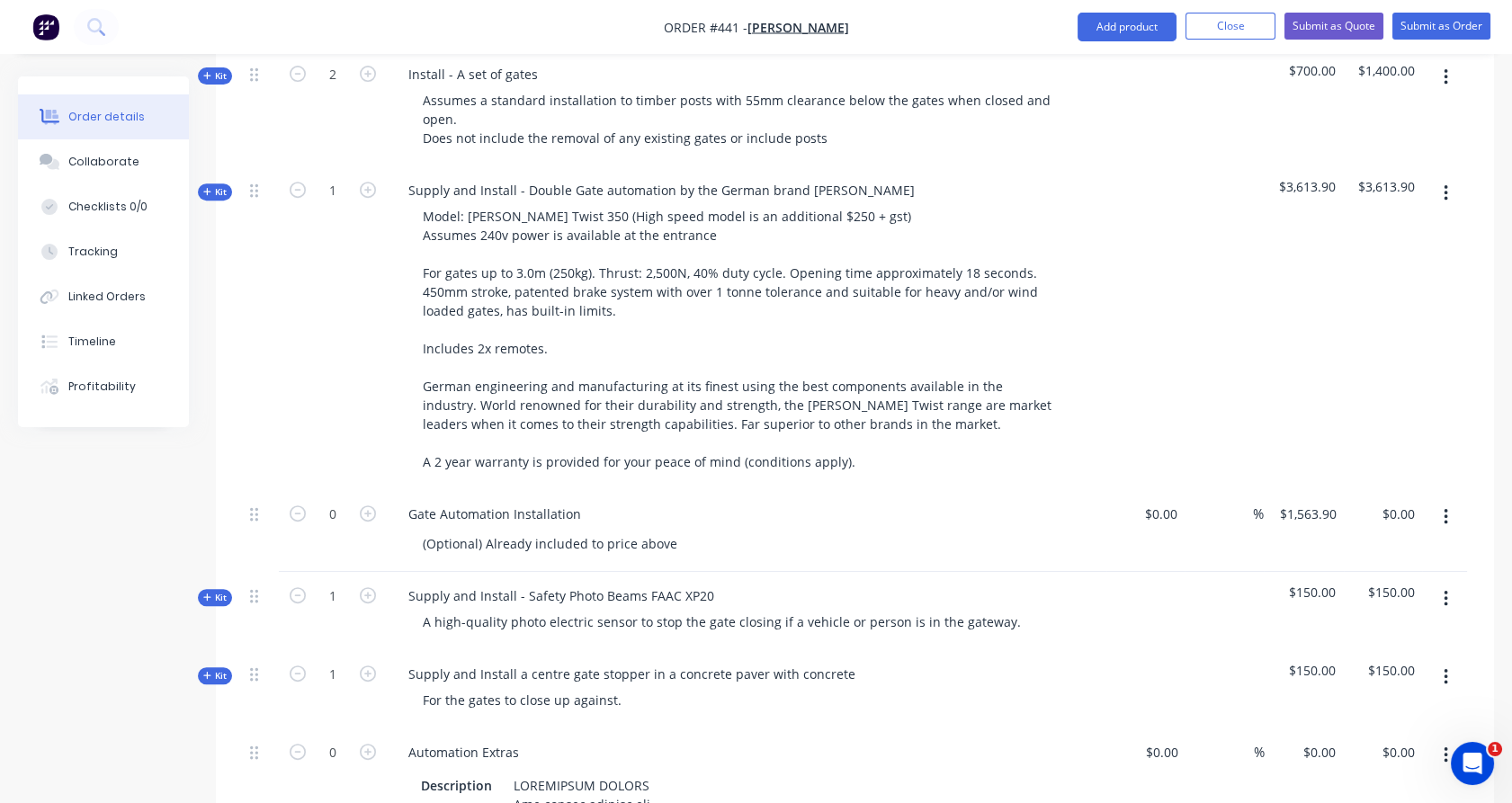
click at [270, 236] on div at bounding box center [261, 328] width 36 height 324
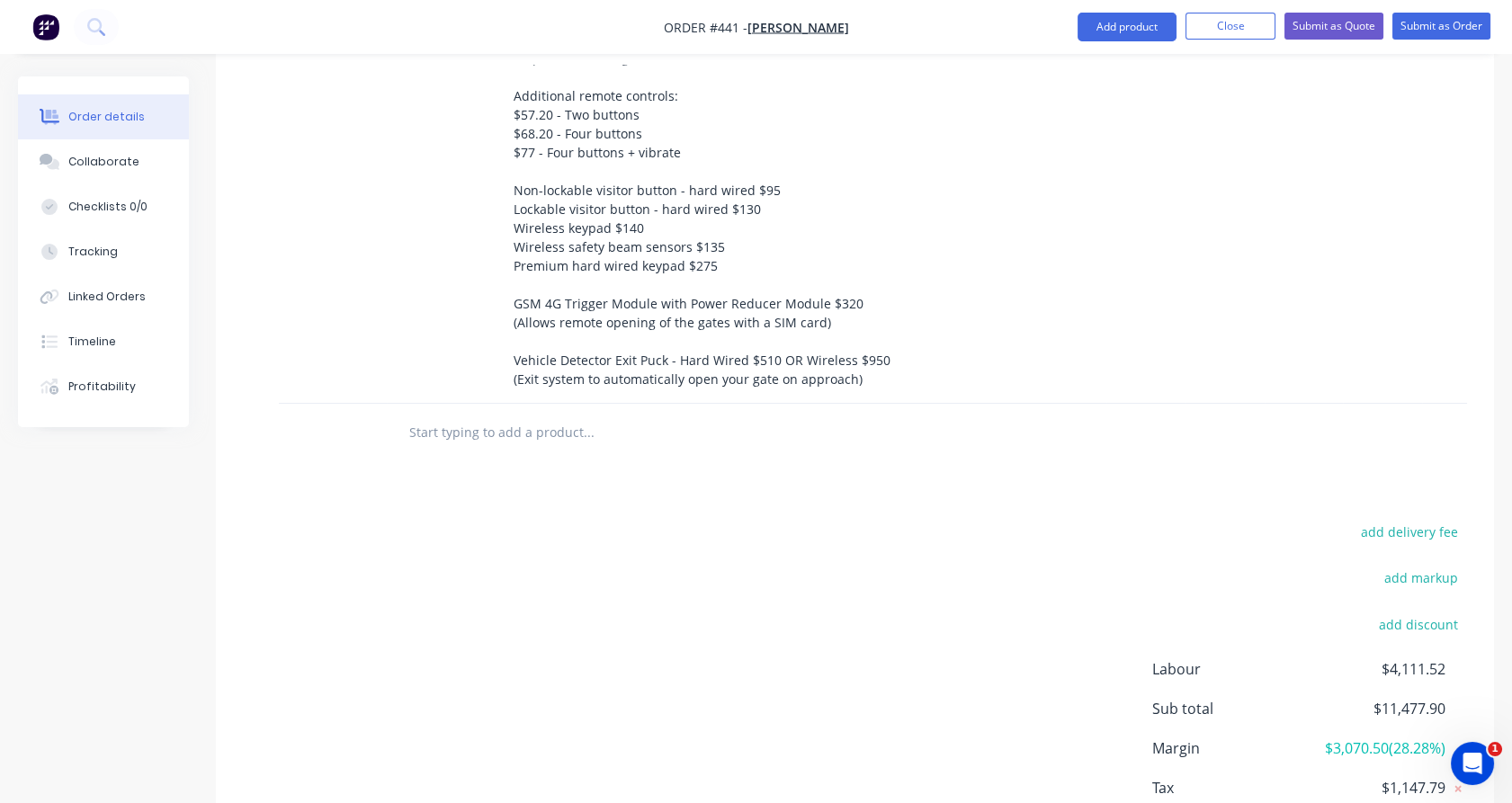
scroll to position [2994, 0]
click at [482, 412] on input "text" at bounding box center [588, 430] width 360 height 36
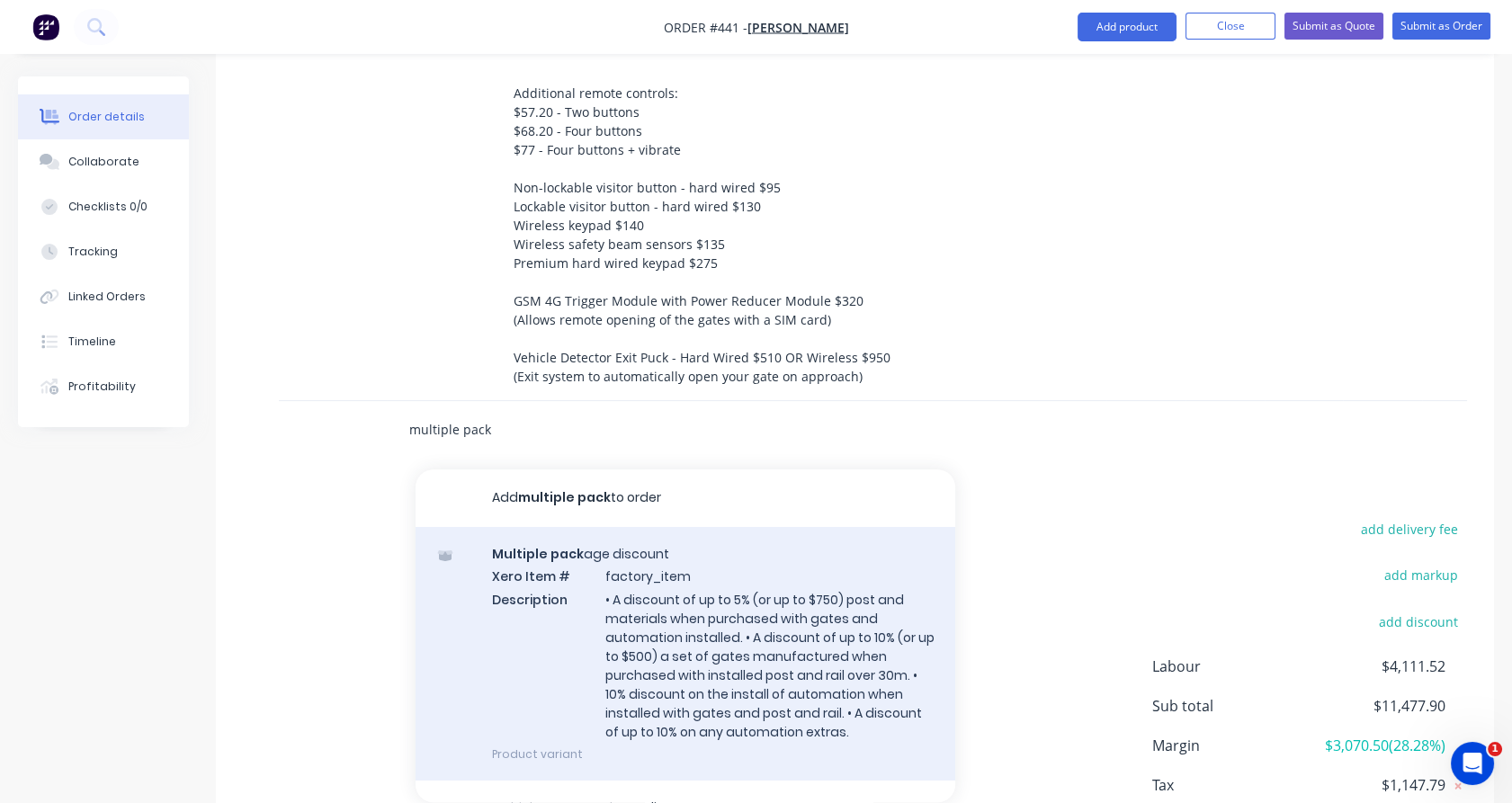
type input "multiple pack"
click at [634, 598] on div "Multiple pack age discount Xero Item # factory_item Description • A discount of…" at bounding box center [685, 653] width 539 height 253
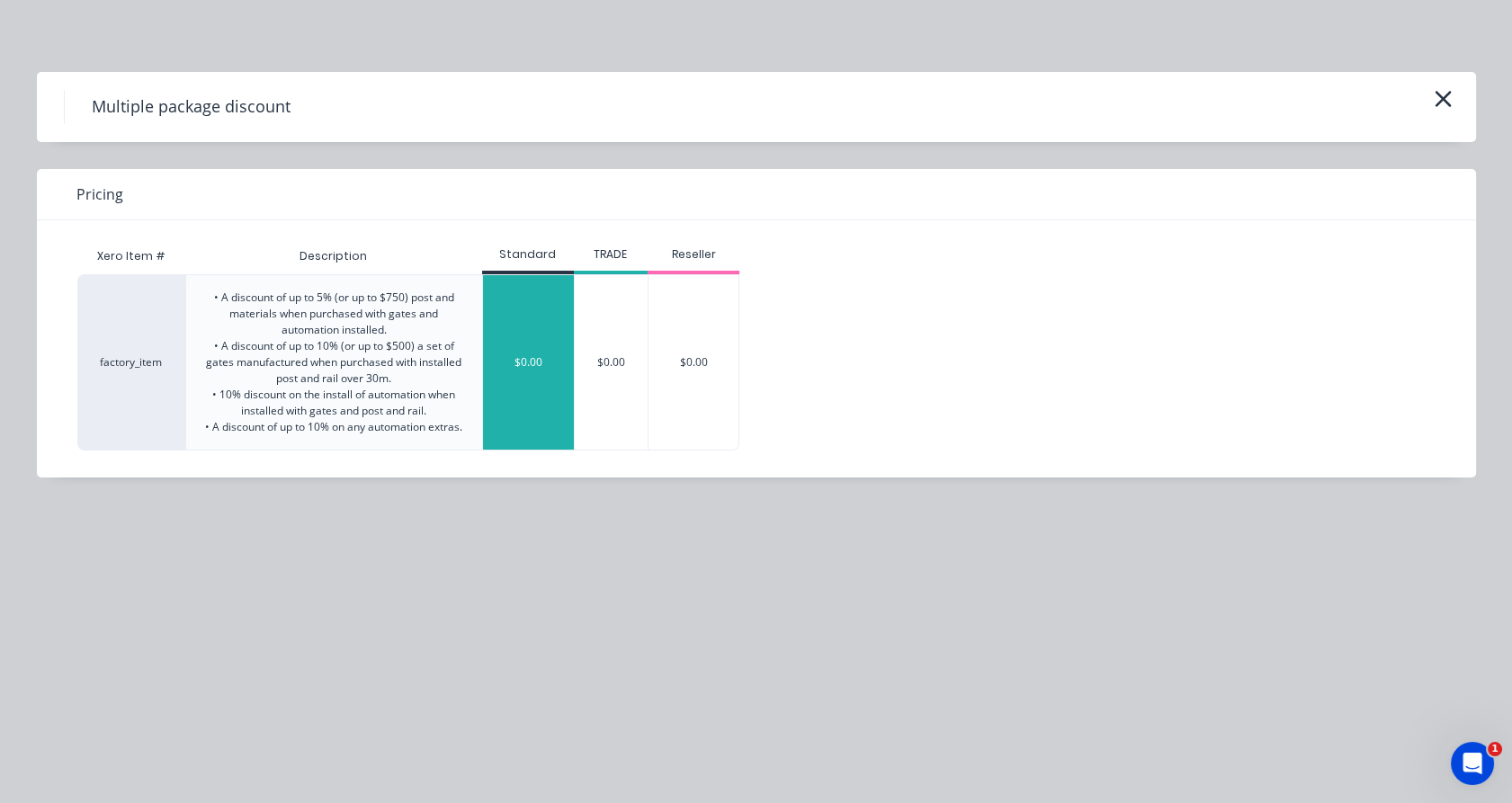
click at [544, 365] on div "$0.00" at bounding box center [528, 362] width 91 height 175
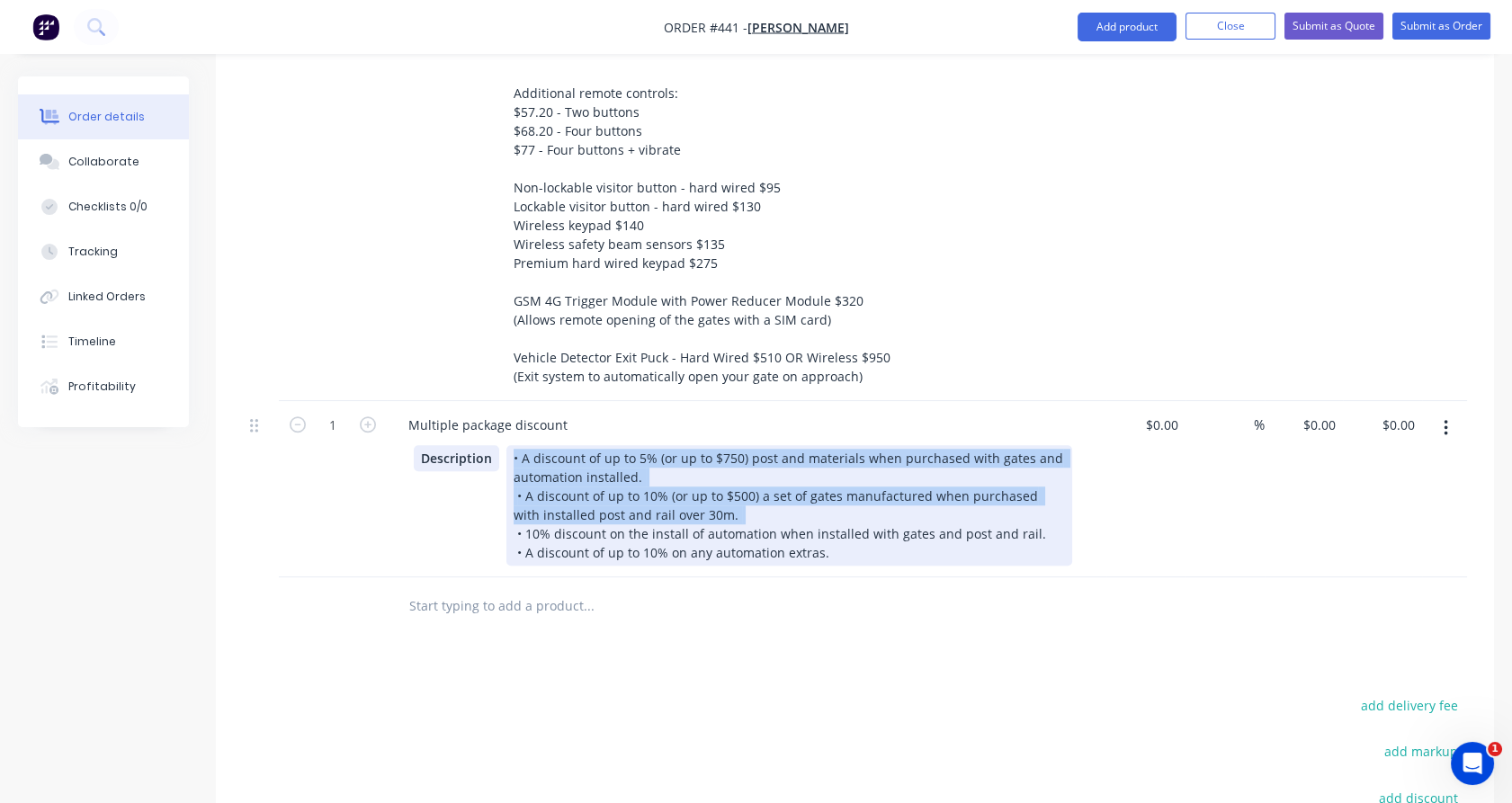
drag, startPoint x: 715, startPoint y: 461, endPoint x: 468, endPoint y: 404, distance: 253.5
click at [468, 445] on div "Description • A discount of up to 5% (or up to $750) post and materials when pu…" at bounding box center [743, 506] width 658 height 121
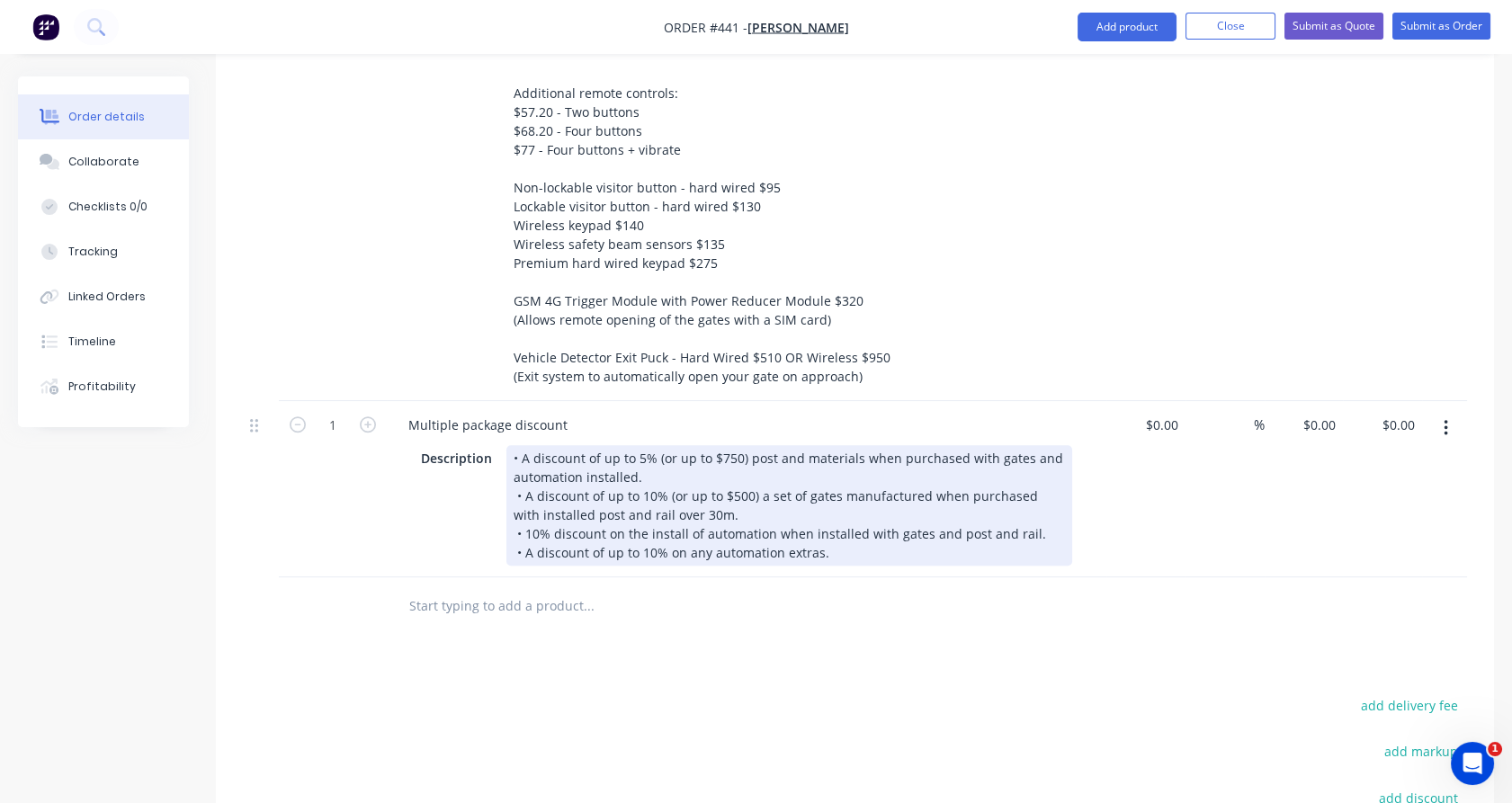
click at [944, 473] on div "• A discount of up to 5% (or up to $750) post and materials when purchased with…" at bounding box center [789, 506] width 565 height 121
click at [738, 458] on div "• A discount of up to 5% (or up to $750) post and materials when purchased with…" at bounding box center [789, 506] width 565 height 121
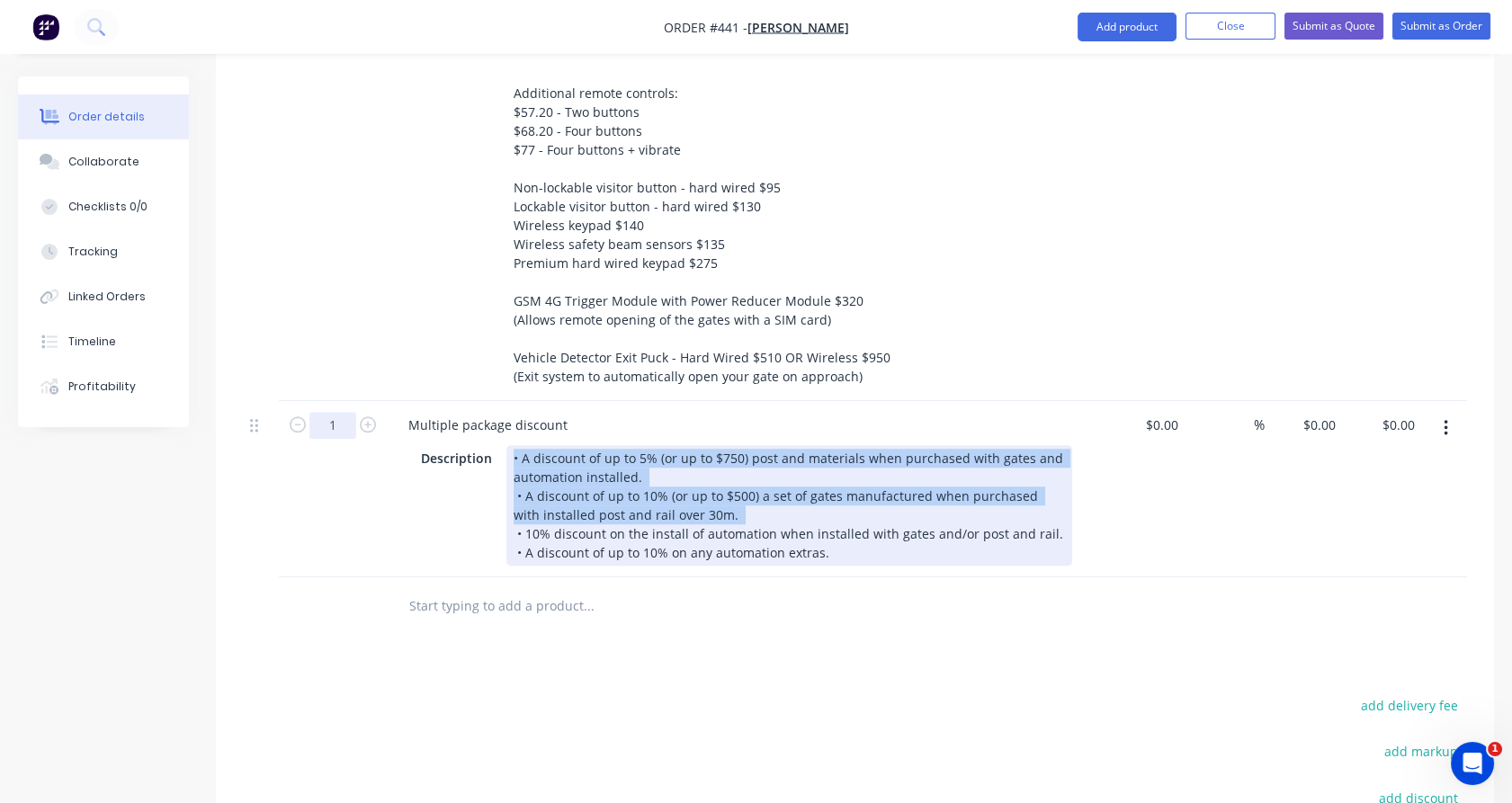
drag, startPoint x: 549, startPoint y: 444, endPoint x: 354, endPoint y: 365, distance: 210.4
click at [354, 401] on div "1 Multiple package discount Description • A discount of up to 5% (or up to $750…" at bounding box center [855, 488] width 1224 height 176
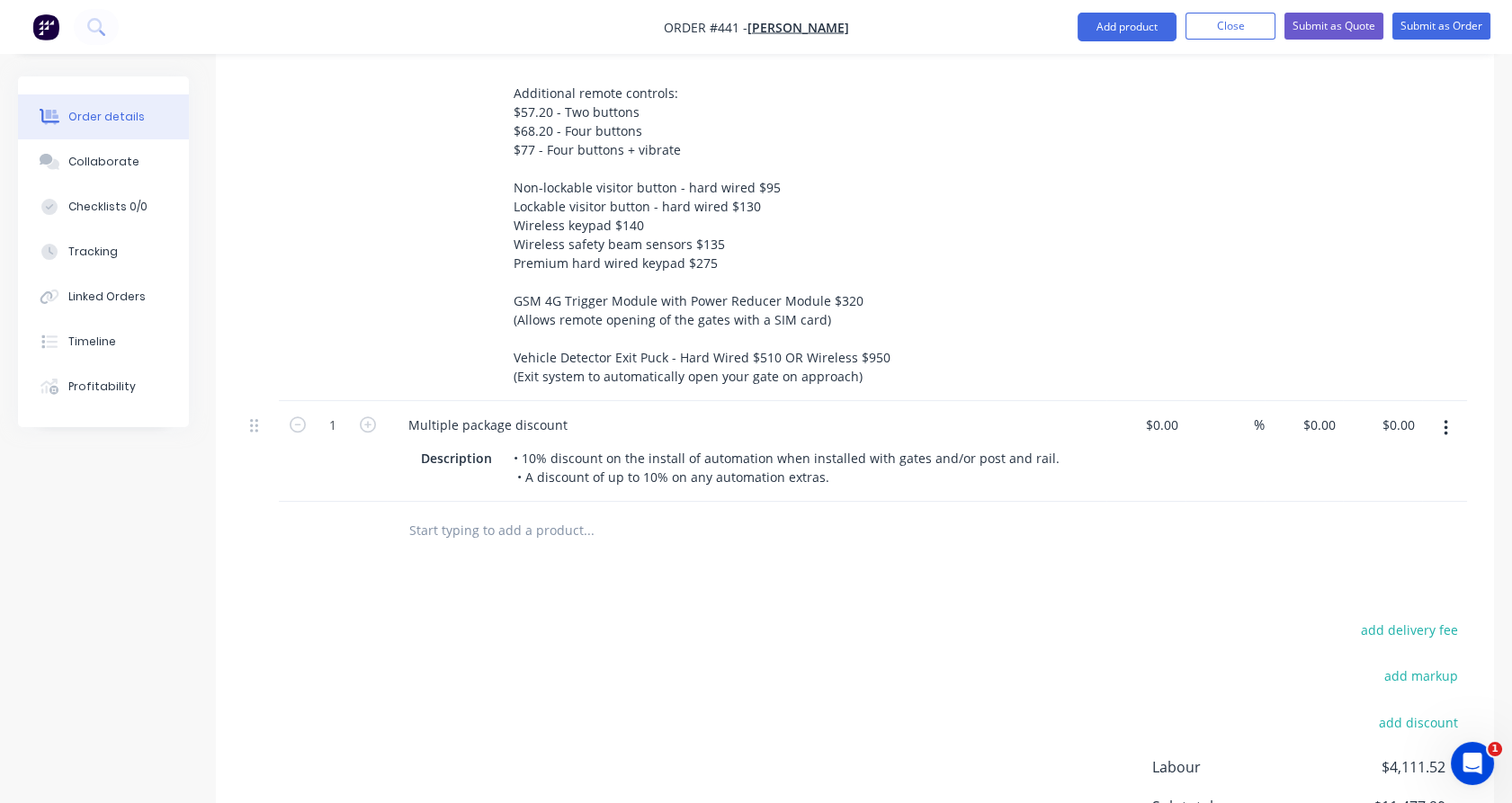
click at [1233, 433] on div "%" at bounding box center [1225, 452] width 79 height 101
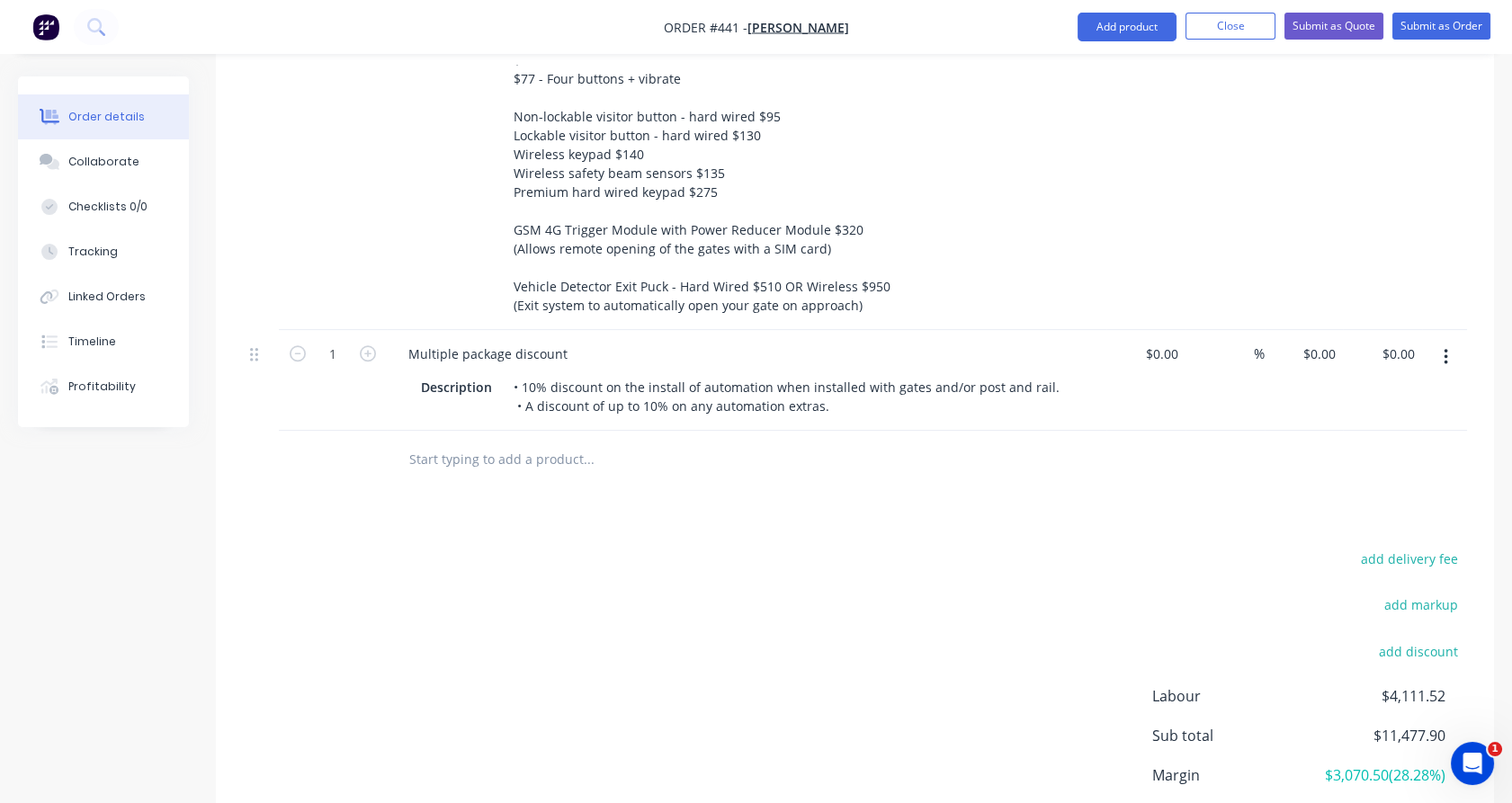
scroll to position [3086, 0]
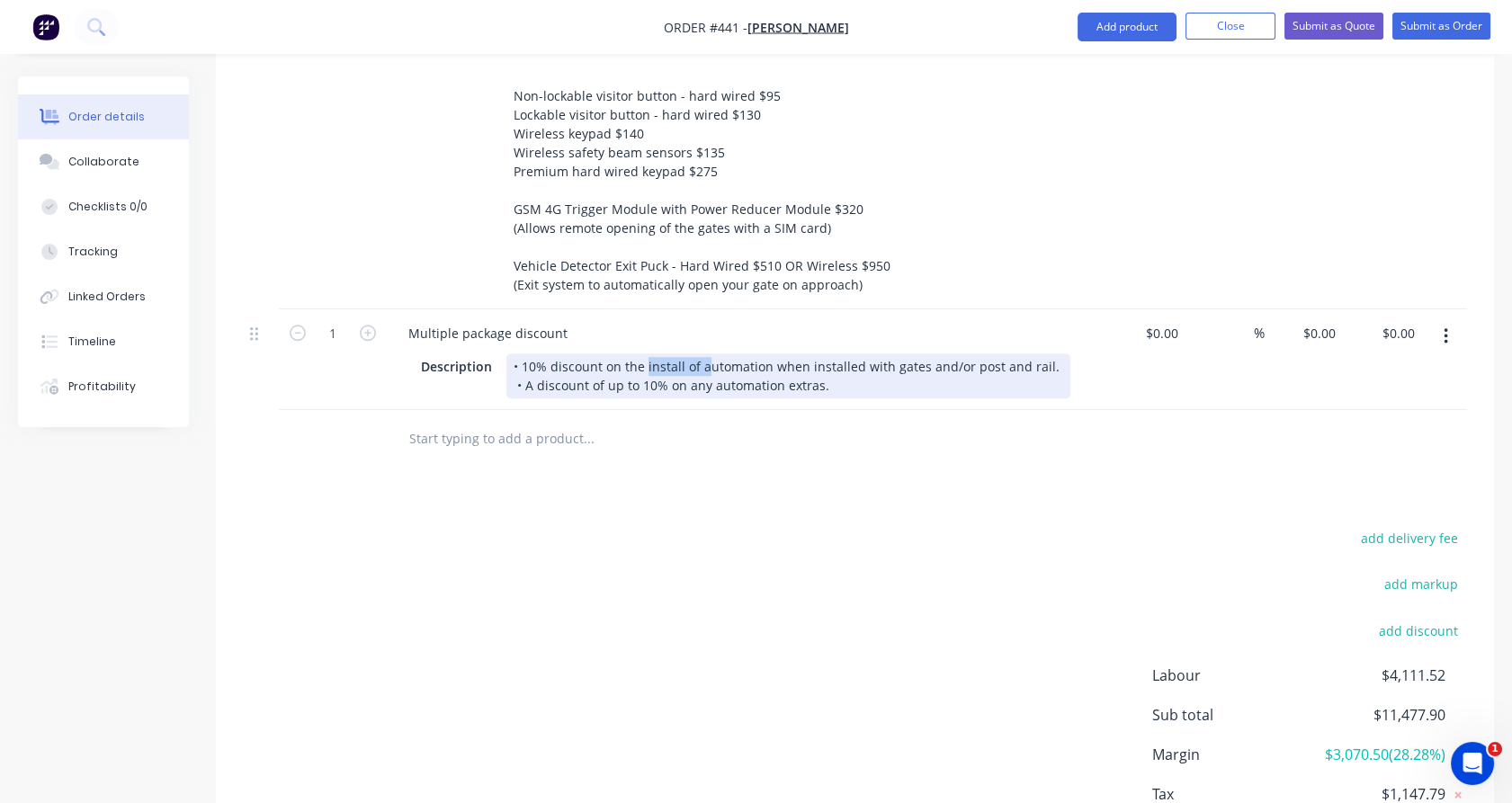
drag, startPoint x: 640, startPoint y: 314, endPoint x: 700, endPoint y: 311, distance: 60.1
click at [700, 353] on div "• 10% discount on the install of automation when installed with gates and/or po…" at bounding box center [788, 376] width 564 height 45
drag, startPoint x: 622, startPoint y: 310, endPoint x: 642, endPoint y: 310, distance: 20.0
click at [642, 353] on div "• 10% discount on the automation when installed with gates and/or post and rail…" at bounding box center [761, 376] width 509 height 45
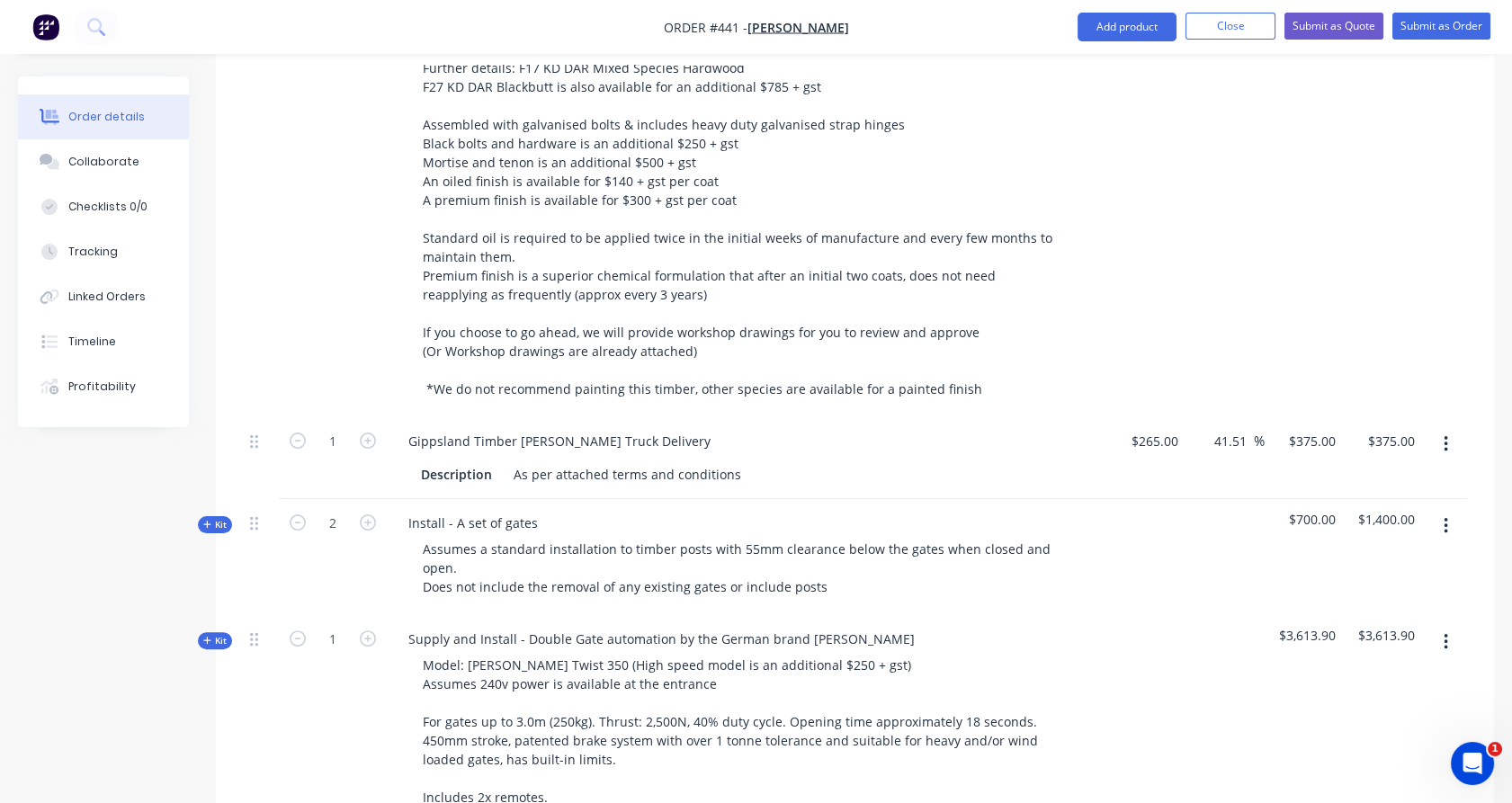
scroll to position [3157, 0]
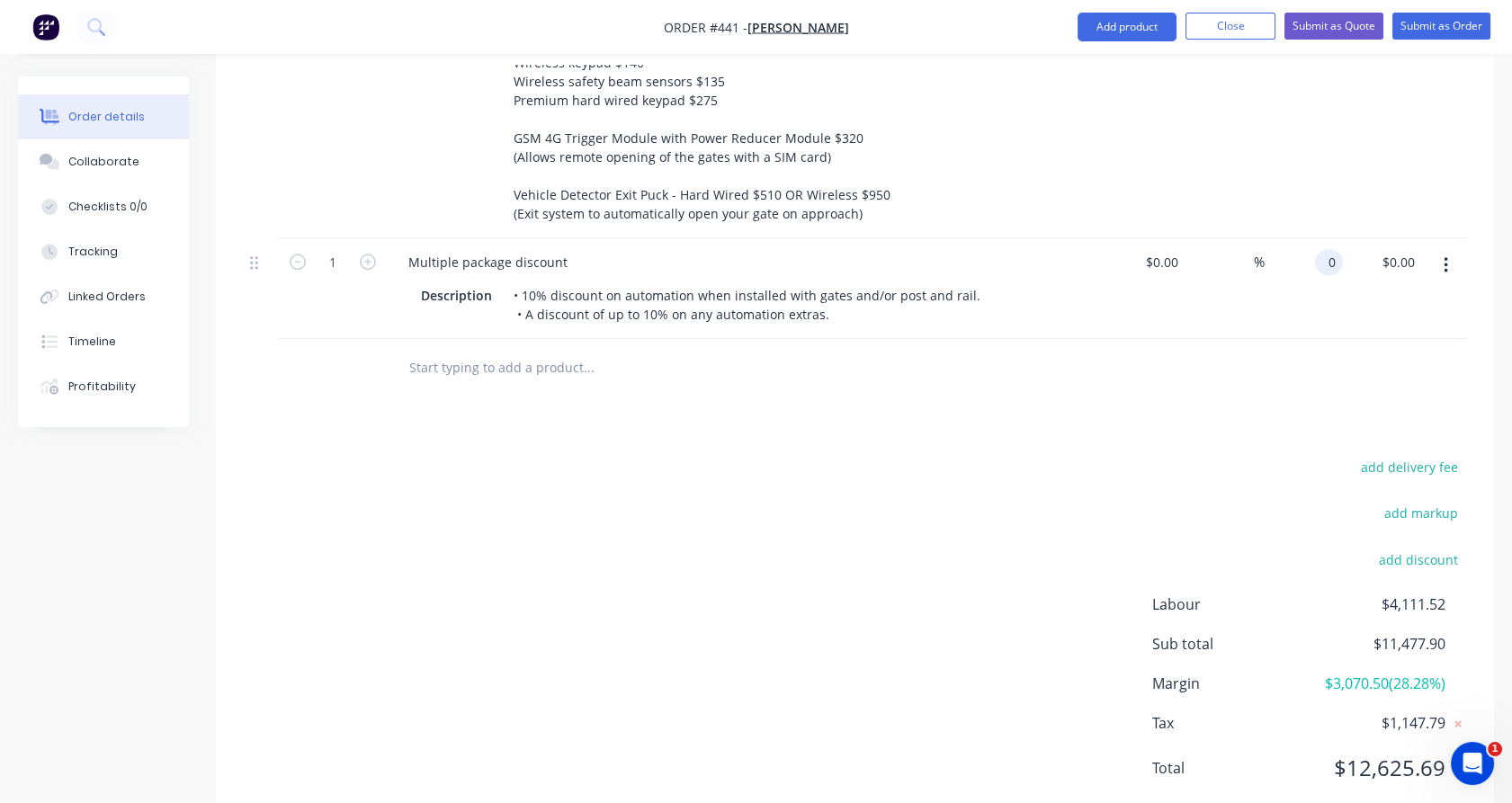
click at [1323, 249] on input "0" at bounding box center [1332, 261] width 21 height 26
type input "$400.00"
click at [1312, 251] on div "$400.00 400" at bounding box center [1304, 288] width 79 height 101
click at [1298, 238] on div "$400.00 $400.00" at bounding box center [1304, 288] width 79 height 101
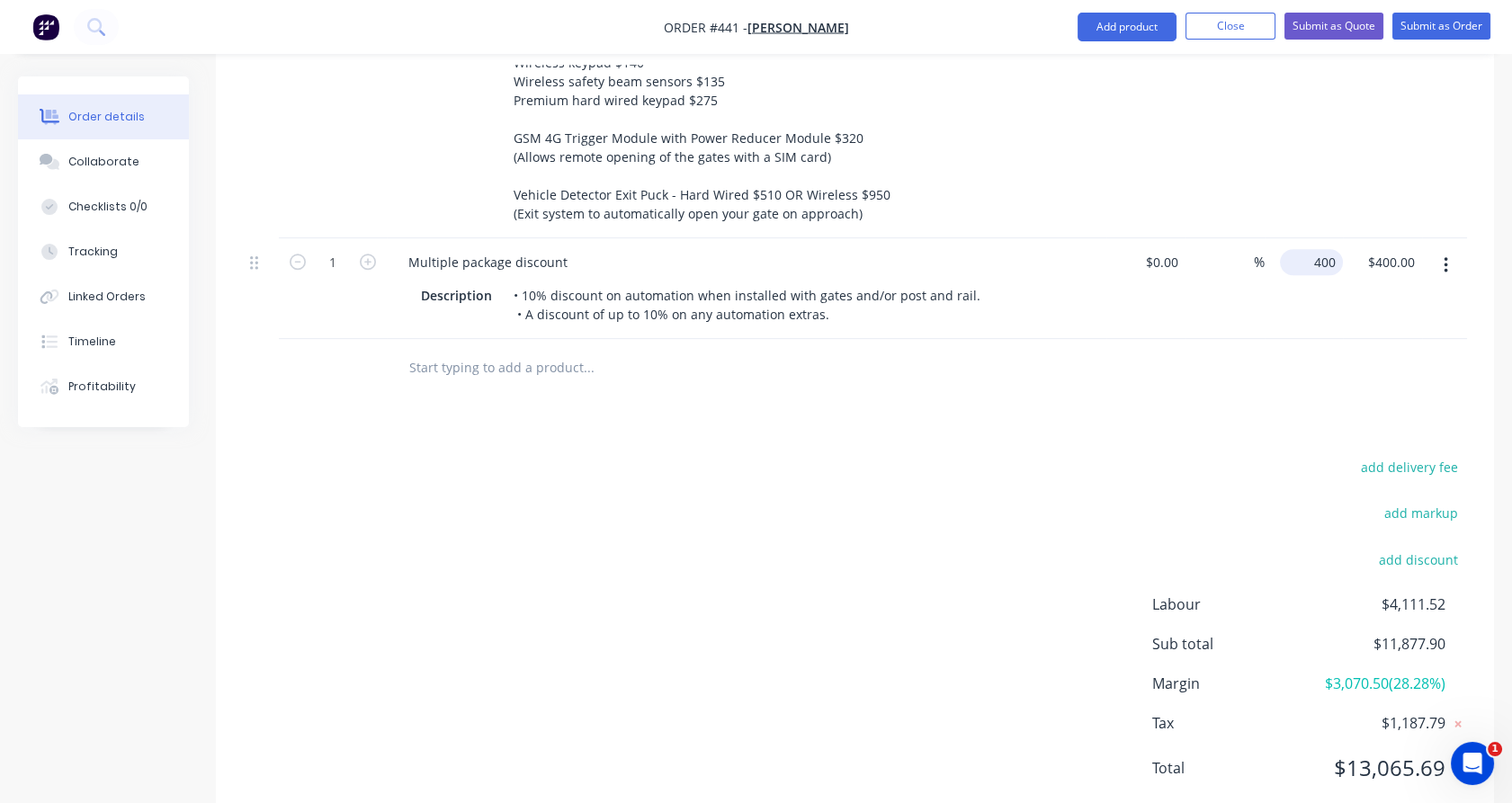
click at [1302, 238] on div "400 $400.00" at bounding box center [1304, 288] width 79 height 101
type input "$-400.00"
click at [1296, 339] on div at bounding box center [855, 368] width 1224 height 59
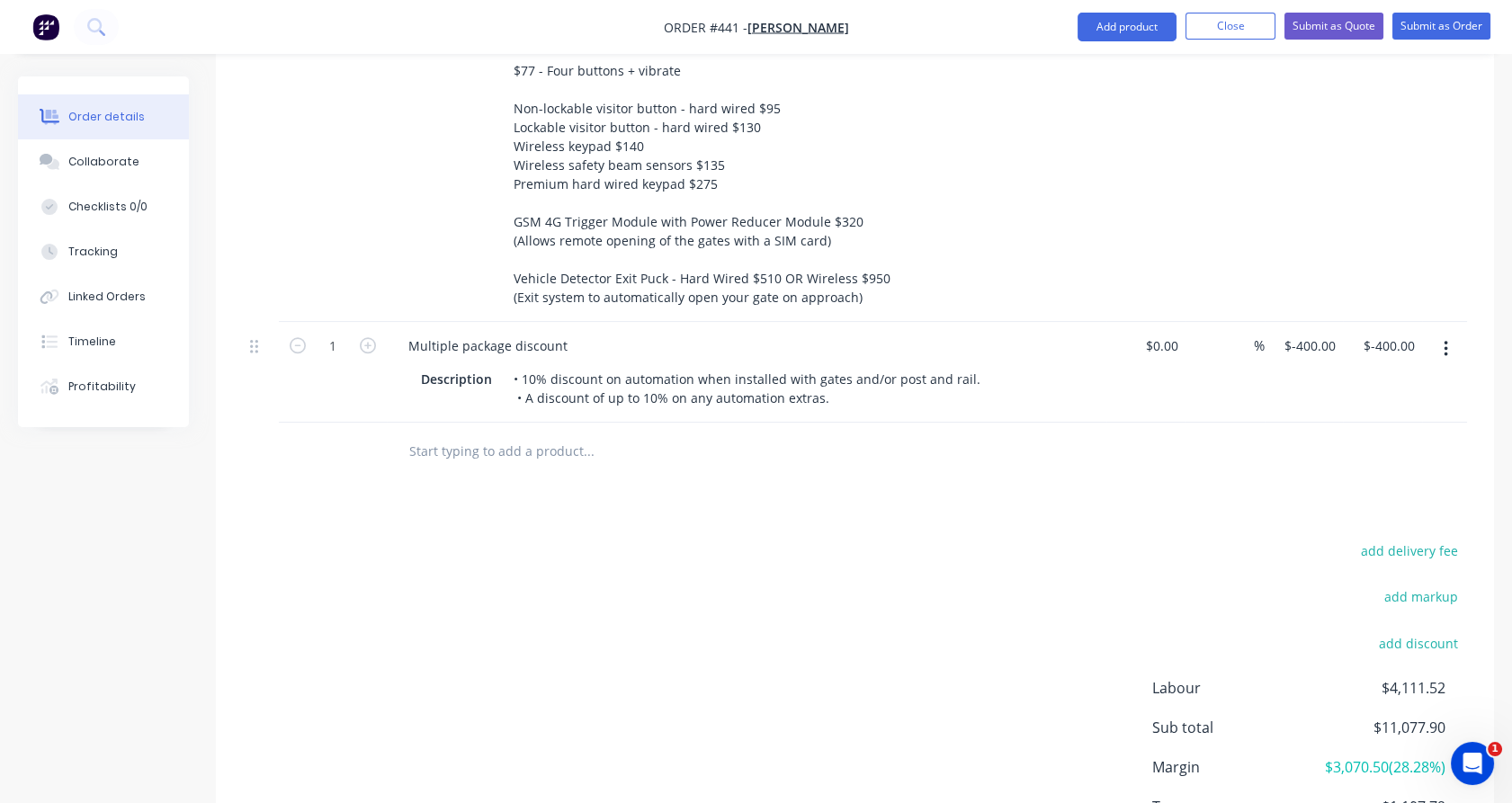
scroll to position [3128, 0]
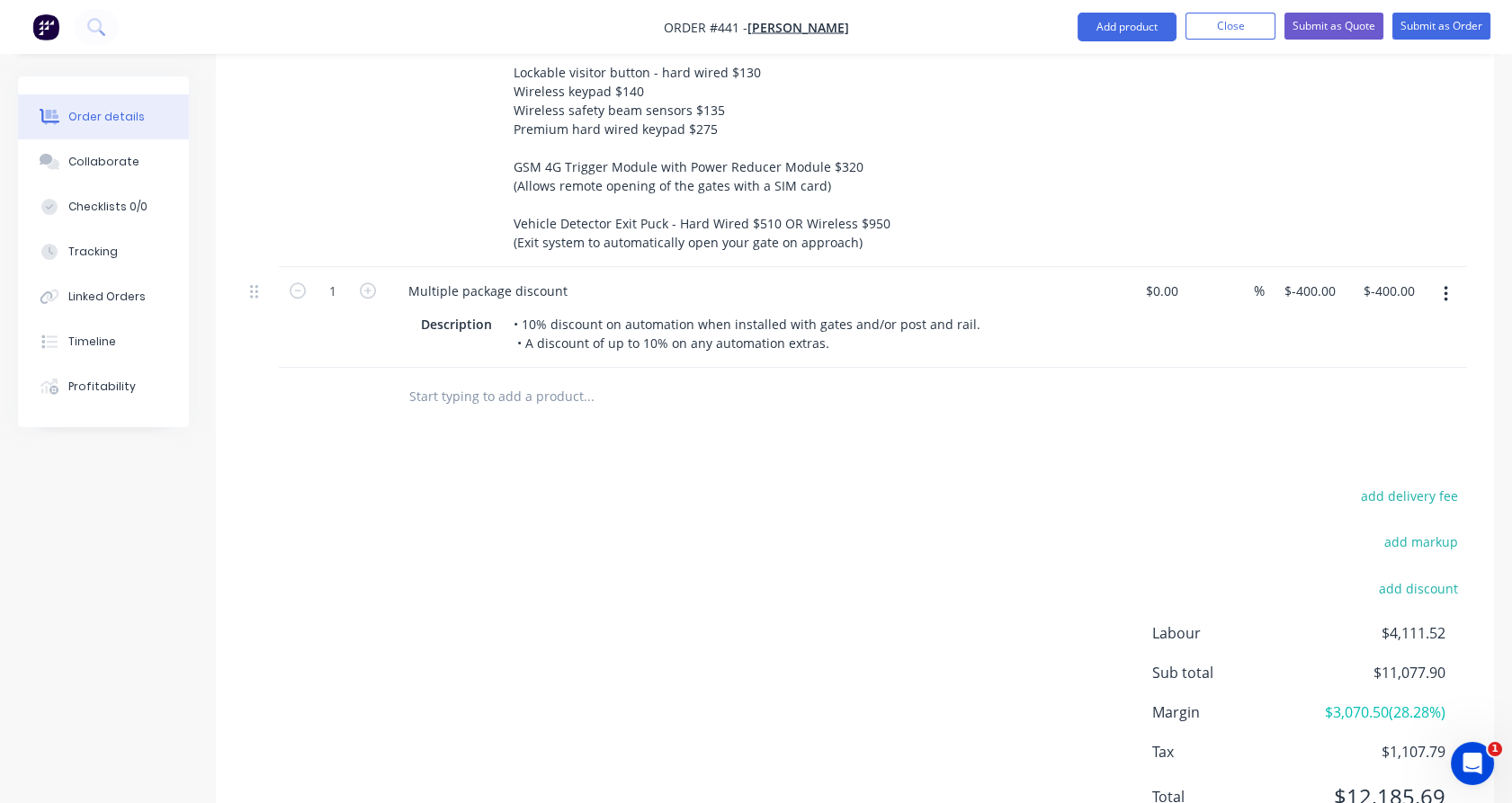
click at [518, 379] on input "text" at bounding box center [588, 397] width 360 height 36
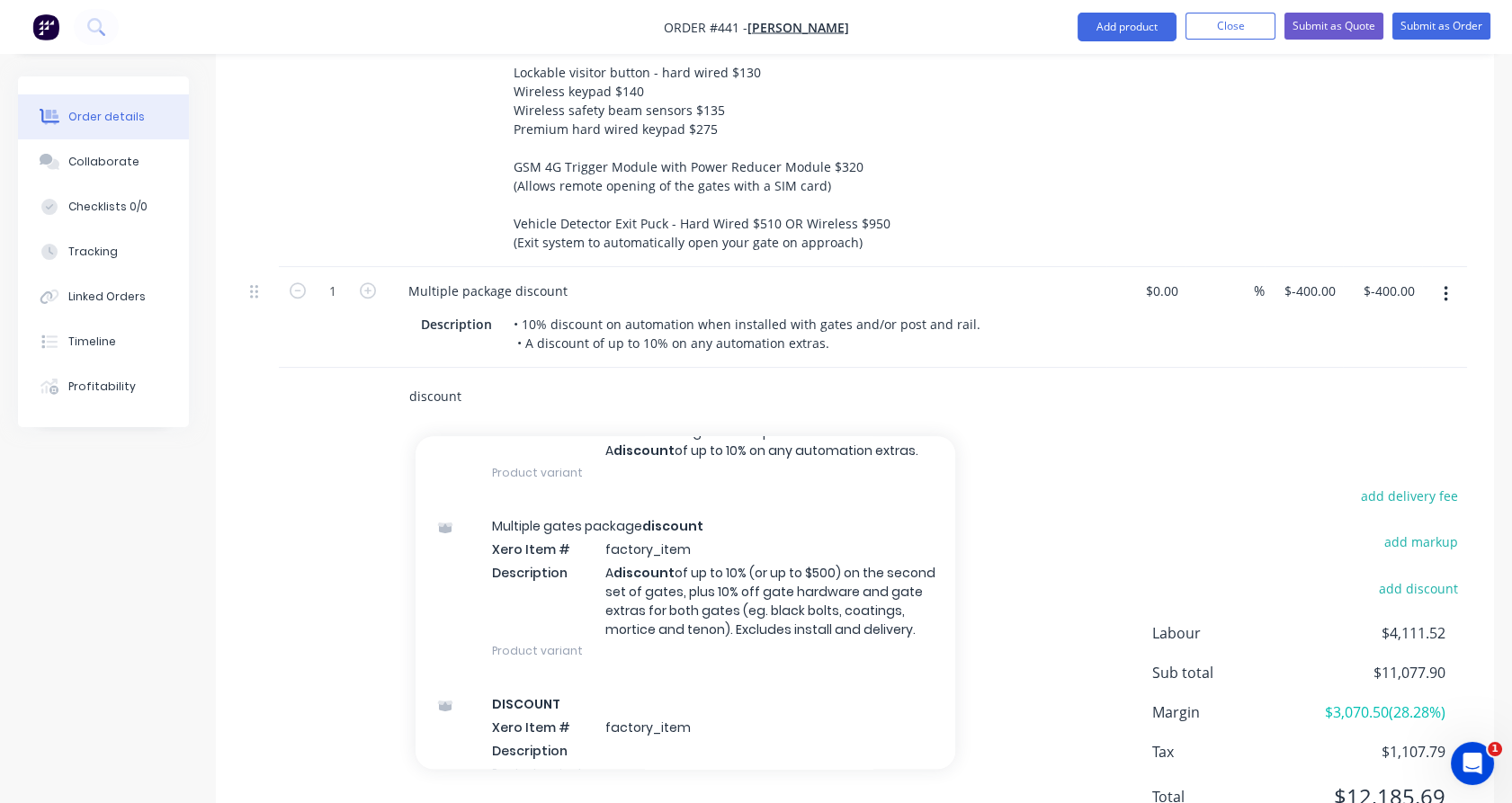
scroll to position [311, 0]
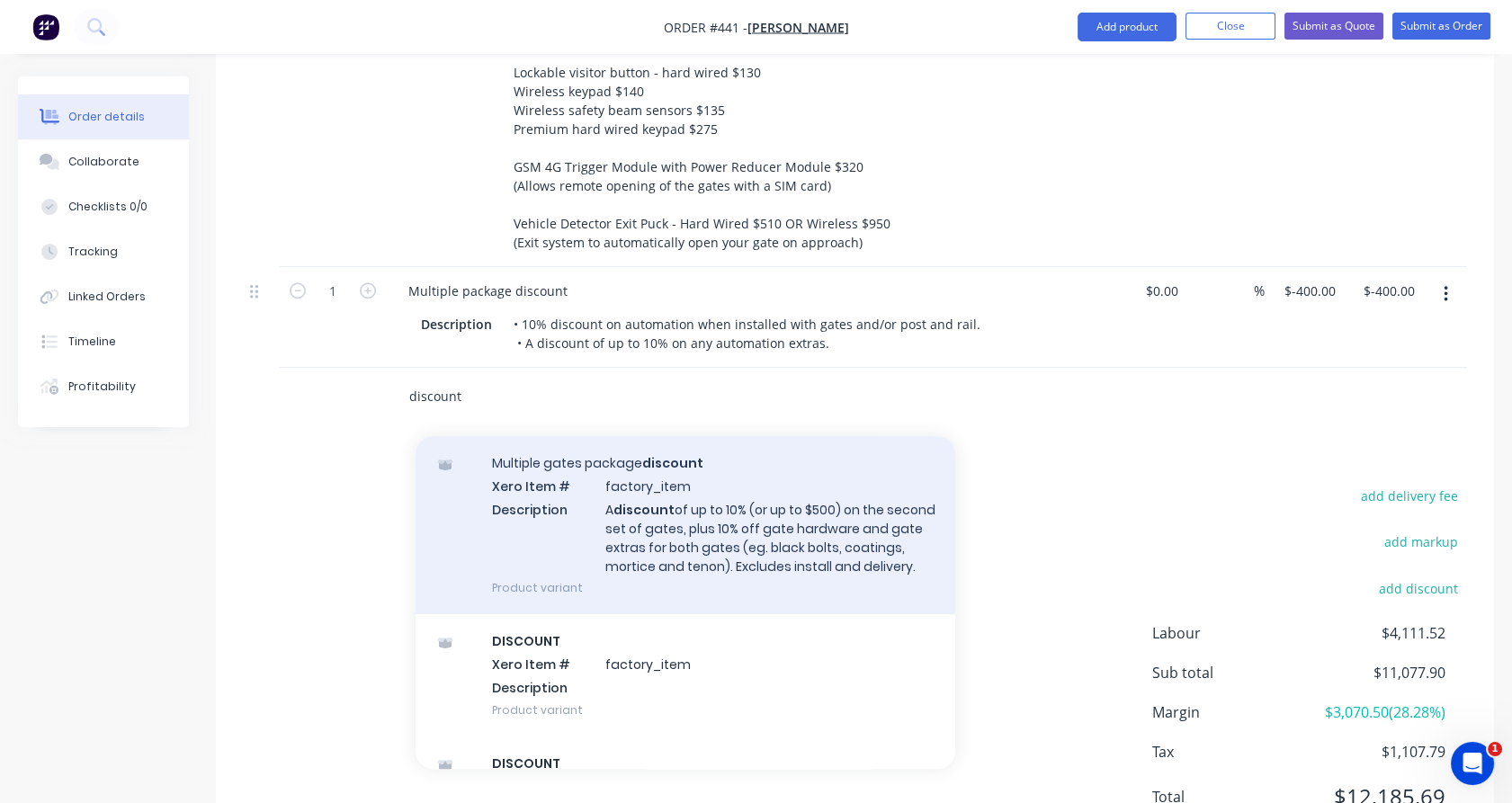
type input "discount"
click at [874, 498] on div "Multiple gates package discount Xero Item # factory_item Description A discount…" at bounding box center [685, 525] width 539 height 178
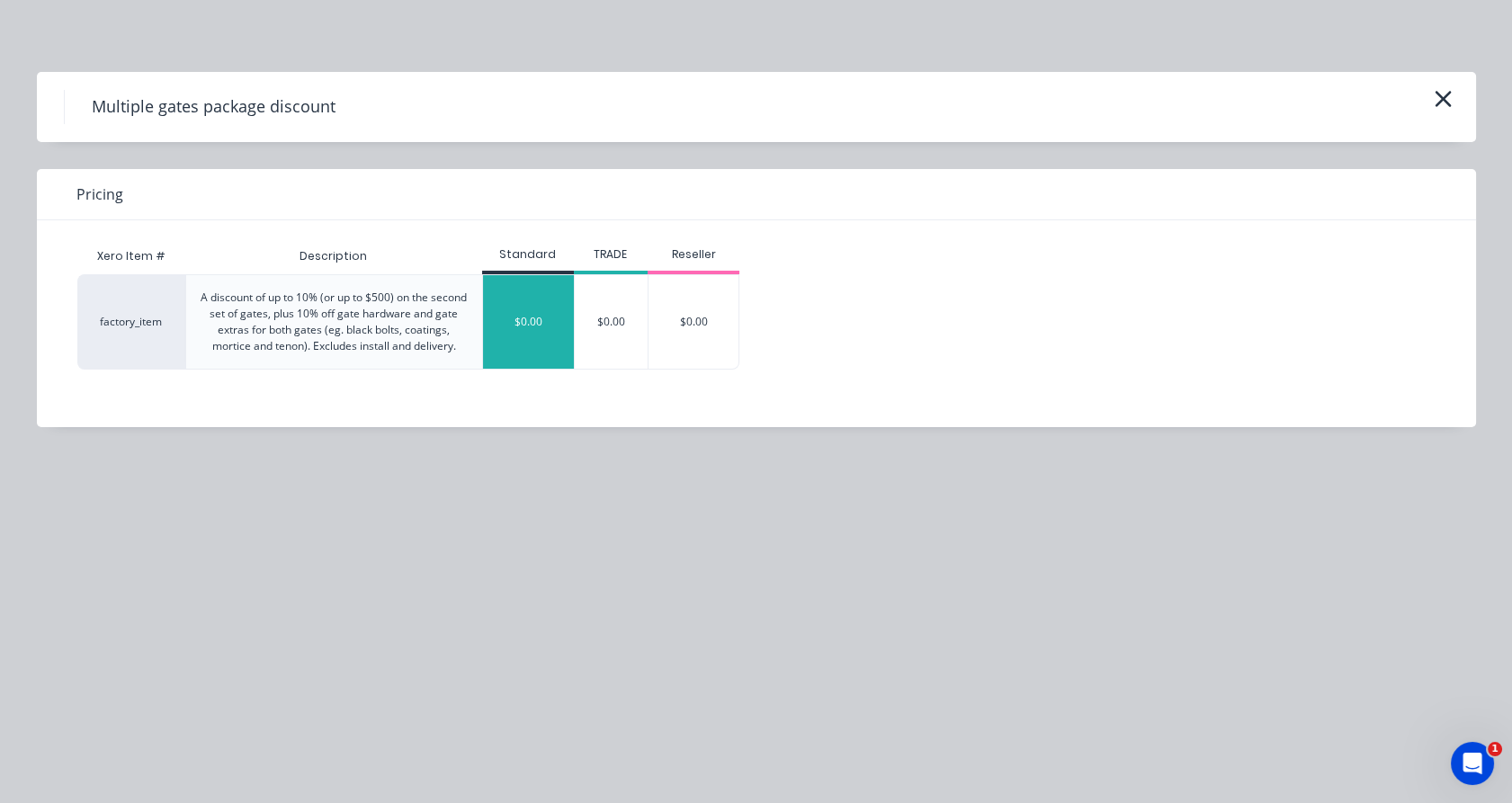
click at [532, 339] on div "$0.00" at bounding box center [528, 322] width 91 height 94
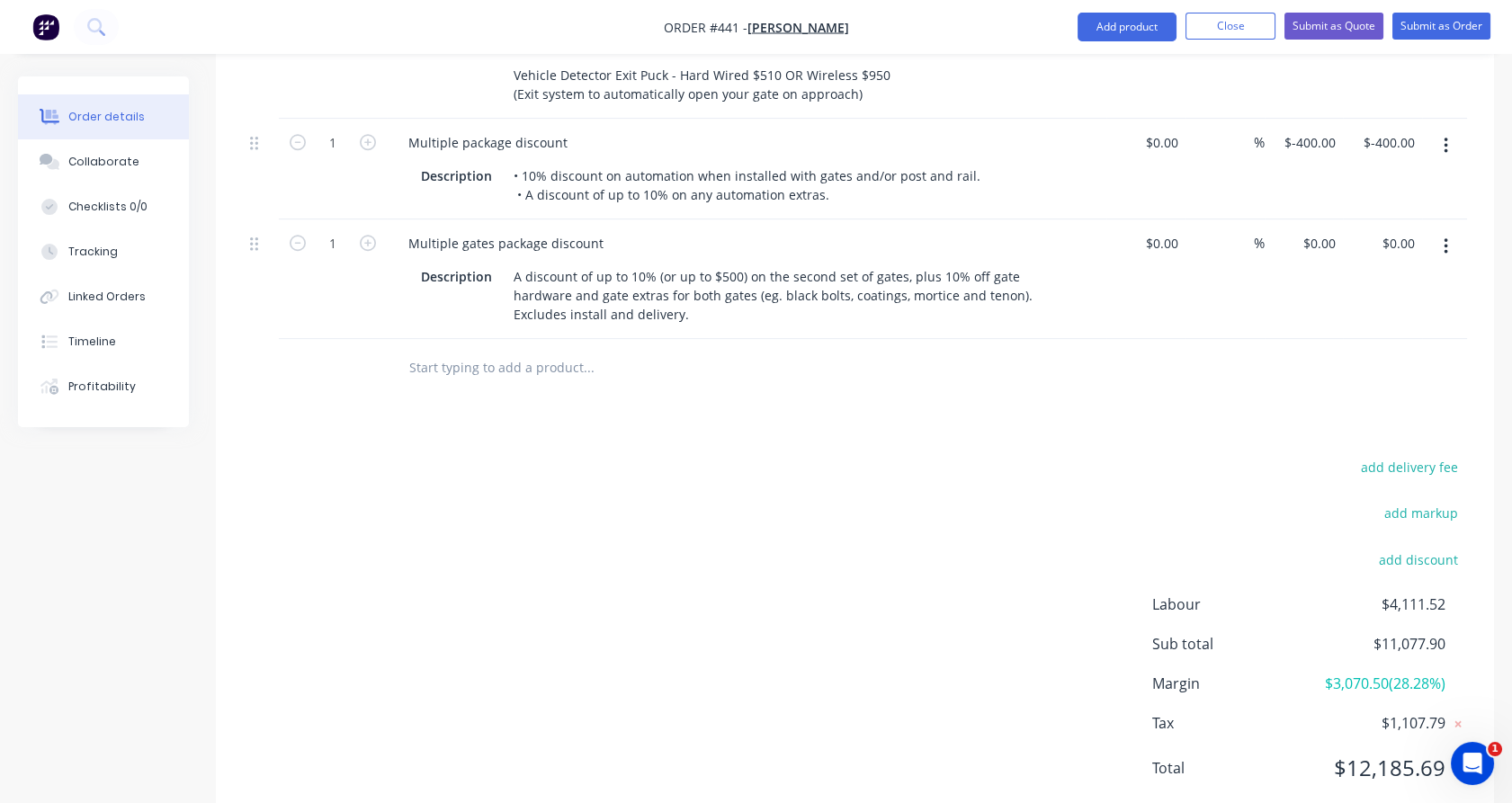
scroll to position [3215, 0]
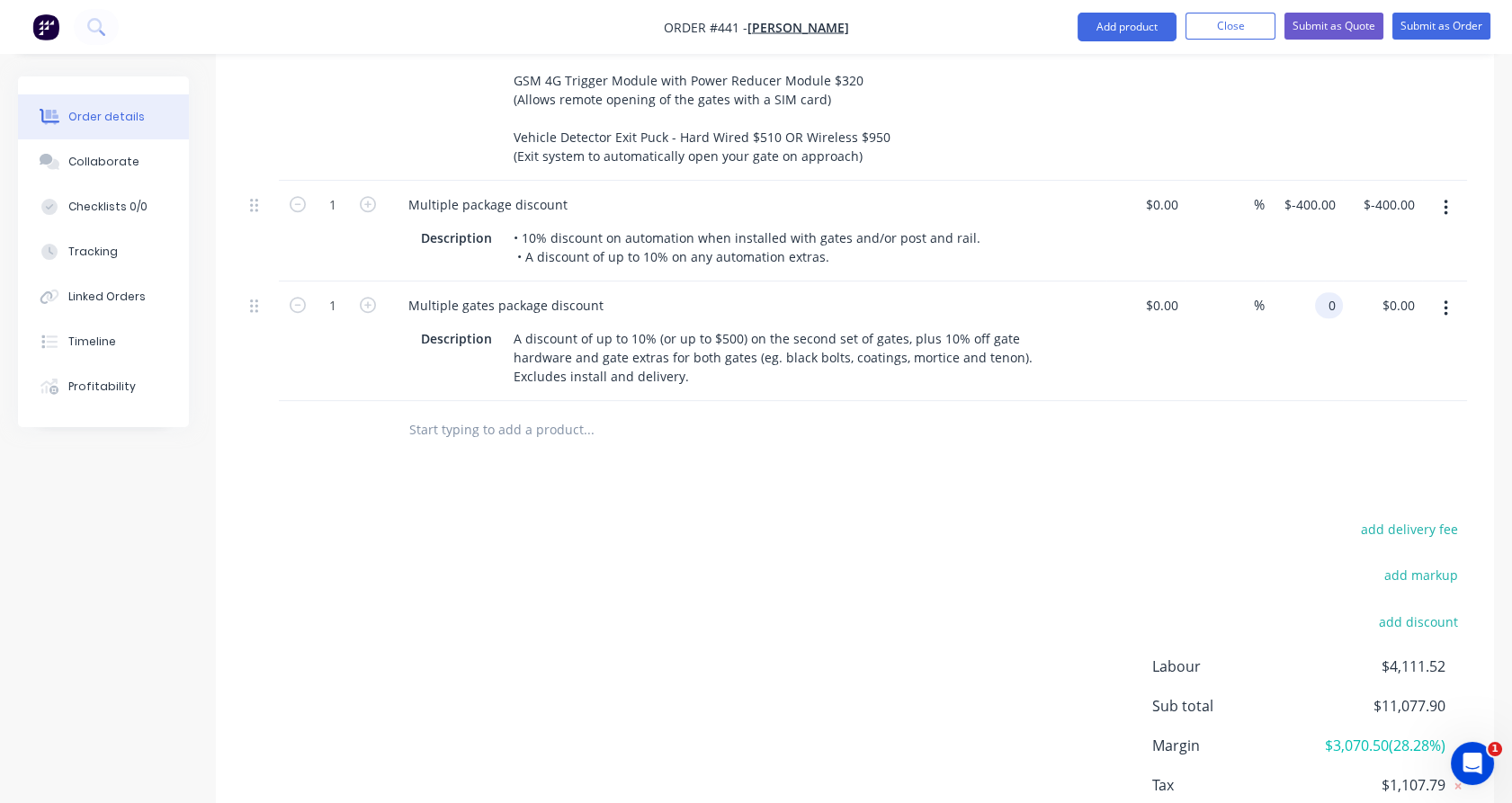
click at [1315, 281] on div "0 0" at bounding box center [1304, 341] width 79 height 120
type input "$-279.00"
click at [1300, 401] on div at bounding box center [855, 430] width 1224 height 59
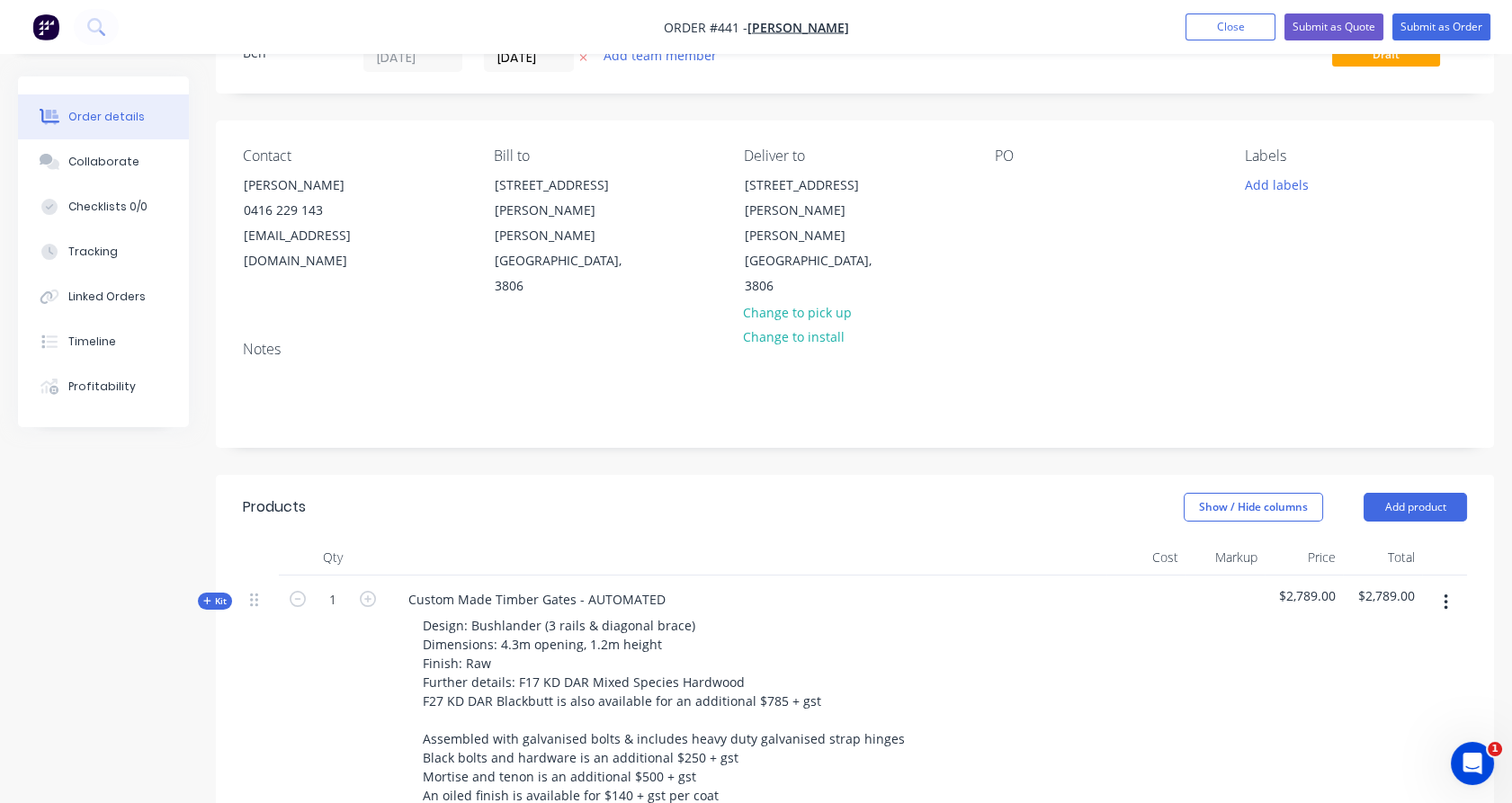
scroll to position [0, 0]
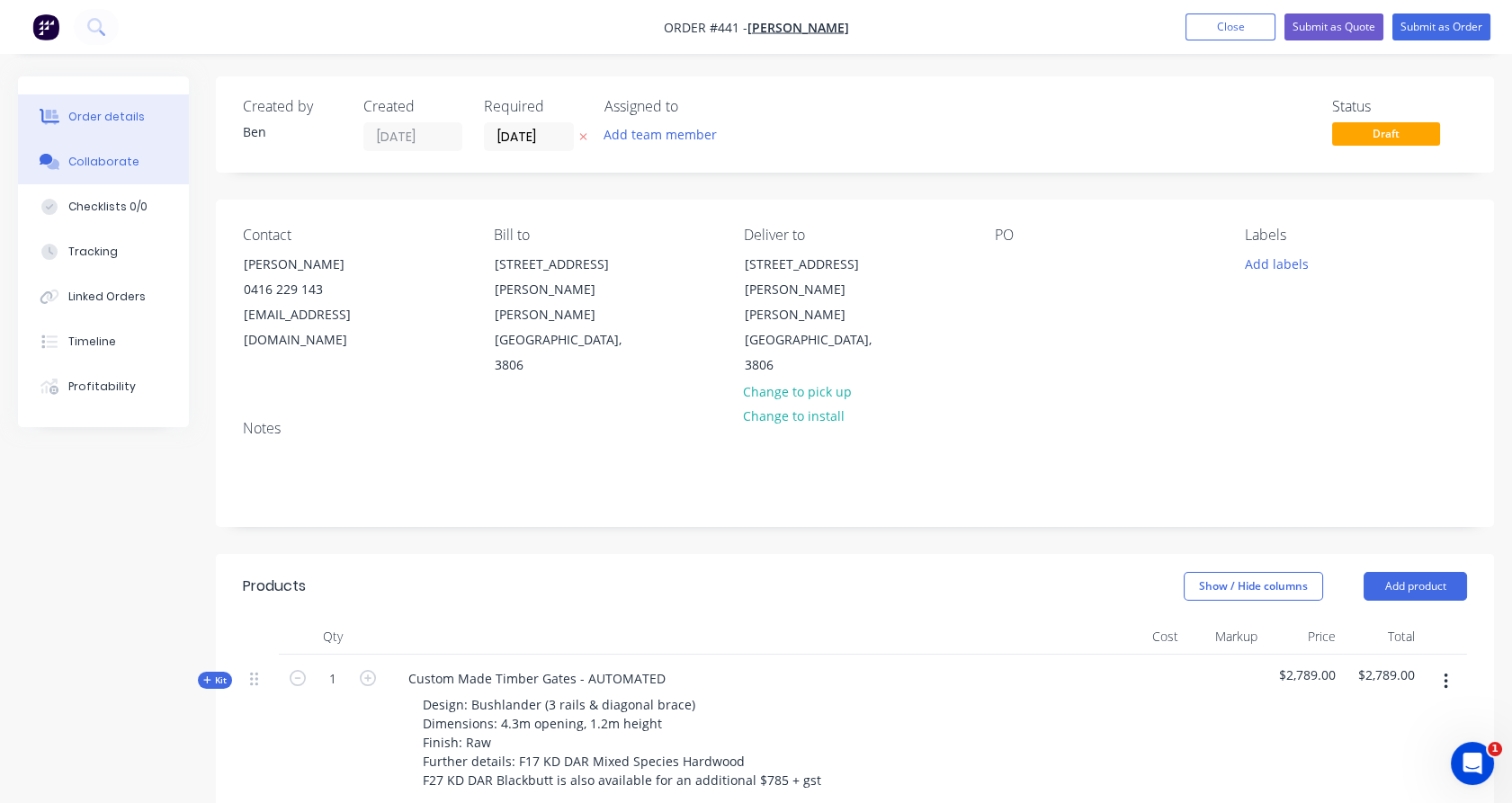
click at [140, 153] on button "Collaborate" at bounding box center [104, 162] width 171 height 45
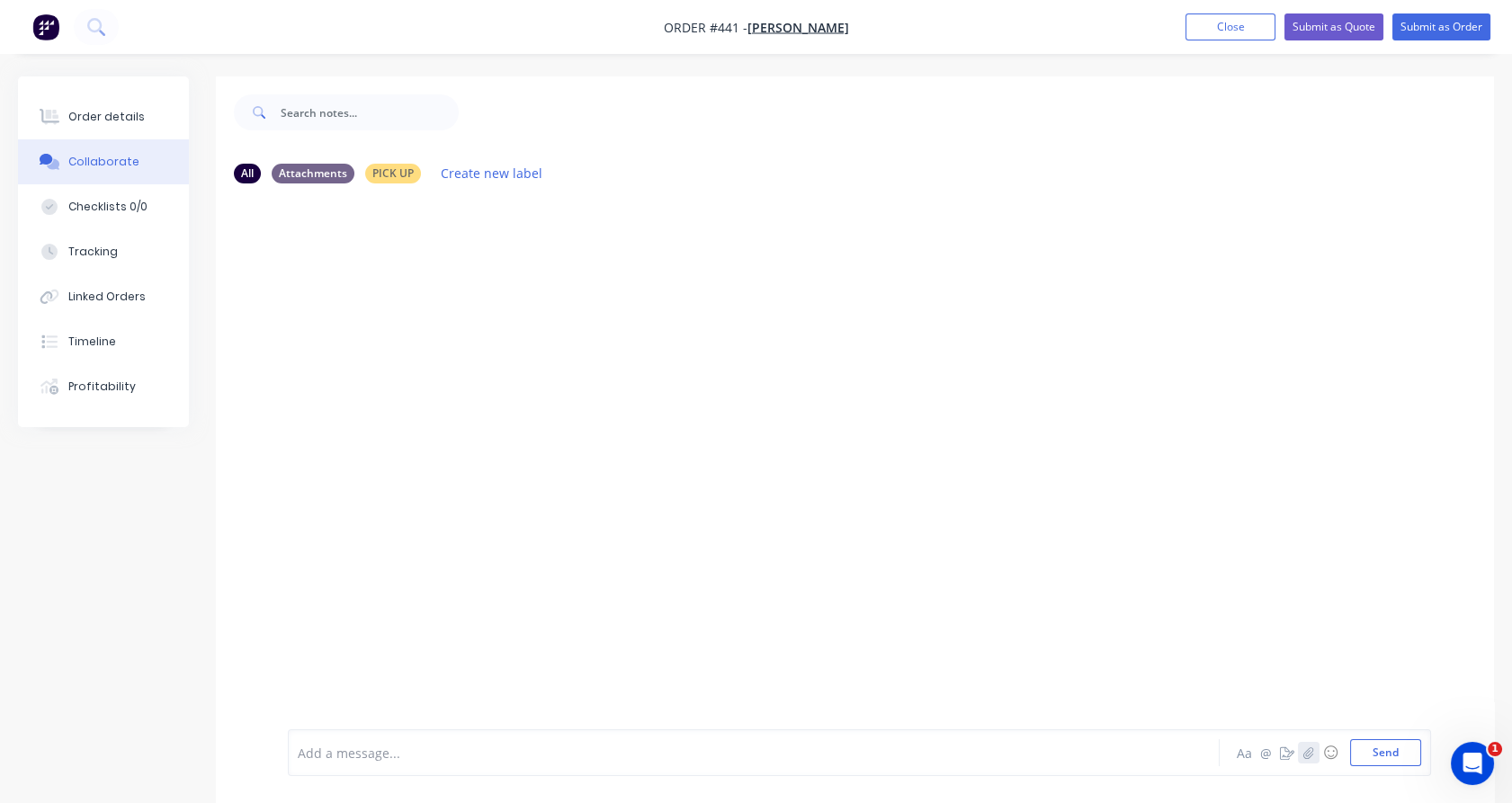
click at [1311, 754] on icon "button" at bounding box center [1308, 753] width 11 height 13
click at [1370, 748] on button "Send" at bounding box center [1385, 753] width 71 height 27
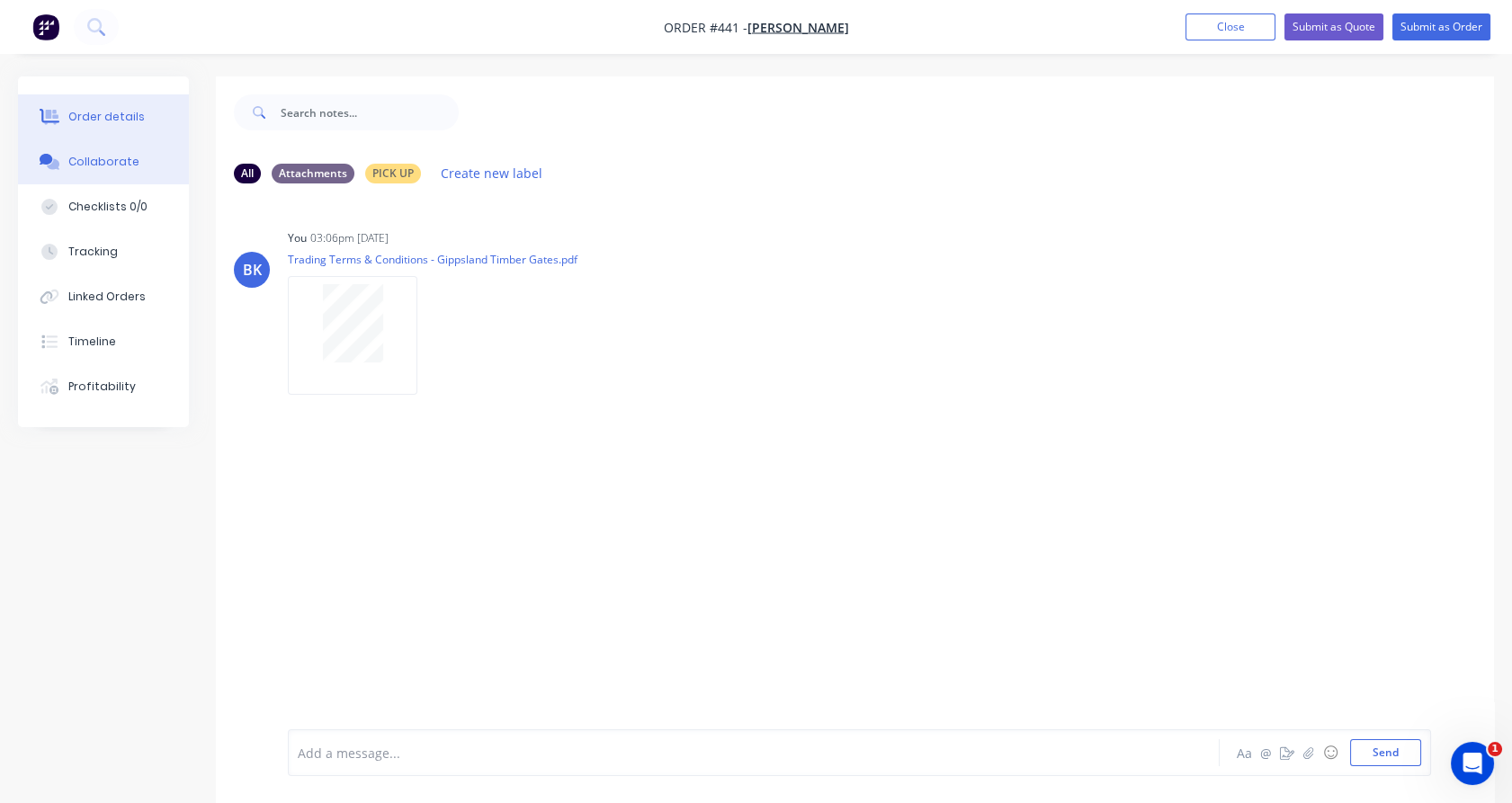
click at [94, 112] on div "Order details" at bounding box center [106, 117] width 77 height 16
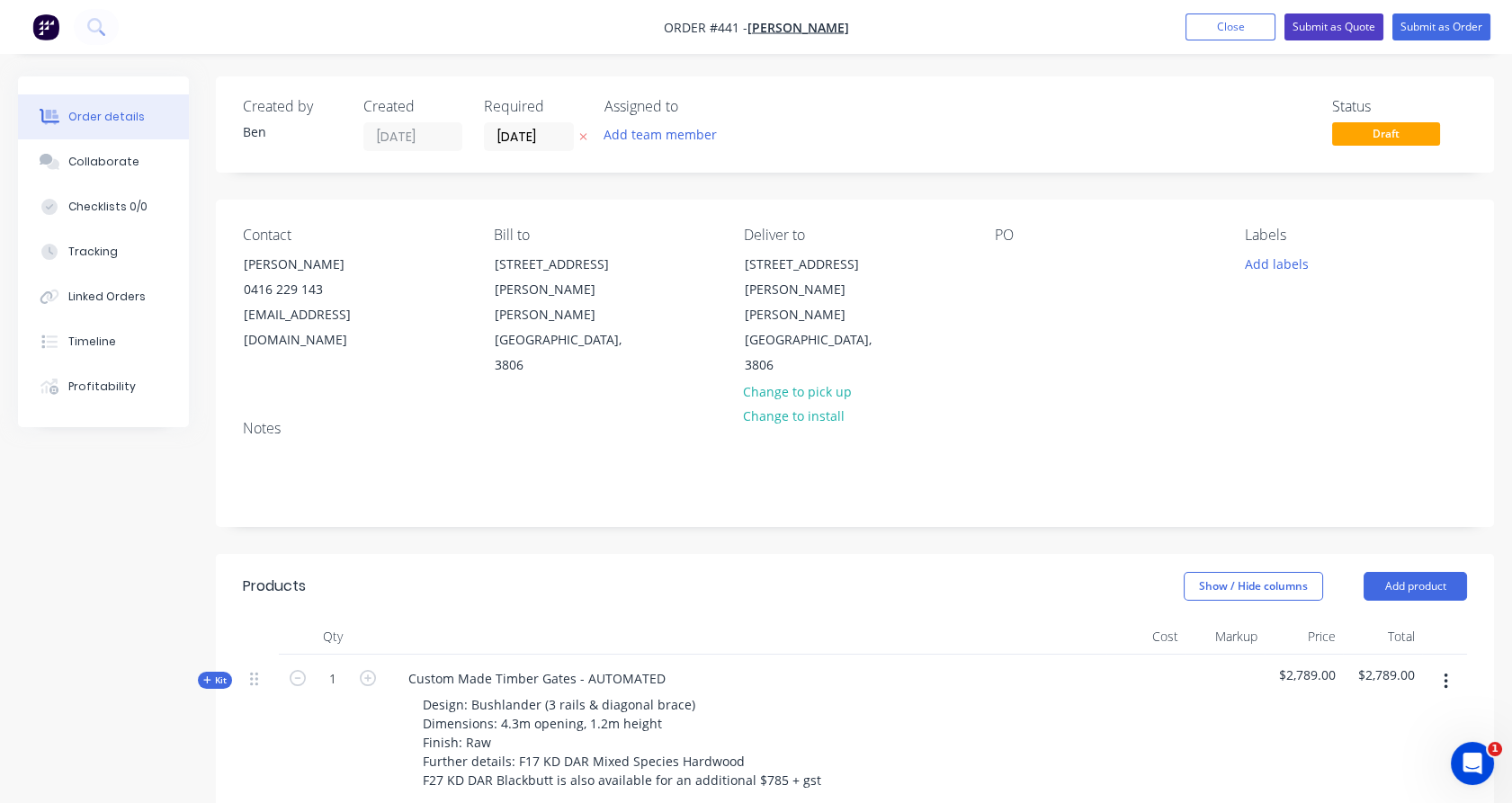
click at [1331, 35] on button "Submit as Quote" at bounding box center [1333, 27] width 99 height 27
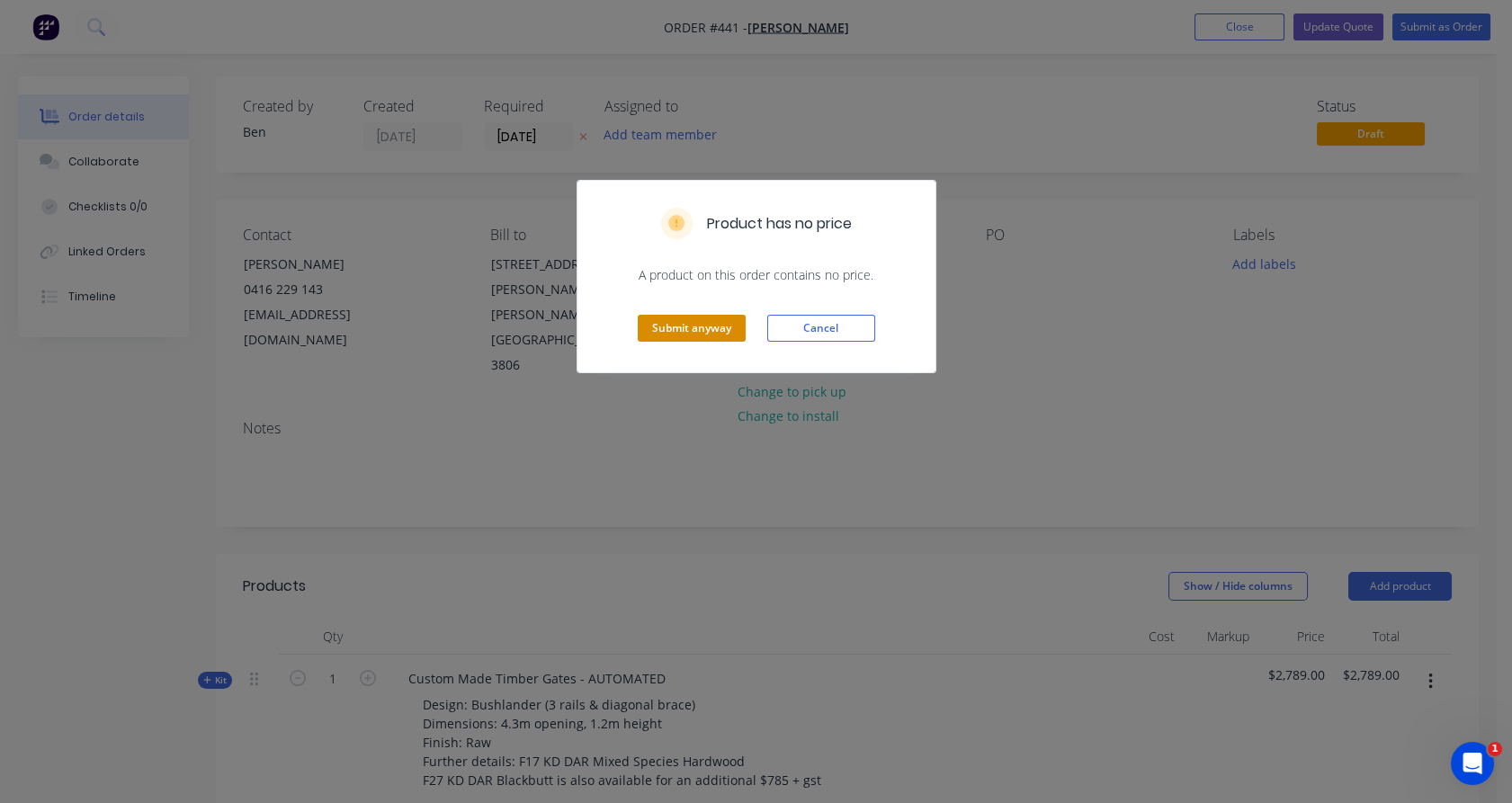
click at [676, 332] on button "Submit anyway" at bounding box center [692, 328] width 108 height 27
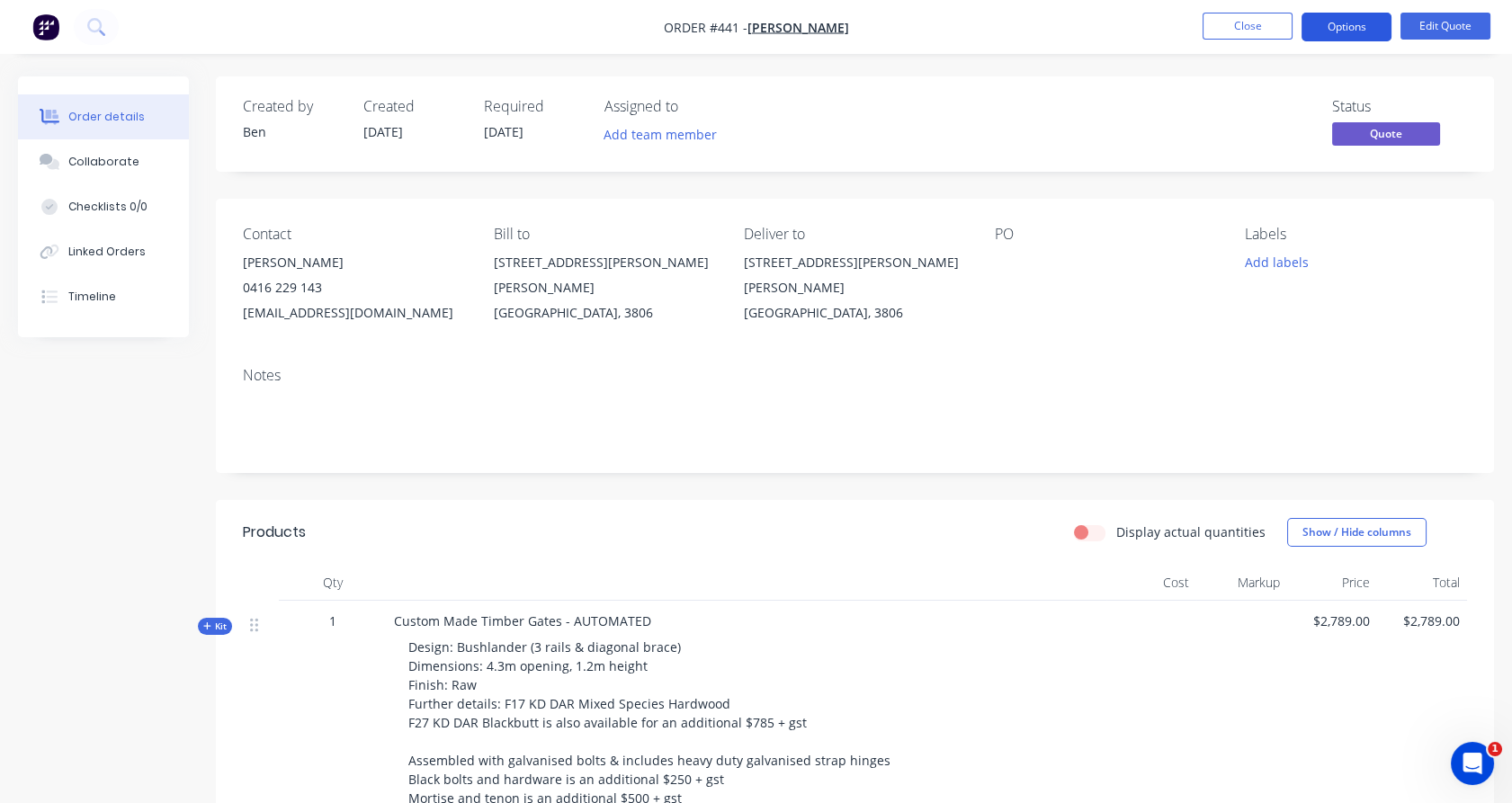
click at [1368, 21] on button "Options" at bounding box center [1346, 27] width 90 height 29
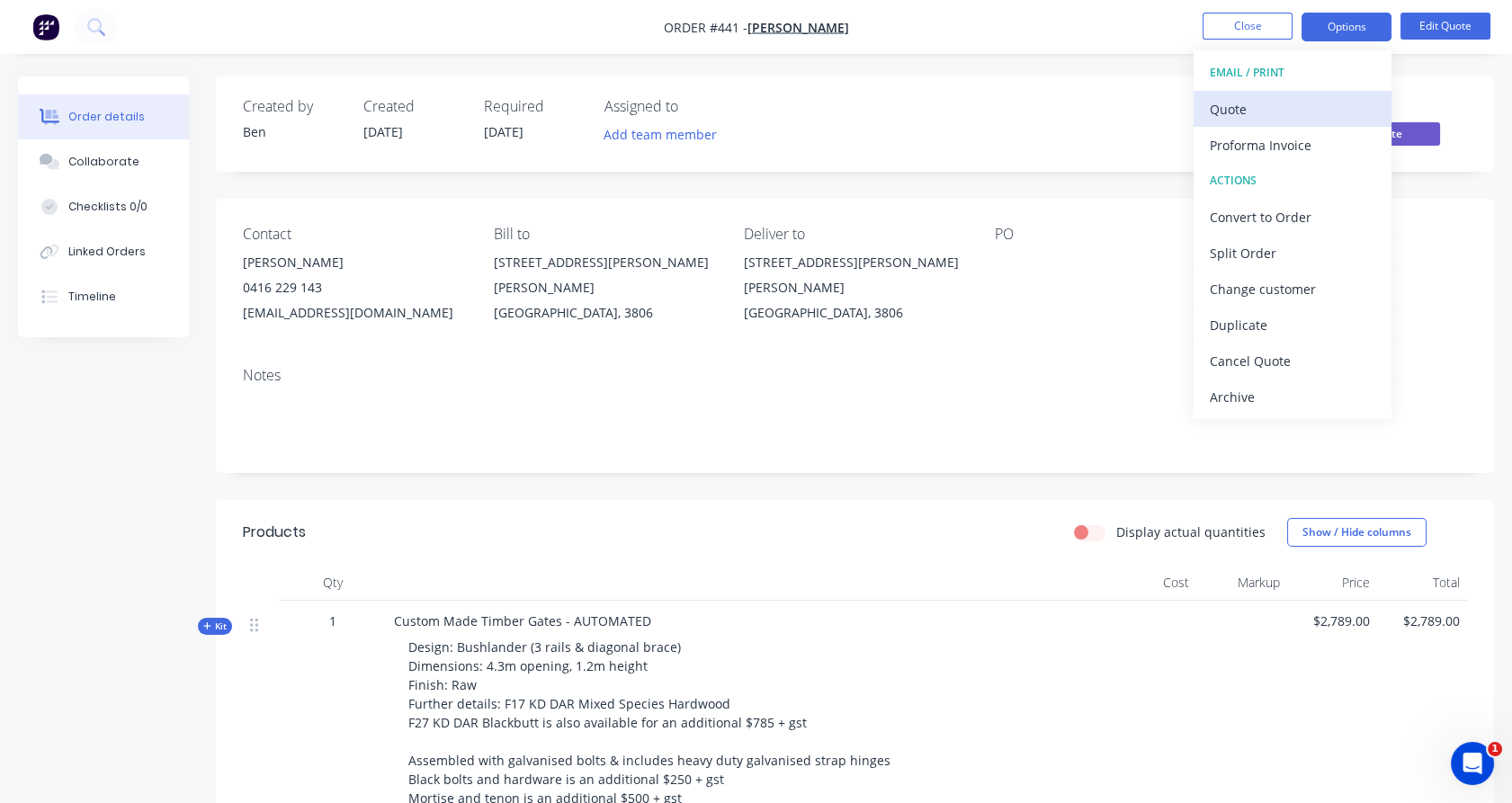
click at [1327, 113] on div "Quote" at bounding box center [1293, 109] width 166 height 26
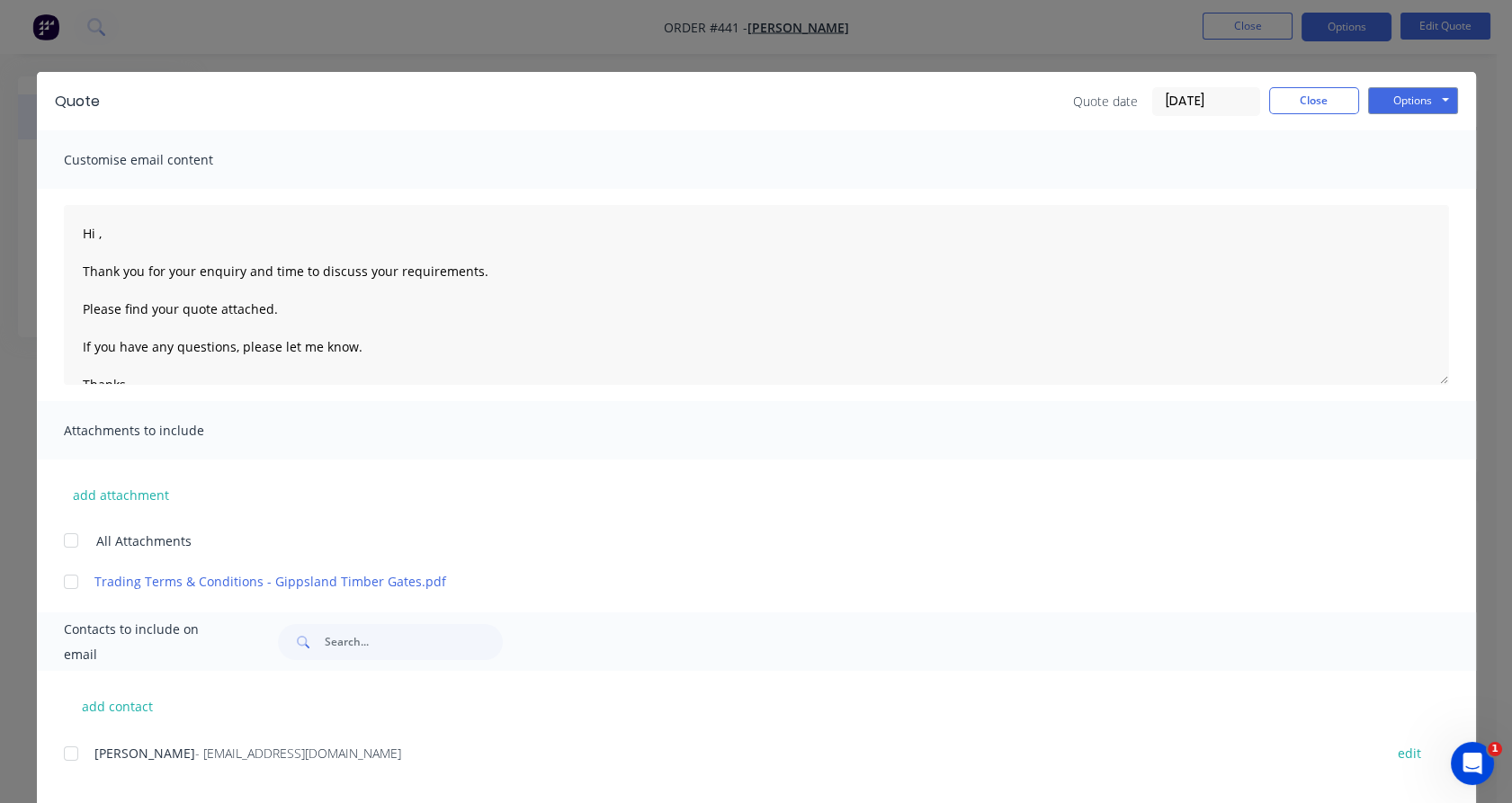
drag, startPoint x: 62, startPoint y: 544, endPoint x: 66, endPoint y: 638, distance: 94.1
click at [66, 552] on div at bounding box center [71, 541] width 36 height 36
drag, startPoint x: 69, startPoint y: 748, endPoint x: 70, endPoint y: 709, distance: 39.0
click at [67, 748] on div at bounding box center [71, 753] width 36 height 36
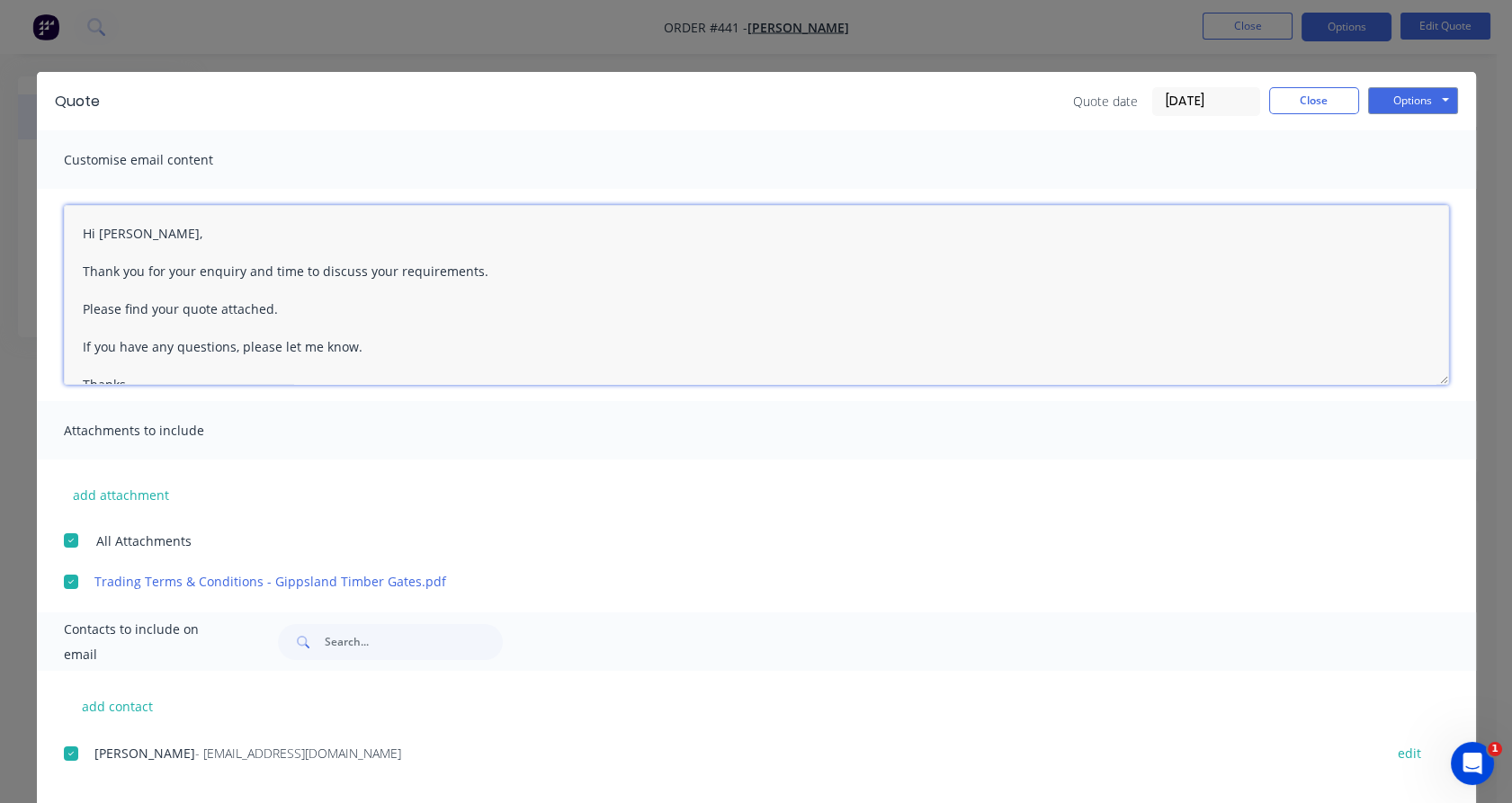
drag, startPoint x: 261, startPoint y: 271, endPoint x: 478, endPoint y: 267, distance: 217.0
click at [481, 269] on textarea "Hi Garth, Thank you for your enquiry and time to discuss your requirements. Ple…" at bounding box center [756, 294] width 1385 height 179
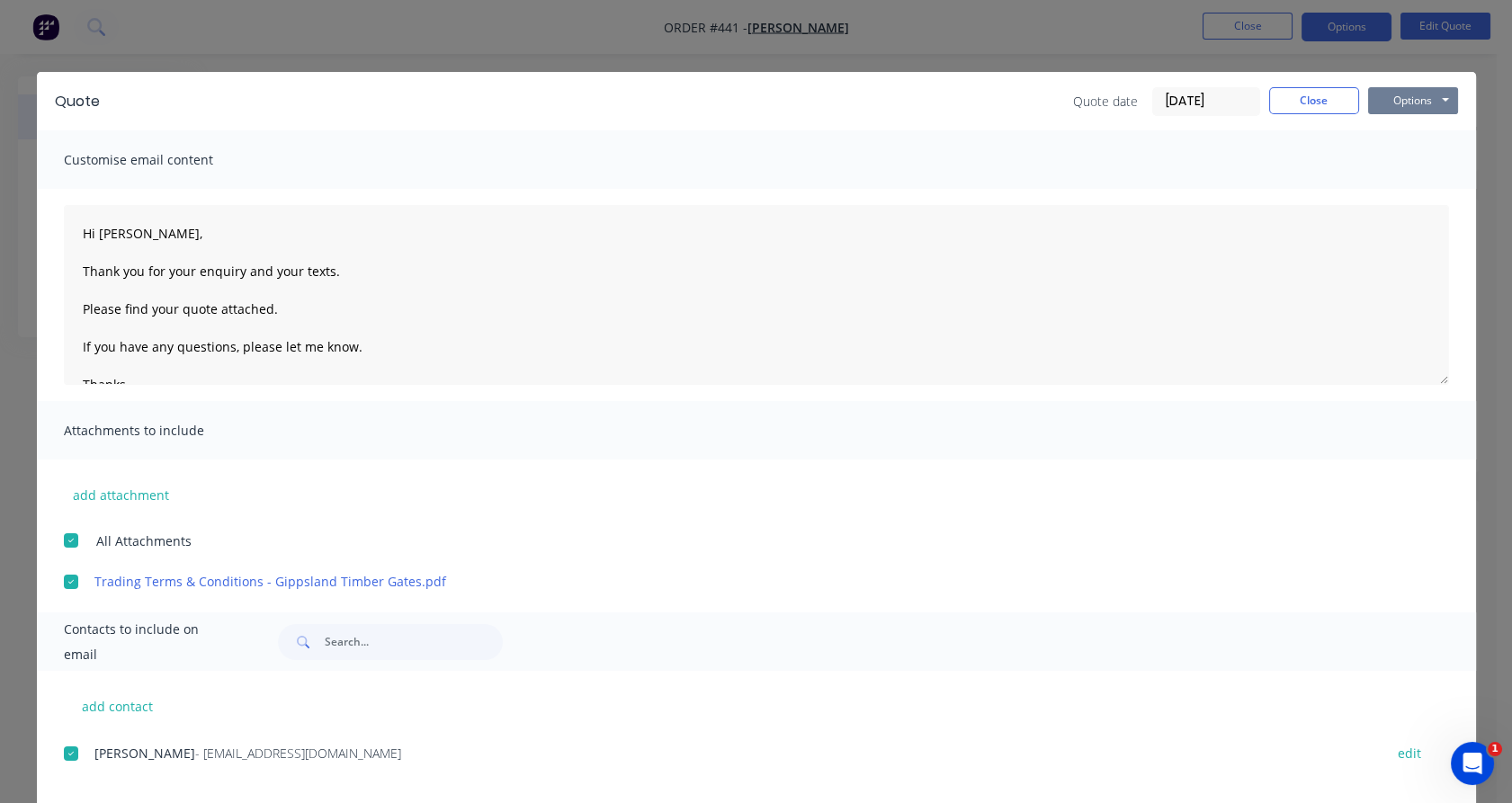
click at [1410, 108] on button "Options" at bounding box center [1413, 101] width 90 height 27
click at [1414, 186] on button "Email" at bounding box center [1425, 191] width 115 height 30
type textarea "Hi , Thank you for your enquiry and time to discuss your requirements. Please f…"
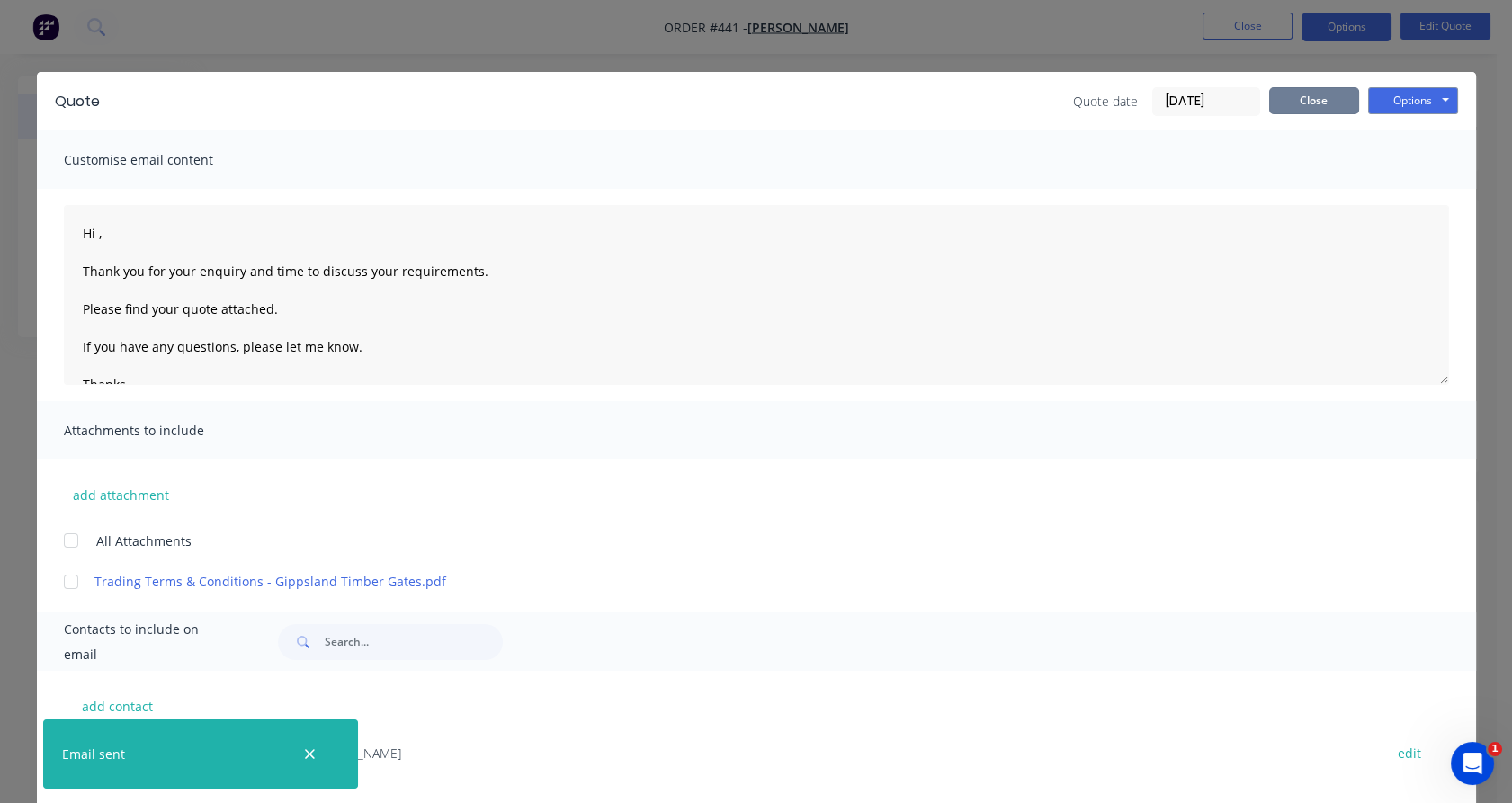
click at [1310, 107] on button "Close" at bounding box center [1314, 101] width 90 height 27
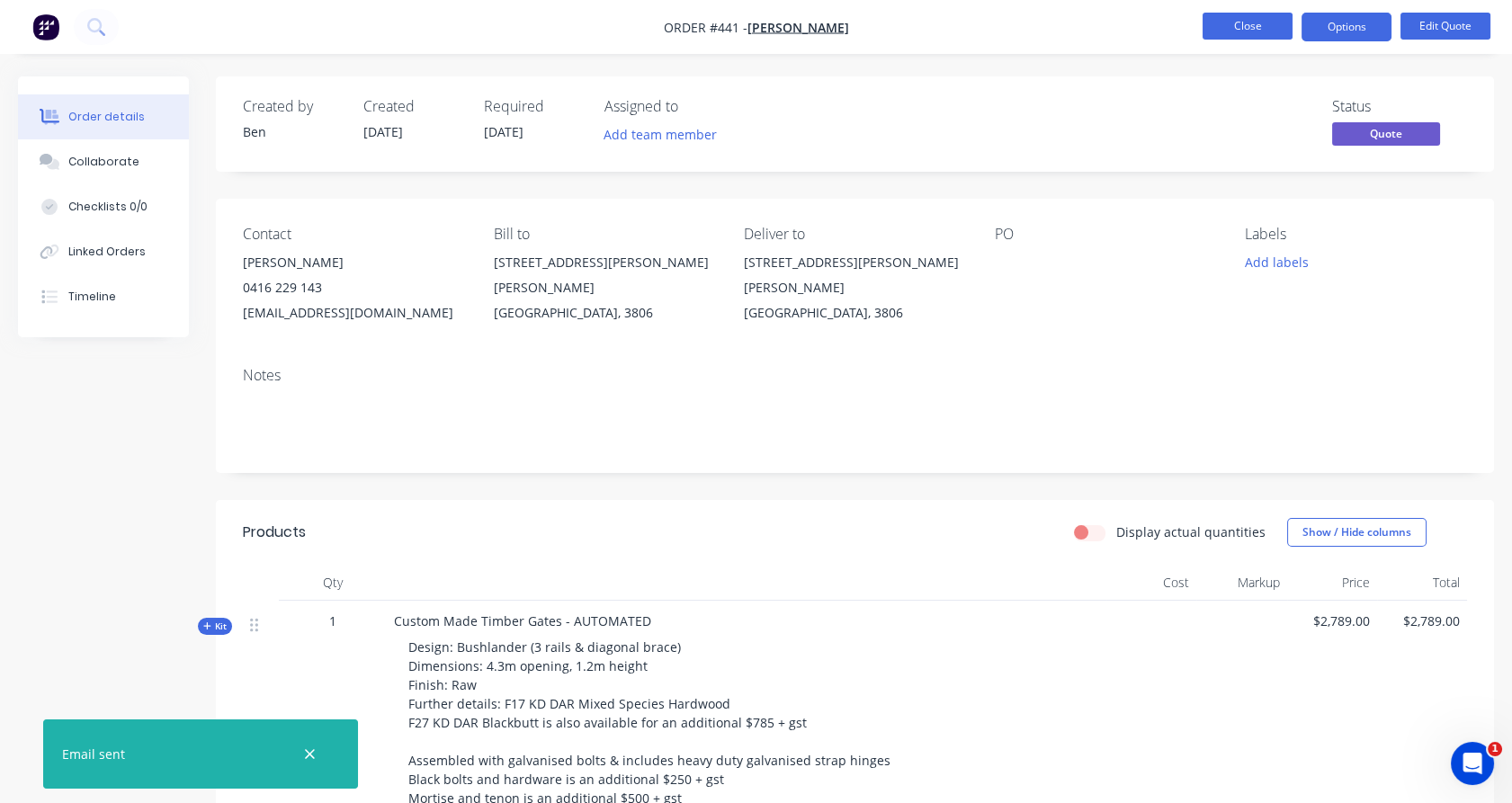
click at [1259, 39] on button "Close" at bounding box center [1248, 26] width 90 height 27
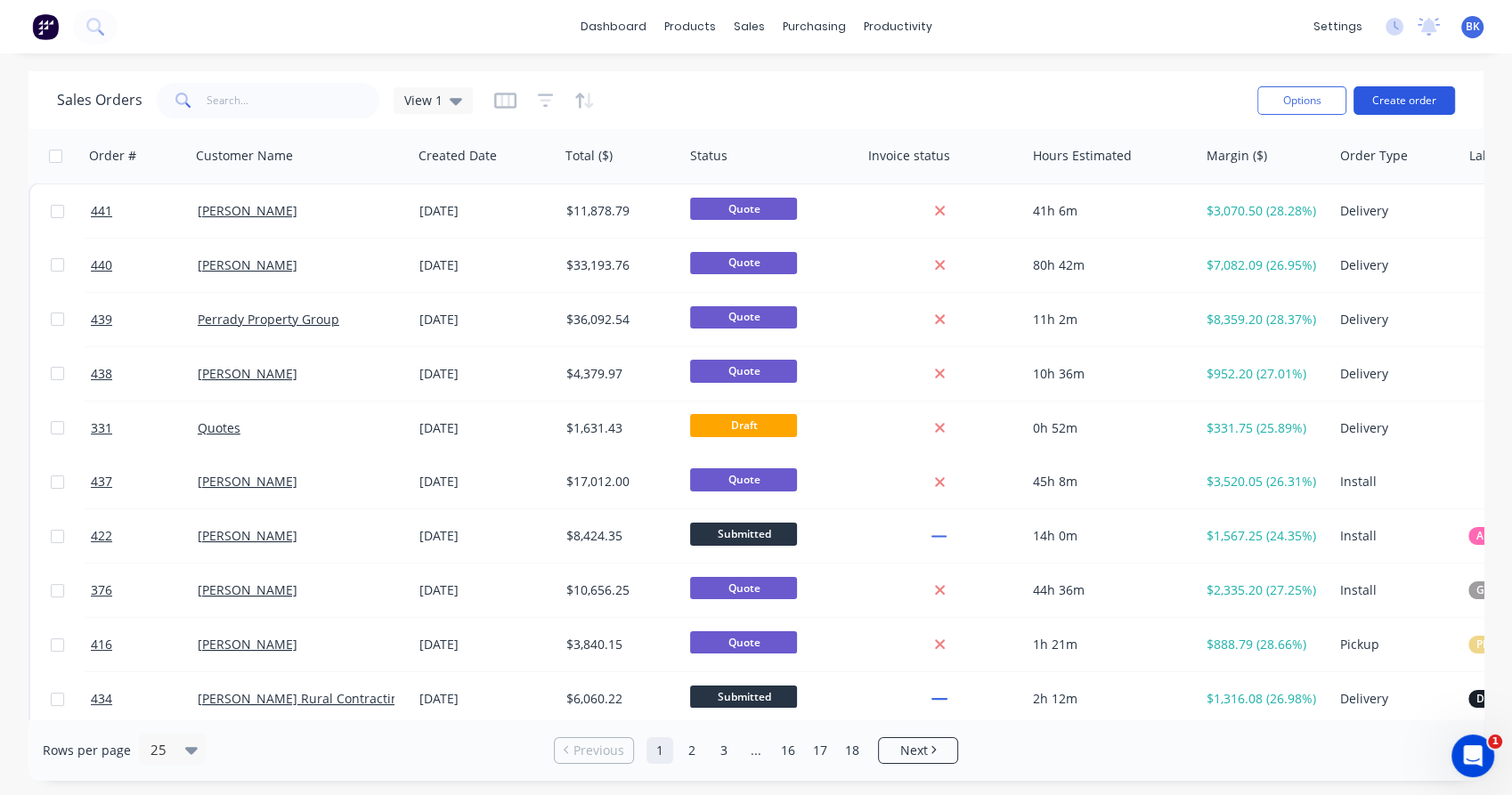
click at [1389, 107] on button "Create order" at bounding box center [1404, 101] width 102 height 29
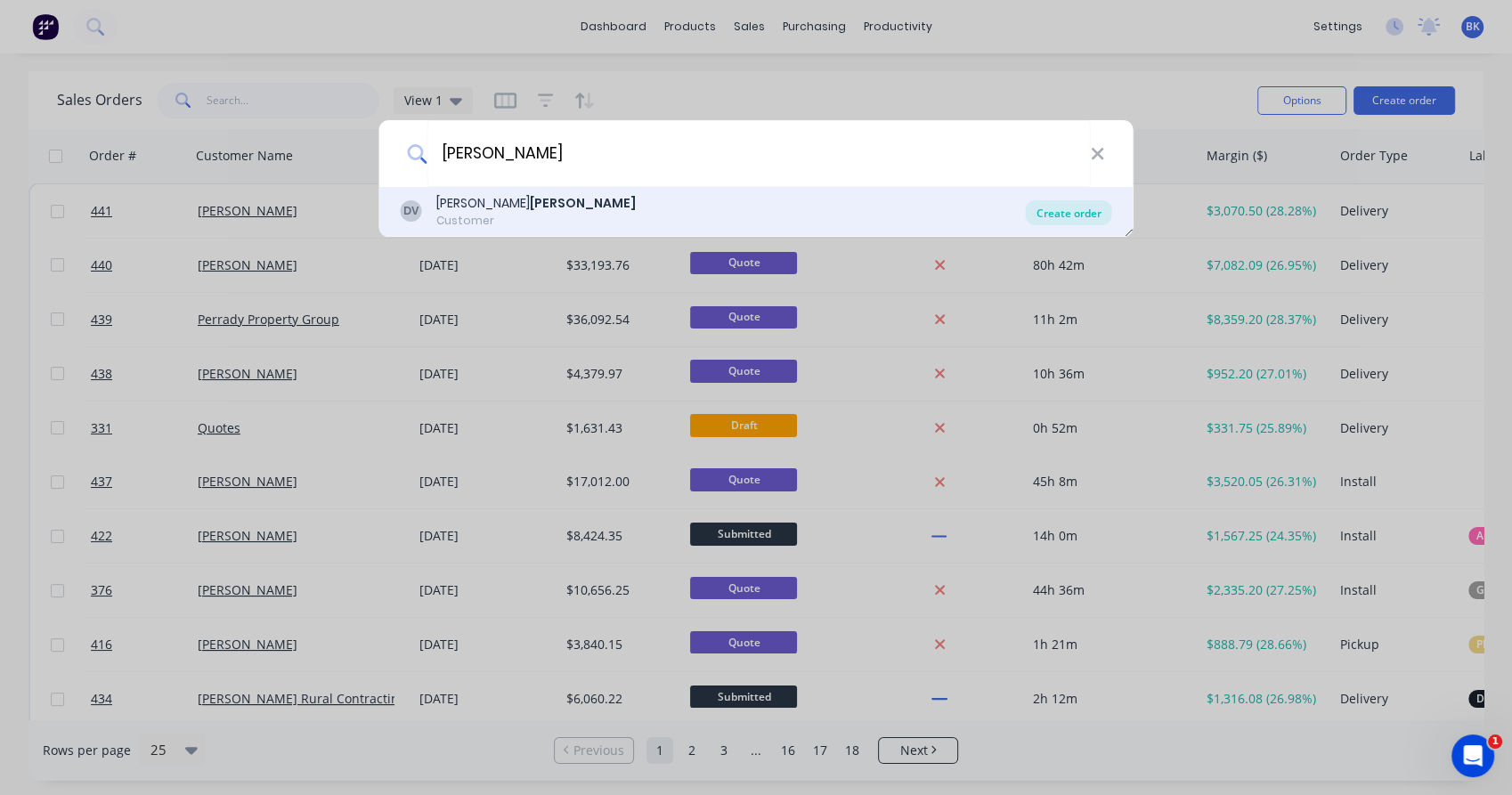
type input "viney"
click at [1073, 211] on div "Create order" at bounding box center [1068, 212] width 87 height 25
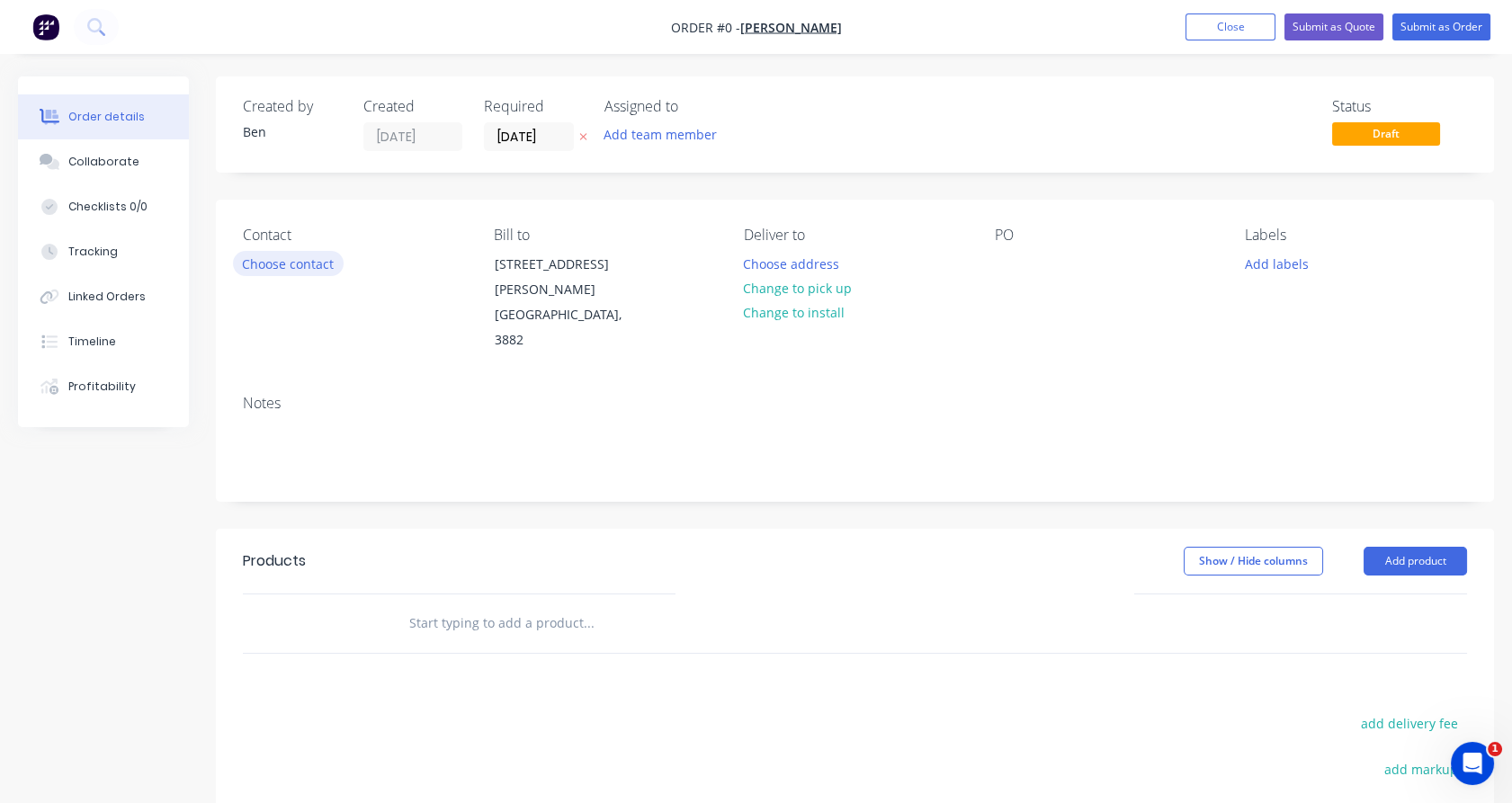
click at [275, 266] on button "Choose contact" at bounding box center [288, 262] width 111 height 24
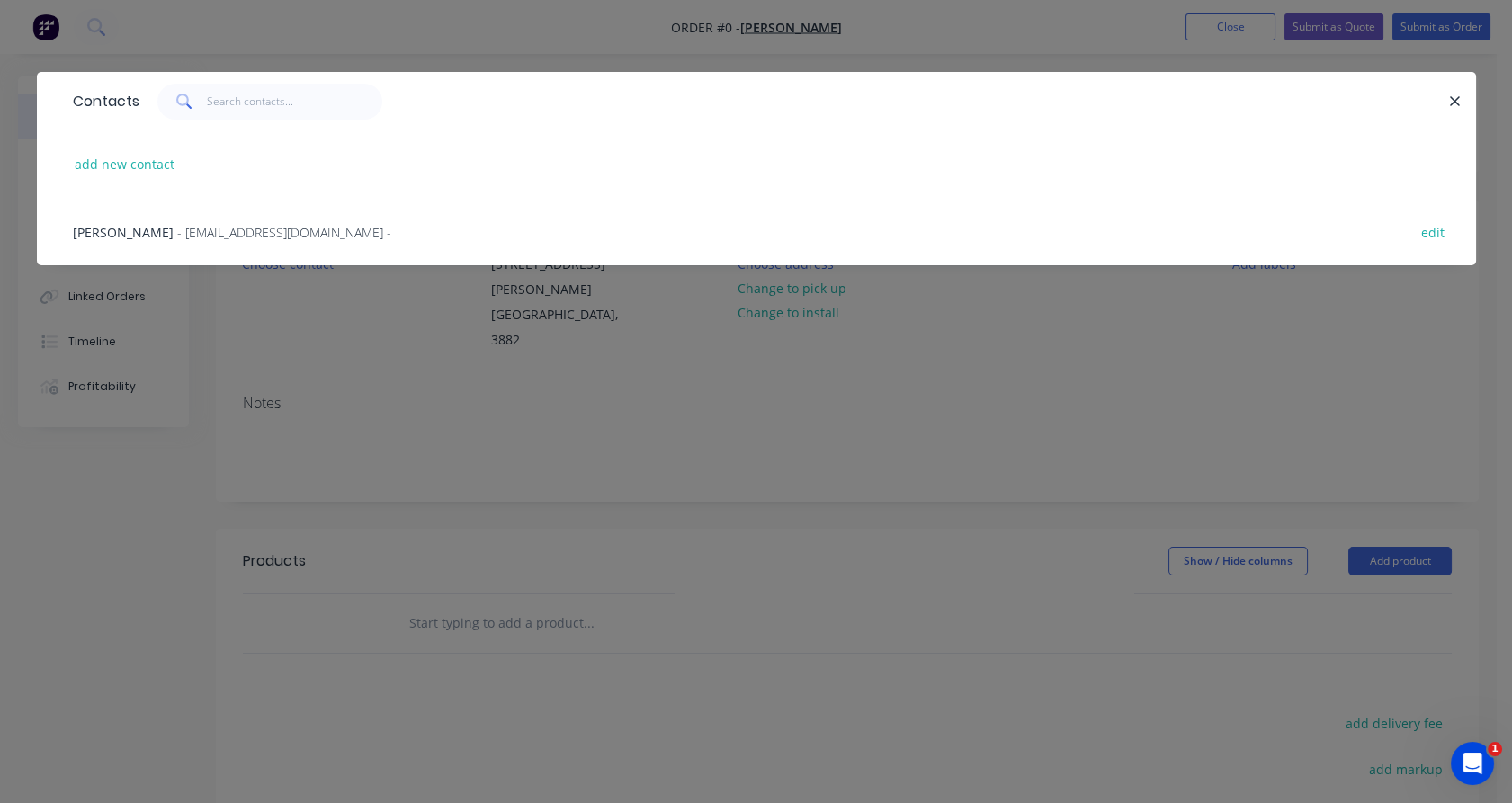
click at [140, 236] on span "Danielle Viney" at bounding box center [124, 232] width 101 height 17
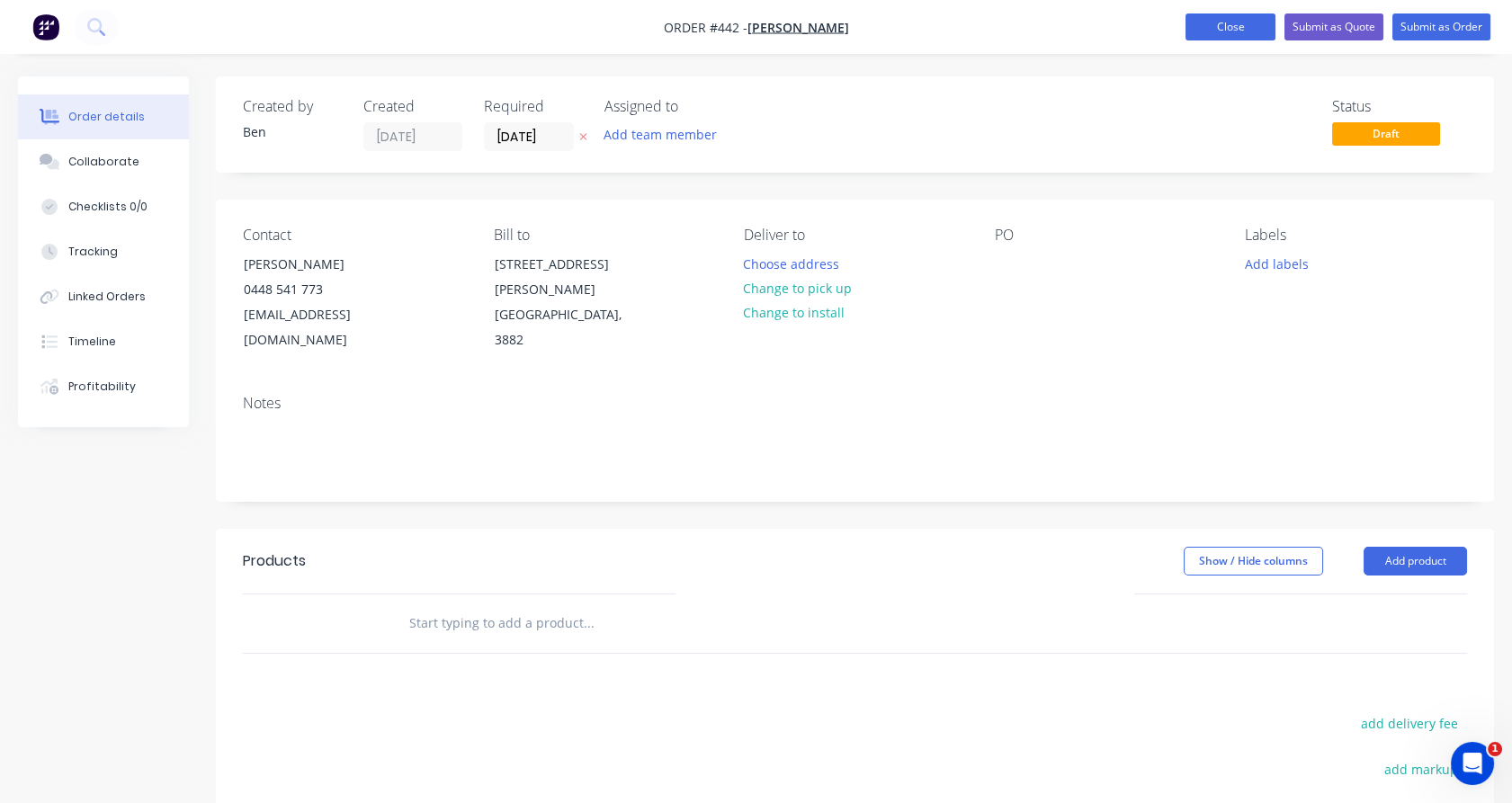
click at [1230, 36] on button "Close" at bounding box center [1231, 27] width 90 height 27
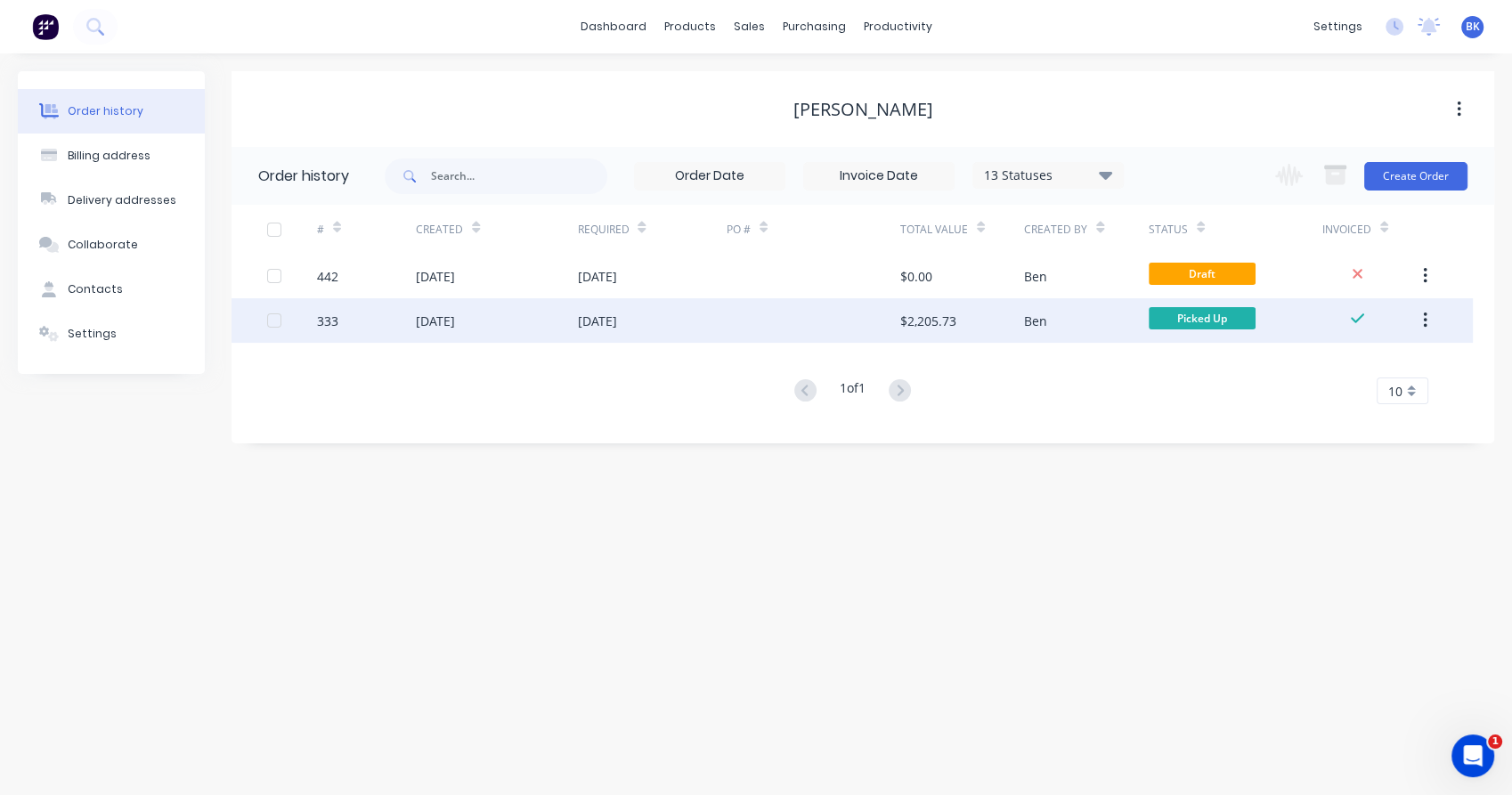
click at [962, 313] on div "$2,205.73" at bounding box center [961, 320] width 124 height 45
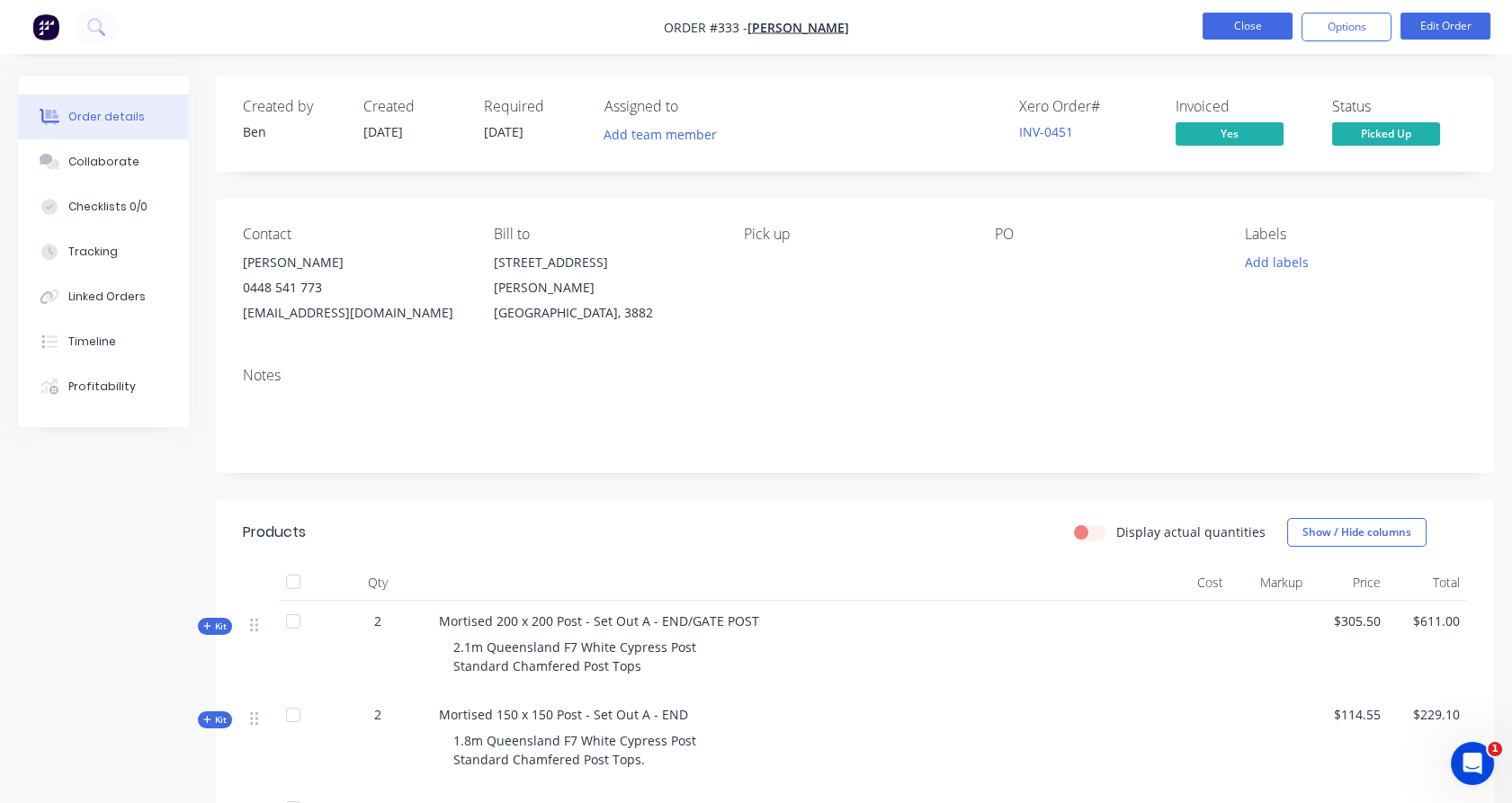
click at [1223, 22] on button "Close" at bounding box center [1248, 26] width 90 height 27
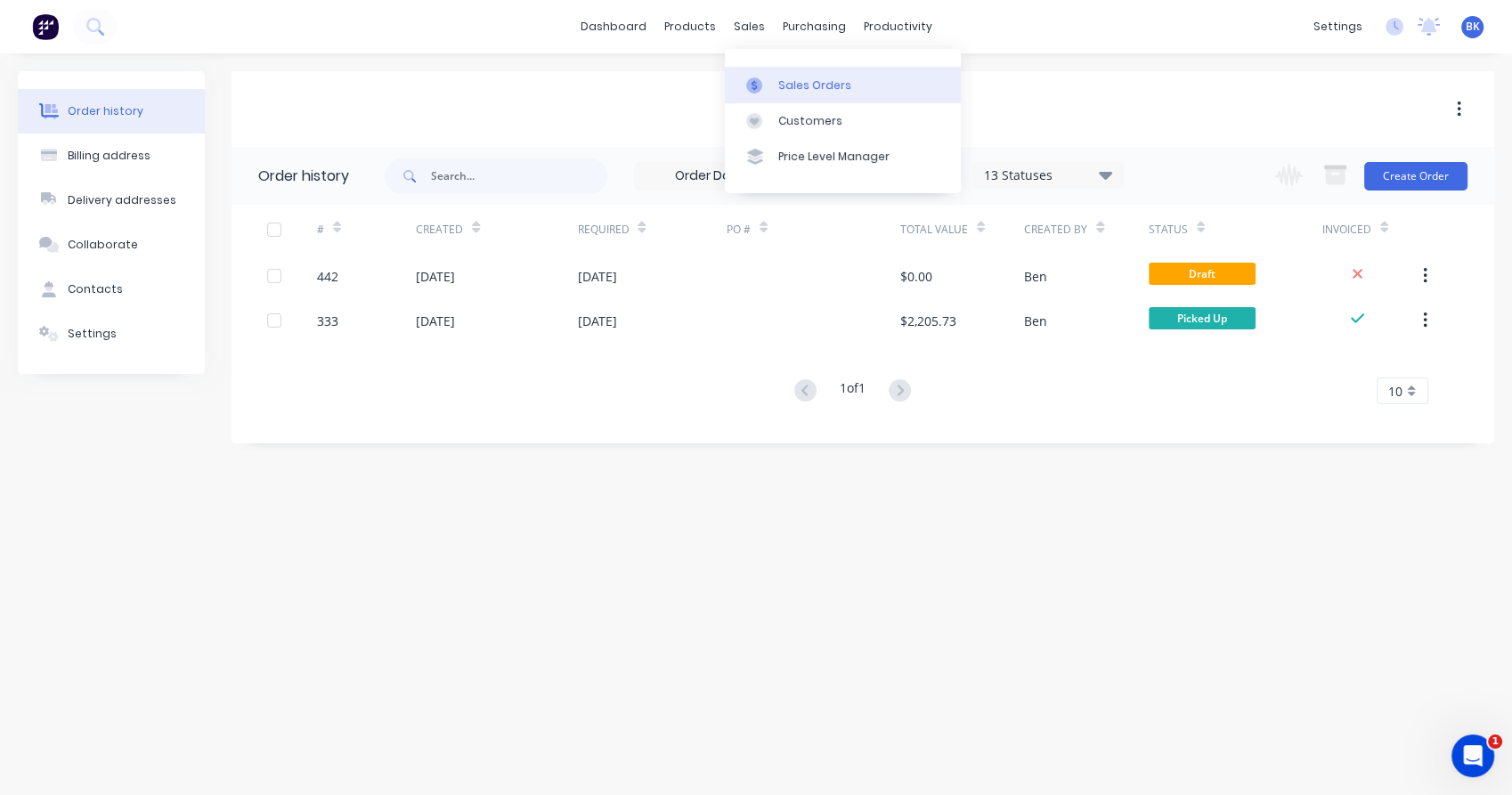
click at [753, 86] on icon at bounding box center [754, 85] width 5 height 10
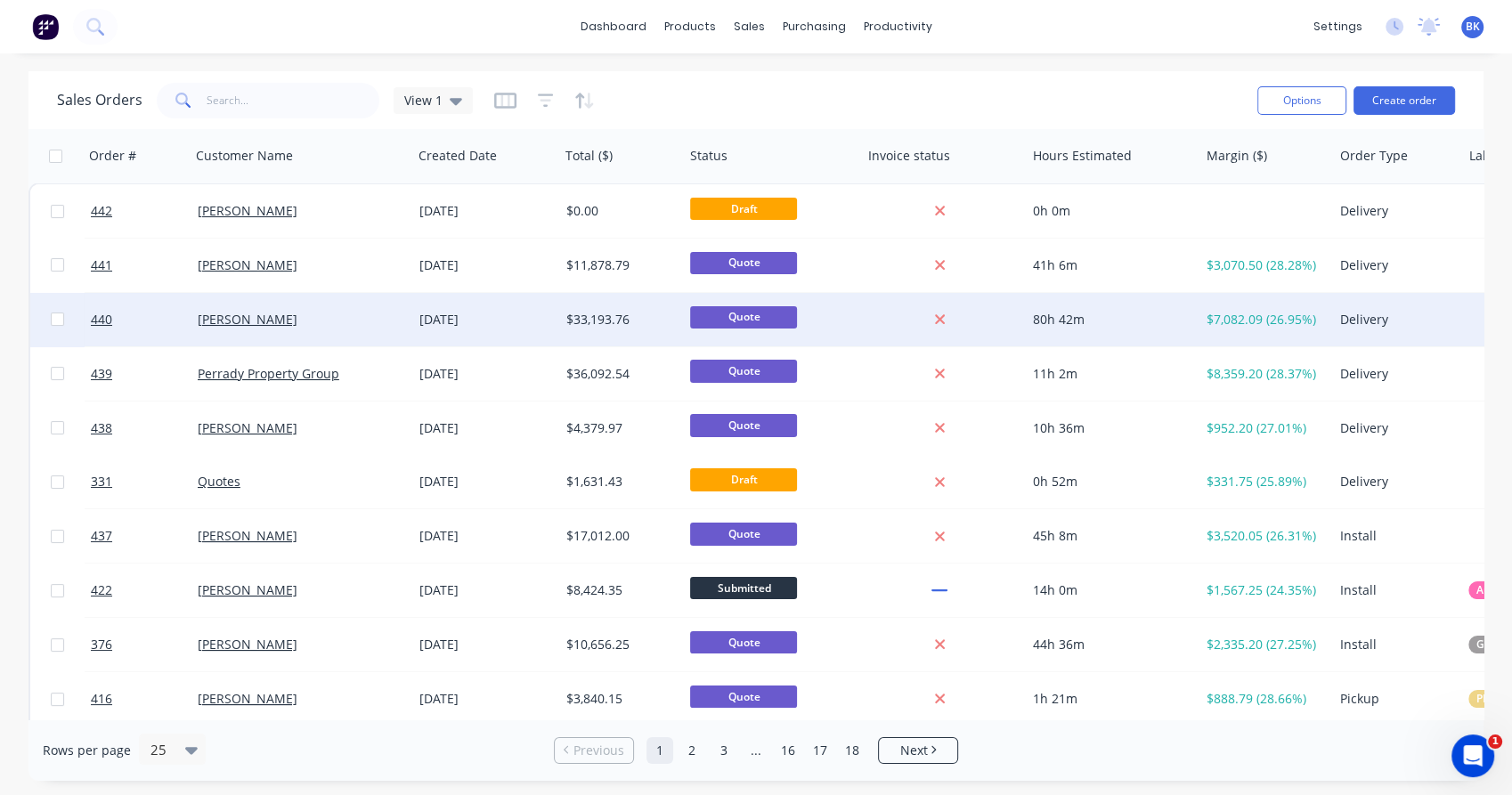
click at [356, 316] on div "Jenna Davison" at bounding box center [295, 319] width 197 height 18
